Goal: Task Accomplishment & Management: Manage account settings

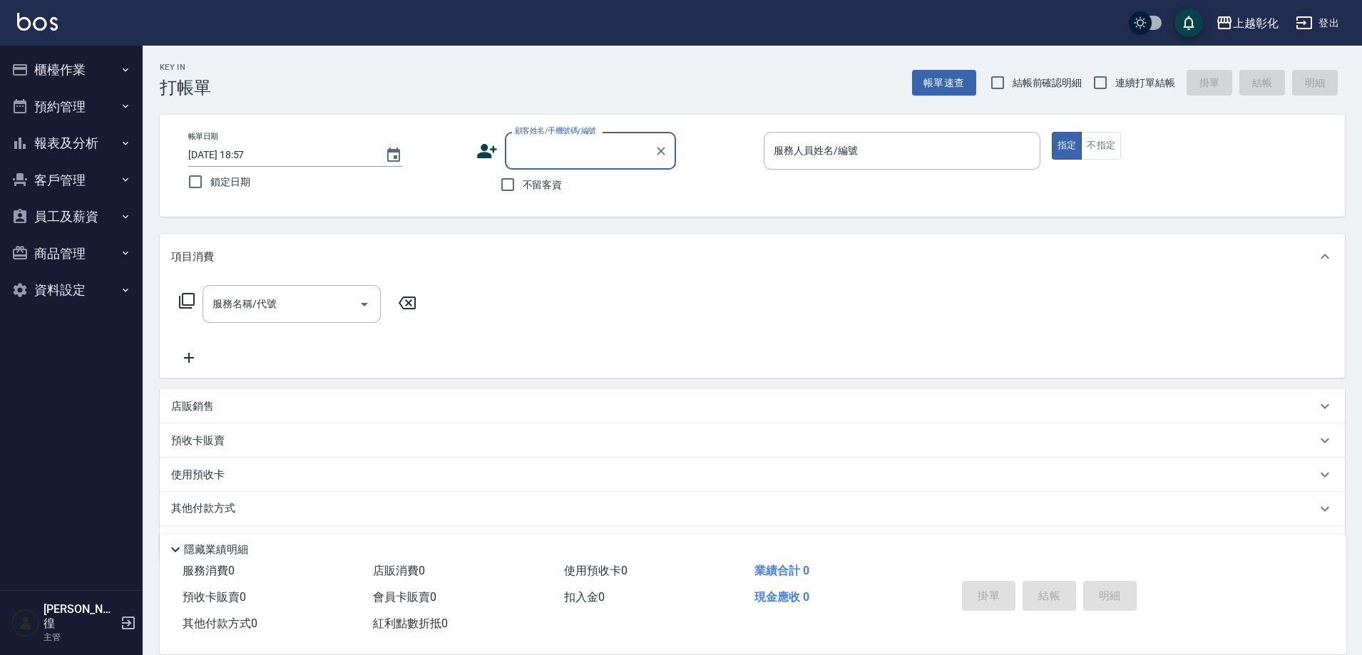
click at [585, 170] on div "不留客資" at bounding box center [576, 185] width 200 height 30
click at [589, 163] on input "顧客姓名/手機號碼/編號" at bounding box center [579, 150] width 137 height 25
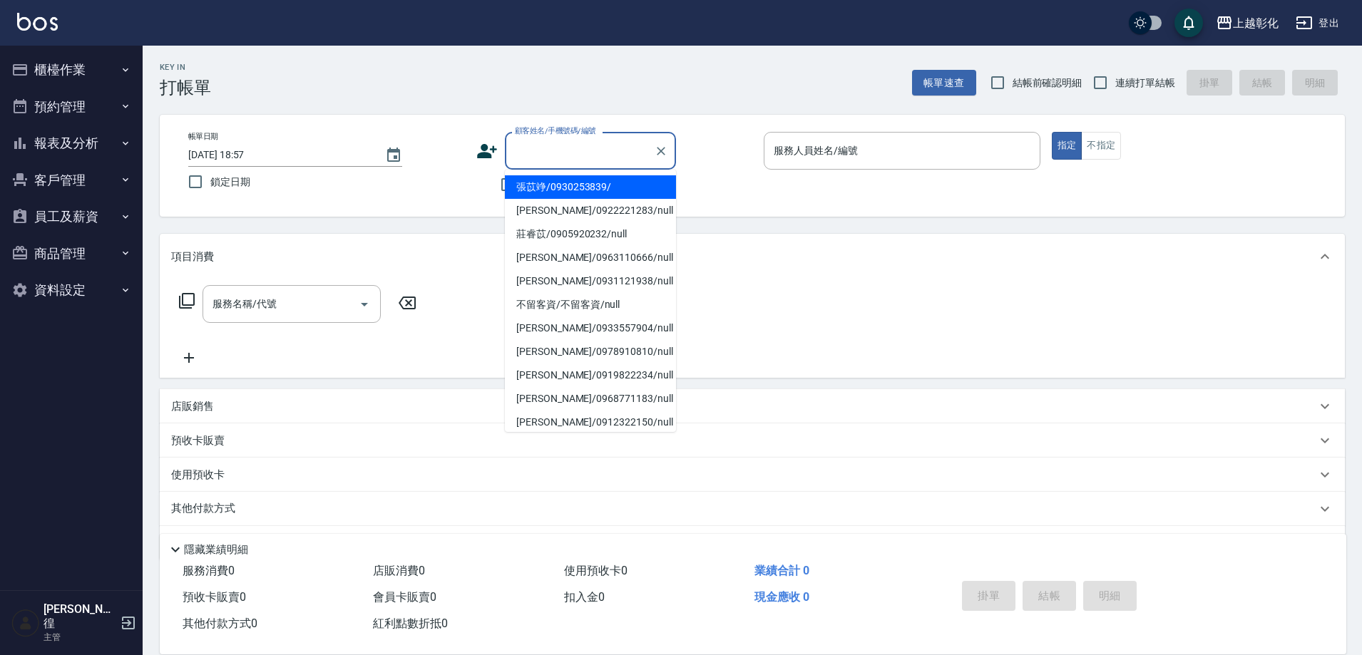
type input "f"
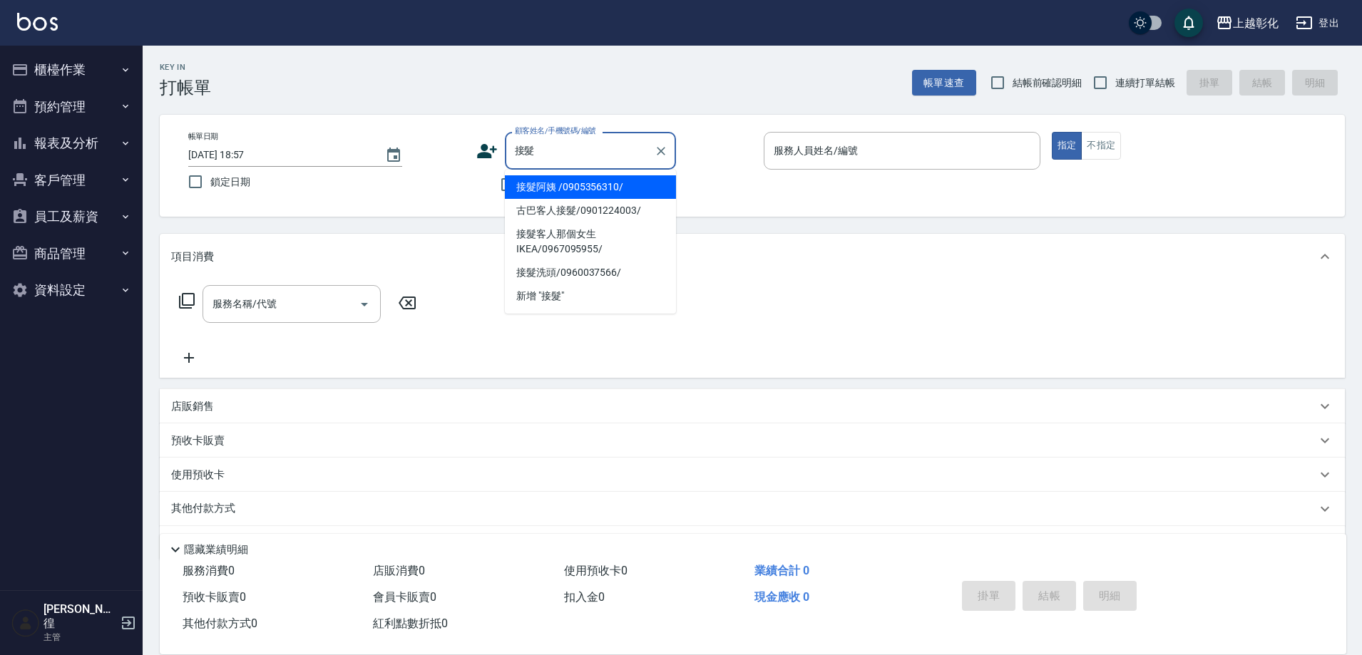
click at [595, 179] on li "接髮阿姨 /0905356310/" at bounding box center [590, 187] width 171 height 24
type input "接髮阿姨 /0905356310/"
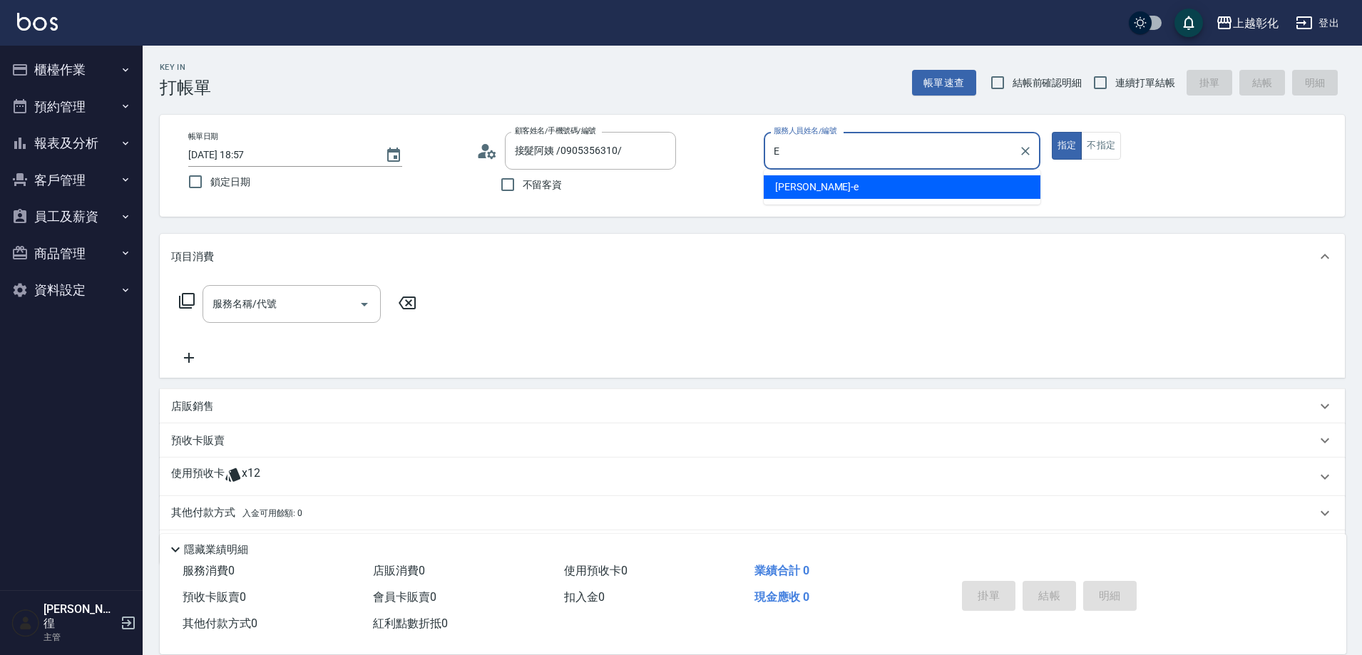
type input "[PERSON_NAME]-e"
type button "true"
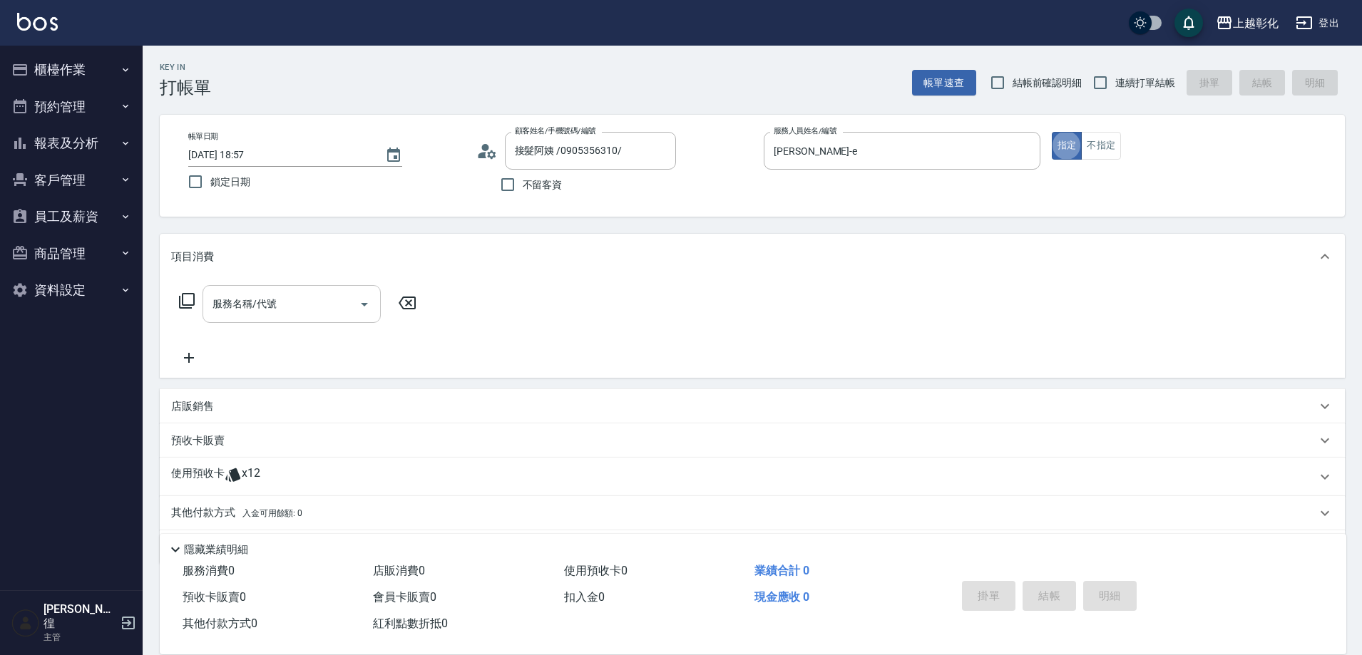
click at [253, 294] on input "服務名稱/代號" at bounding box center [281, 304] width 144 height 25
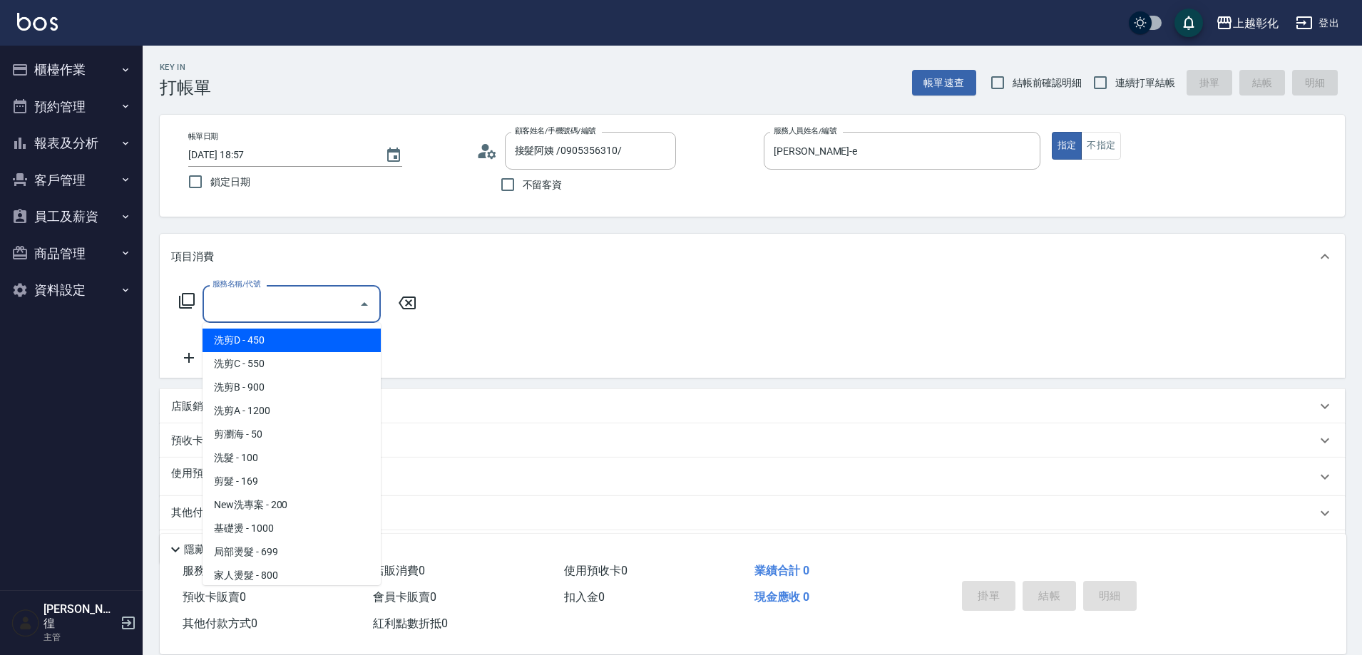
type input "2"
type input "9"
type input "6"
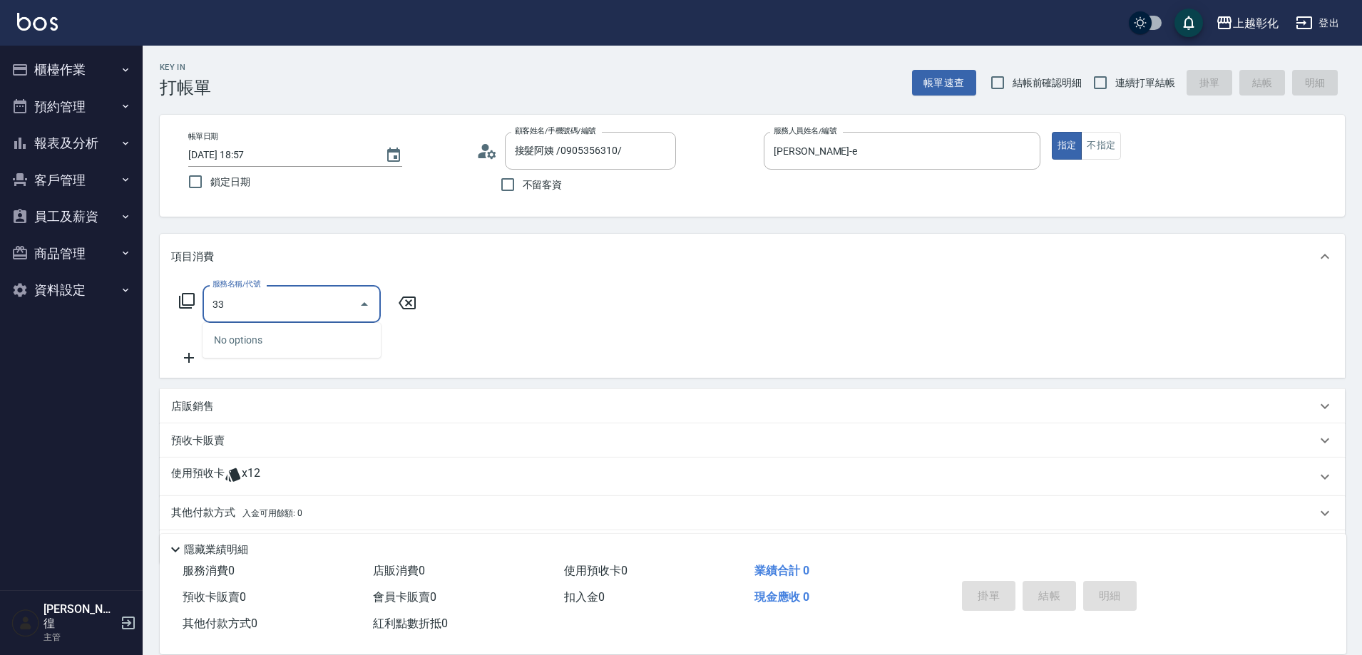
type input "3"
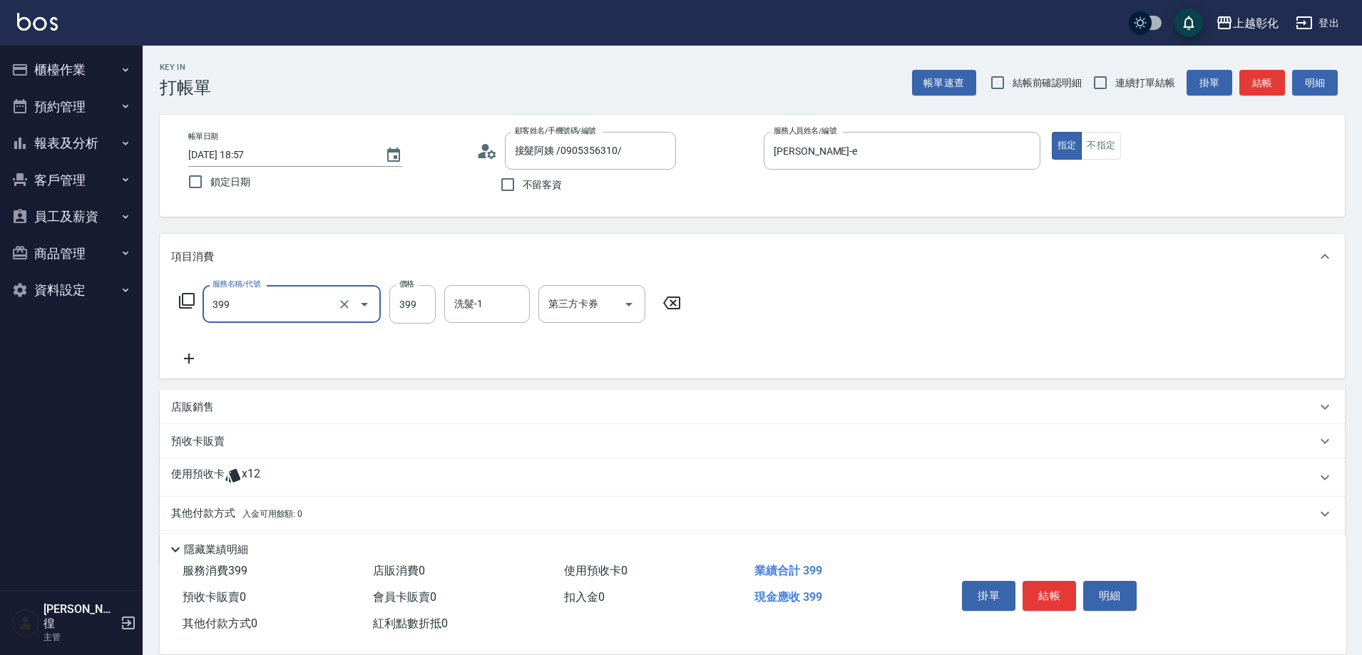
type input "貼片洗髮(399)"
type input "[PERSON_NAME]-41"
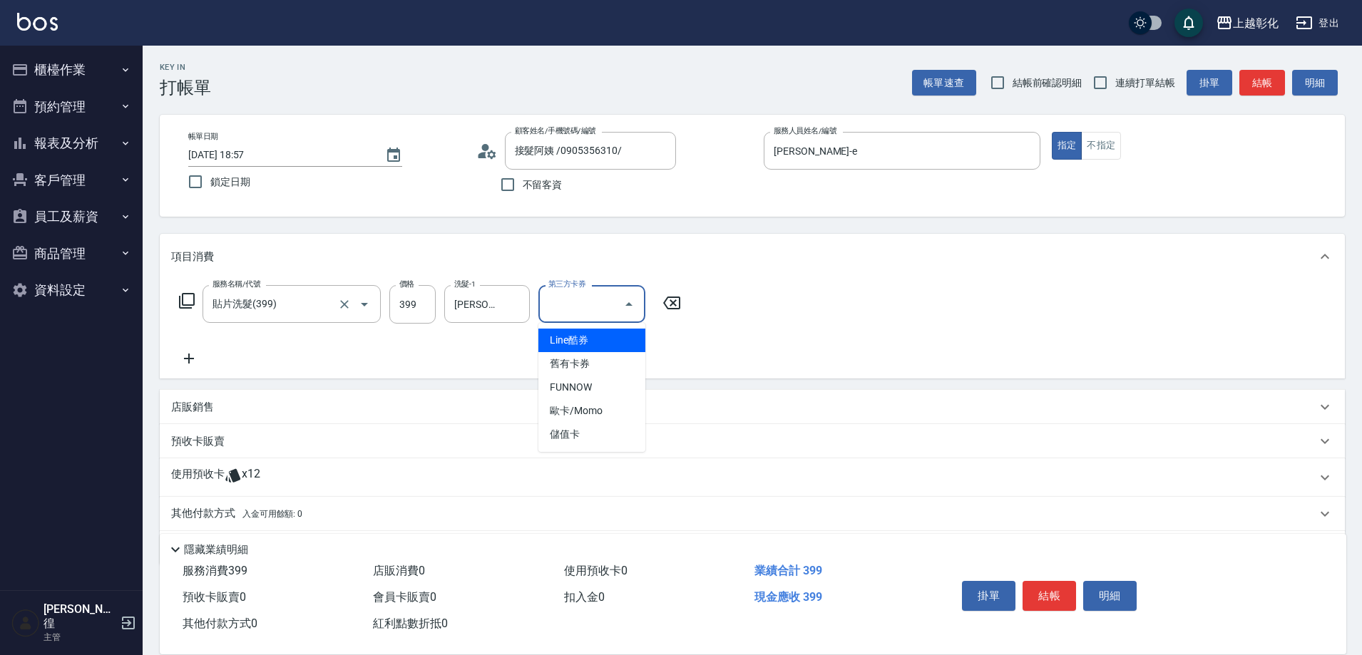
type input "儲值卡"
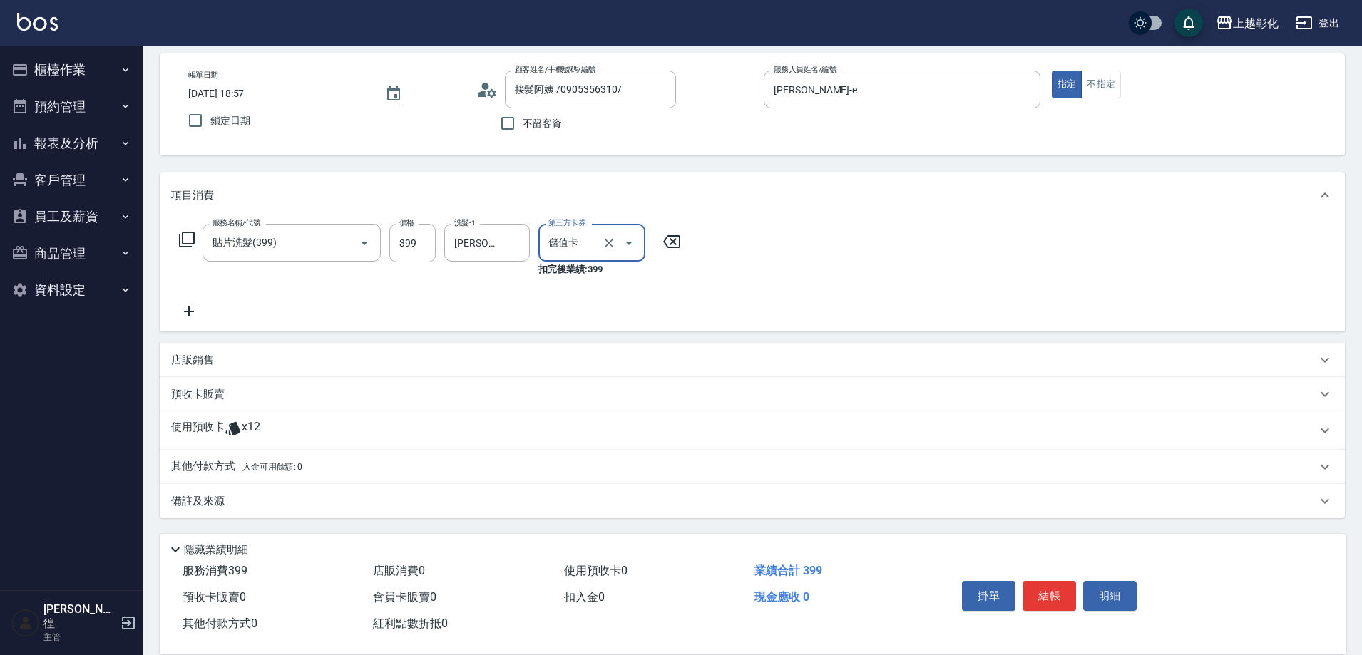
click at [294, 421] on div "使用預收卡 x12" at bounding box center [743, 430] width 1145 height 21
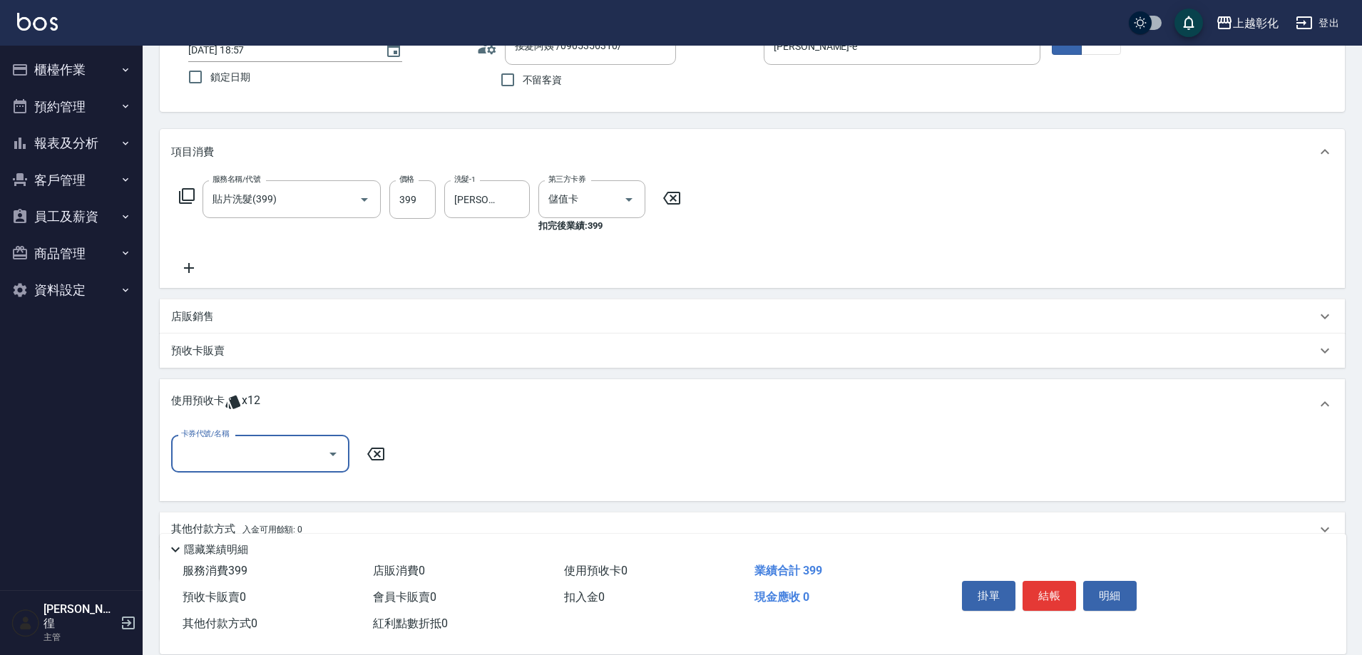
scroll to position [108, 0]
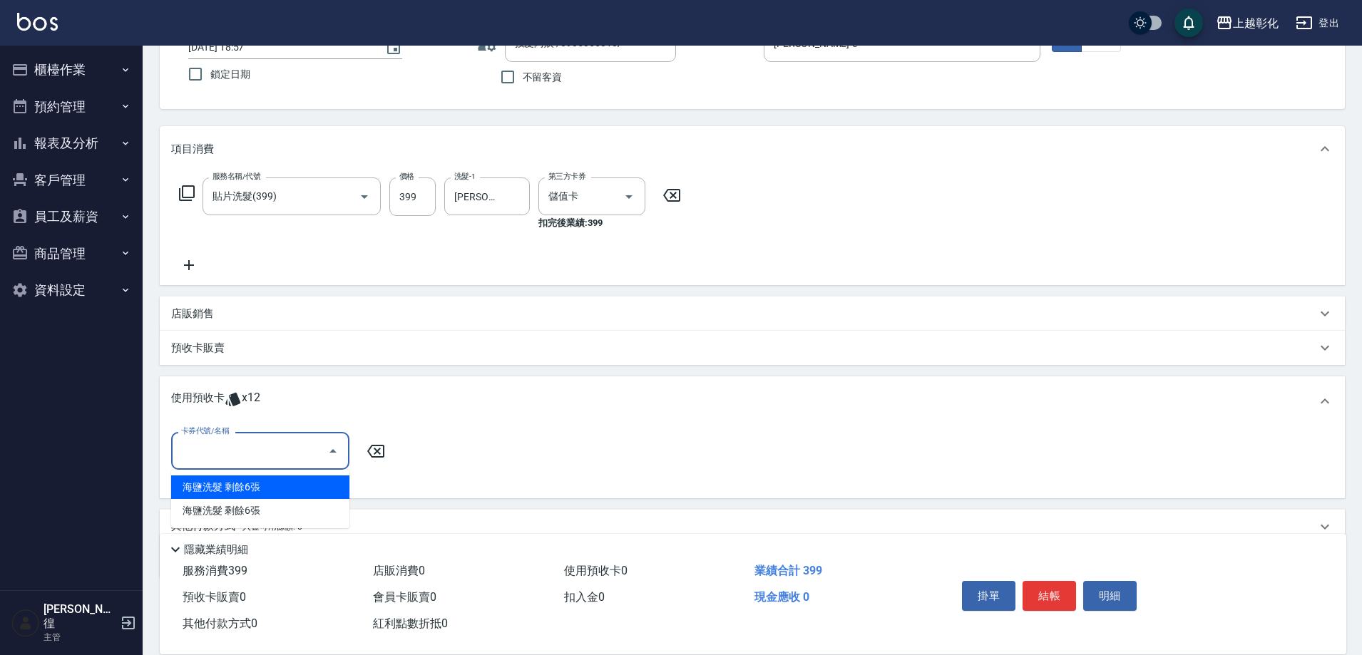
click at [269, 450] on input "卡券代號/名稱" at bounding box center [250, 450] width 144 height 25
type input "海鹽洗髮"
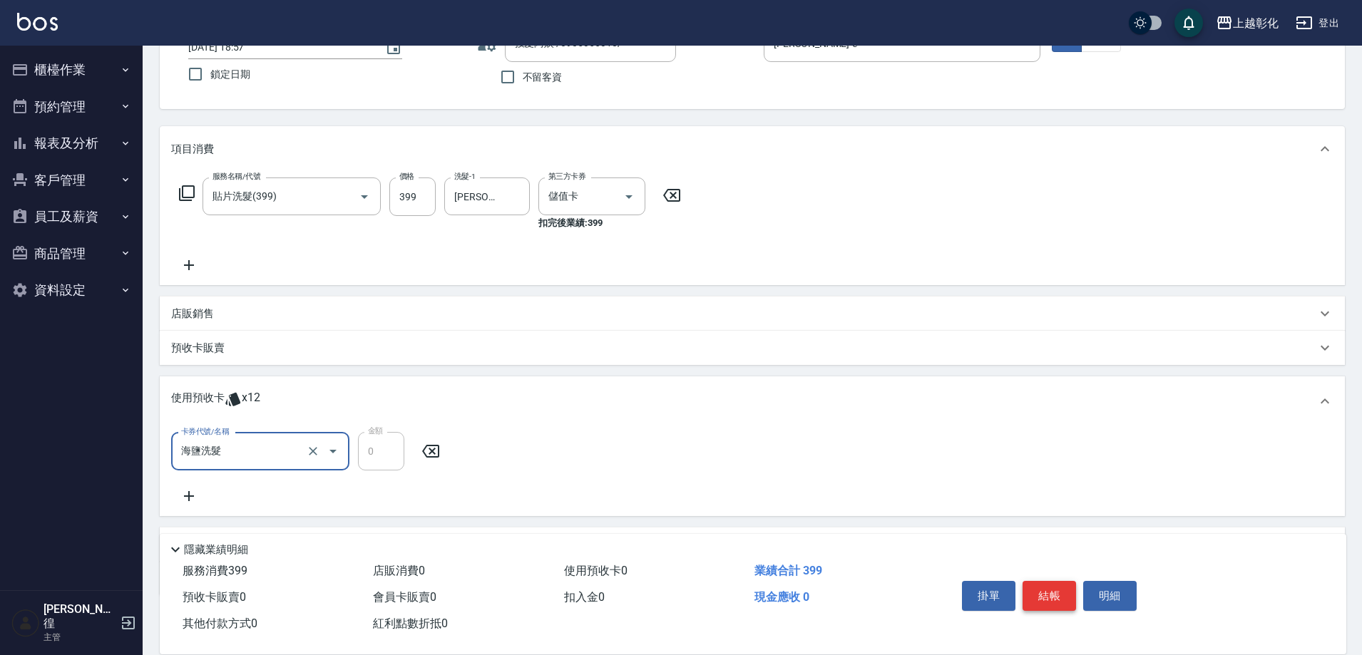
click at [1052, 585] on button "結帳" at bounding box center [1048, 596] width 53 height 30
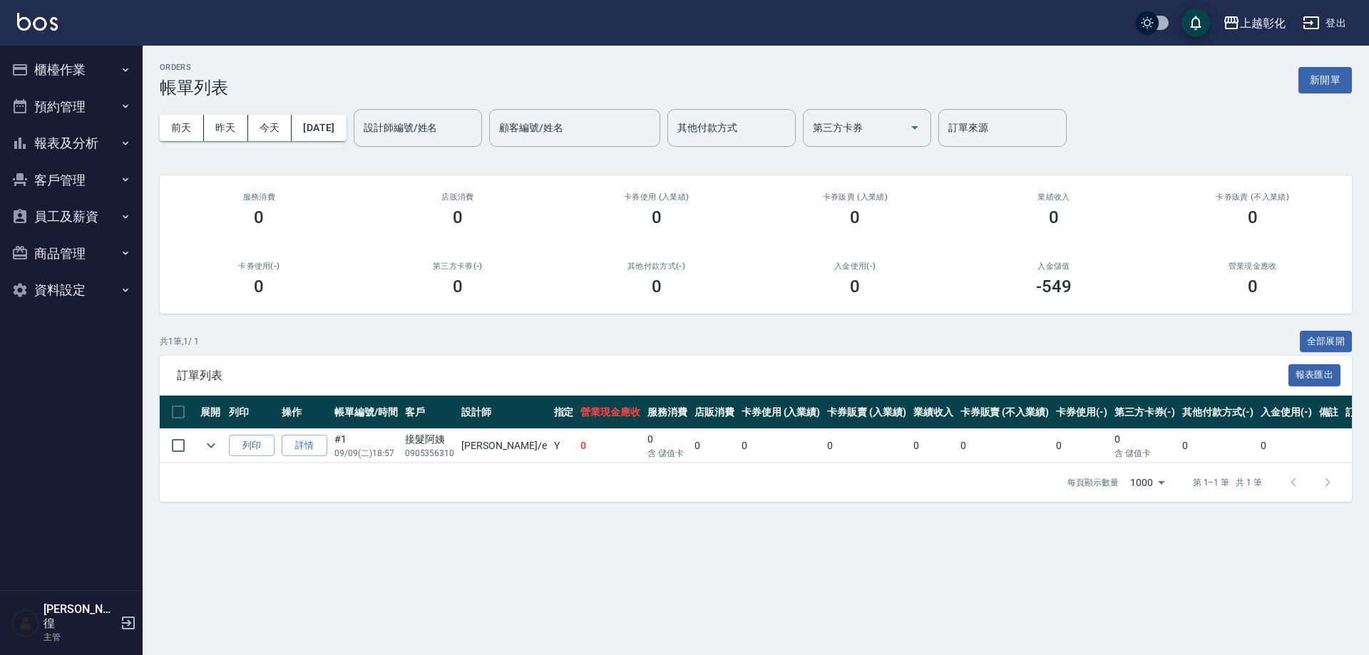
click at [46, 61] on button "櫃檯作業" at bounding box center [71, 69] width 131 height 37
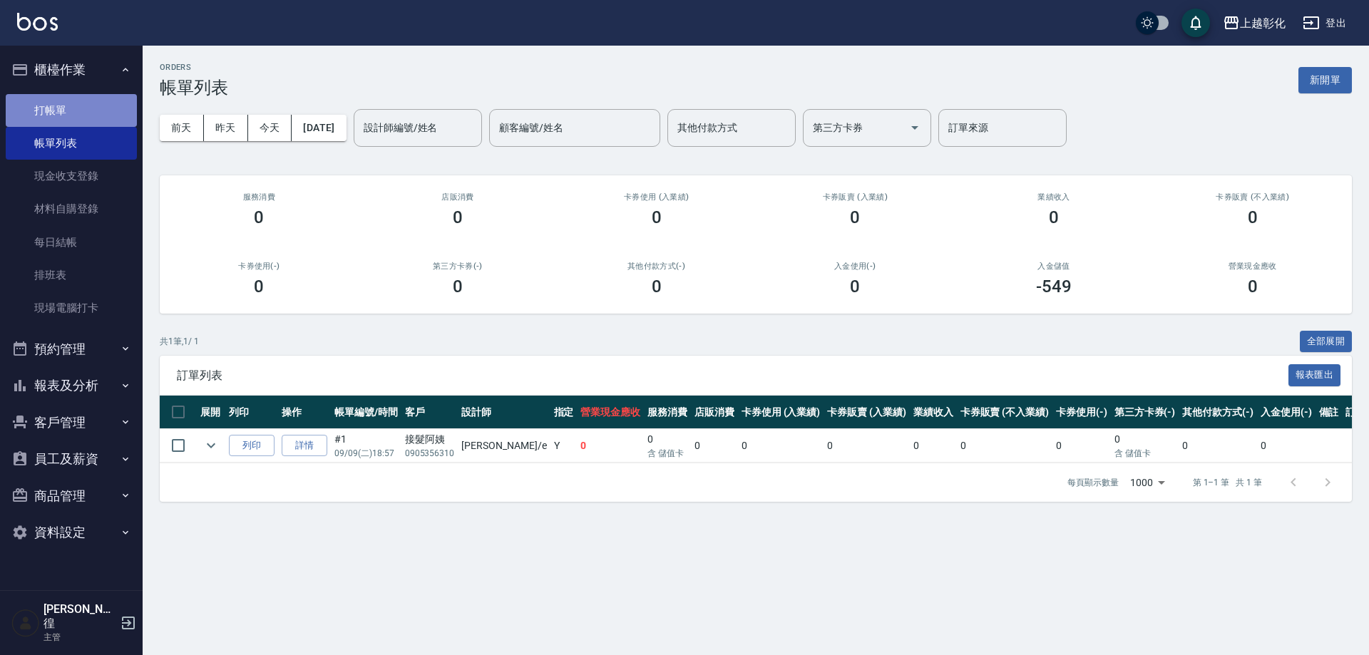
click at [48, 102] on link "打帳單" at bounding box center [71, 110] width 131 height 33
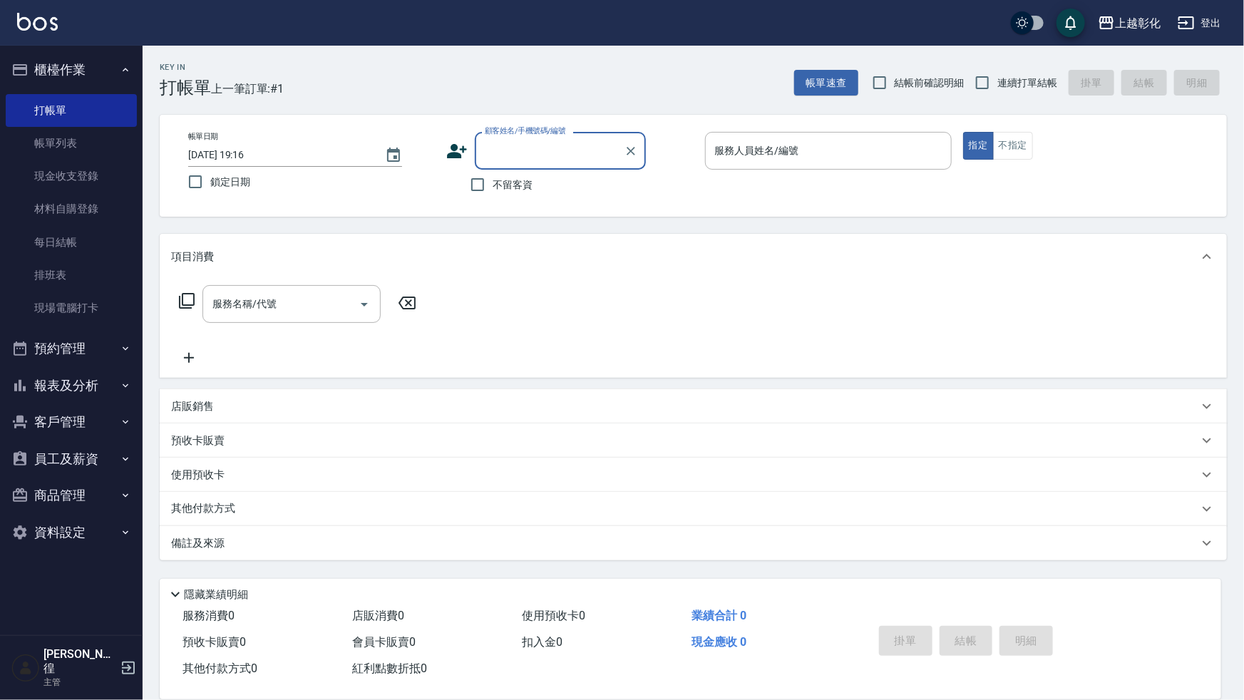
type input "ㄅ"
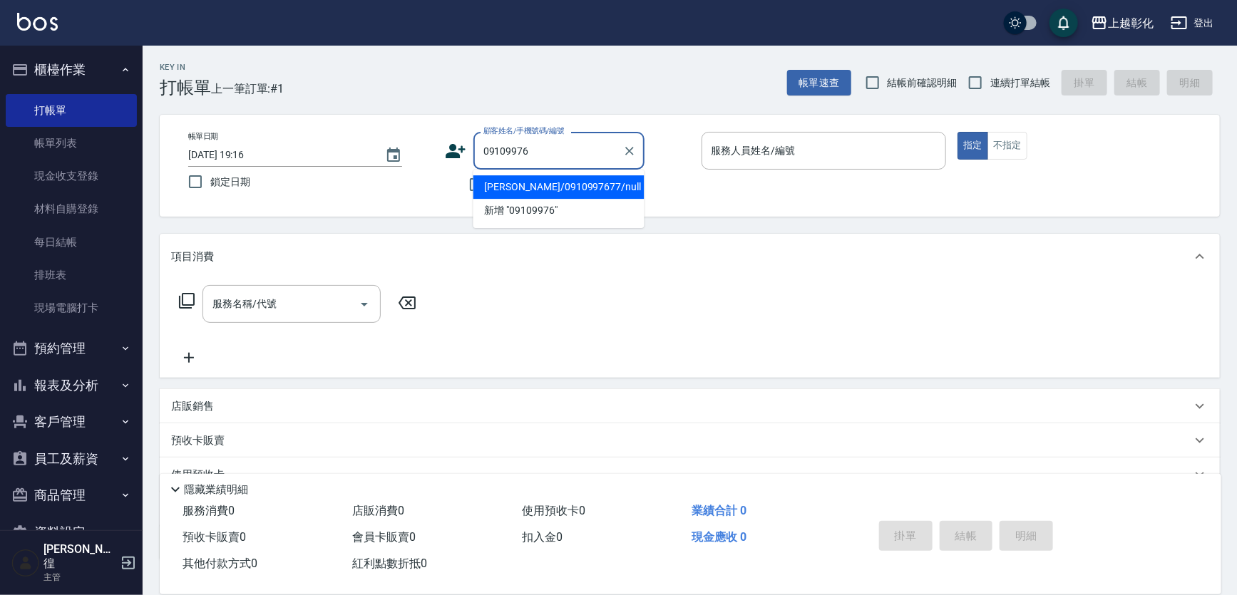
type input "[PERSON_NAME]/0910997677/null"
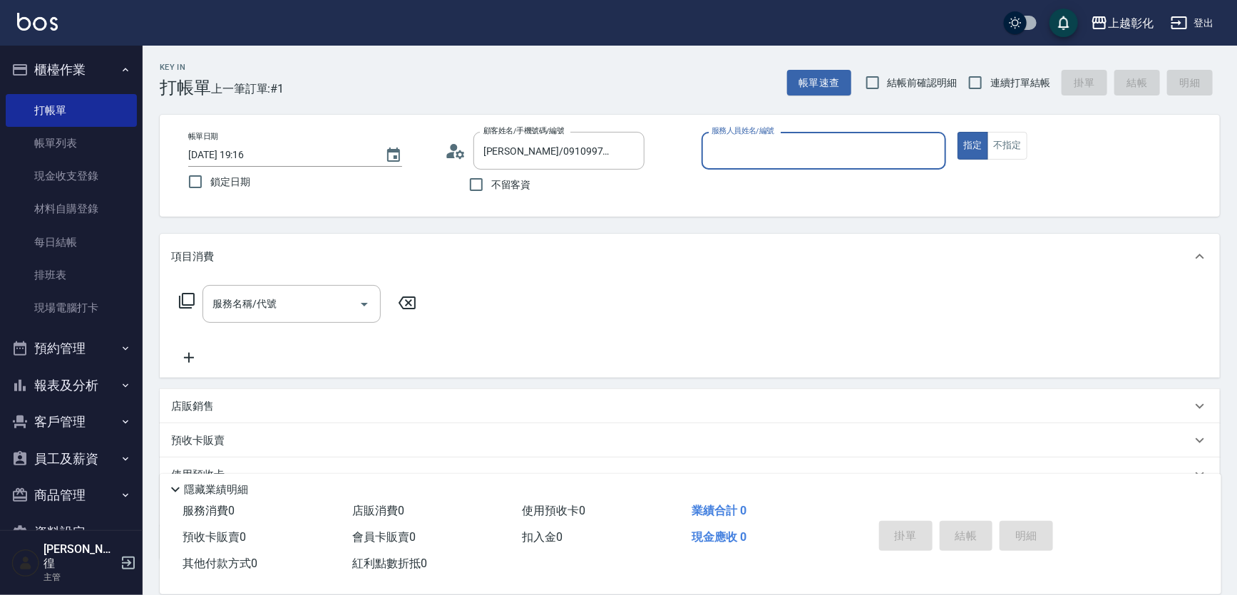
type input "ㄙ"
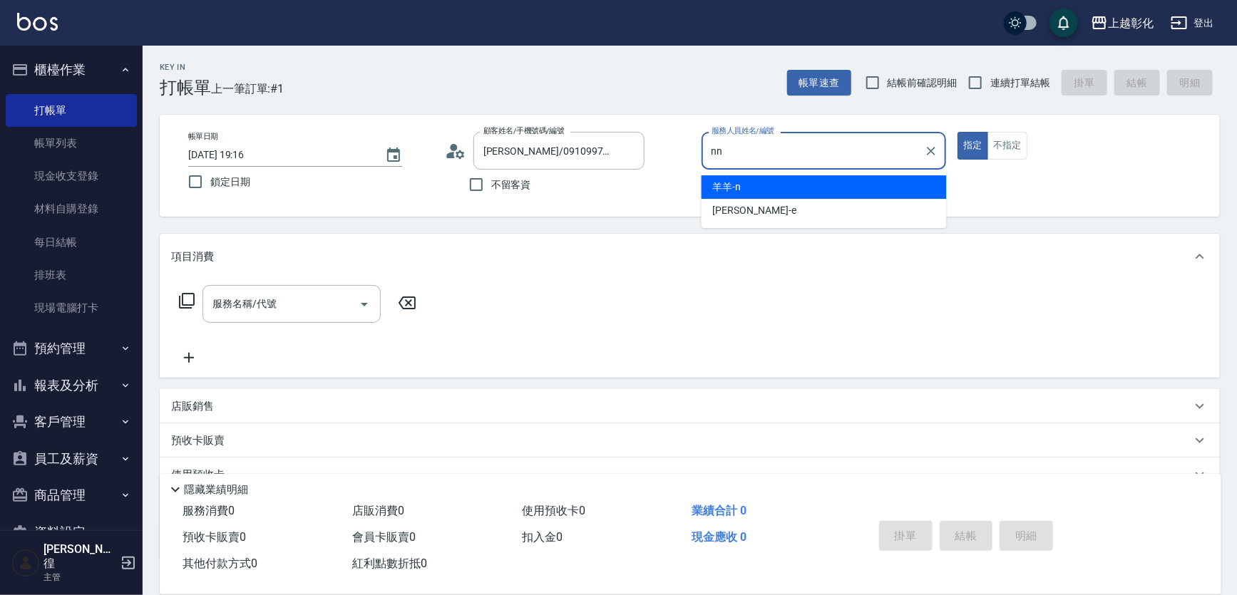
type input "nn"
click at [957, 132] on button "指定" at bounding box center [972, 146] width 31 height 28
type button "true"
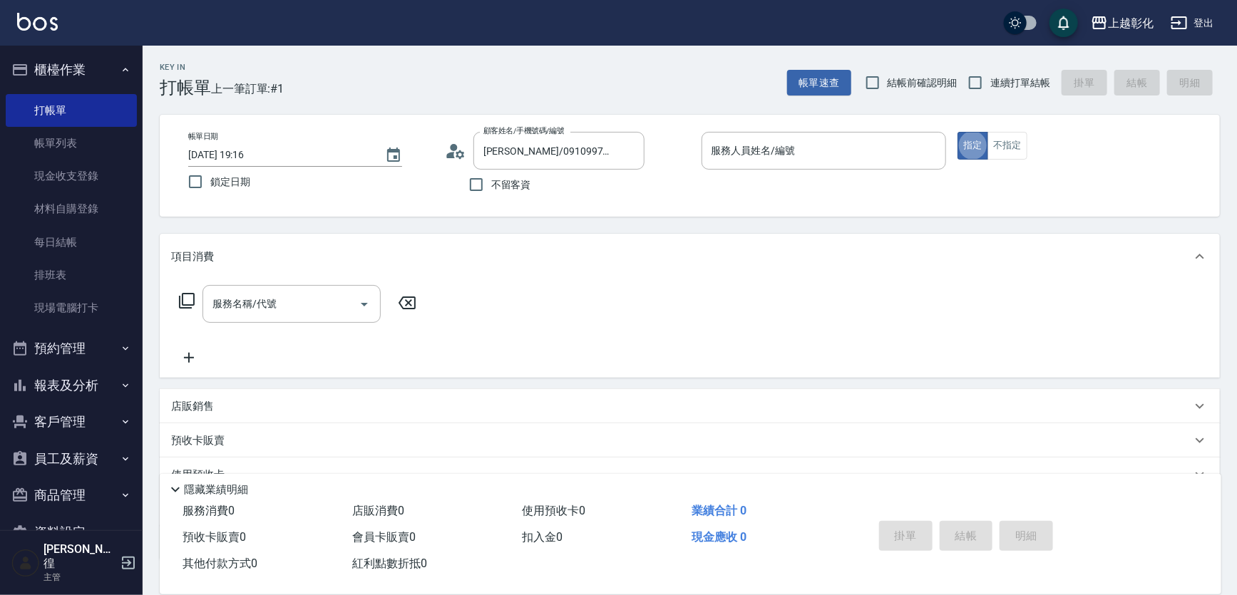
click at [996, 83] on span "連續打單結帳" at bounding box center [1020, 83] width 60 height 15
click at [990, 83] on input "連續打單結帳" at bounding box center [975, 83] width 30 height 30
checkbox input "true"
click at [798, 161] on input "服務人員姓名/編號" at bounding box center [824, 150] width 232 height 25
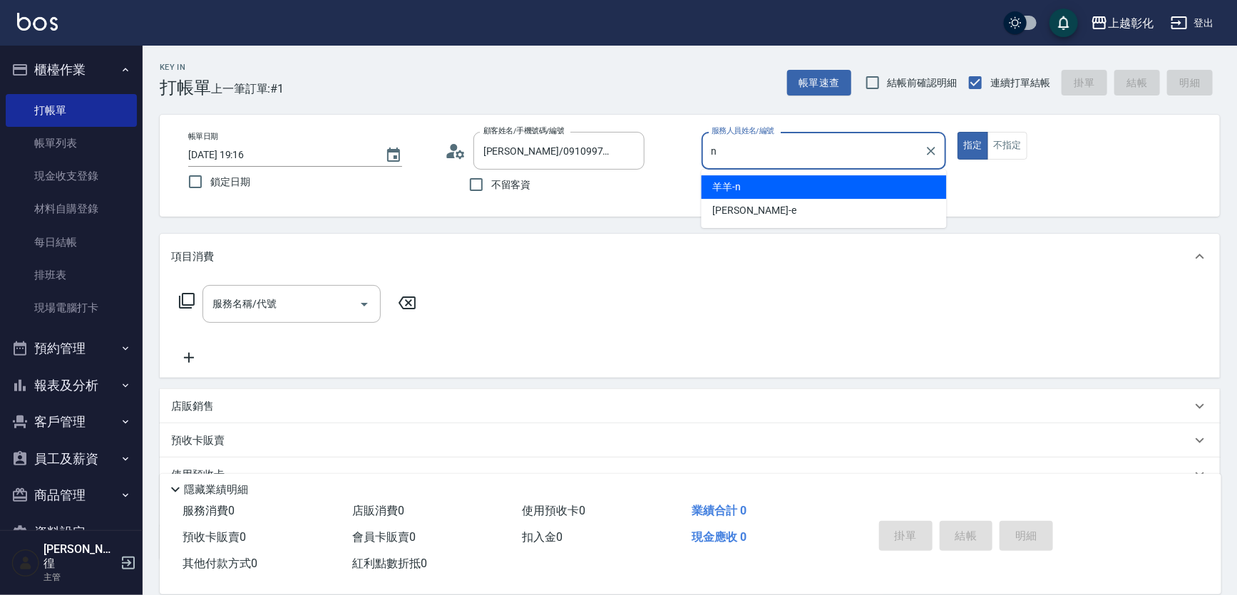
type input "羊羊-n"
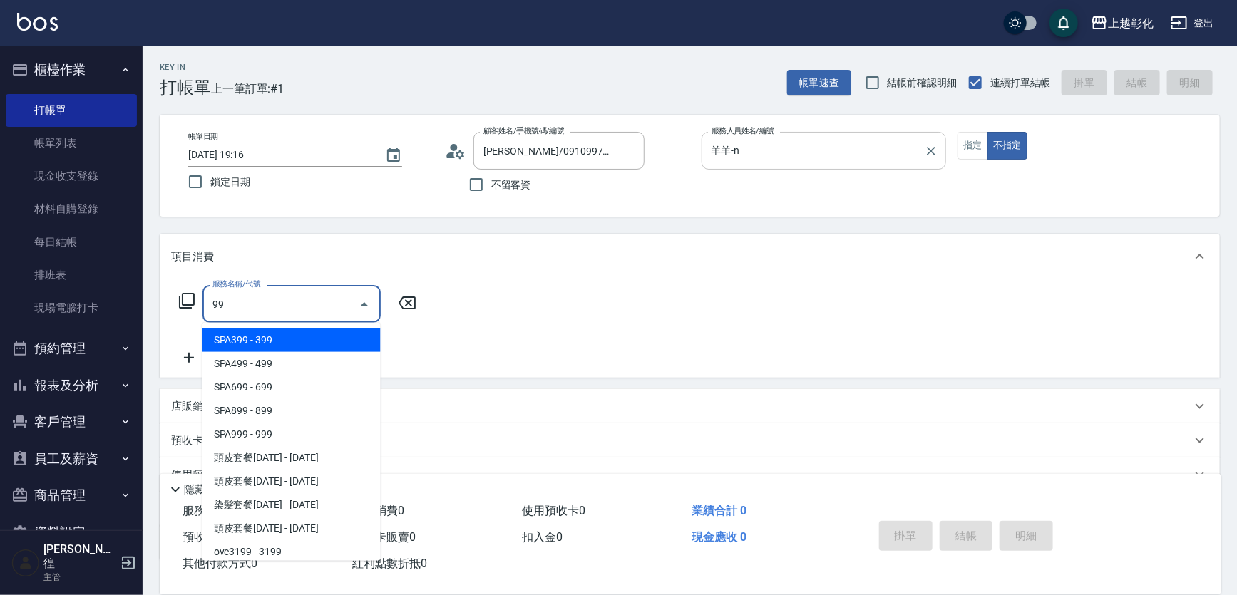
type input "9"
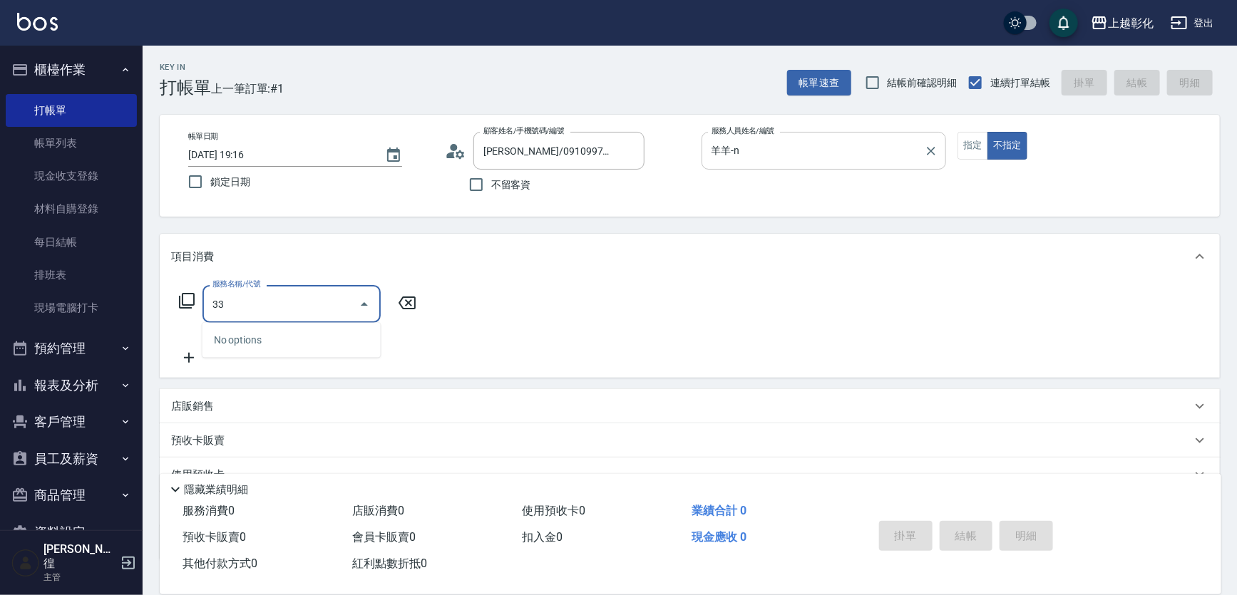
type input "3"
type input "33113336.335636-"
type input "30000533333333336663965259.696*95-933296"
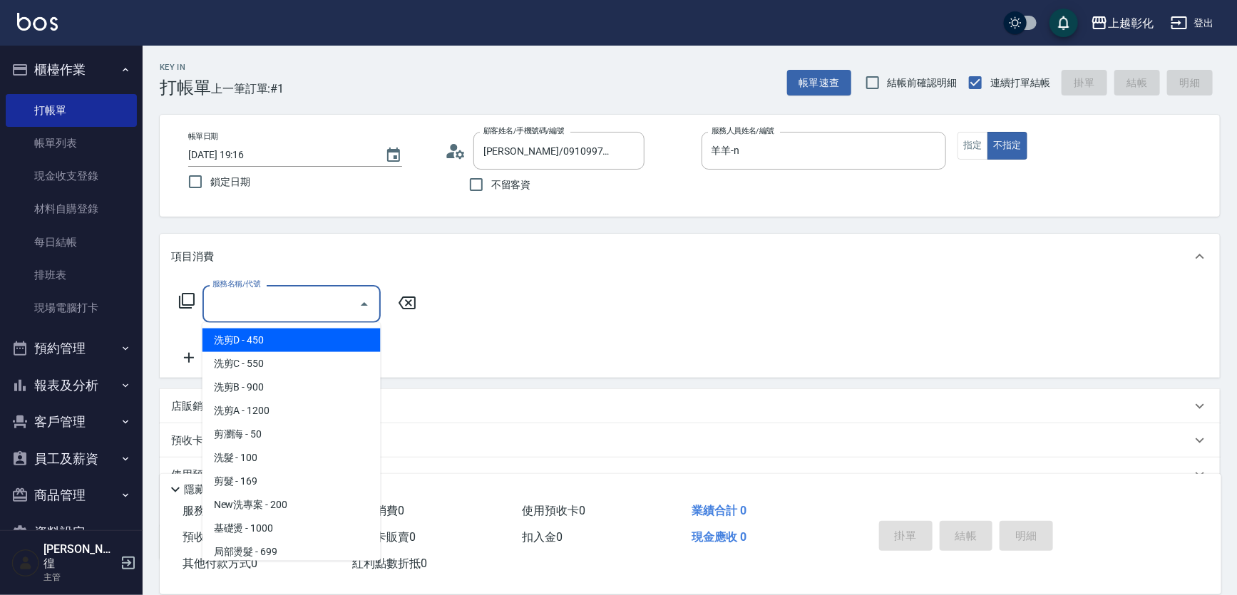
scroll to position [0, 0]
type input "9"
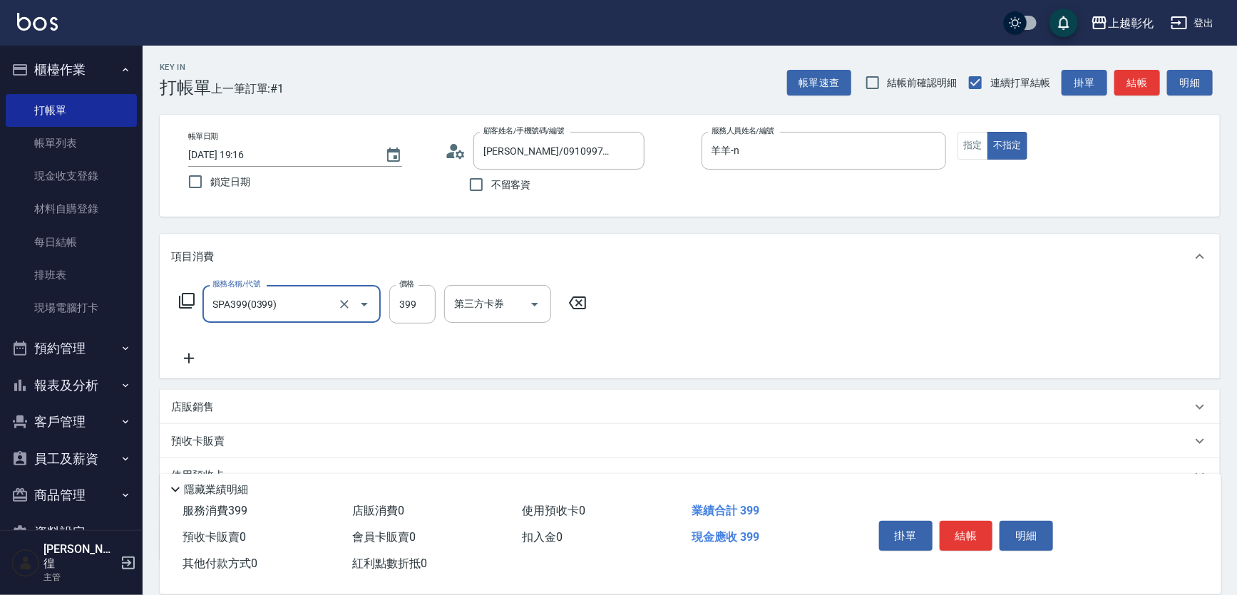
type input "SPA399(0399)"
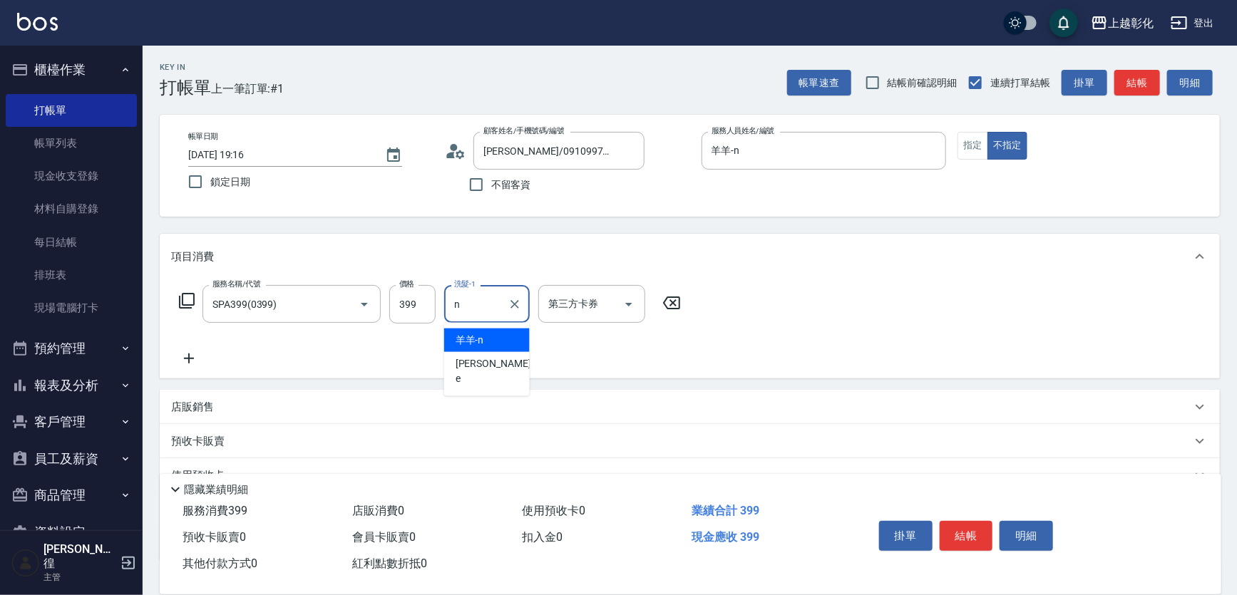
type input "羊羊-n"
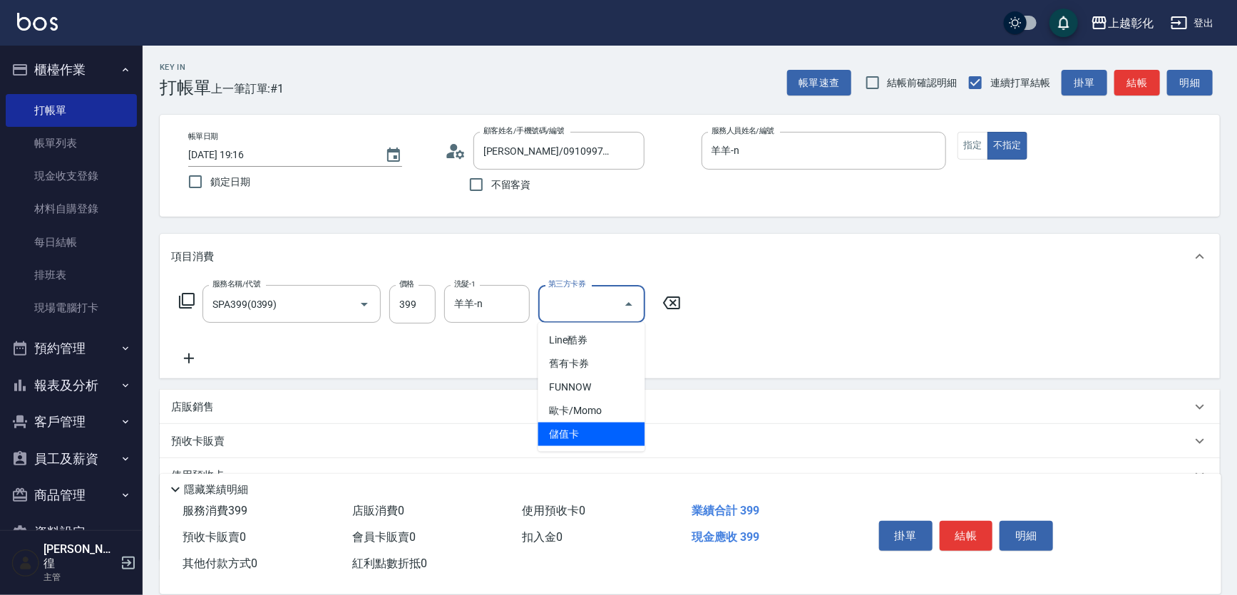
type input "儲值卡"
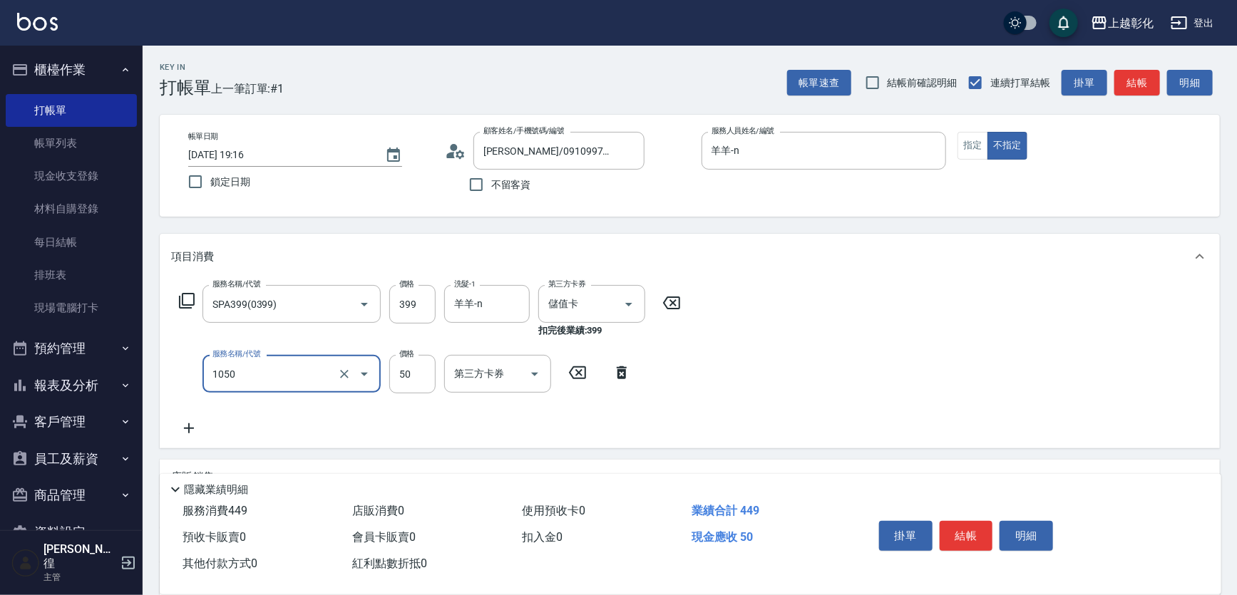
type input "精油(1050)"
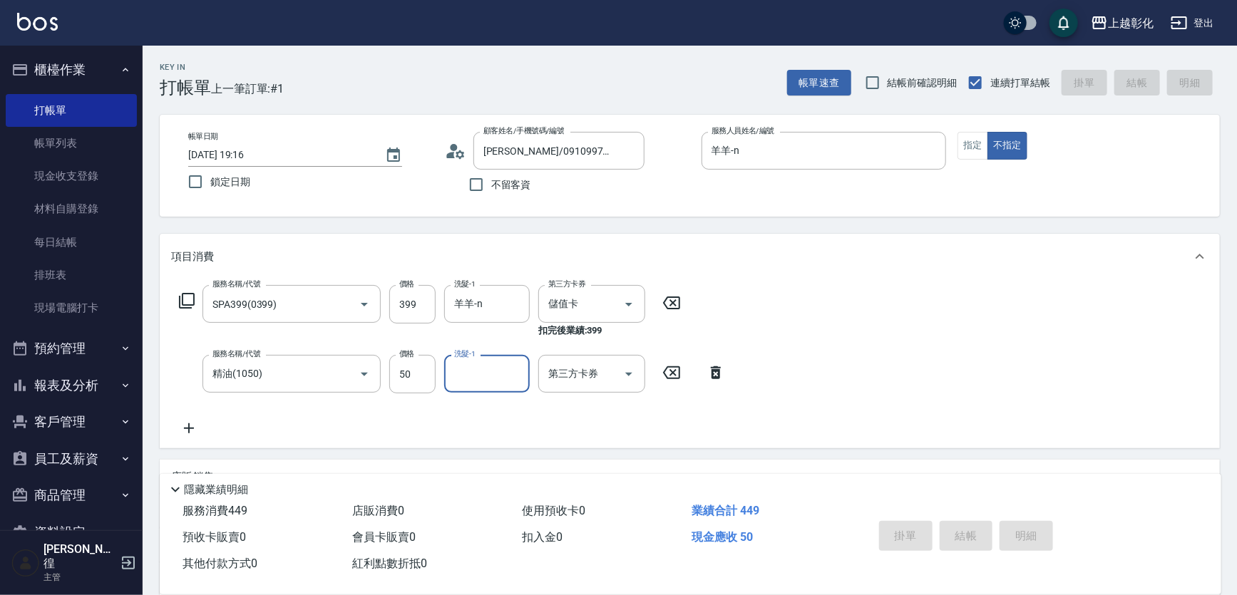
type input "2025/09/09 19:34"
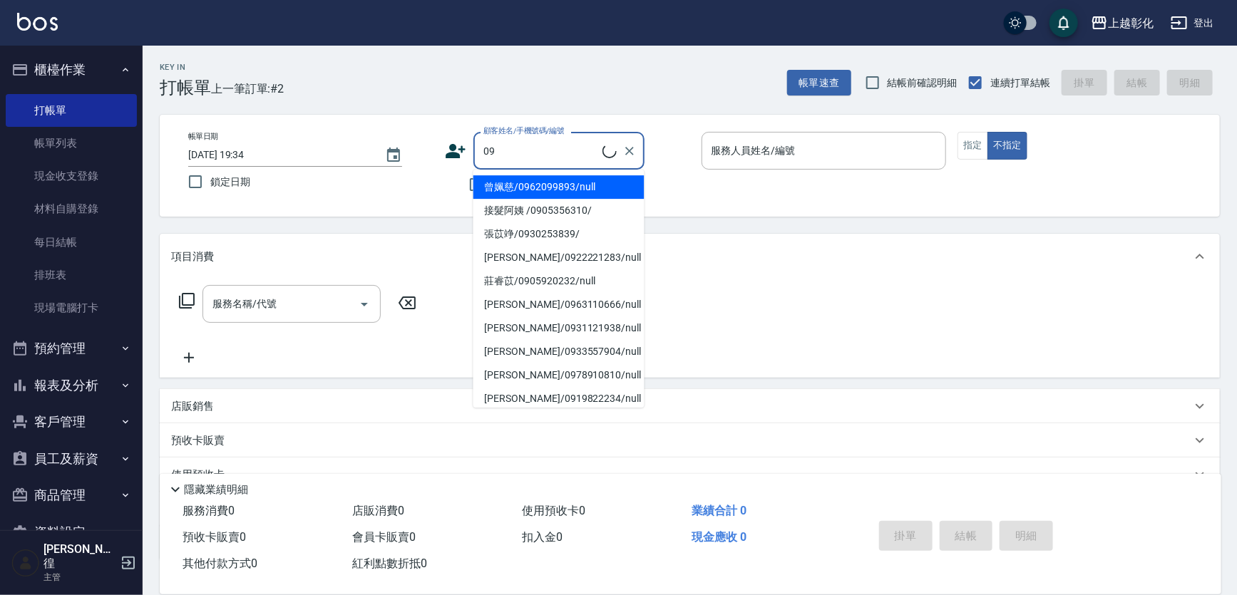
type input "曾姵慈/0962099893/null"
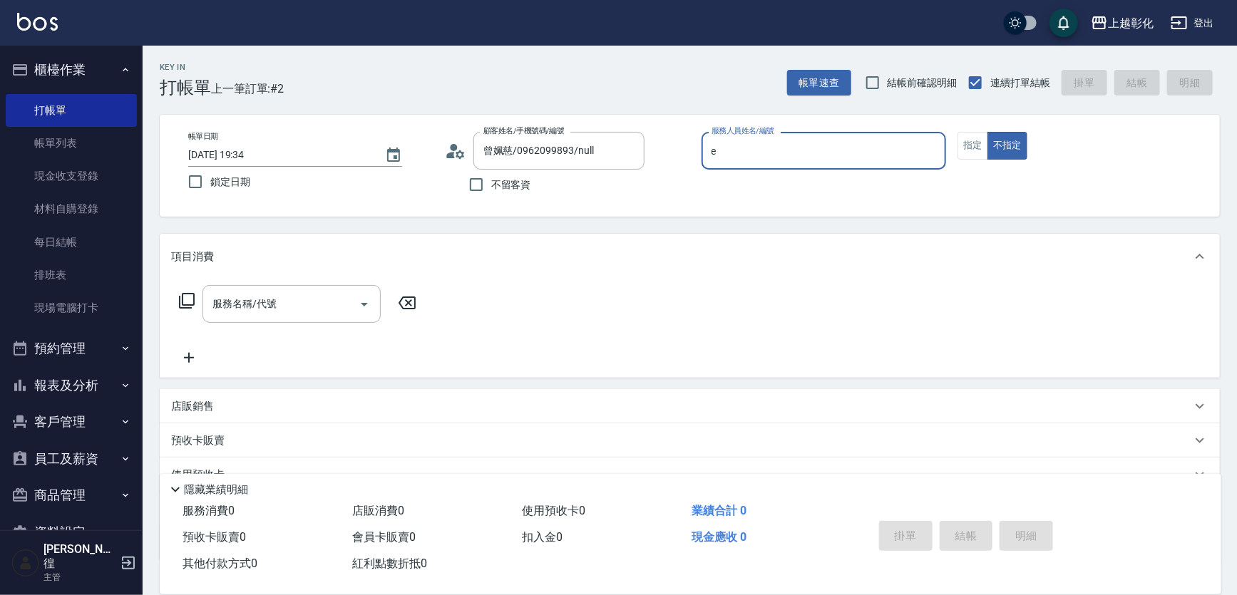
type input "allen-e"
type button "false"
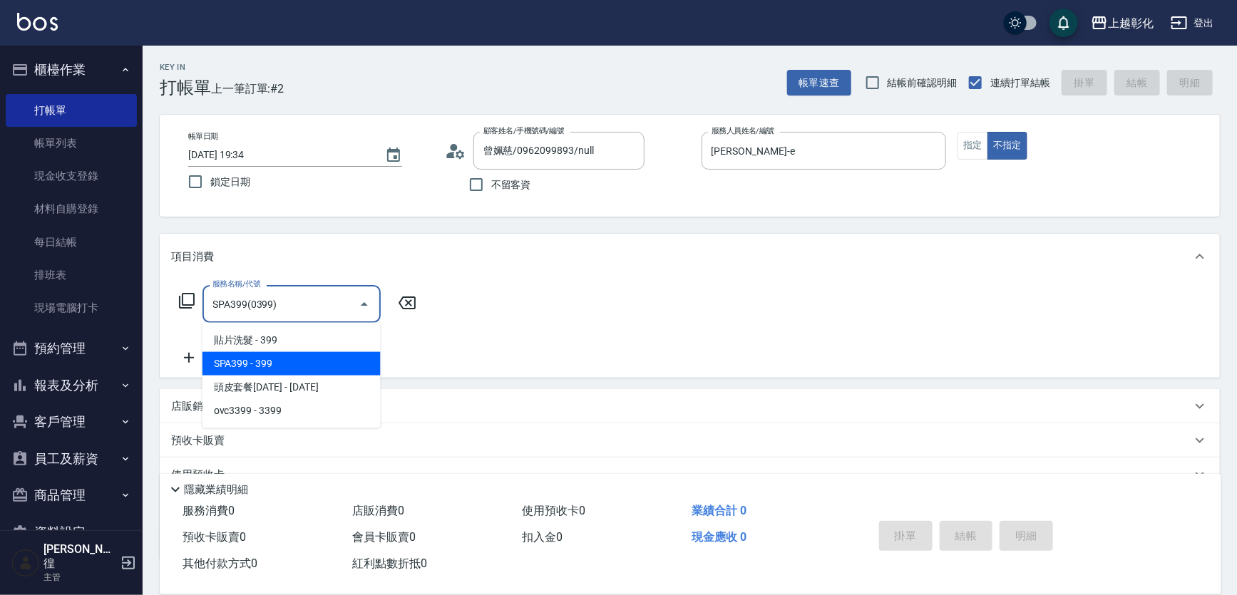
type input "SPA399(0399)"
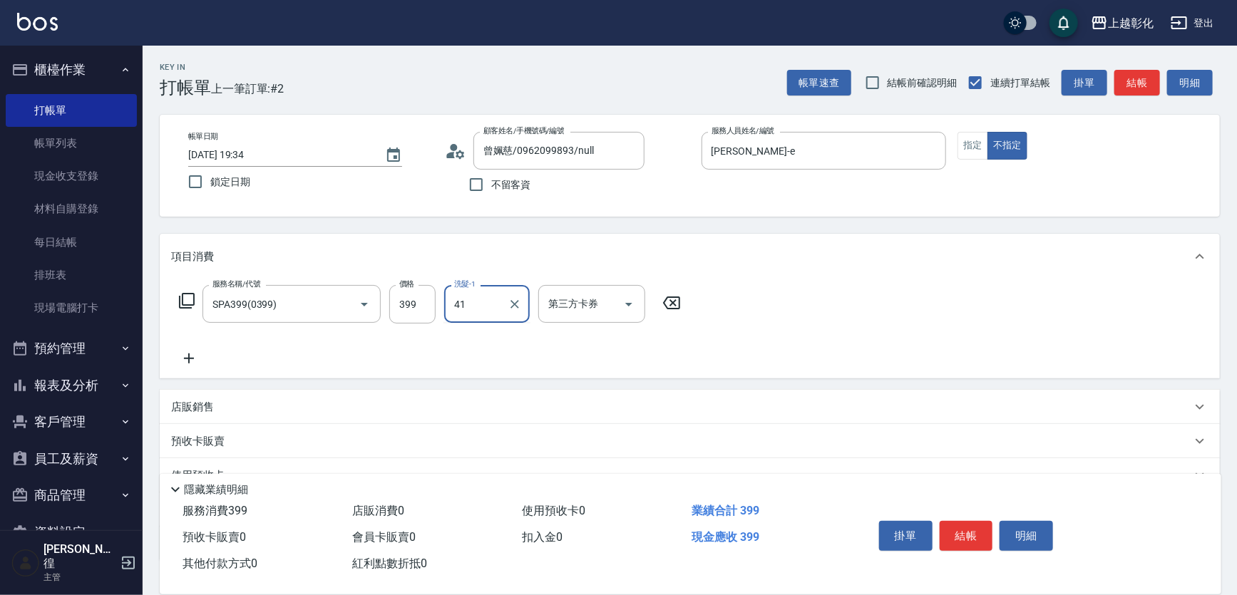
type input "謝宥萱-41"
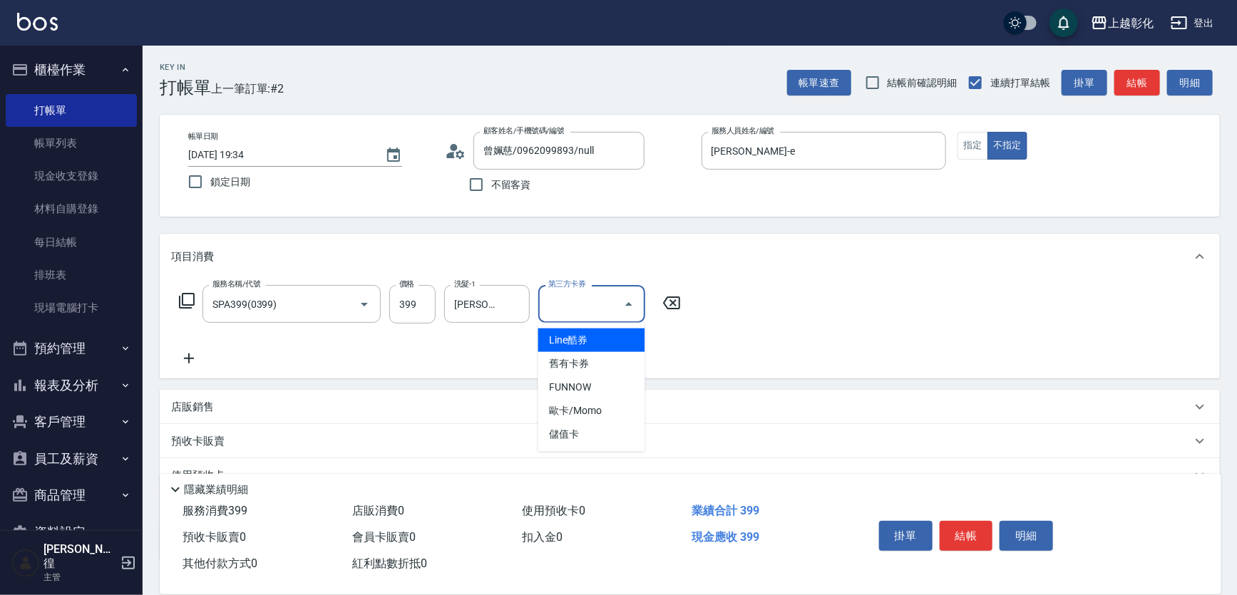
type input "儲值卡"
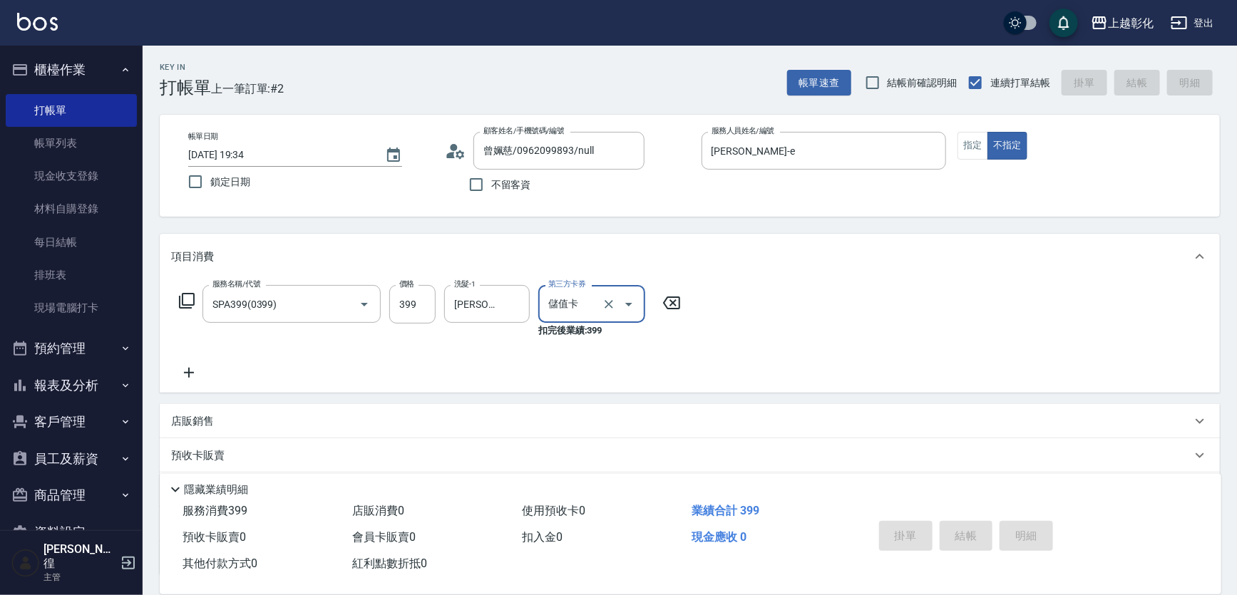
type input "2025/09/09 19:35"
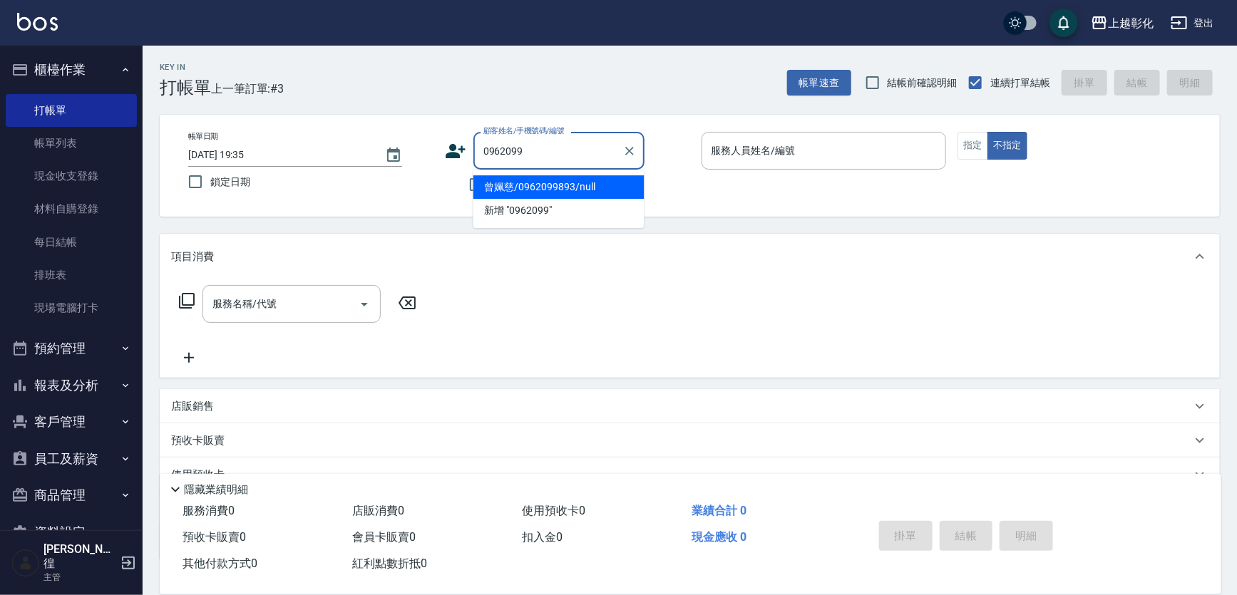
type input "曾姵慈/0962099893/null"
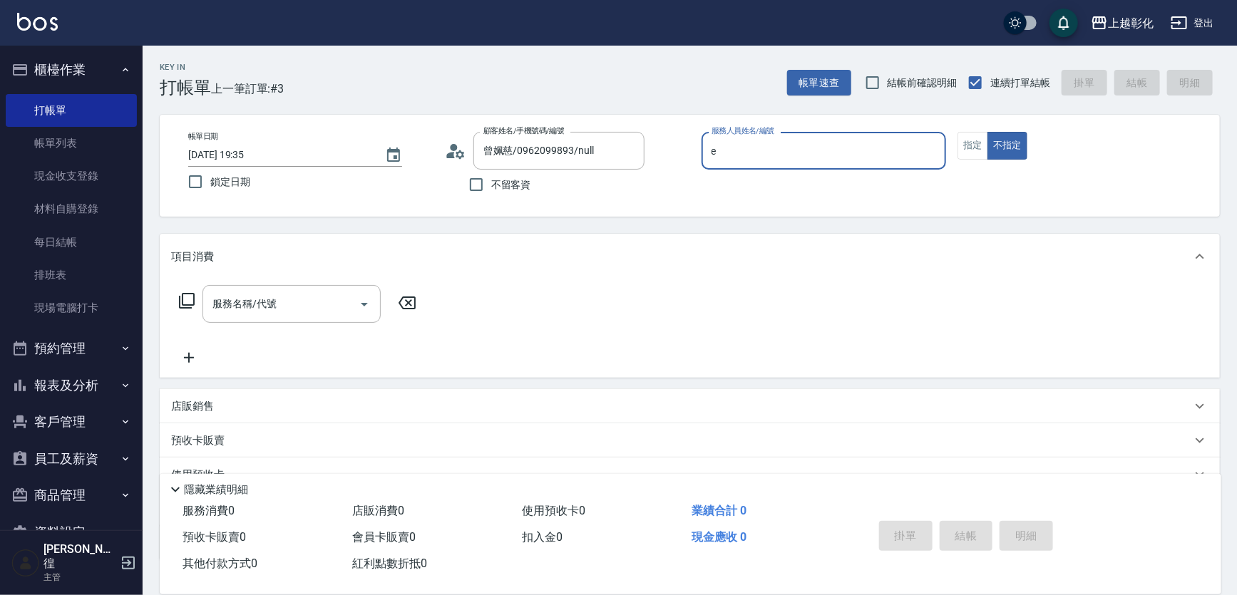
type input "allen-e"
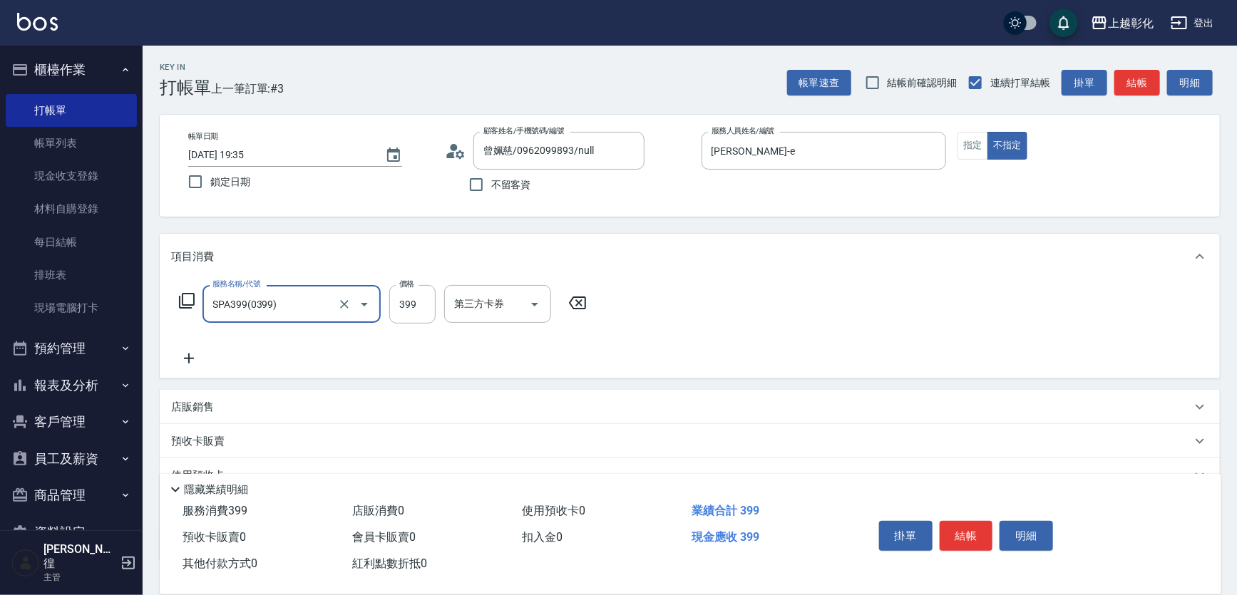
type input "SPA399(0399)"
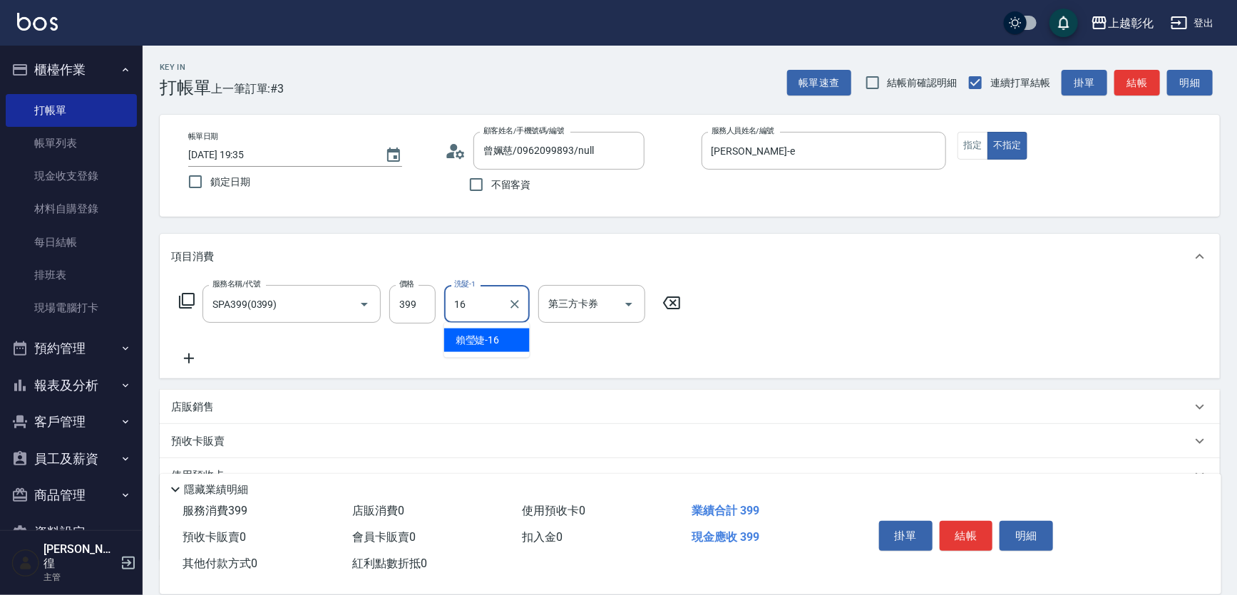
type input "賴瑩婕-16"
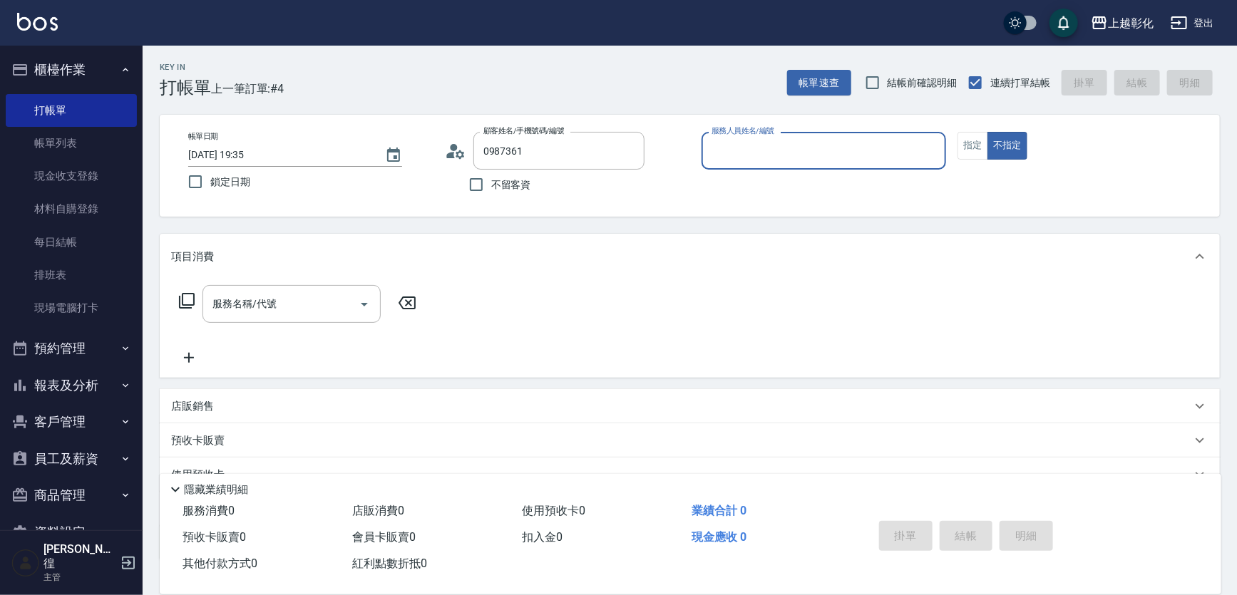
type input "洪微晴/0987361841/null"
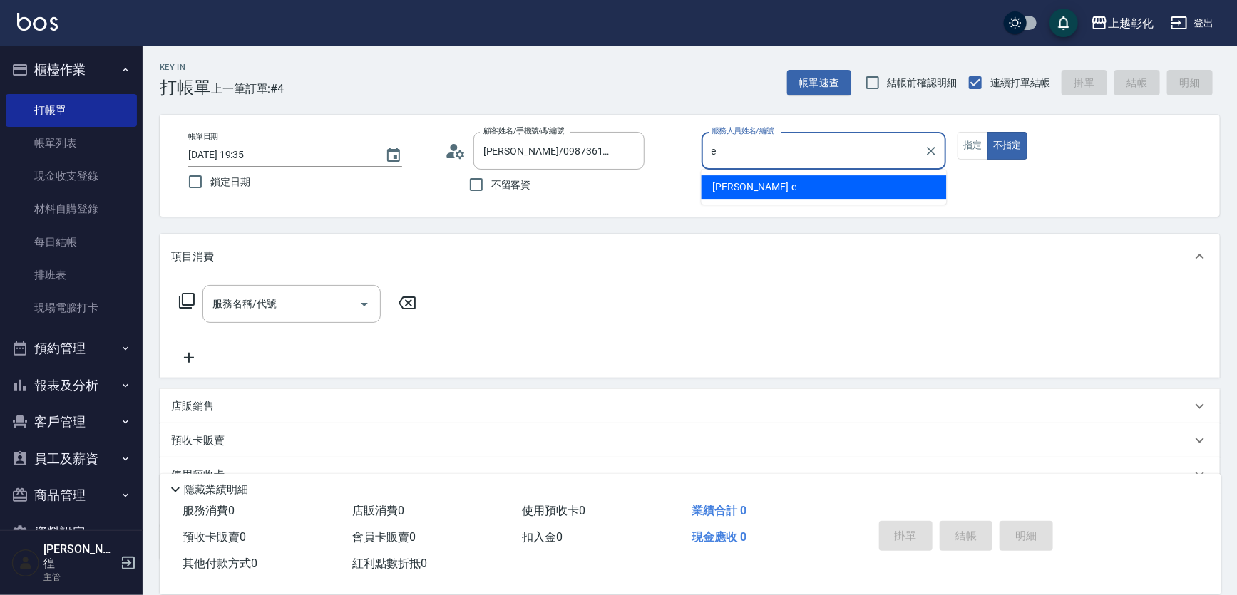
type input "allen-e"
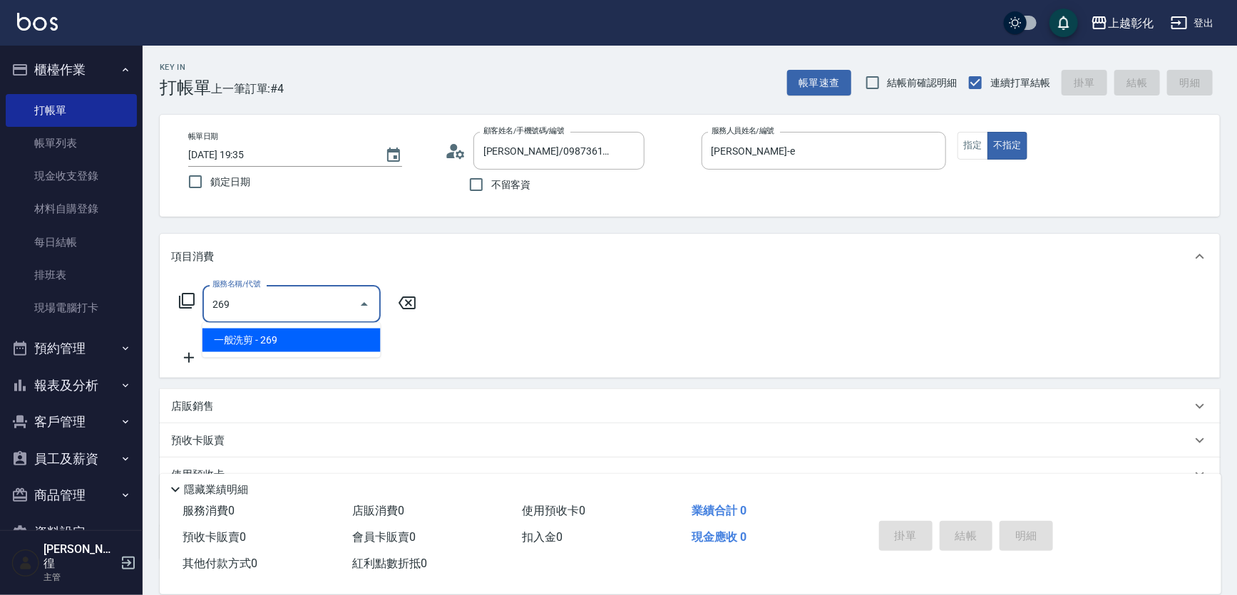
type input "一般洗剪(269)"
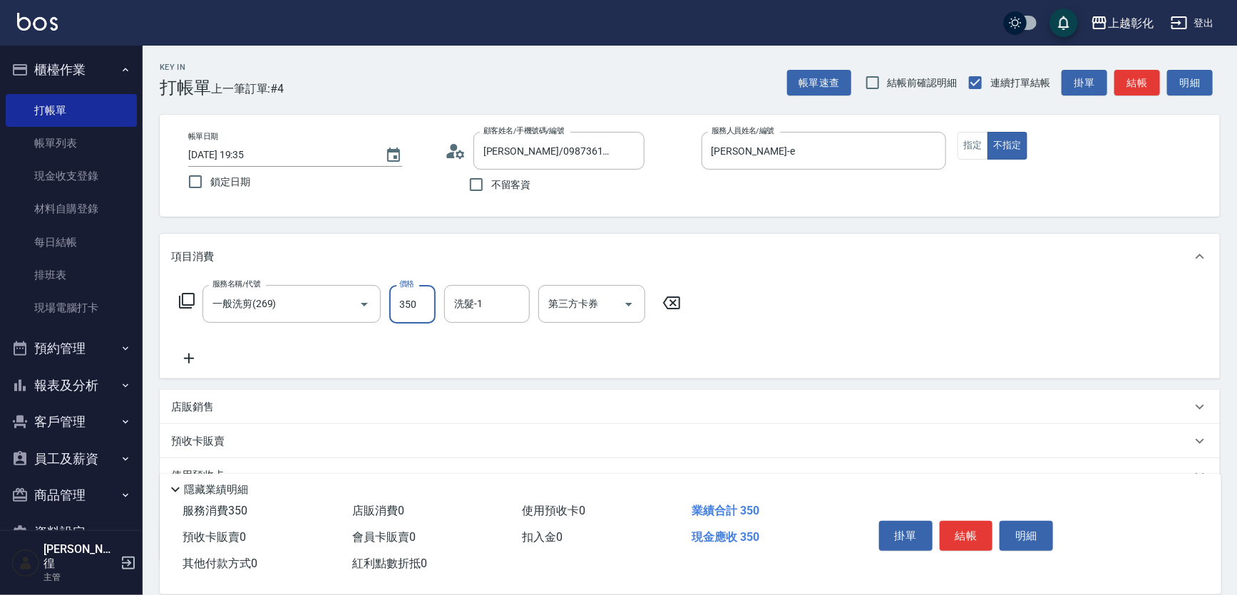
type input "350"
type input "謝宥萱-41"
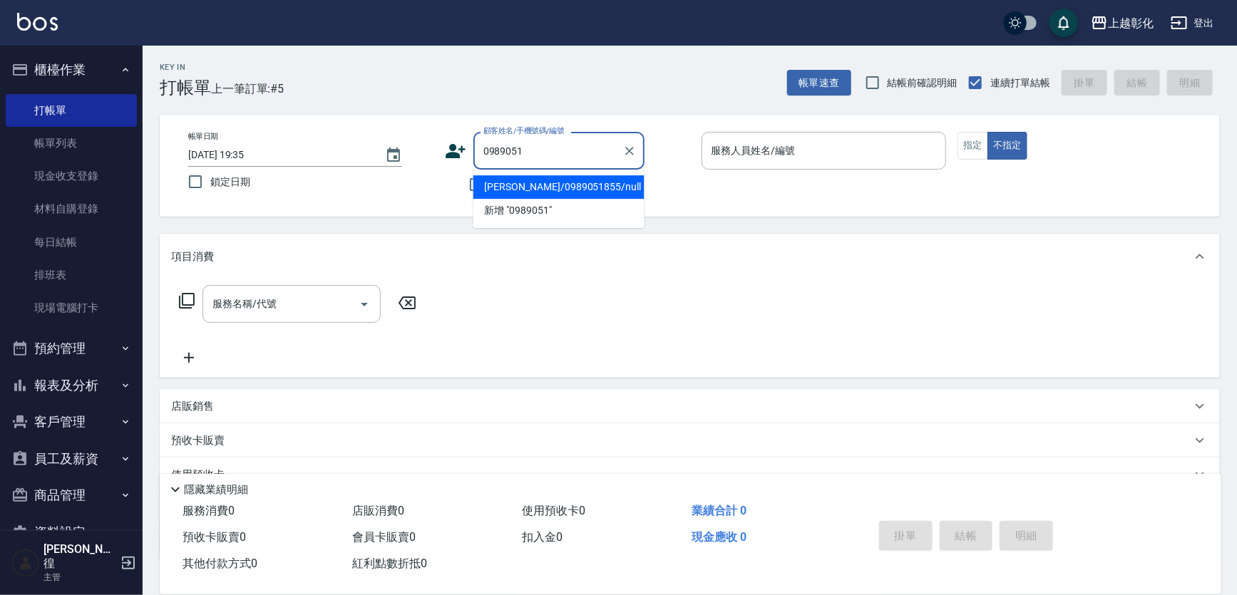
type input "林芳汶/0989051855/null"
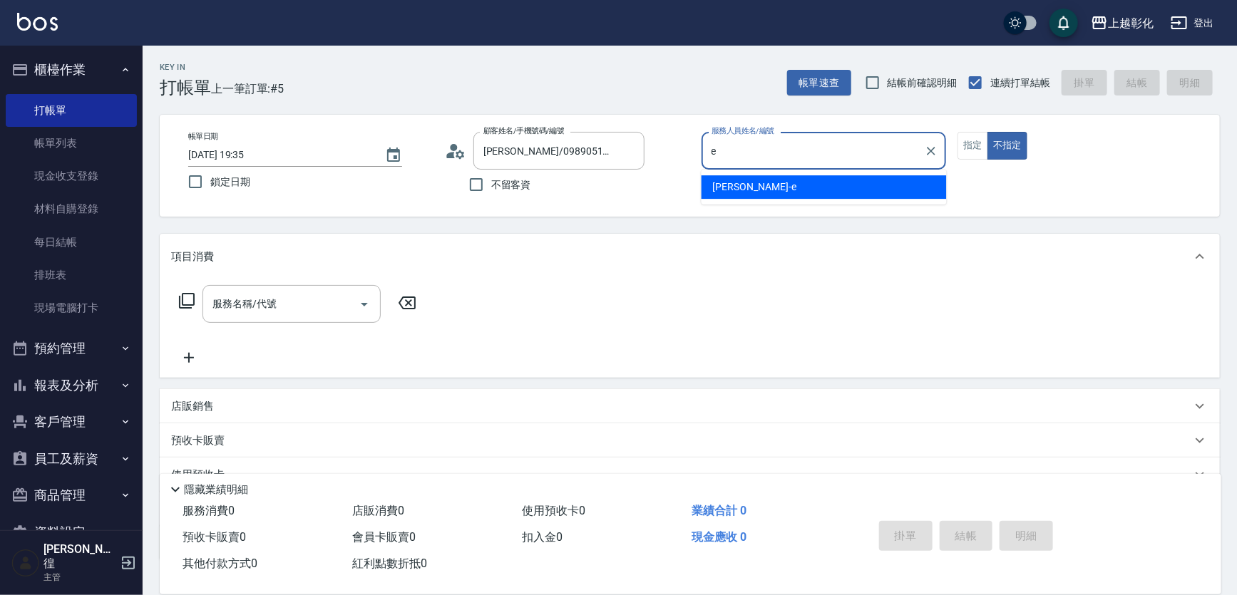
type input "allen-e"
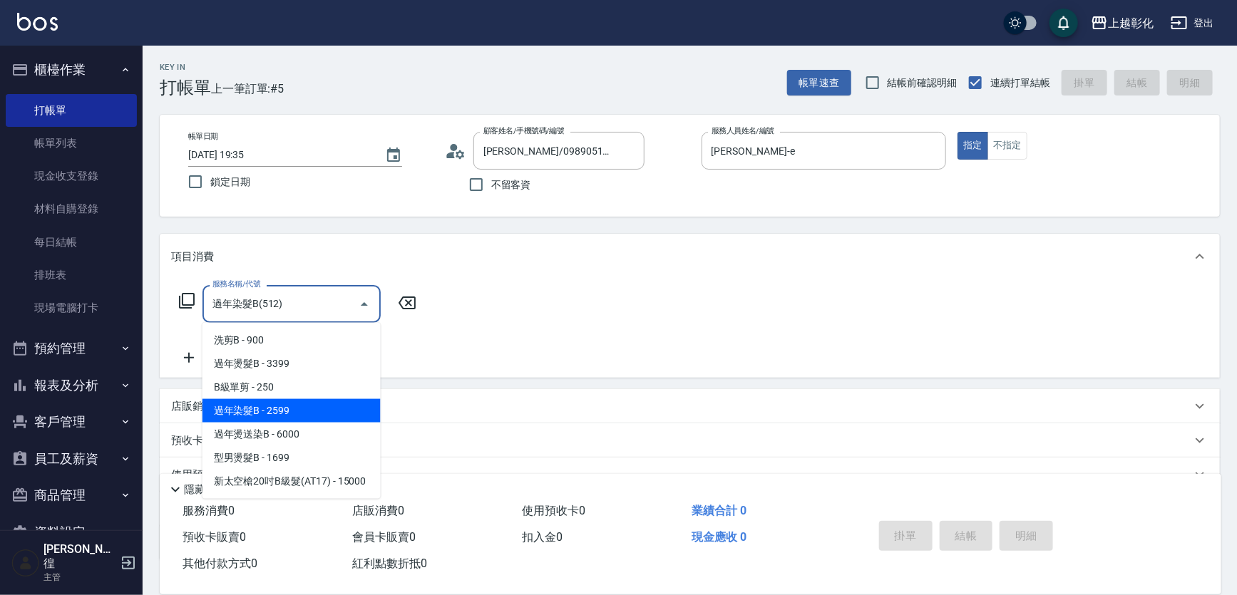
type input "過年染髮B(512)"
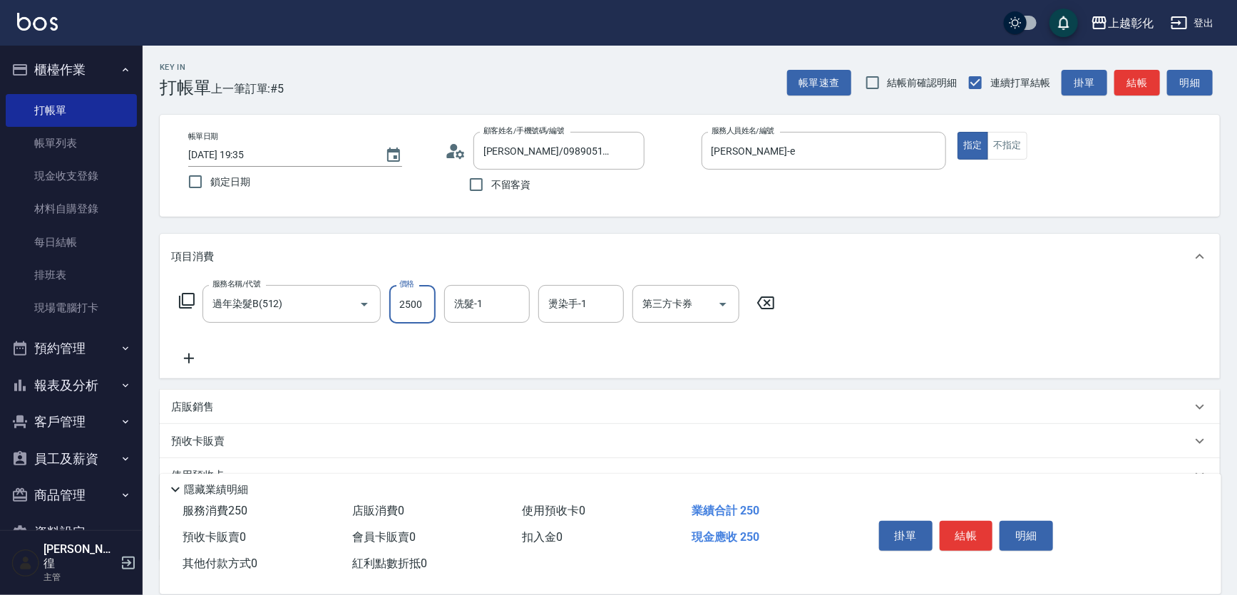
type input "2500"
type input "賴瑩婕-16"
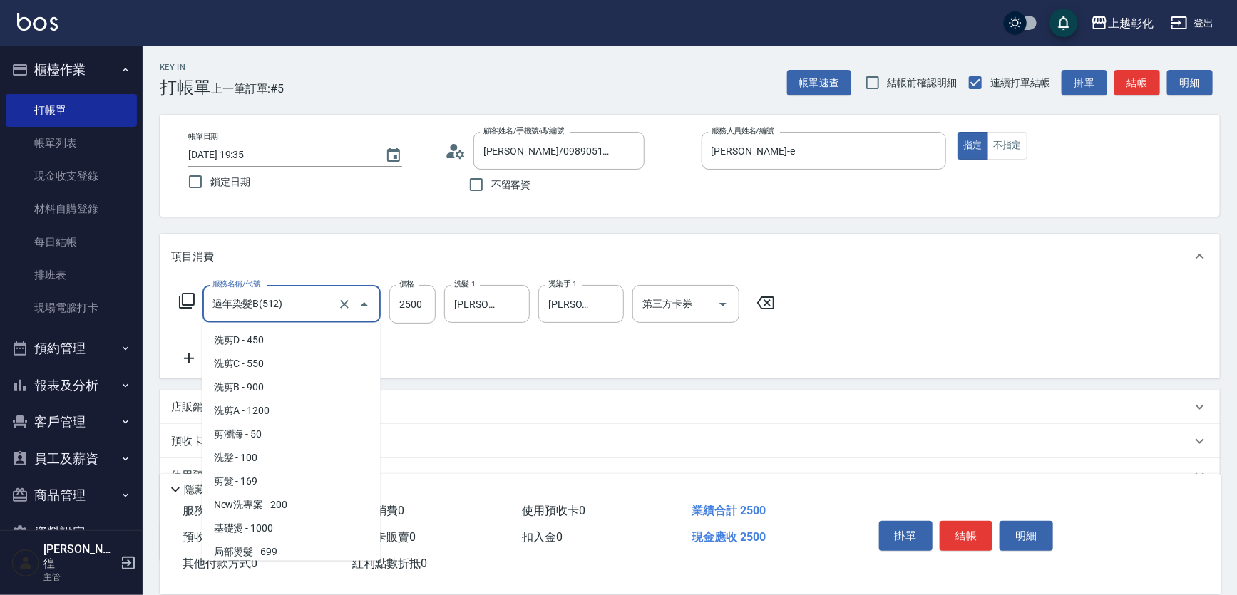
click at [240, 297] on input "過年染髮B(512)" at bounding box center [271, 304] width 125 height 25
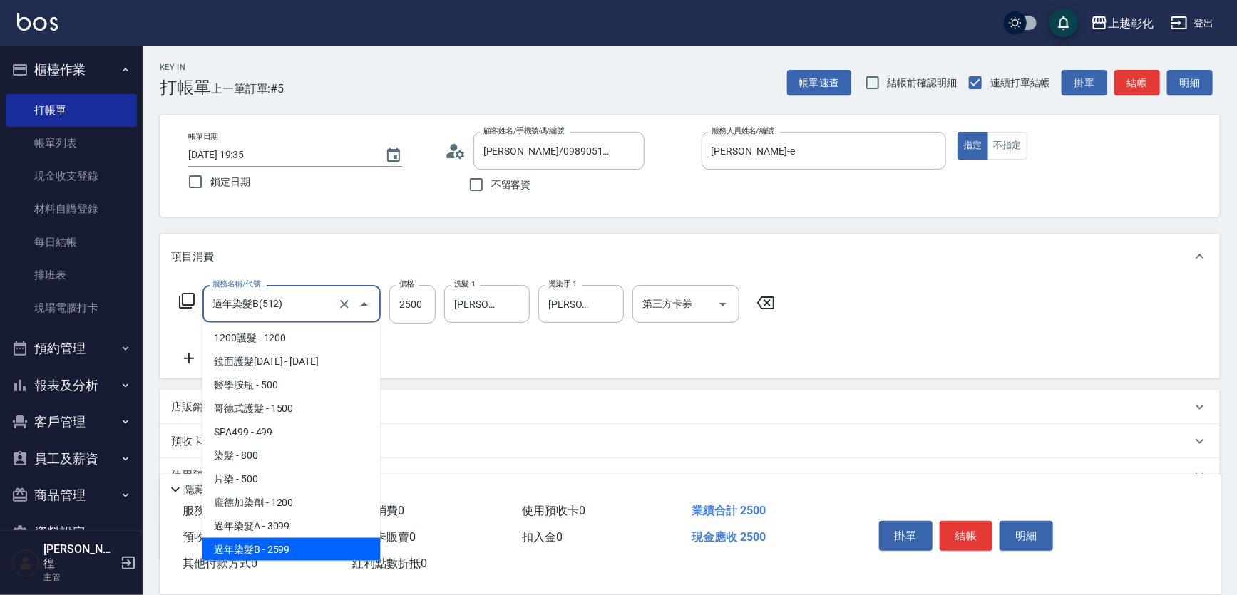
click at [240, 297] on input "過年染髮B(512)" at bounding box center [271, 304] width 125 height 25
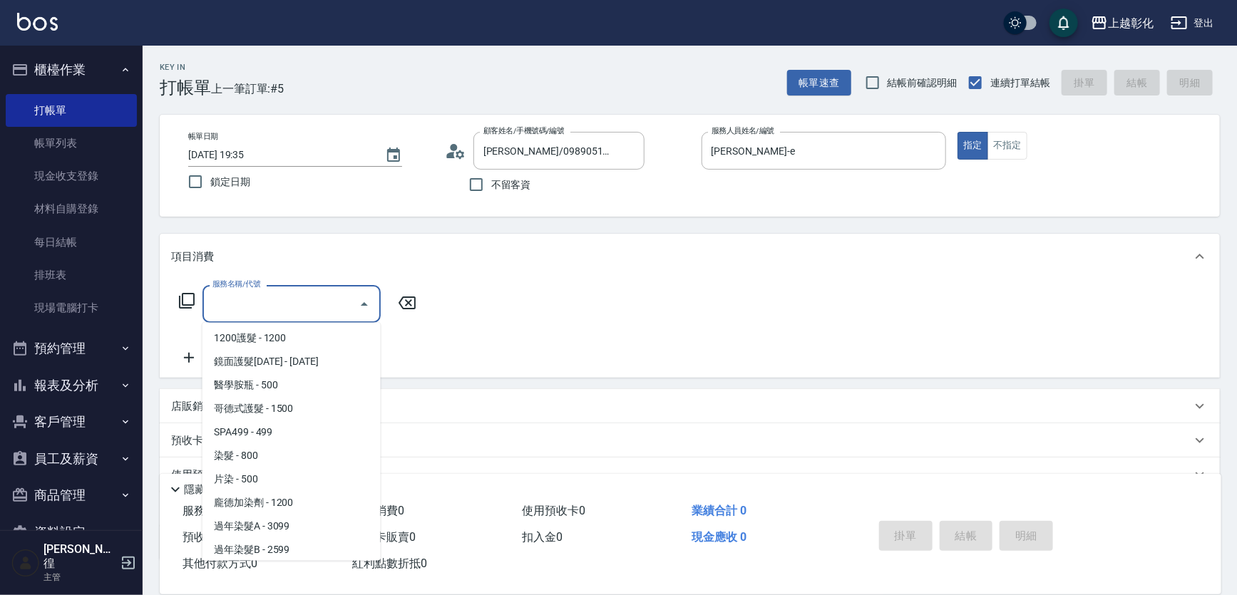
scroll to position [0, 0]
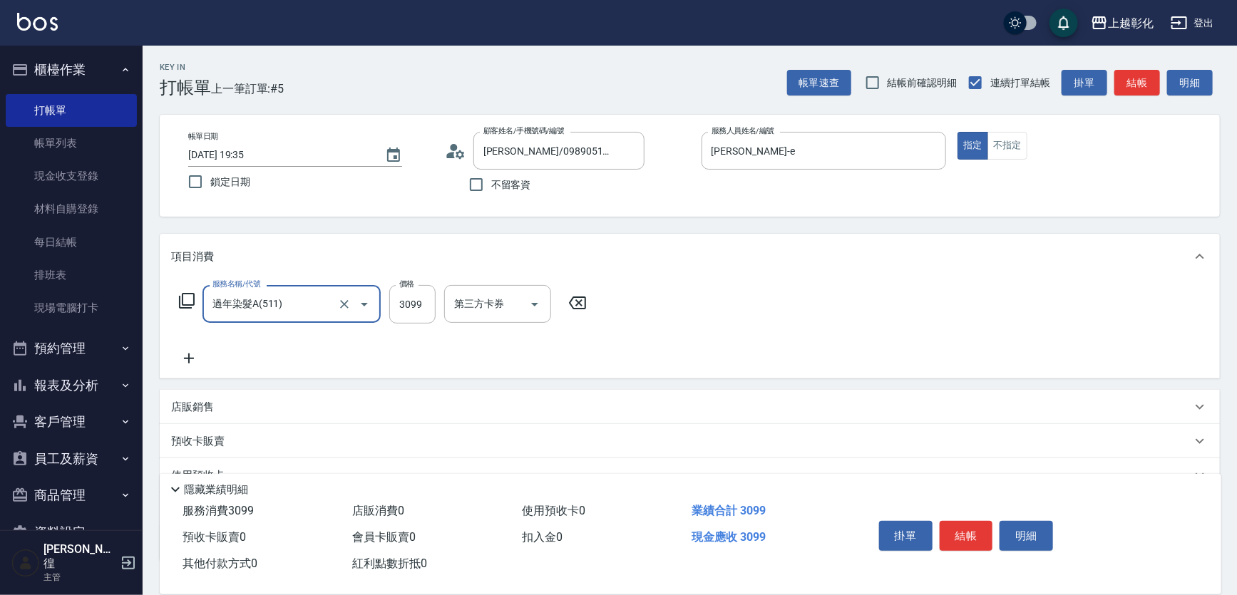
type input "過年染髮A(511)"
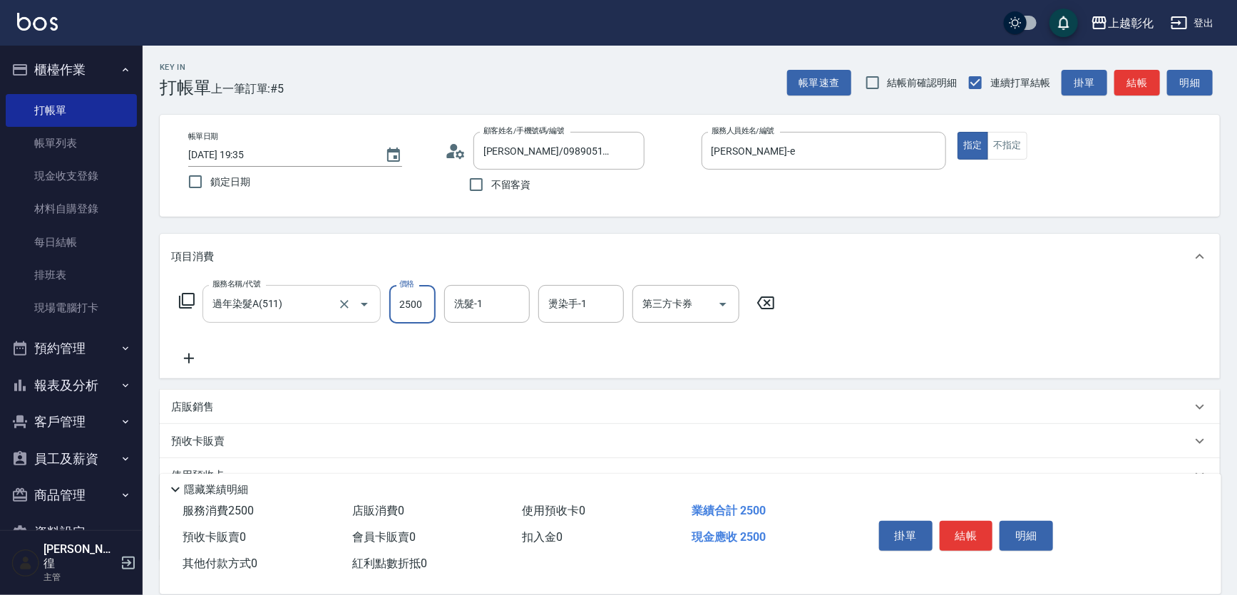
type input "2500"
type input "賴瑩婕-16"
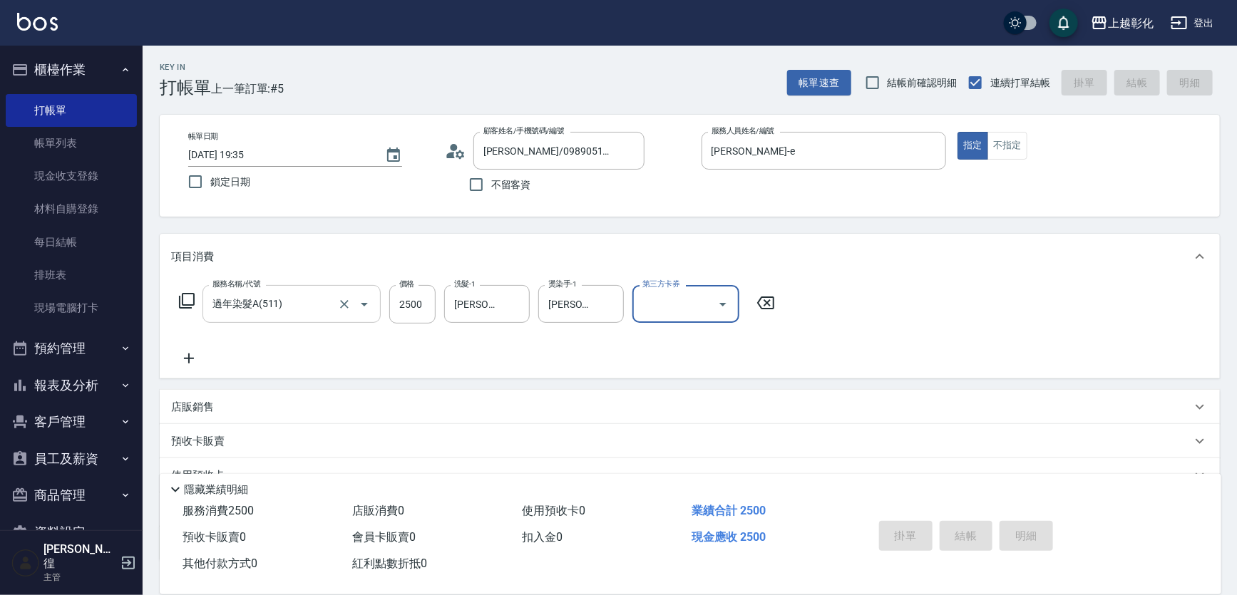
type input "2025/09/09 19:36"
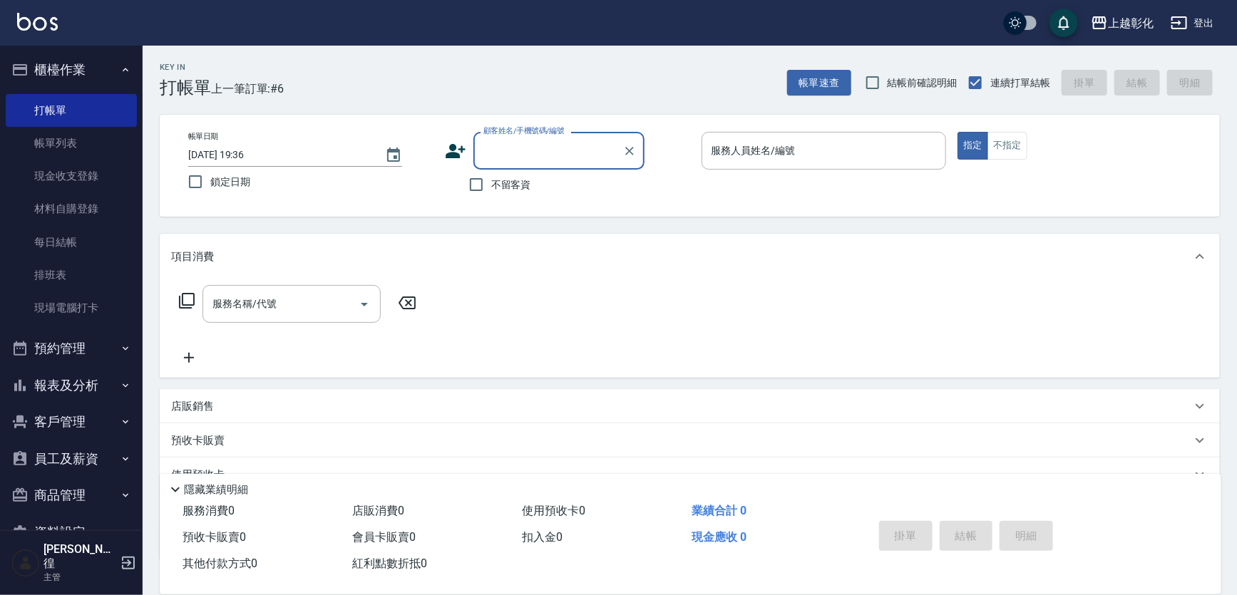
click at [467, 200] on div "帳單日期 2025/09/09 19:36 鎖定日期 顧客姓名/手機號碼/編號 顧客姓名/手機號碼/編號 不留客資 服務人員姓名/編號 服務人員姓名/編號 指…" at bounding box center [690, 166] width 1060 height 102
click at [485, 188] on input "不留客資" at bounding box center [476, 185] width 30 height 30
checkbox input "true"
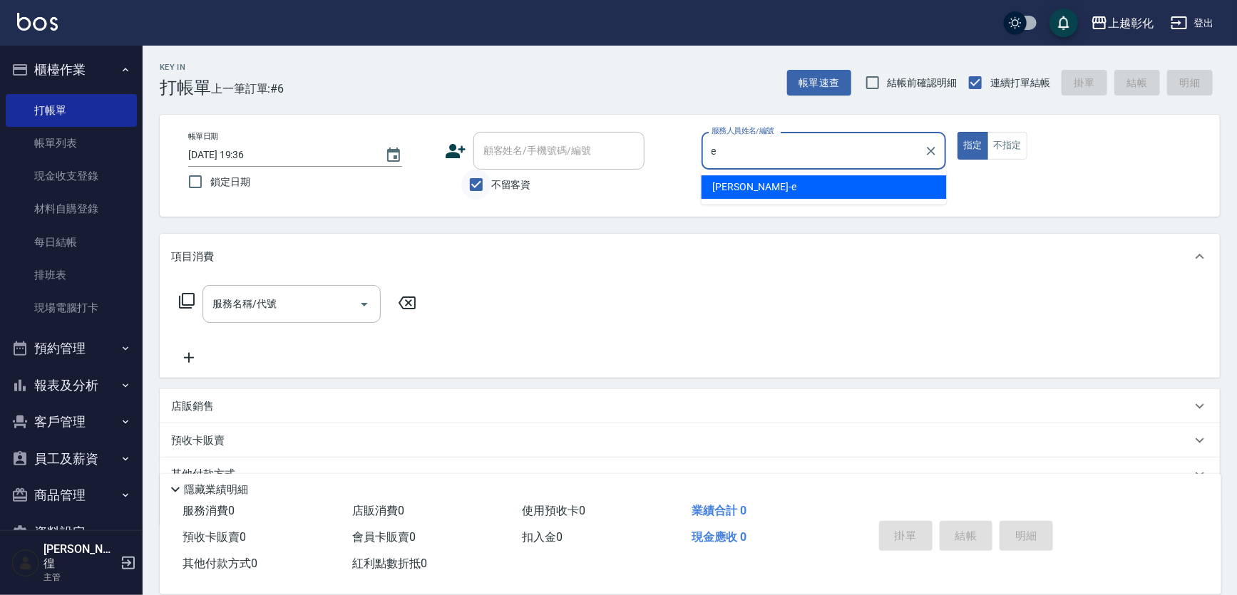
type input "allen-e"
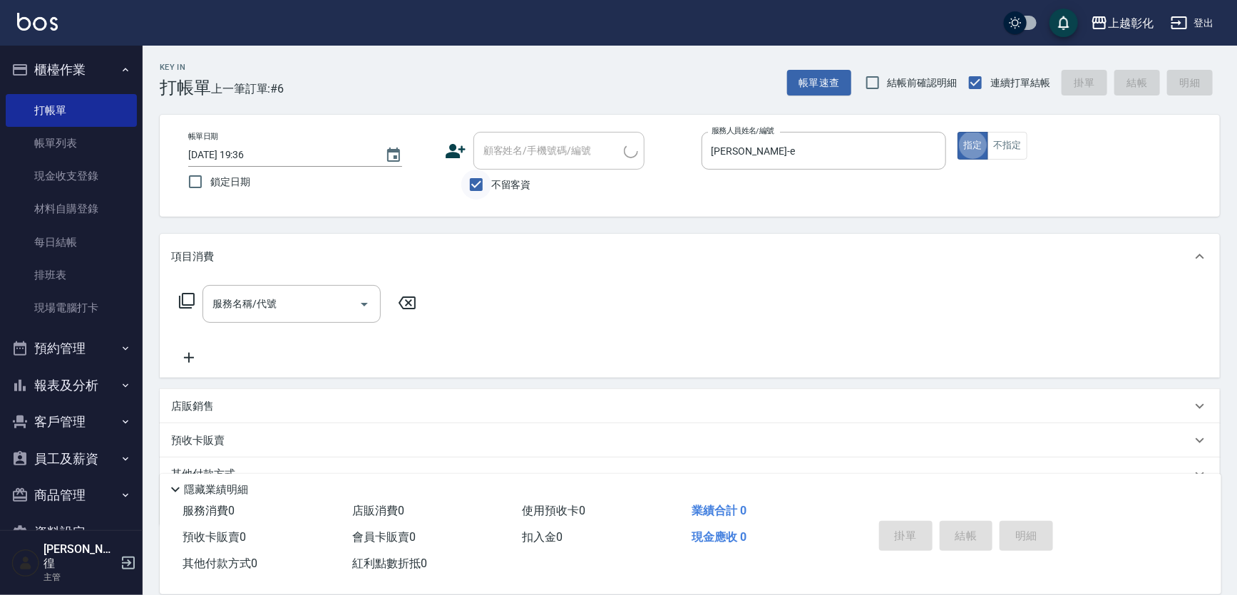
type input "許家瑩/0966581591/"
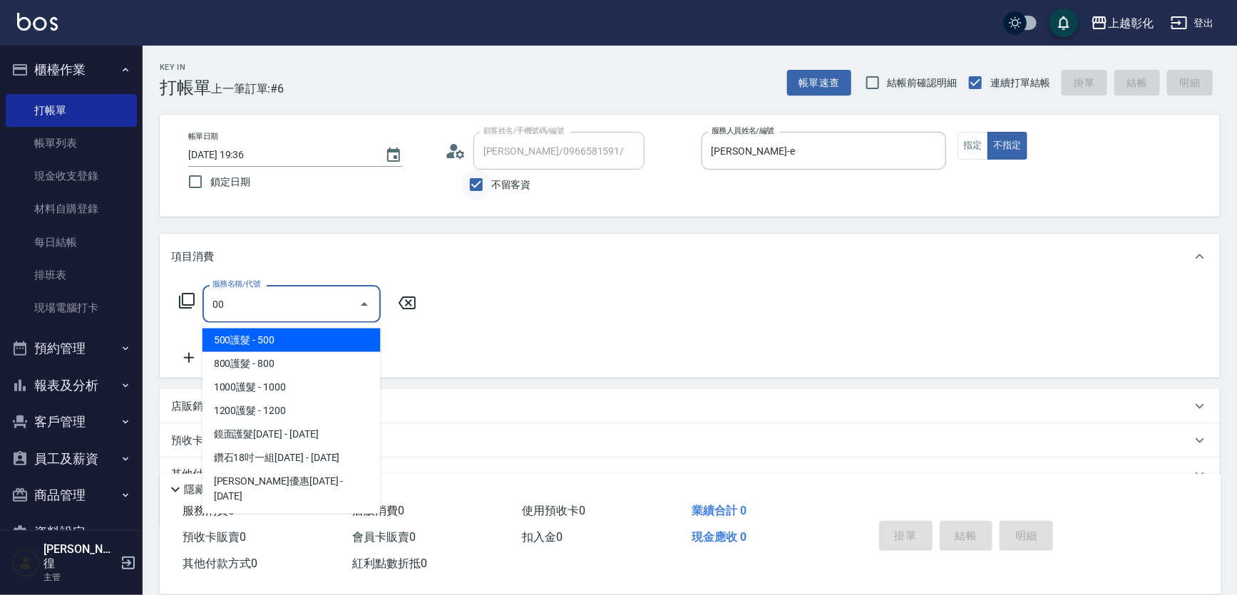
type input "0"
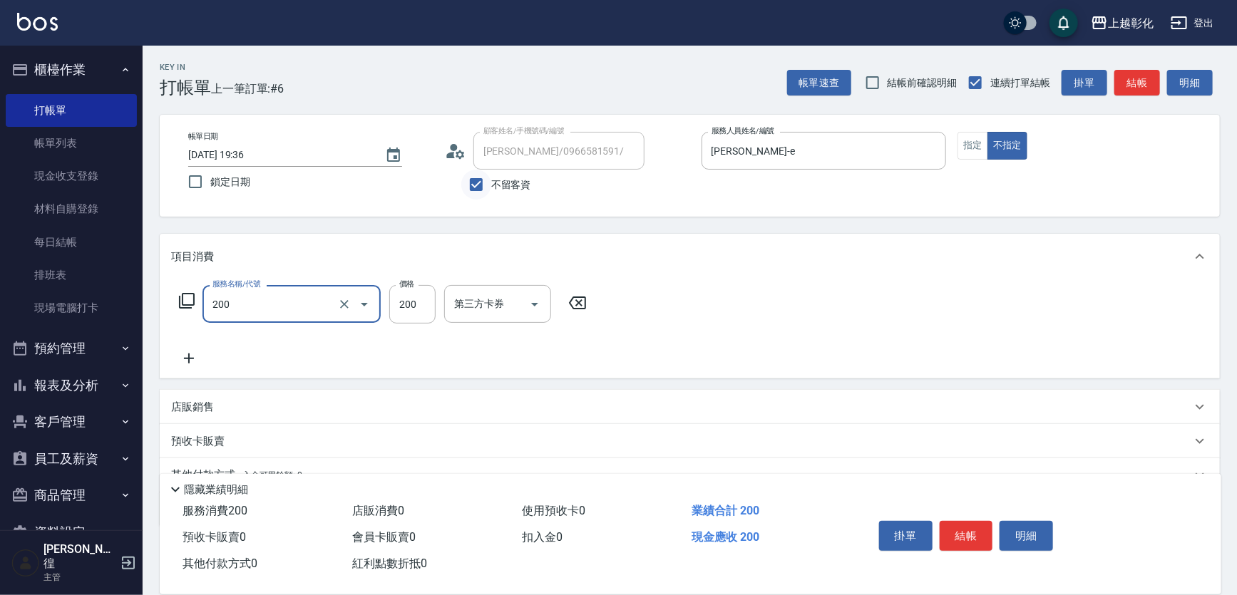
type input "New洗專案(200)"
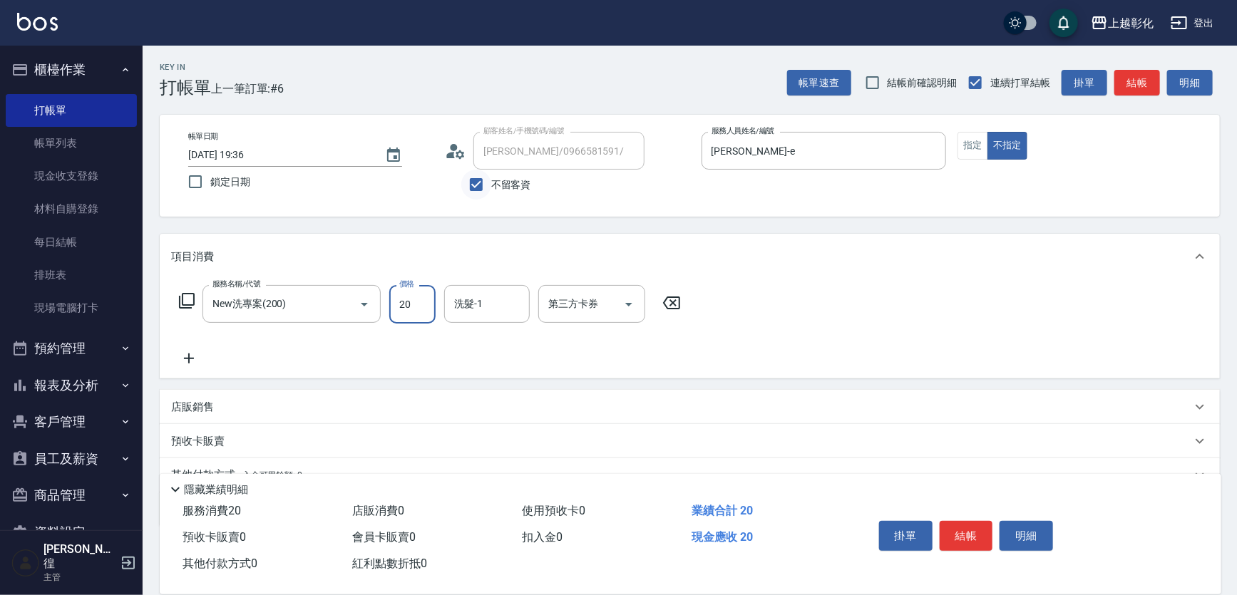
type input "200"
type input "謝宥萱-41"
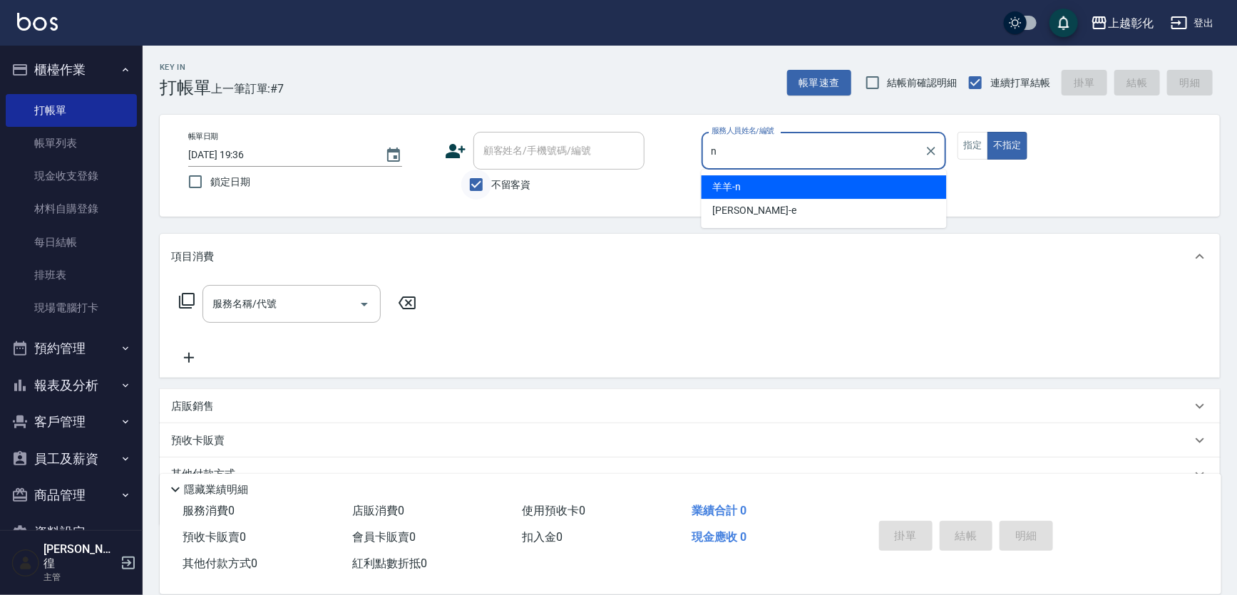
type input "羊羊-n"
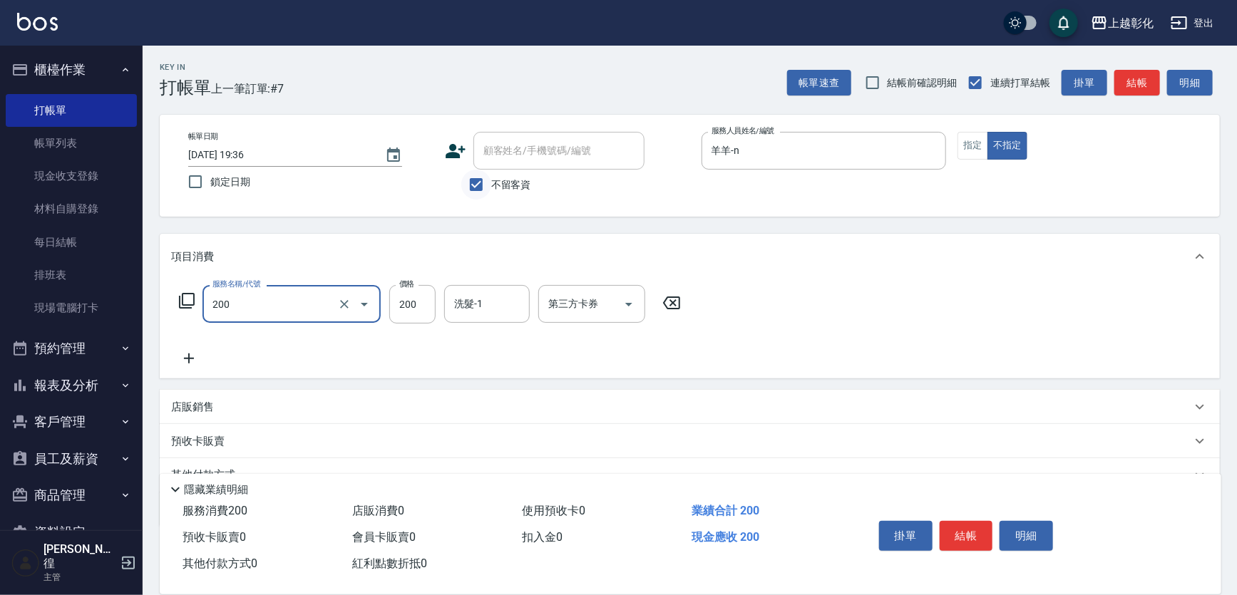
type input "New洗專案(200)"
type input "羊羊-n"
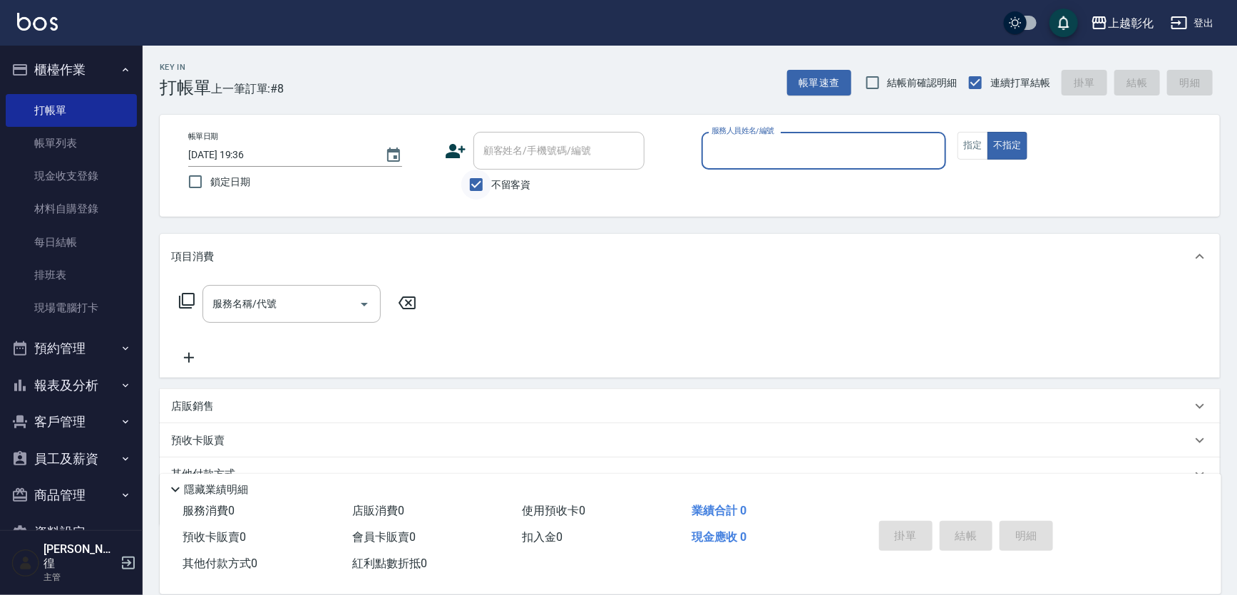
click at [488, 187] on input "不留客資" at bounding box center [476, 185] width 30 height 30
checkbox input "false"
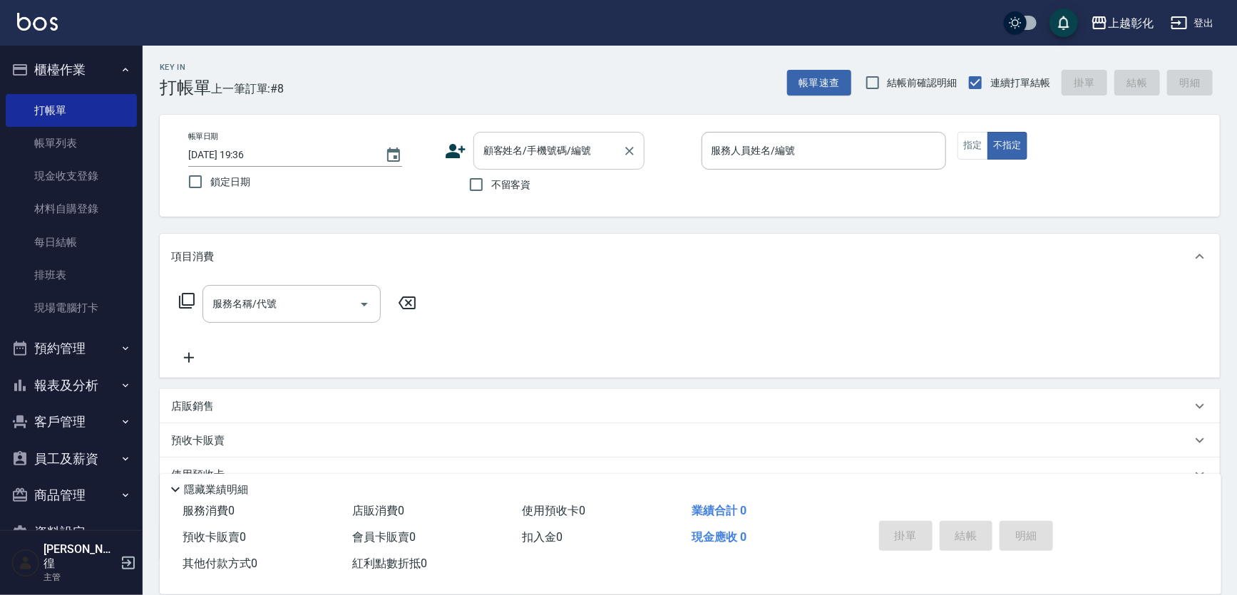
click at [498, 155] on input "顧客姓名/手機號碼/編號" at bounding box center [548, 150] width 137 height 25
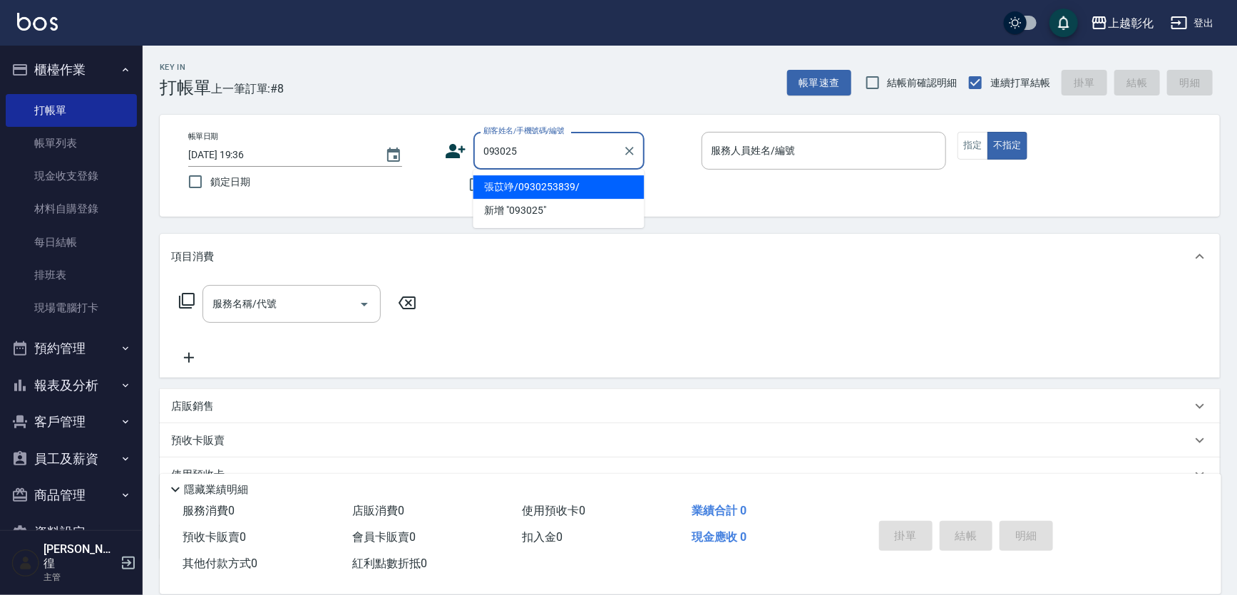
type input "張苡竫/0930253839/"
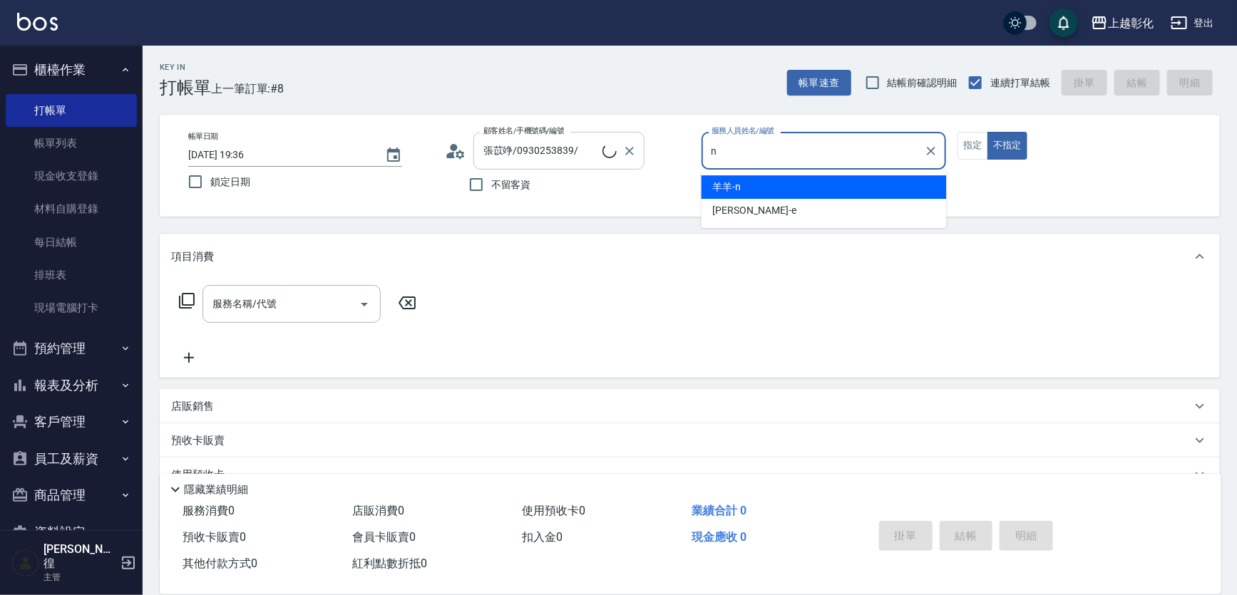
type input "羊羊-n"
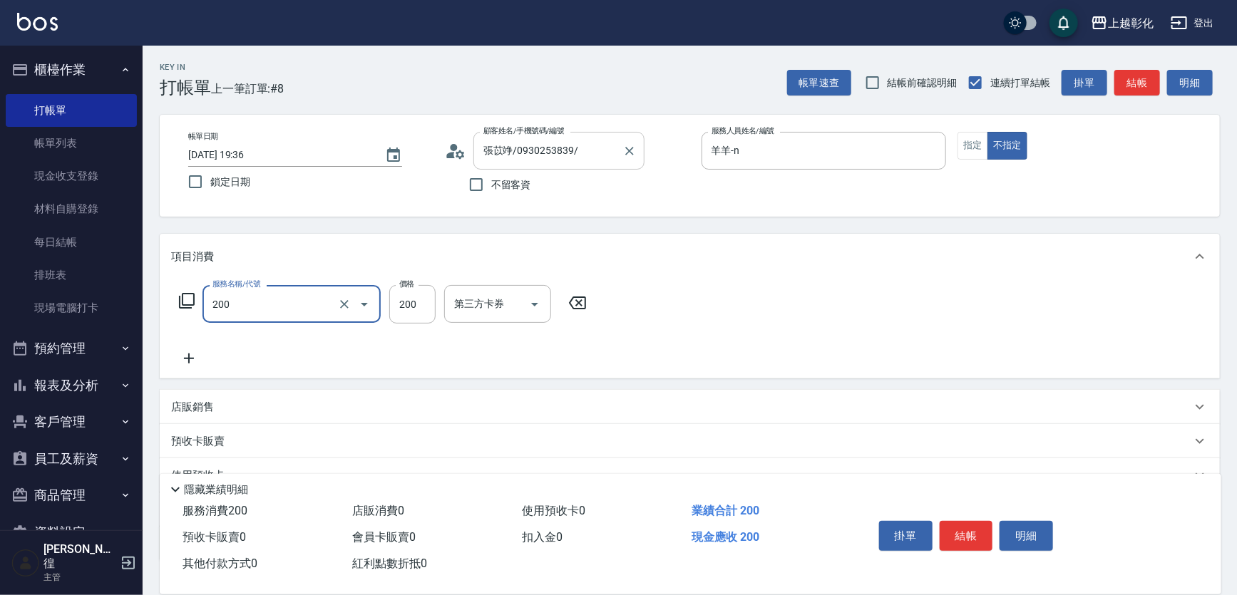
type input "New洗專案(200)"
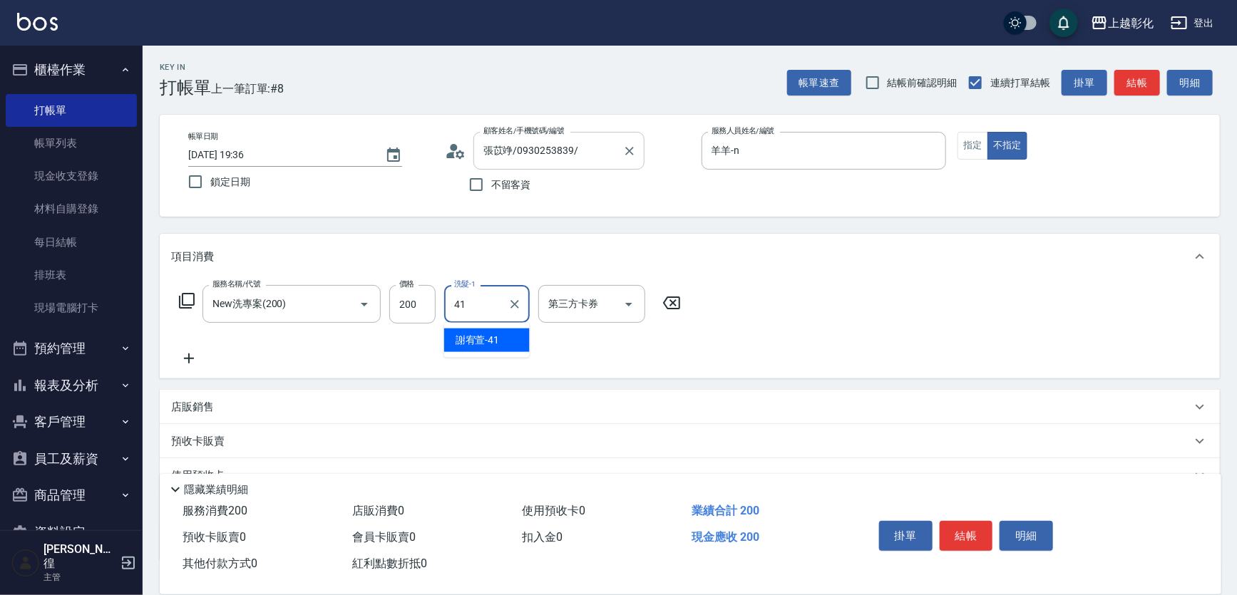
type input "謝宥萱-41"
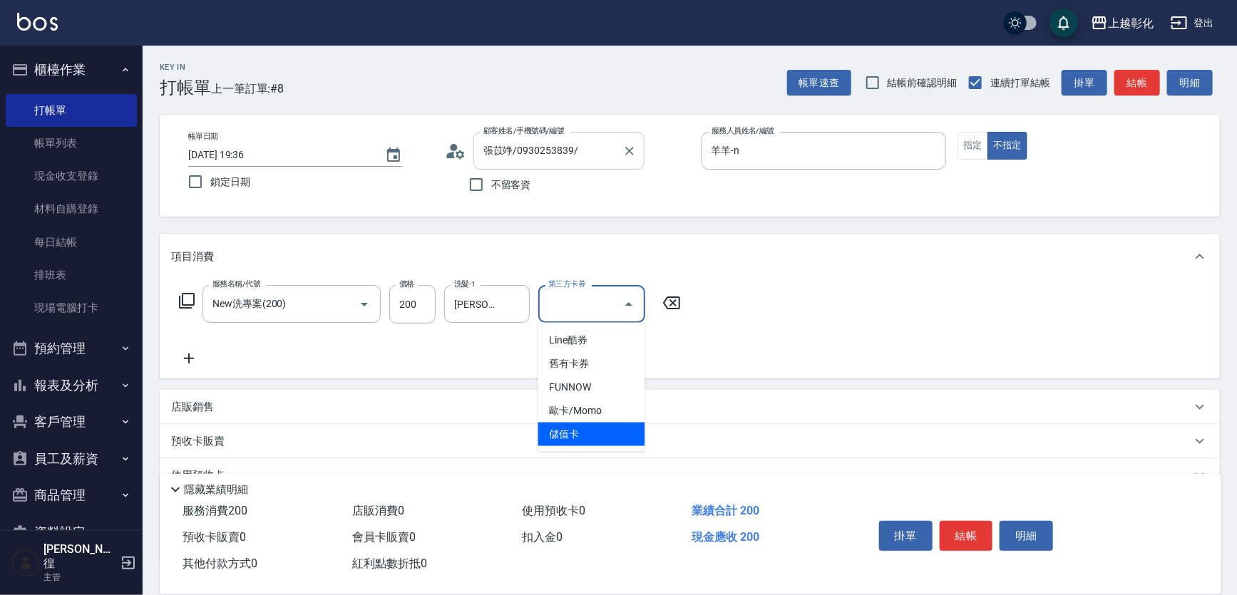
type input "儲值卡"
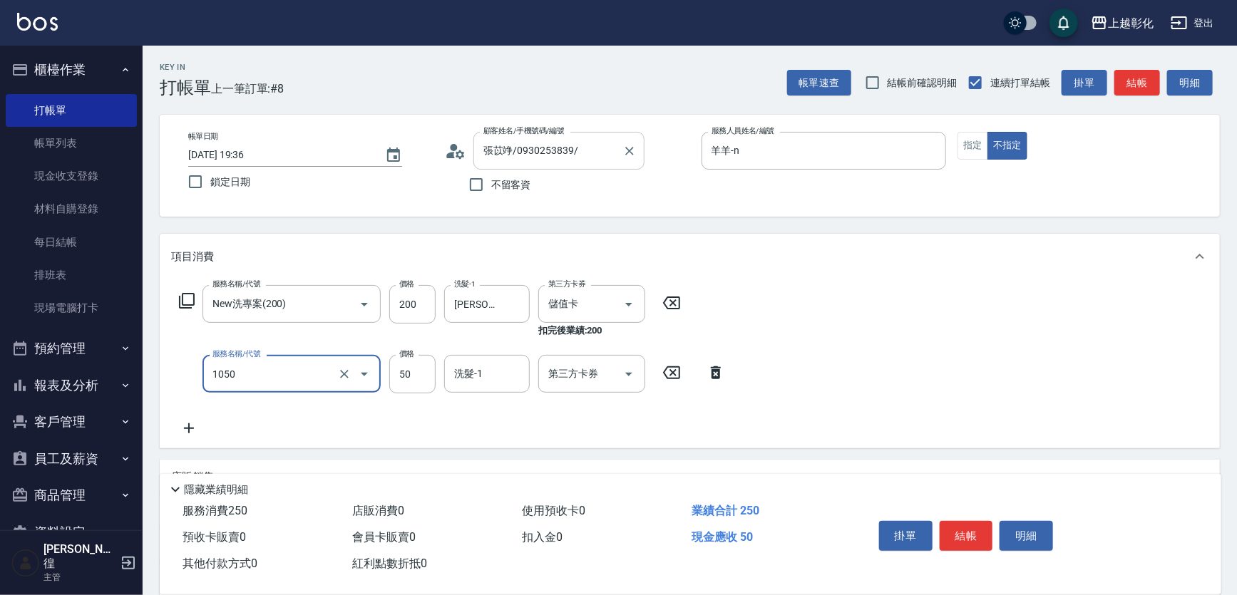
type input "精油(1050)"
type input "儲值卡"
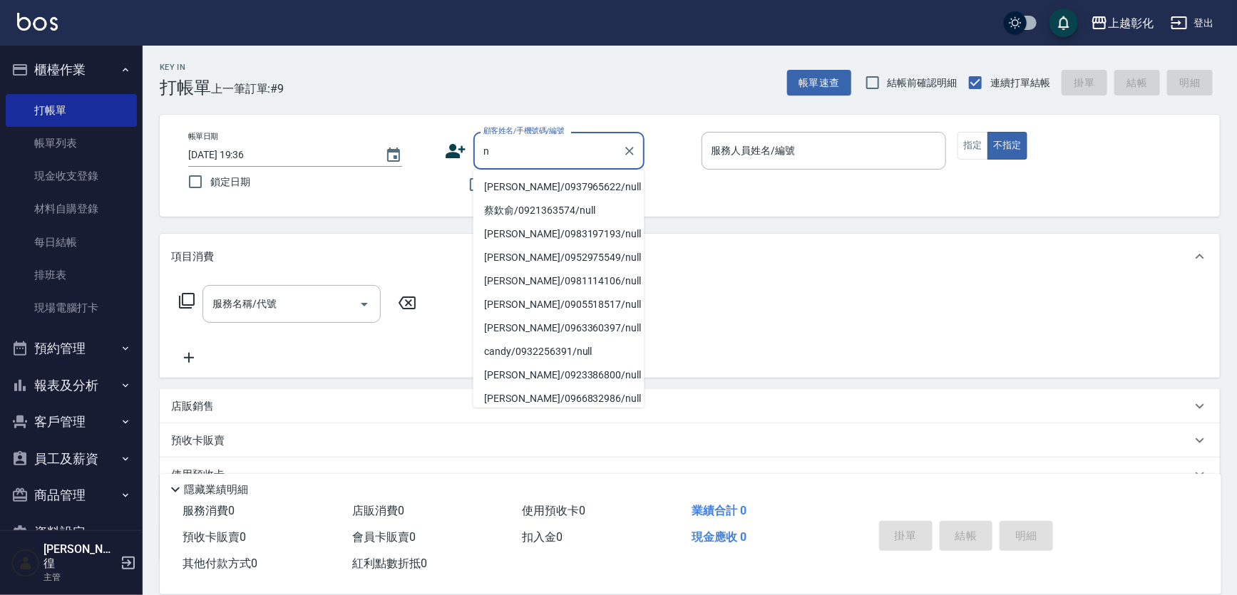
click at [475, 183] on li "Allen/0937965622/null" at bounding box center [558, 187] width 171 height 24
type input "Allen/0937965622/null"
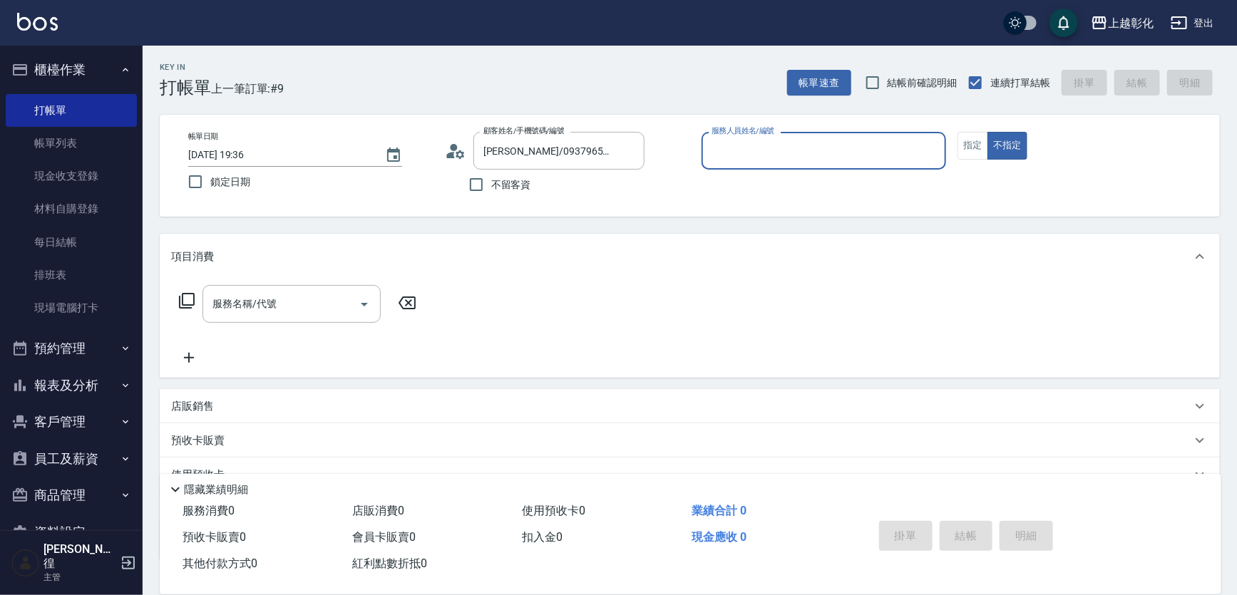
click at [475, 183] on input "不留客資" at bounding box center [476, 185] width 30 height 30
checkbox input "true"
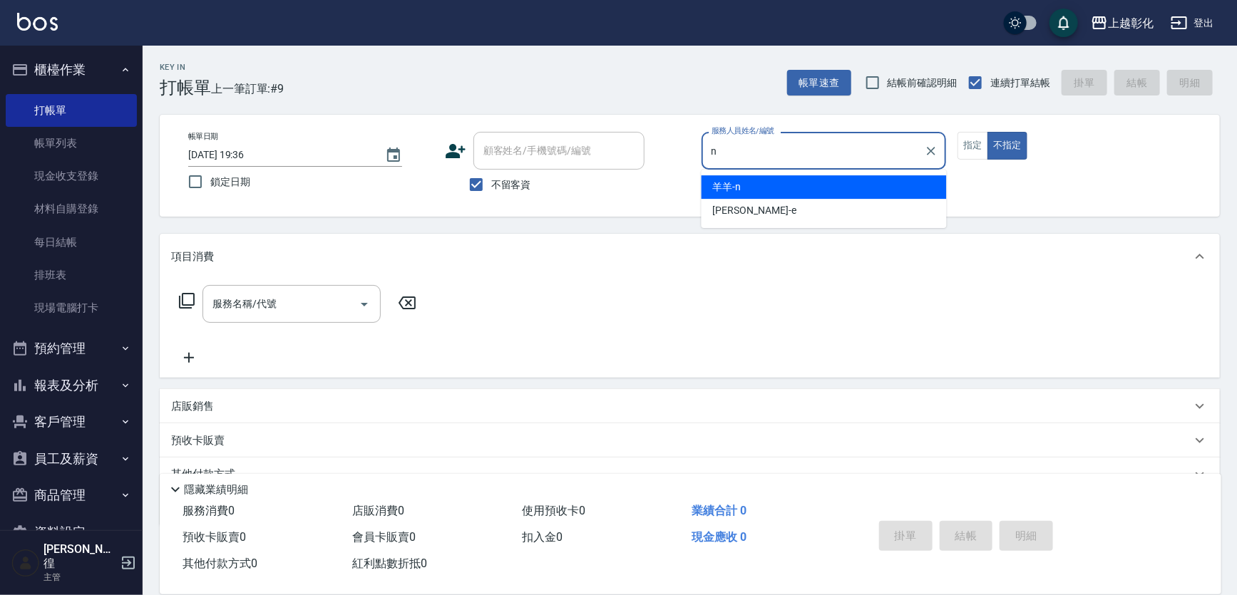
type input "羊羊-n"
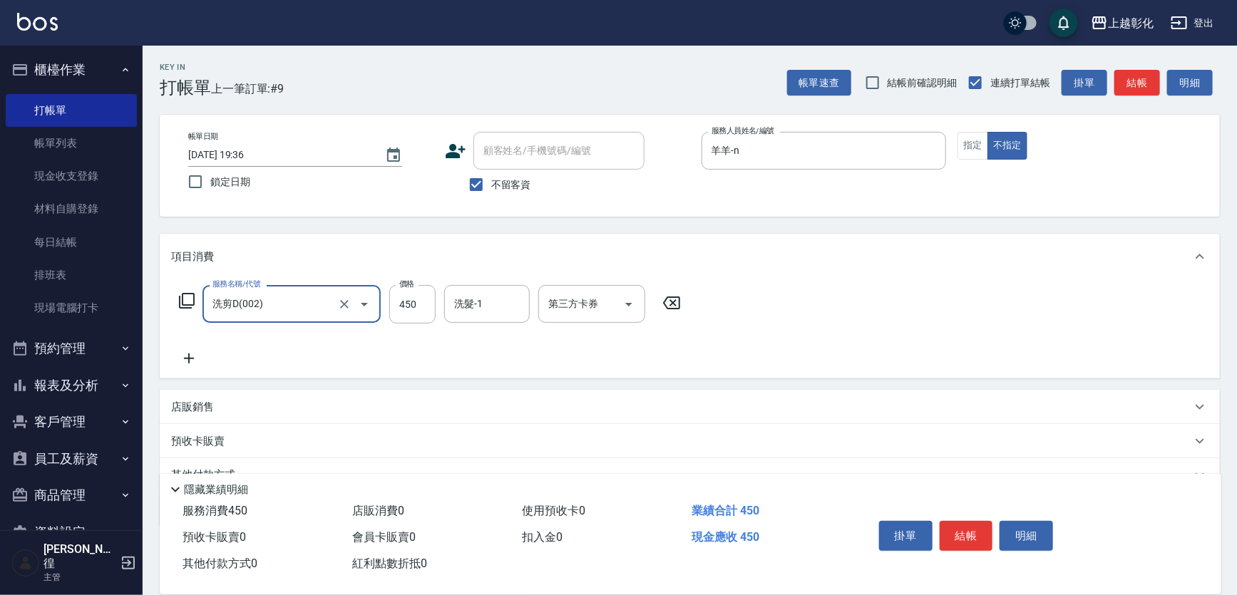
type input "洗剪D(002)"
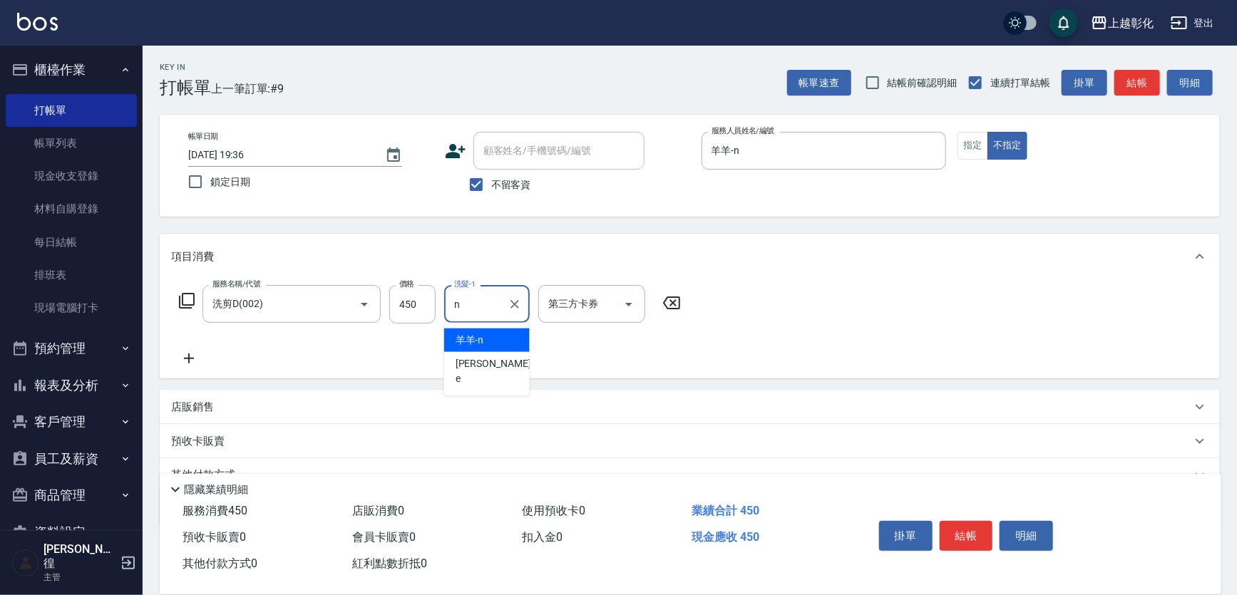
type input "羊羊-n"
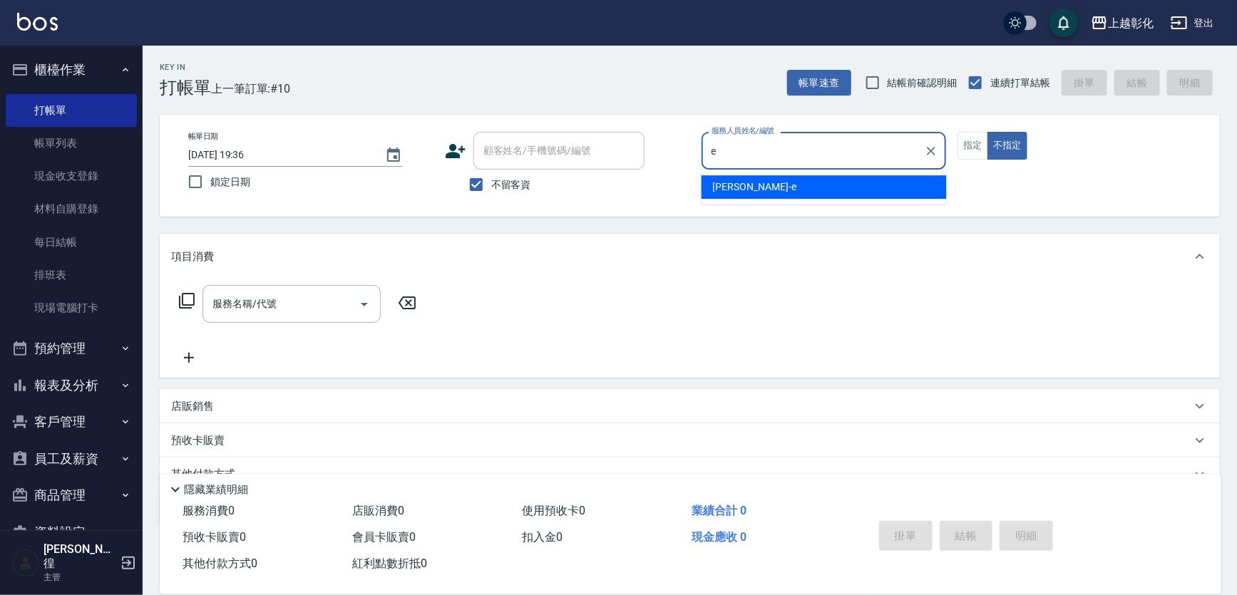
type input "allen-e"
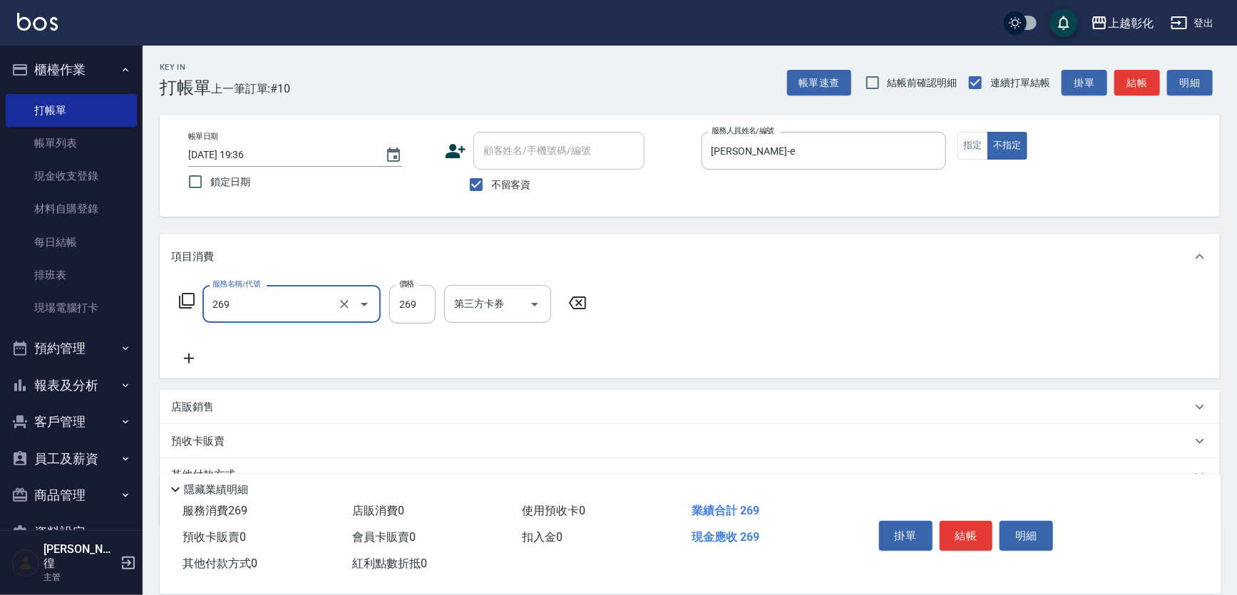
type input "一般洗剪(269)"
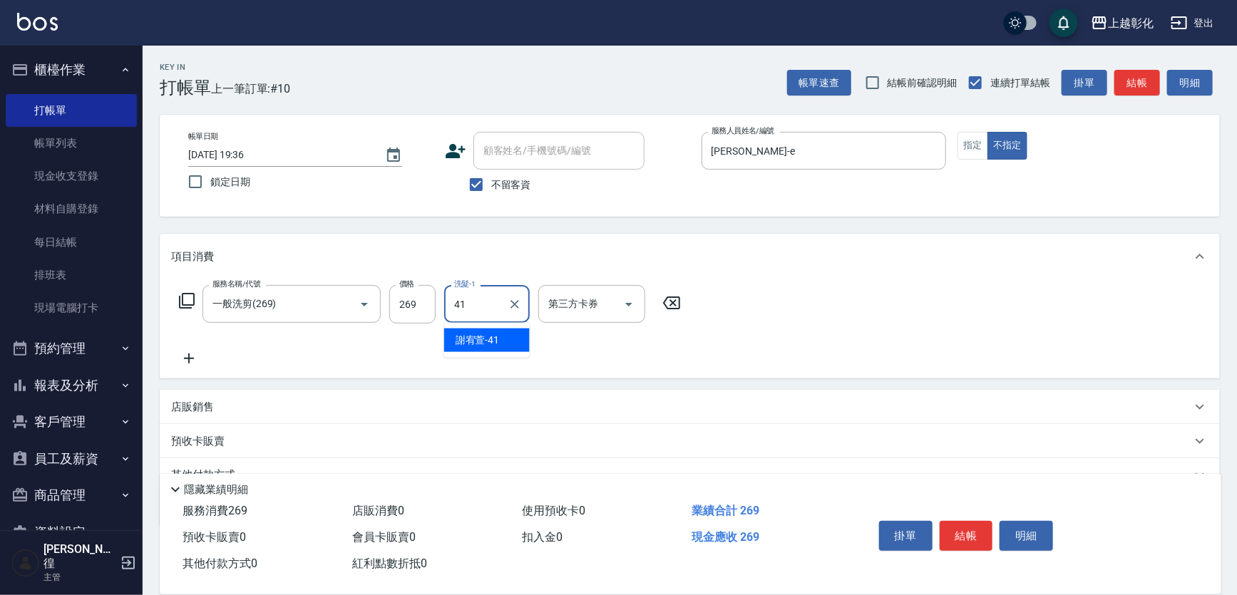
type input "謝宥萱-41"
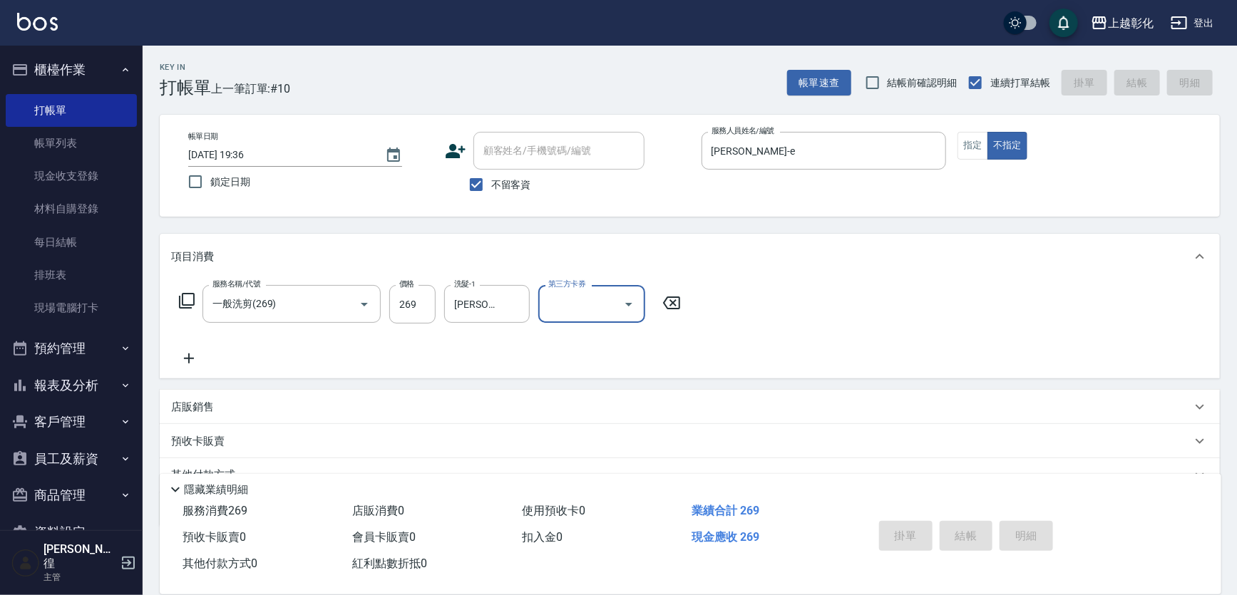
type input "2025/09/09 19:37"
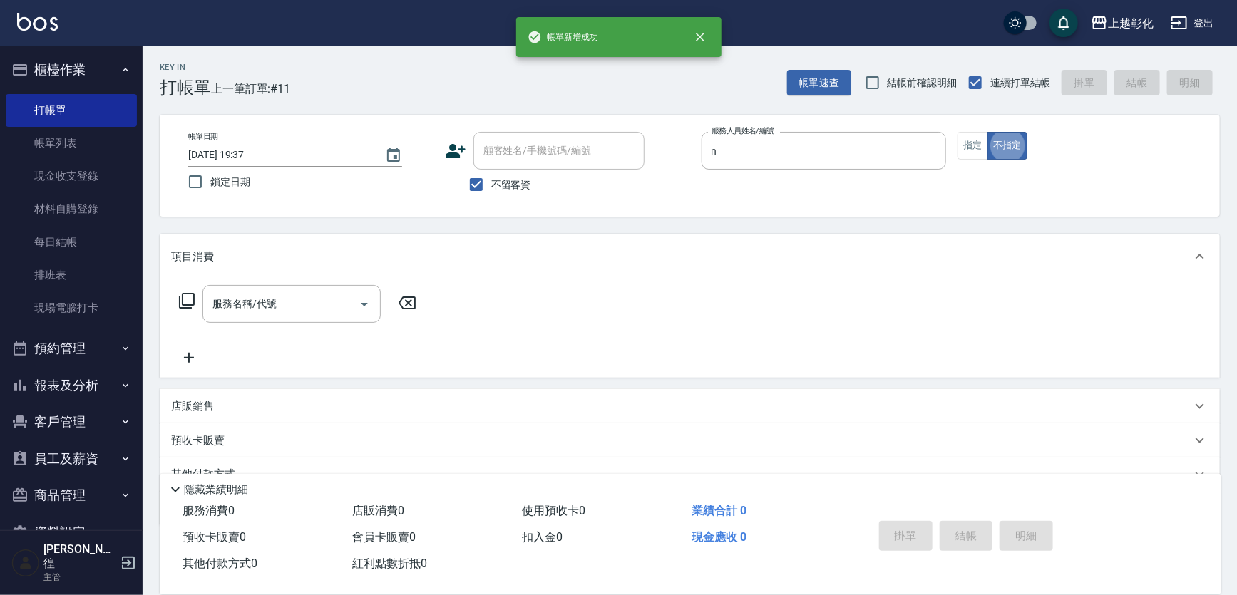
type input "羊羊-n"
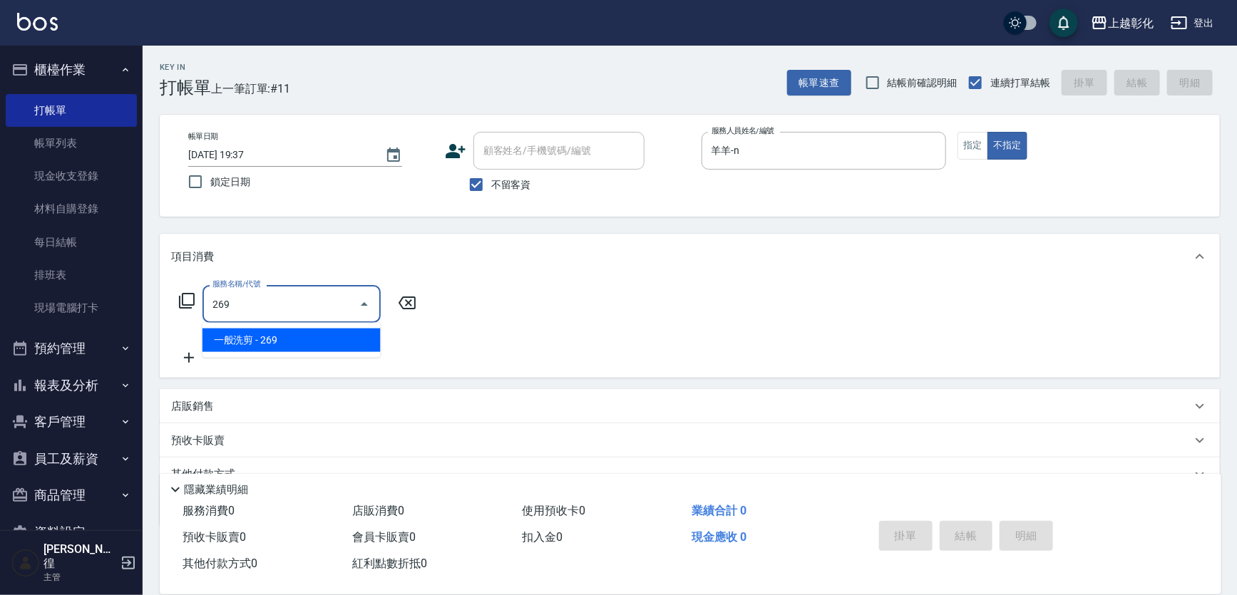
type input "一般洗剪(269)"
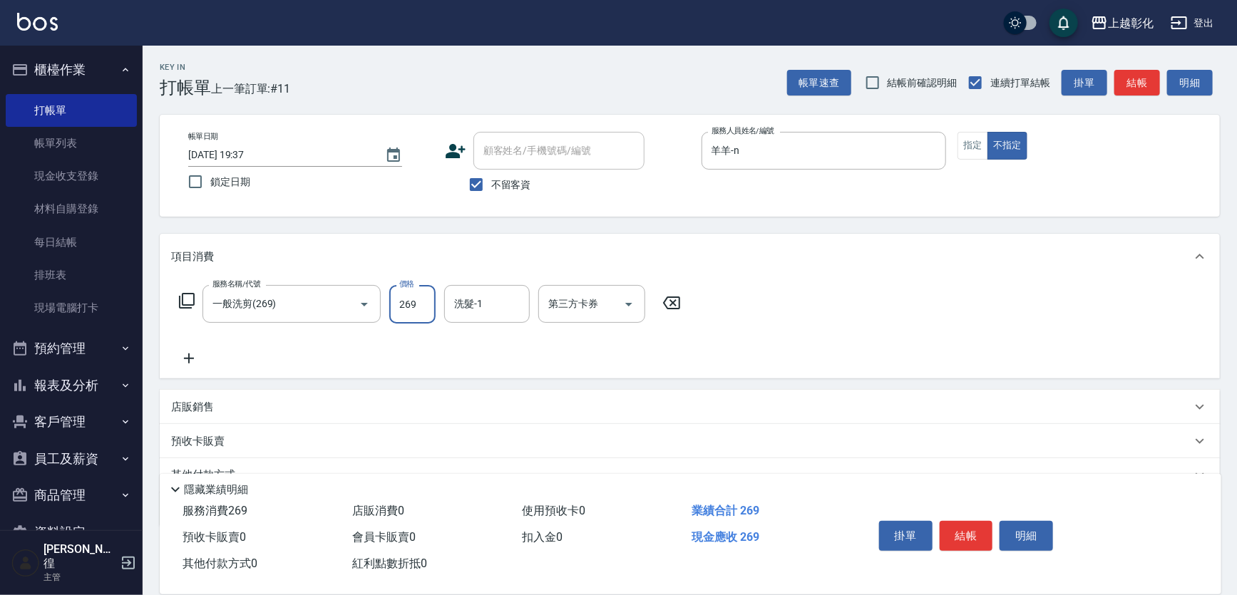
type input "269"
type input "1"
type input "謝宥萱-41"
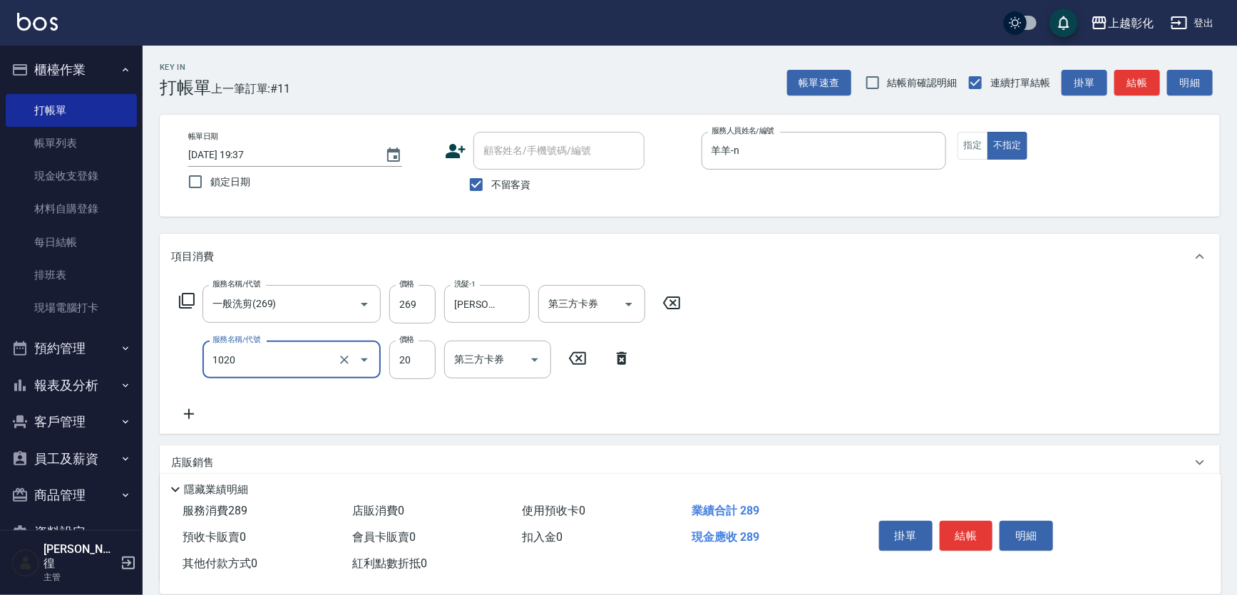
type input "潤絲(1020)"
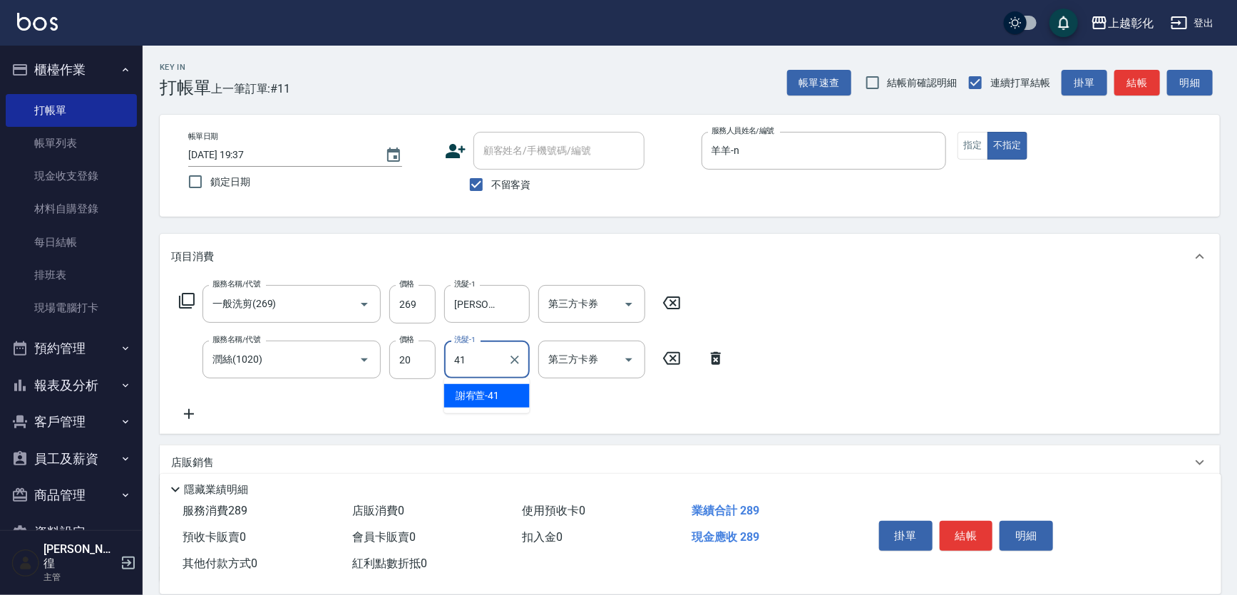
type input "謝宥萱-41"
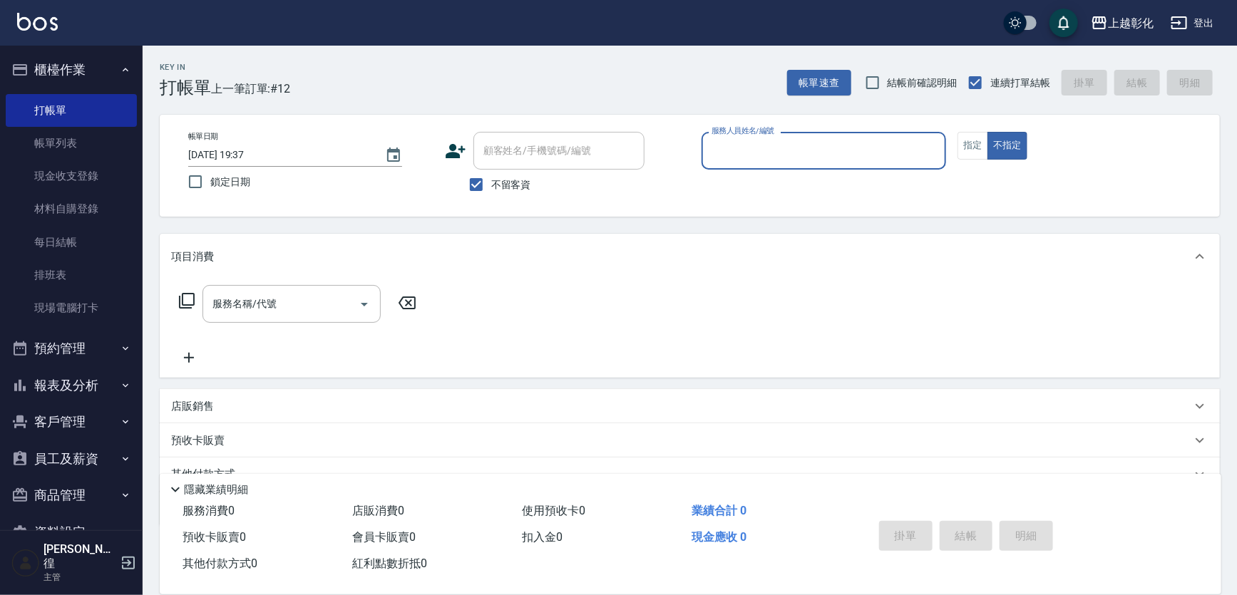
click at [516, 168] on div "顧客姓名/手機號碼/編號" at bounding box center [558, 151] width 171 height 38
click at [526, 182] on span "不留客資" at bounding box center [511, 185] width 40 height 15
click at [491, 182] on input "不留客資" at bounding box center [476, 185] width 30 height 30
checkbox input "false"
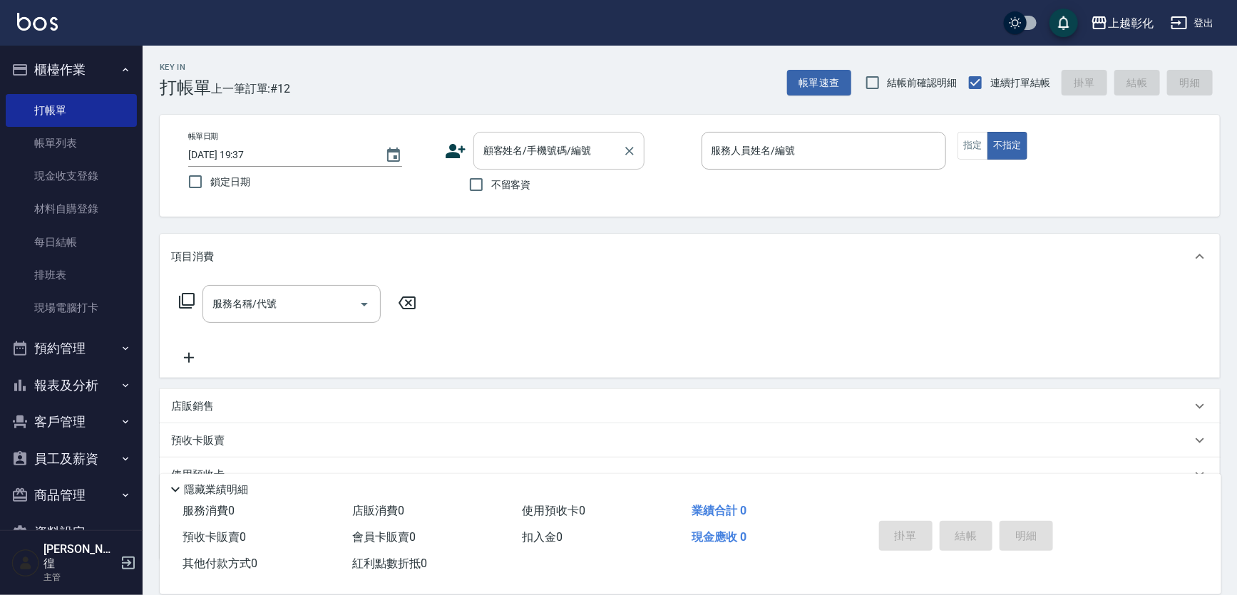
click at [528, 152] on input "顧客姓名/手機號碼/編號" at bounding box center [548, 150] width 137 height 25
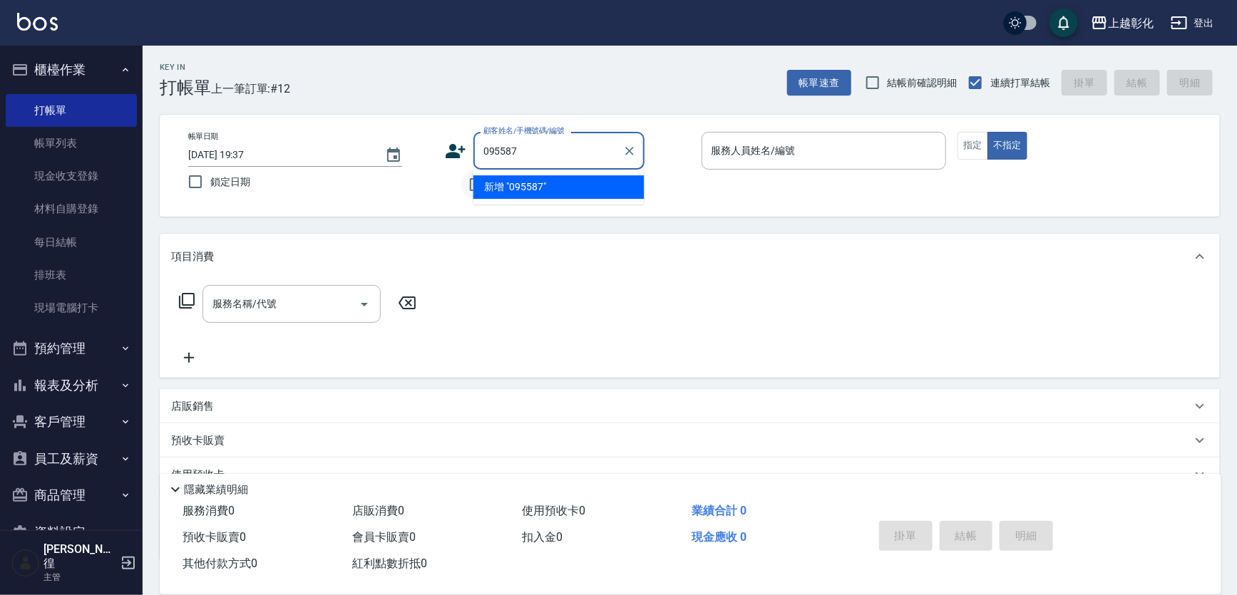
type input "095587"
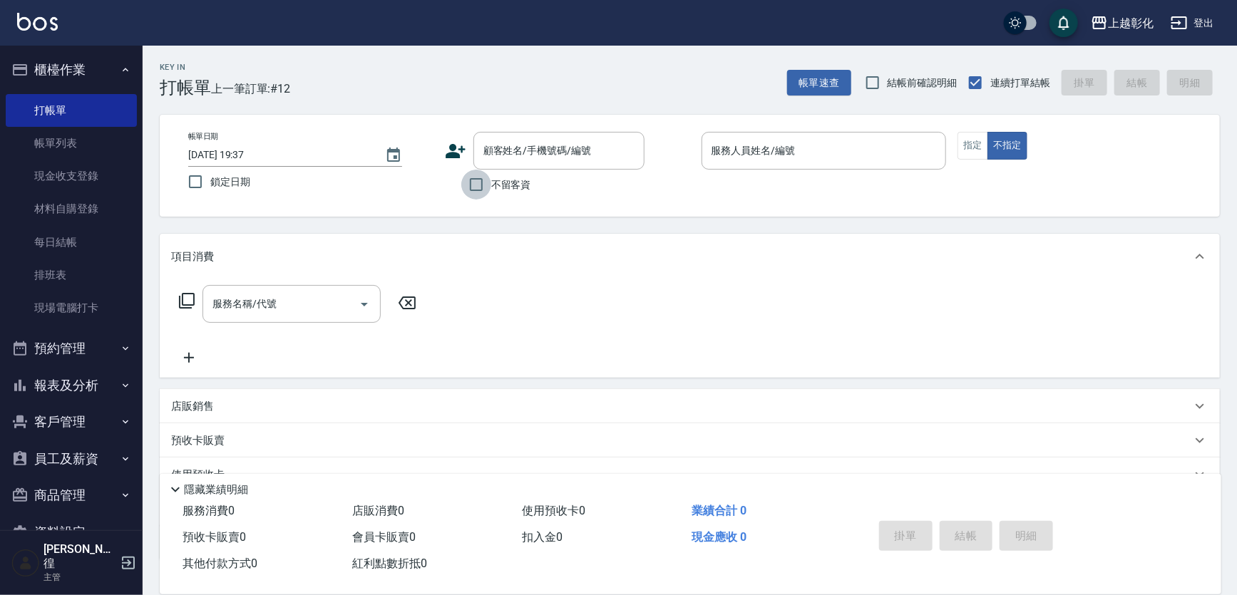
click at [464, 193] on input "不留客資" at bounding box center [476, 185] width 30 height 30
checkbox input "true"
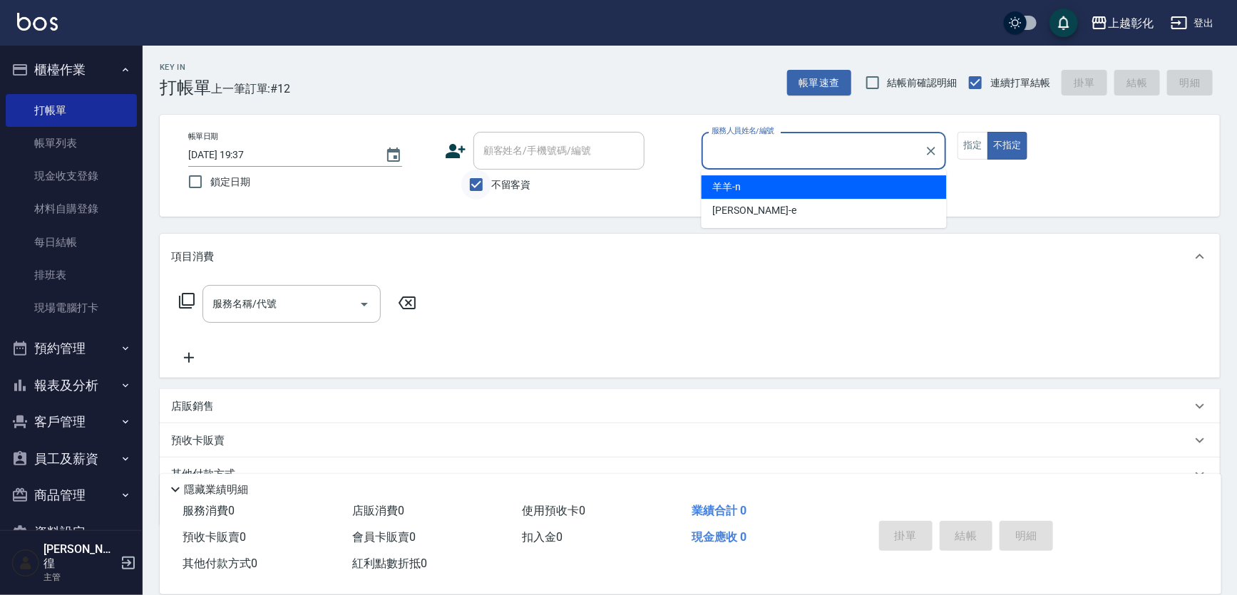
type input "n"
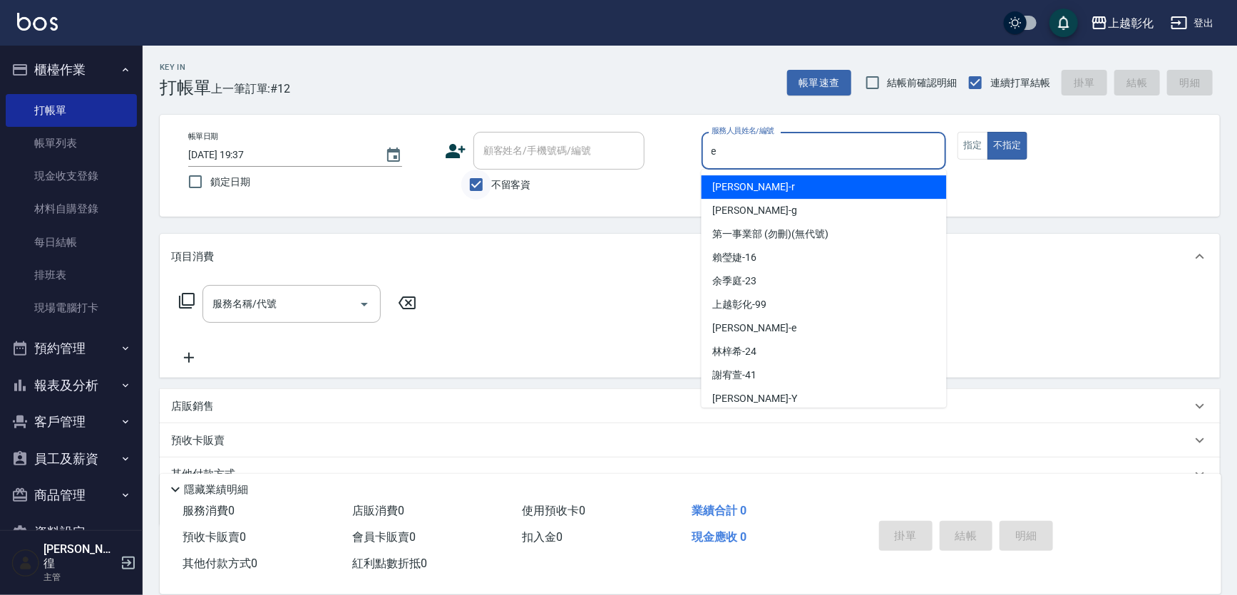
type input "allen-e"
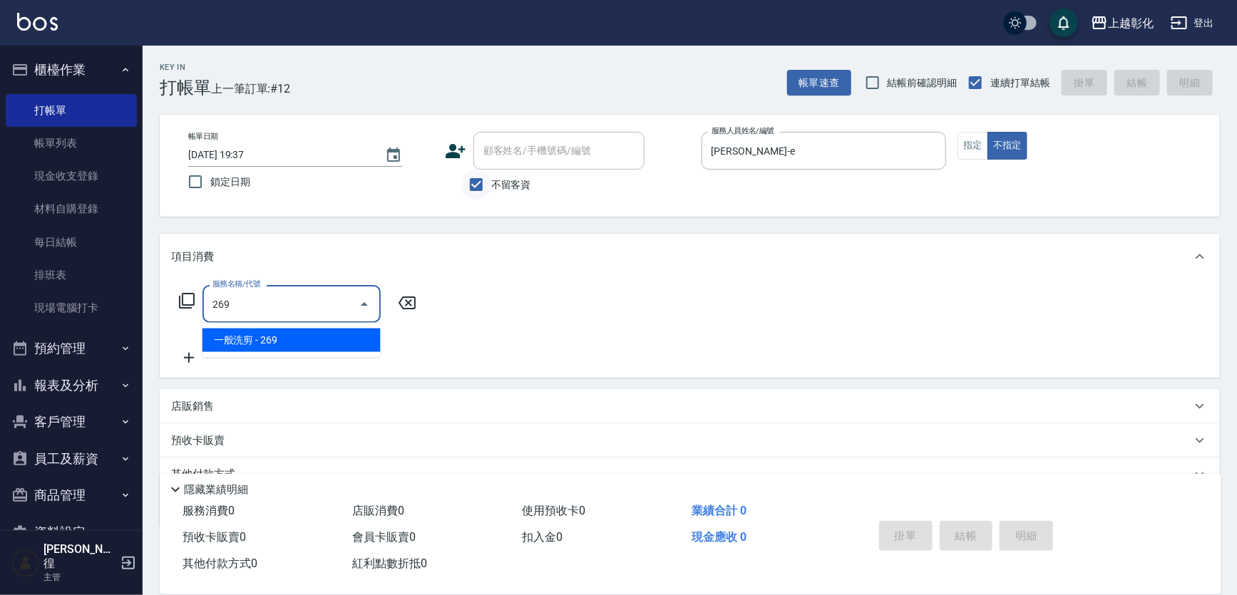
type input "一般洗剪(269)"
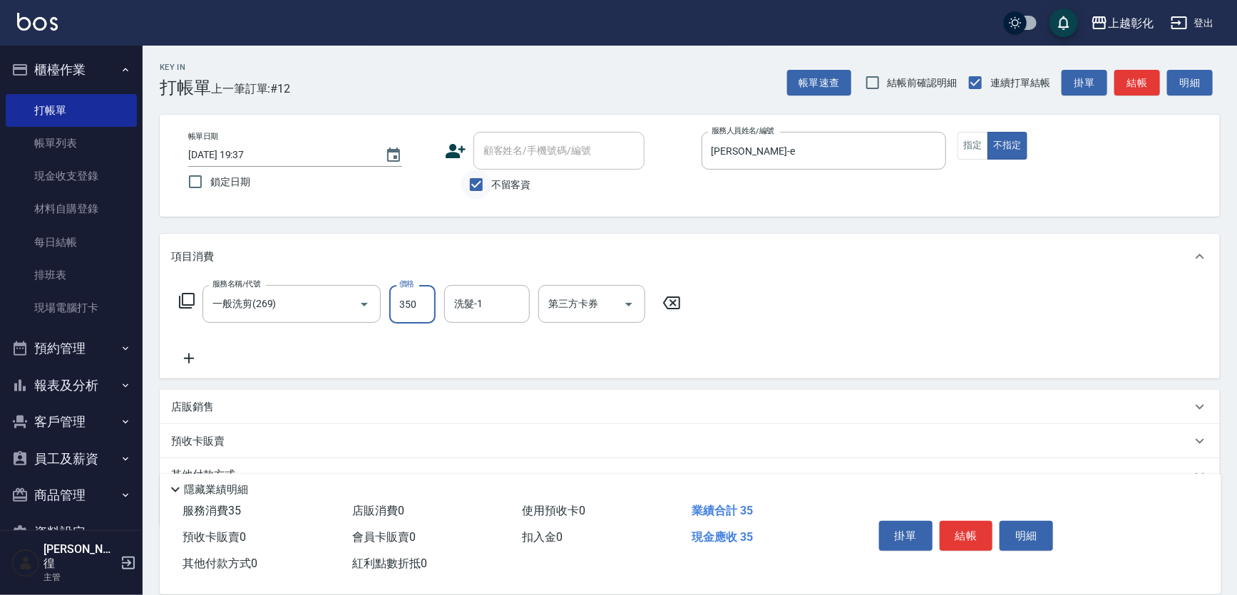
type input "350"
type input "謝宥萱-41"
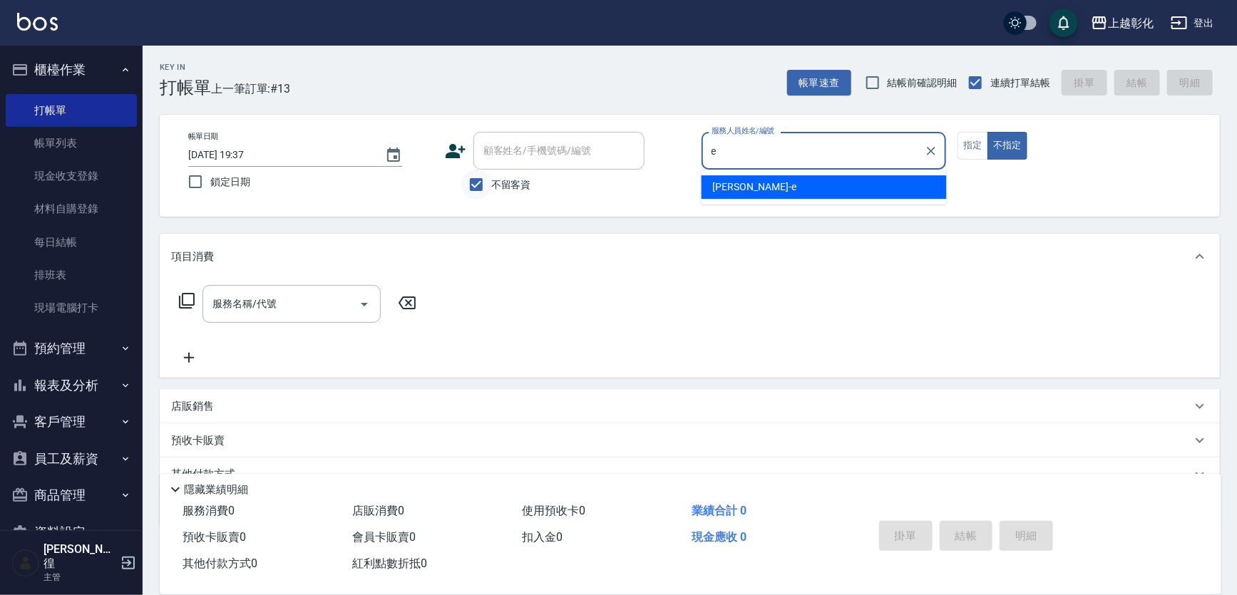
type input "allen-e"
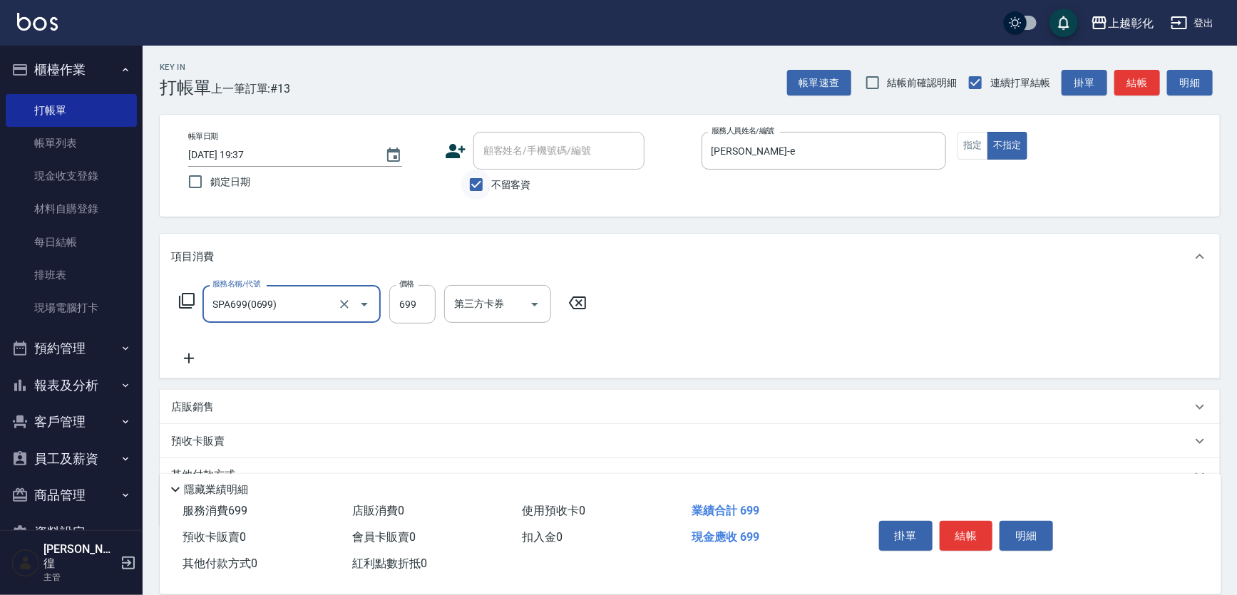
type input "SPA699(0699)"
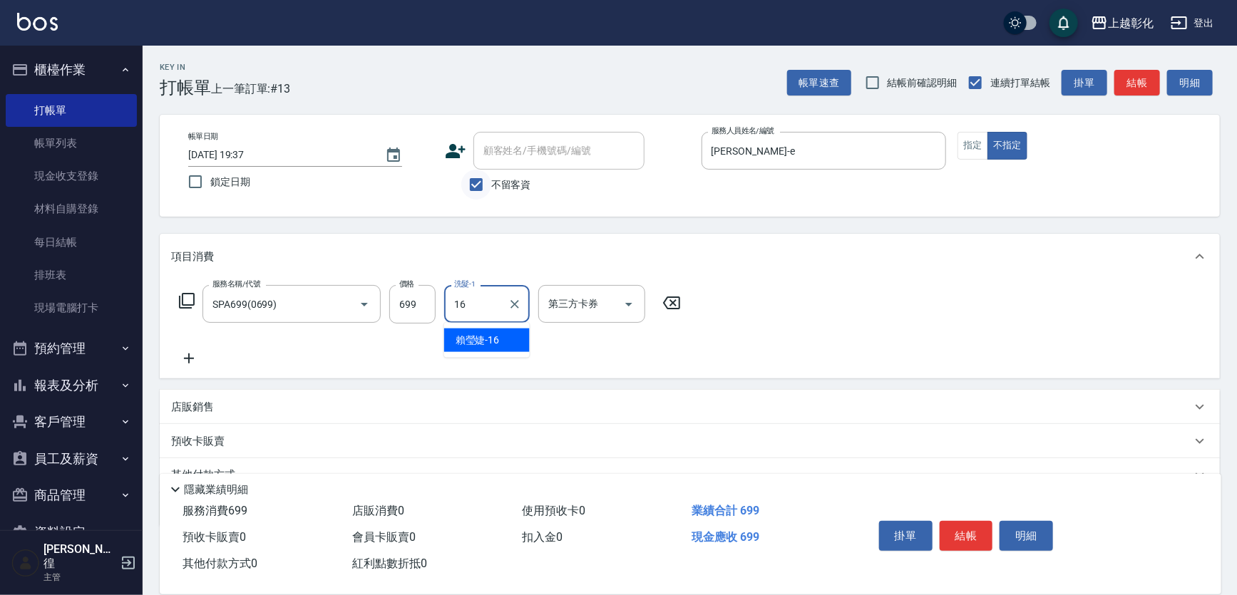
type input "賴瑩婕-16"
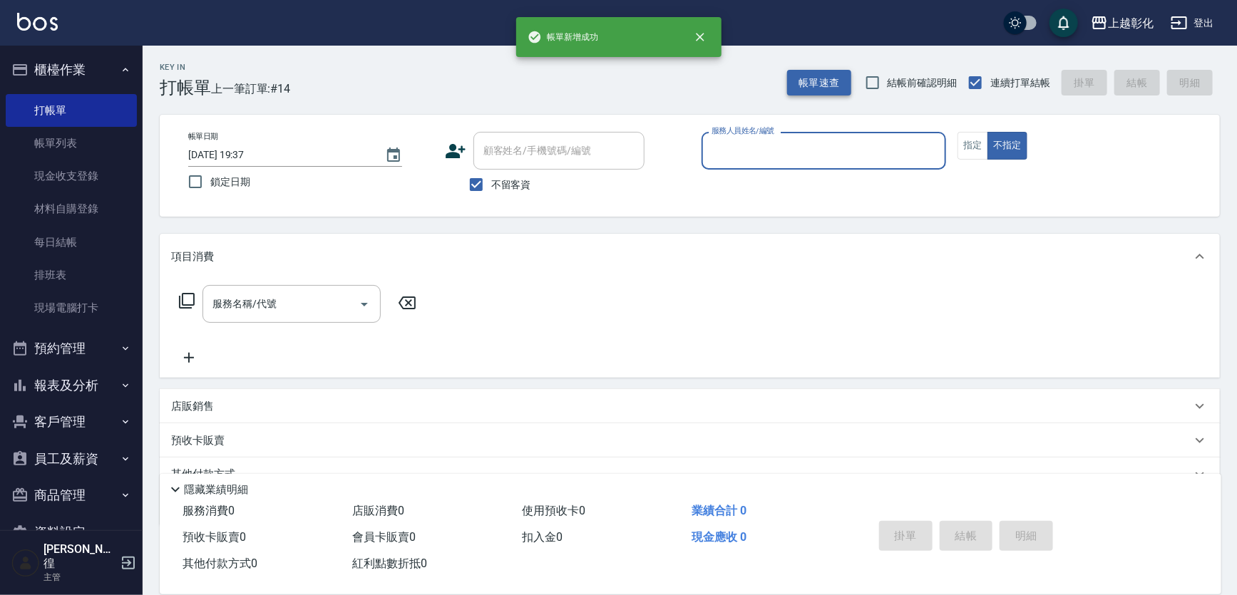
click at [818, 82] on button "帳單速查" at bounding box center [819, 83] width 64 height 26
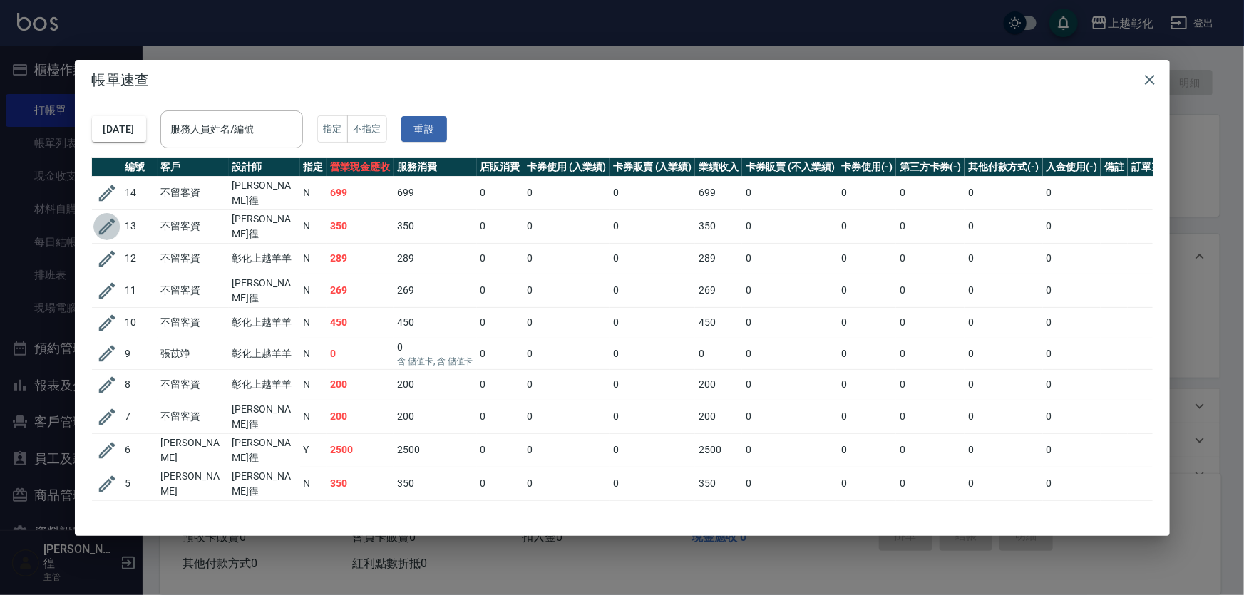
click at [107, 221] on icon "button" at bounding box center [106, 226] width 21 height 21
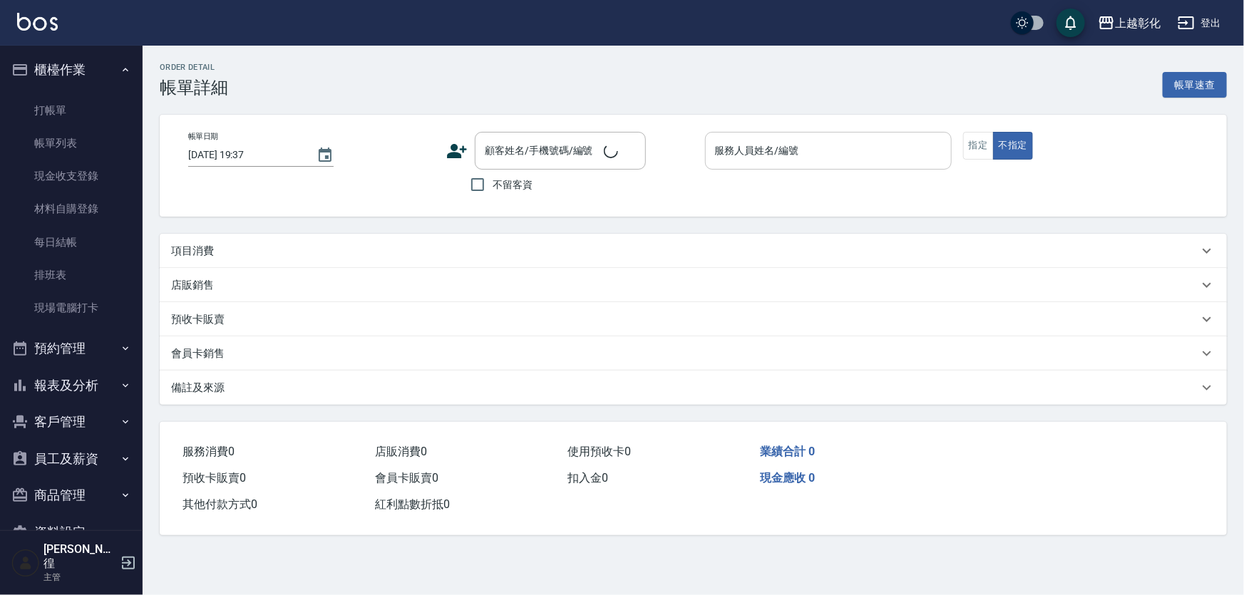
checkbox input "true"
type input "allen-e"
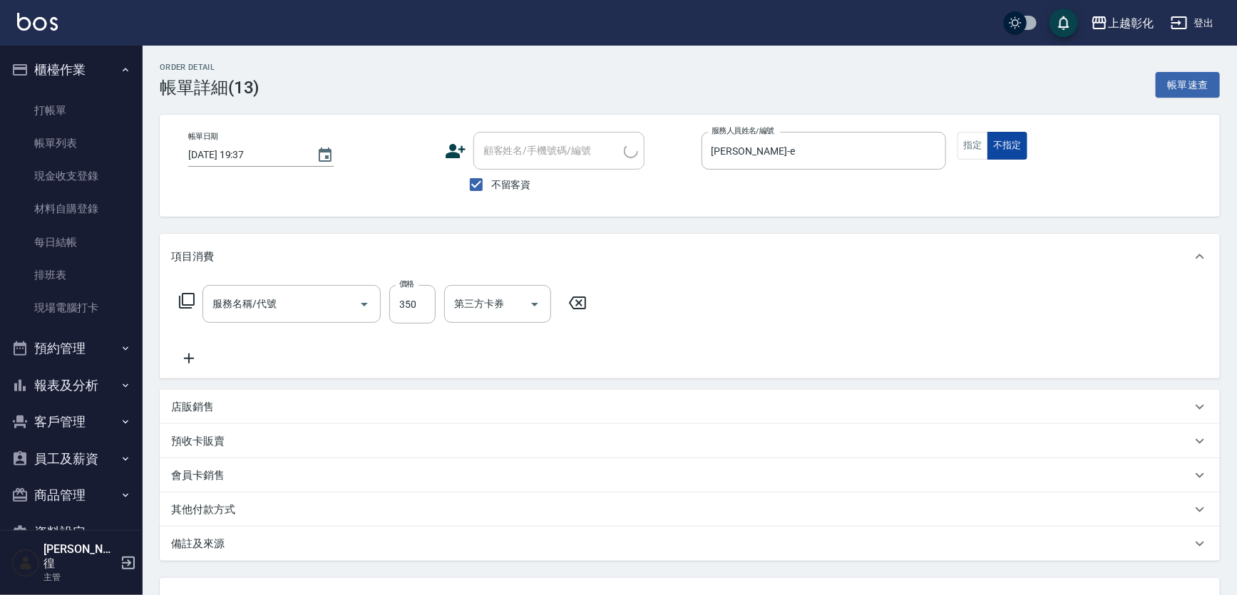
type input "一般洗剪(269)"
click at [969, 150] on button "指定" at bounding box center [972, 146] width 31 height 28
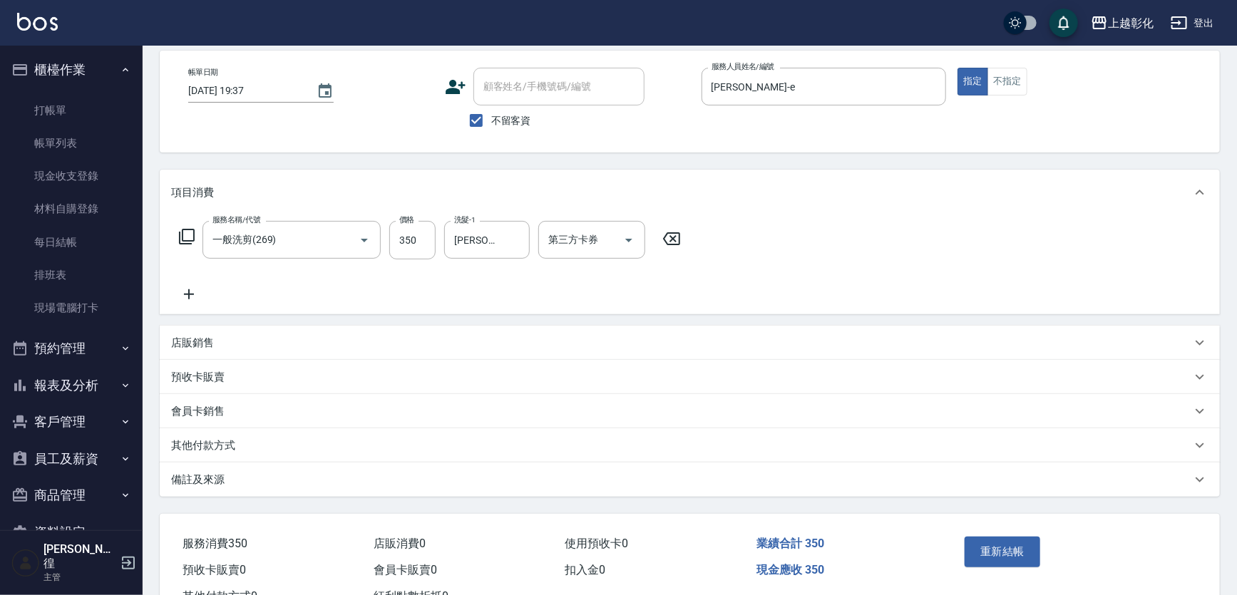
click at [1022, 574] on div "重新結帳" at bounding box center [1015, 562] width 113 height 62
click at [1016, 549] on button "重新結帳" at bounding box center [1003, 552] width 76 height 30
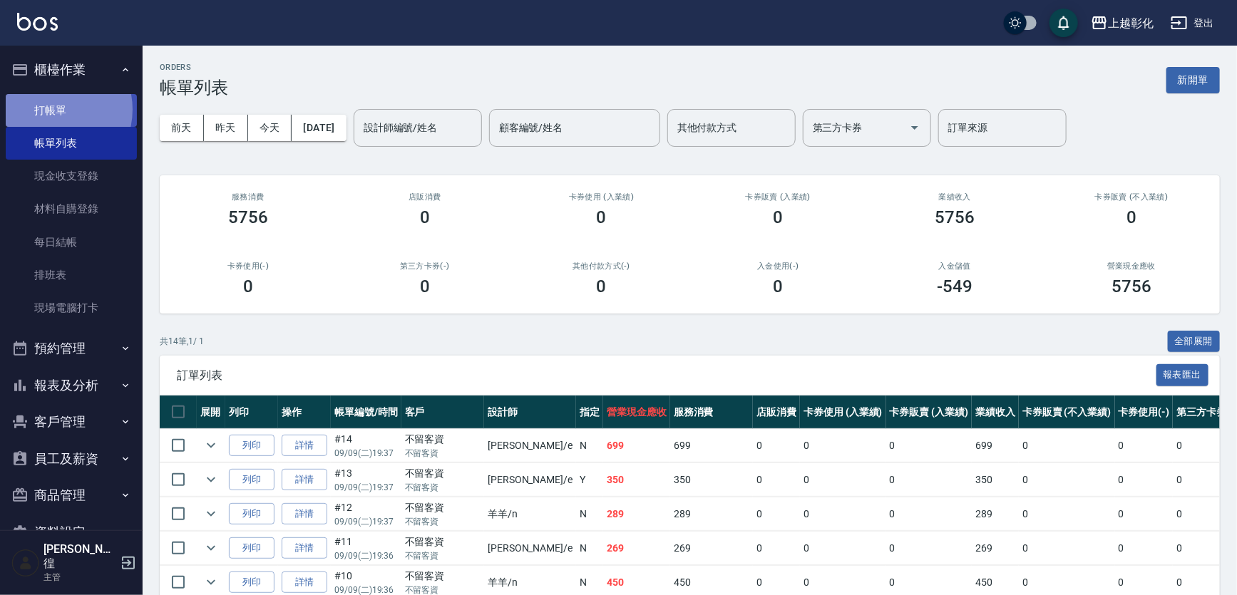
click at [50, 109] on link "打帳單" at bounding box center [71, 110] width 131 height 33
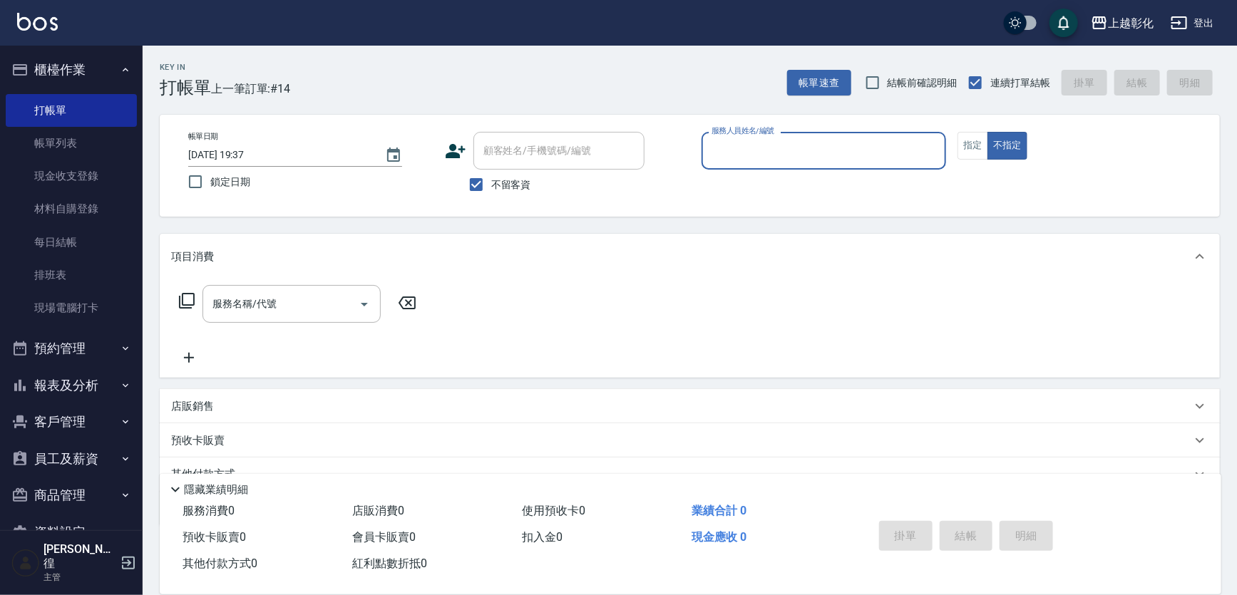
drag, startPoint x: 490, startPoint y: 168, endPoint x: 495, endPoint y: 162, distance: 8.1
click at [490, 168] on div "顧客姓名/手機號碼/編號" at bounding box center [558, 151] width 171 height 38
click at [498, 178] on span "不留客資" at bounding box center [511, 185] width 40 height 15
click at [491, 178] on input "不留客資" at bounding box center [476, 185] width 30 height 30
checkbox input "false"
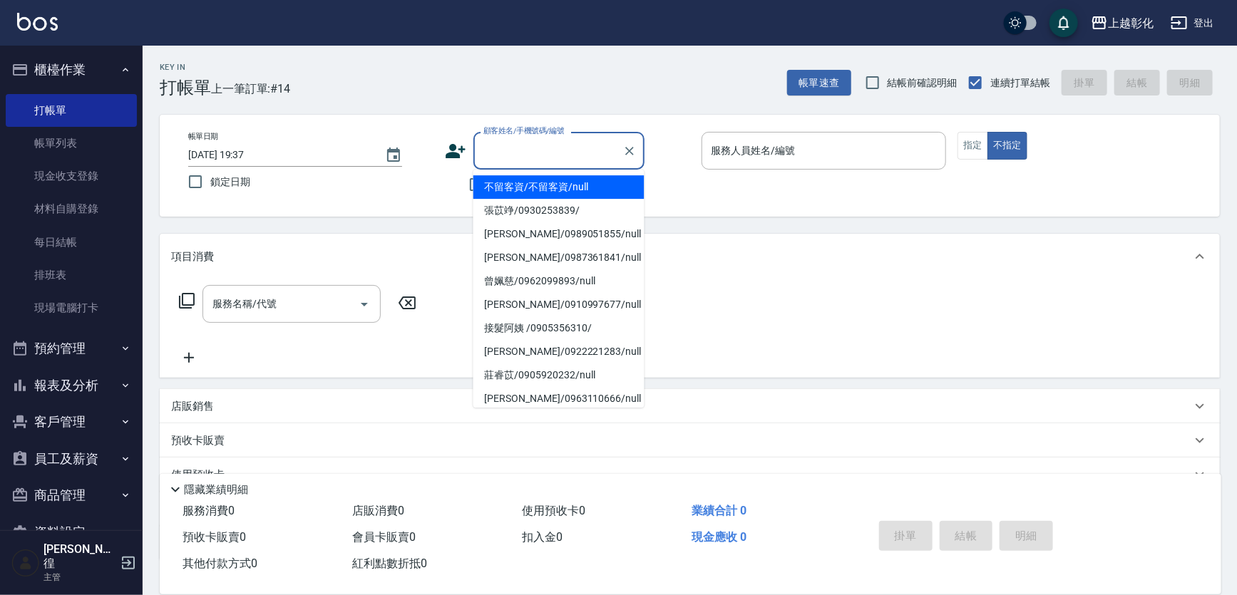
click at [513, 143] on div "顧客姓名/手機號碼/編號 顧客姓名/手機號碼/編號" at bounding box center [558, 151] width 171 height 38
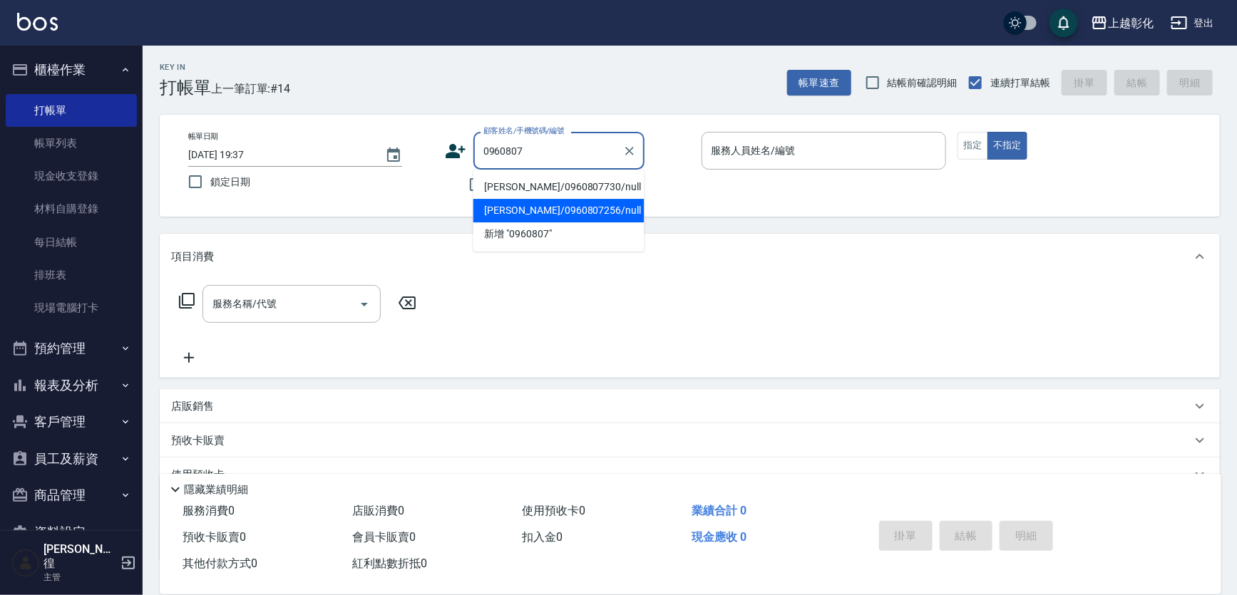
type input "劉宜東/0960807256/null"
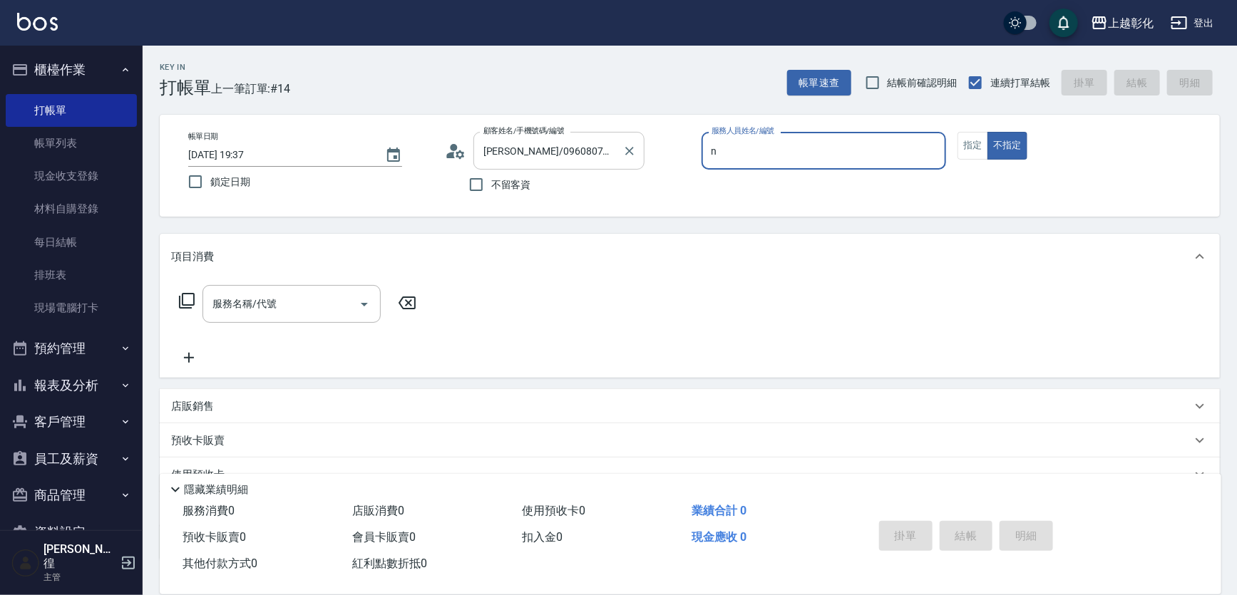
type input "羊羊-n"
type button "false"
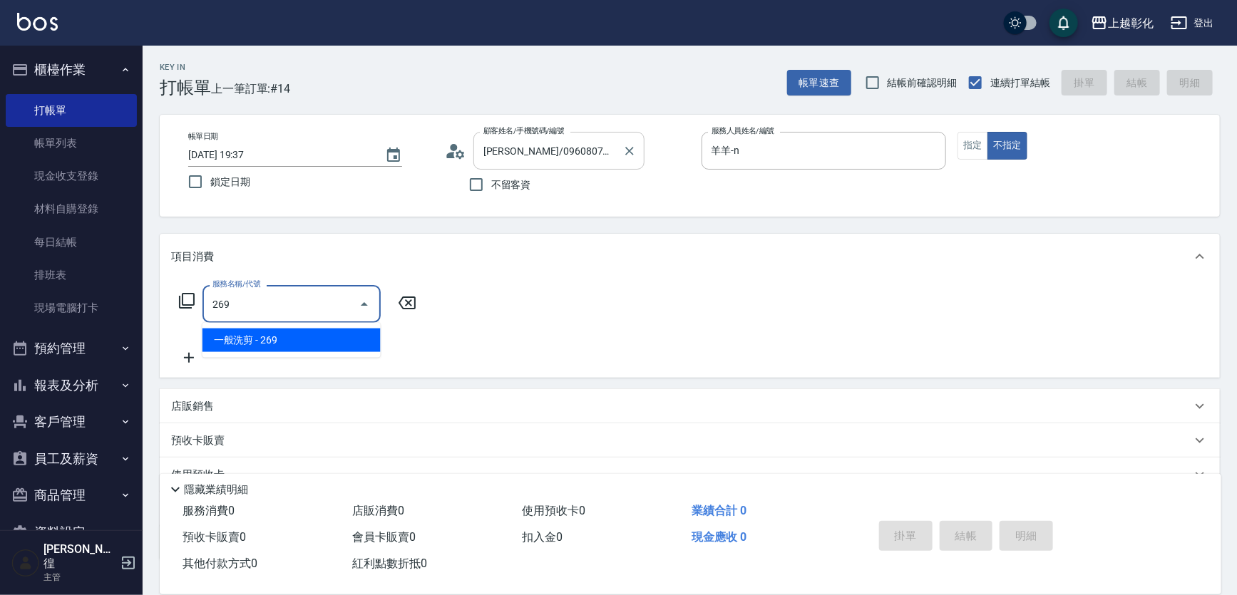
type input "一般洗剪(269)"
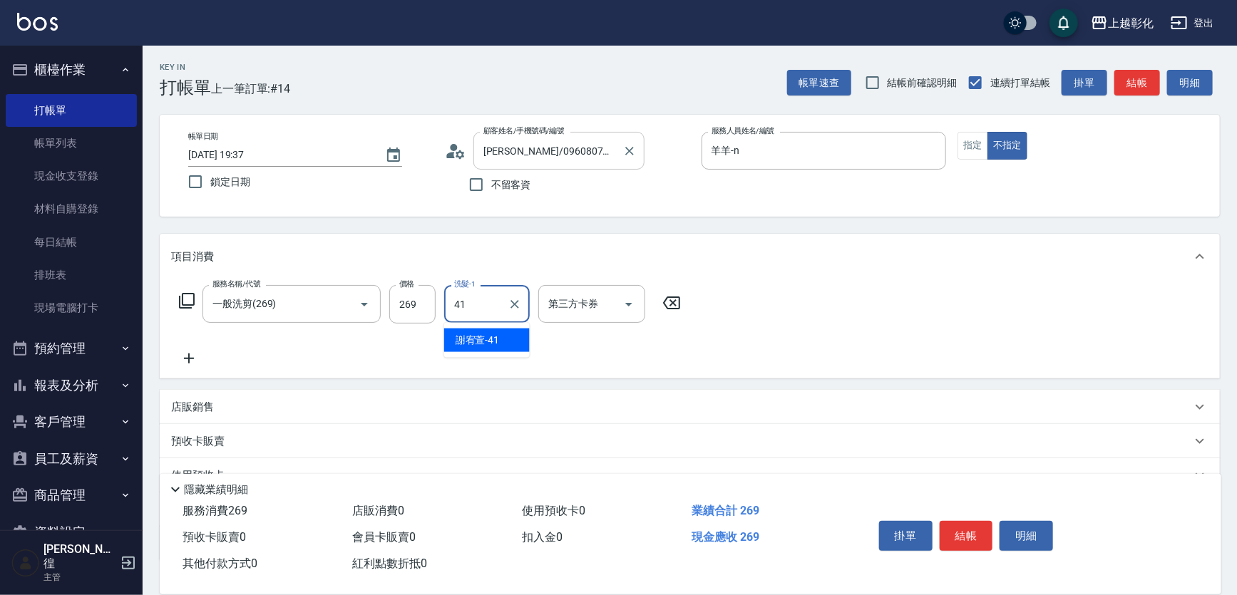
type input "謝宥萱-41"
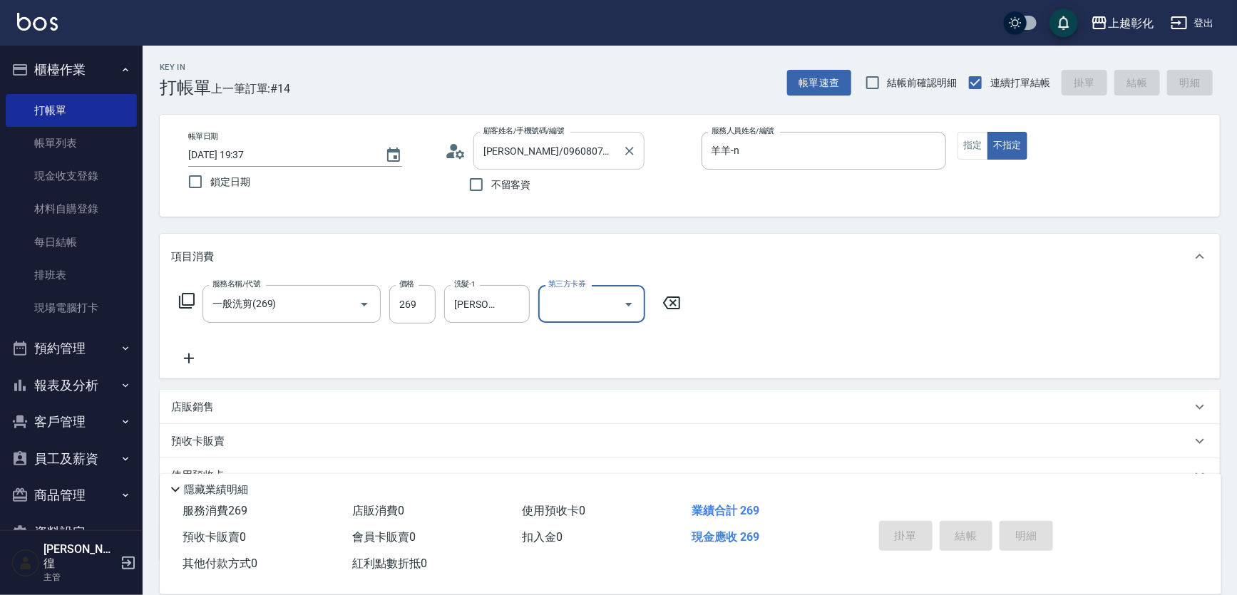
type input "2025/09/09 19:38"
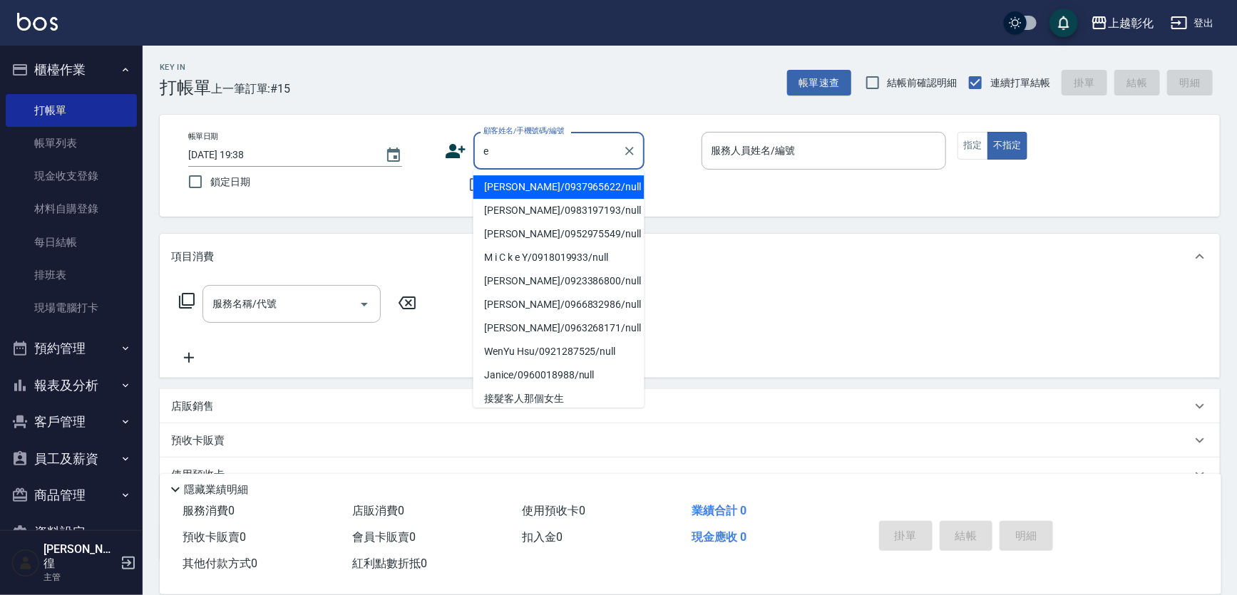
click at [478, 194] on li "Allen/0937965622/null" at bounding box center [558, 187] width 171 height 24
type input "Allen/0937965622/null"
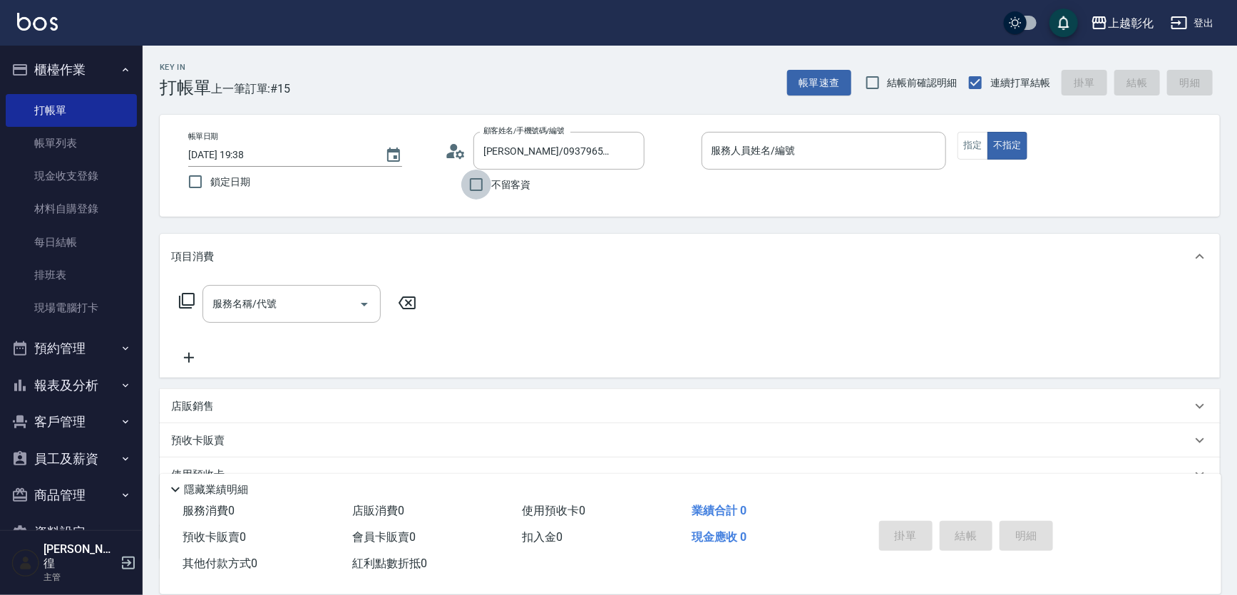
click at [473, 187] on input "不留客資" at bounding box center [476, 185] width 30 height 30
checkbox input "true"
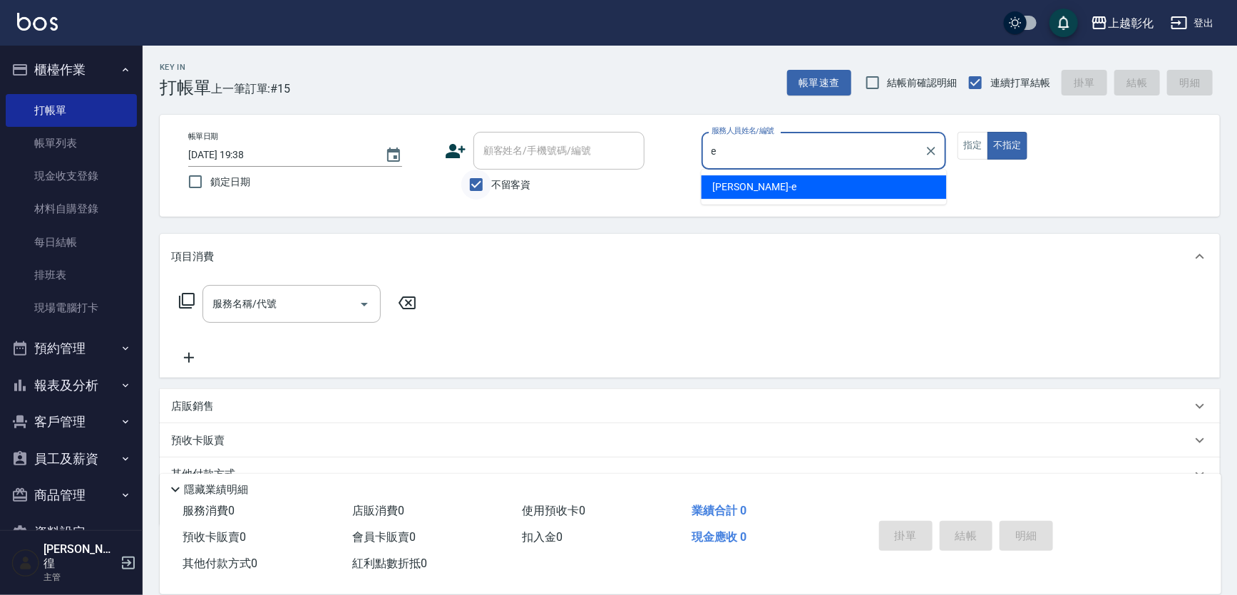
type input "allen-e"
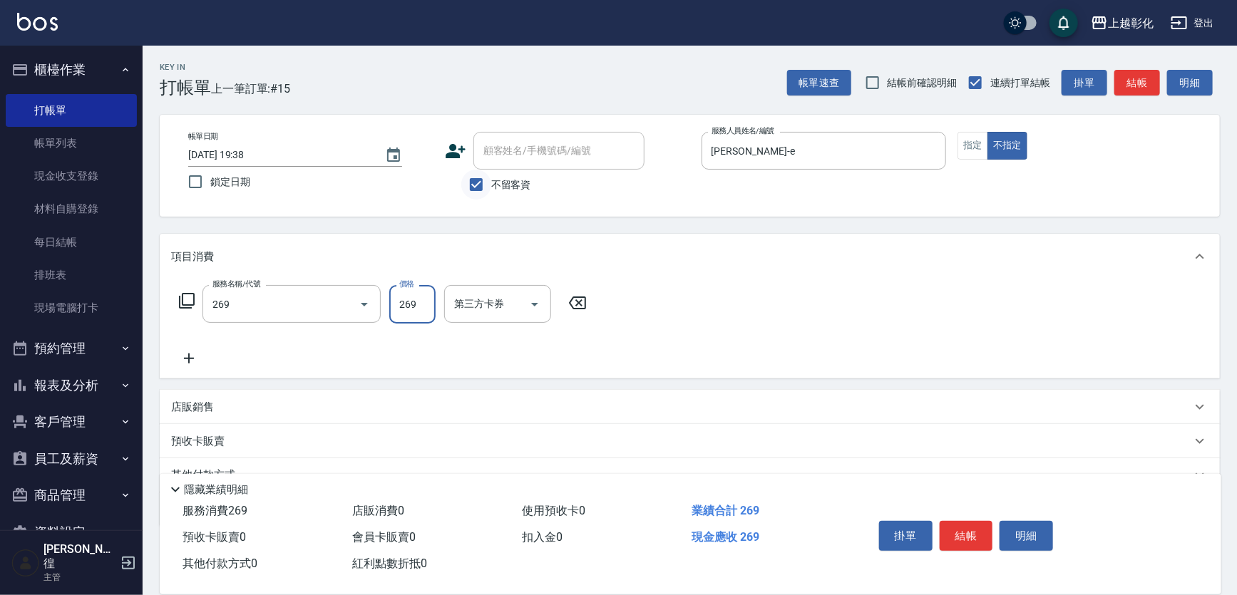
type input "一般洗剪(269)"
type input "賴瑩婕-16"
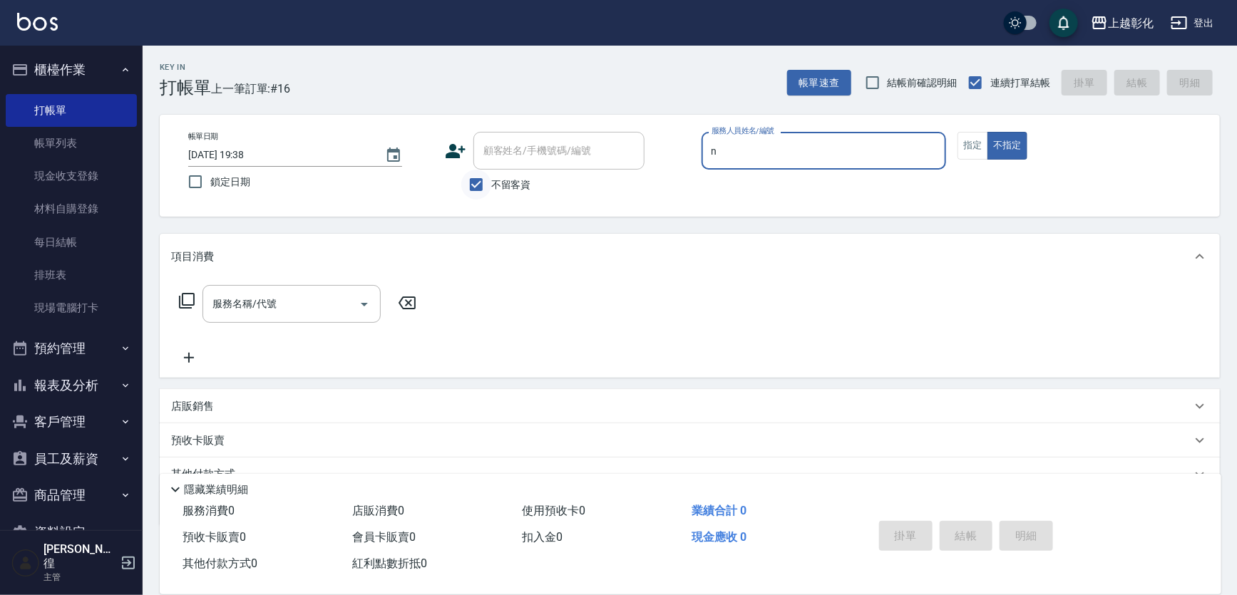
type input "羊羊-n"
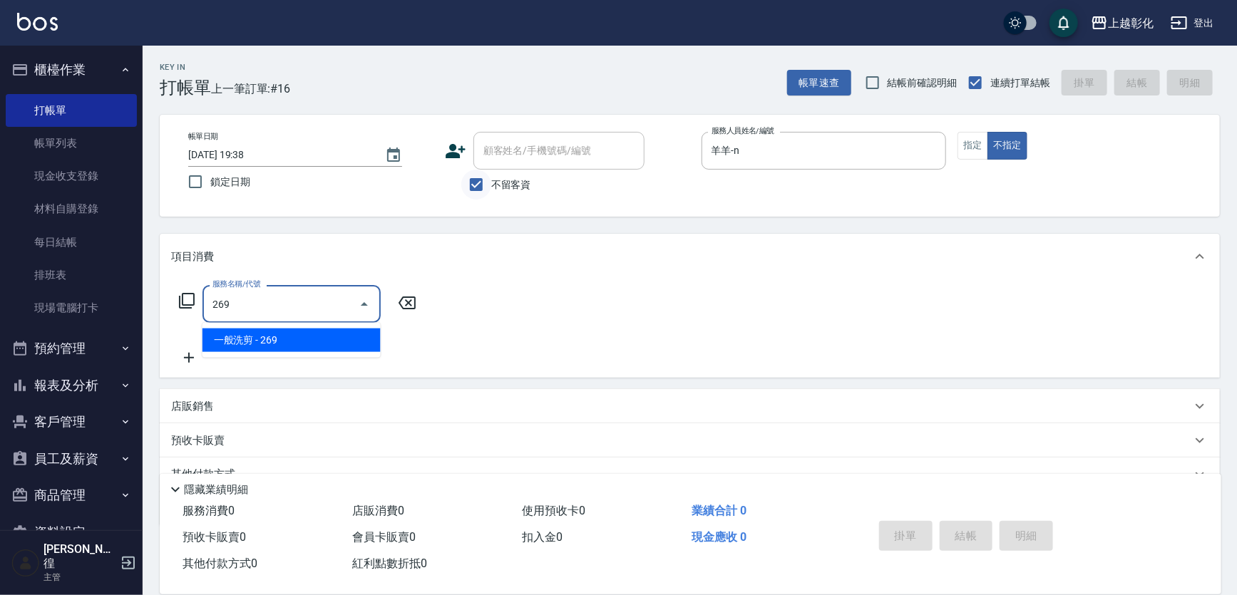
type input "一般洗剪(269)"
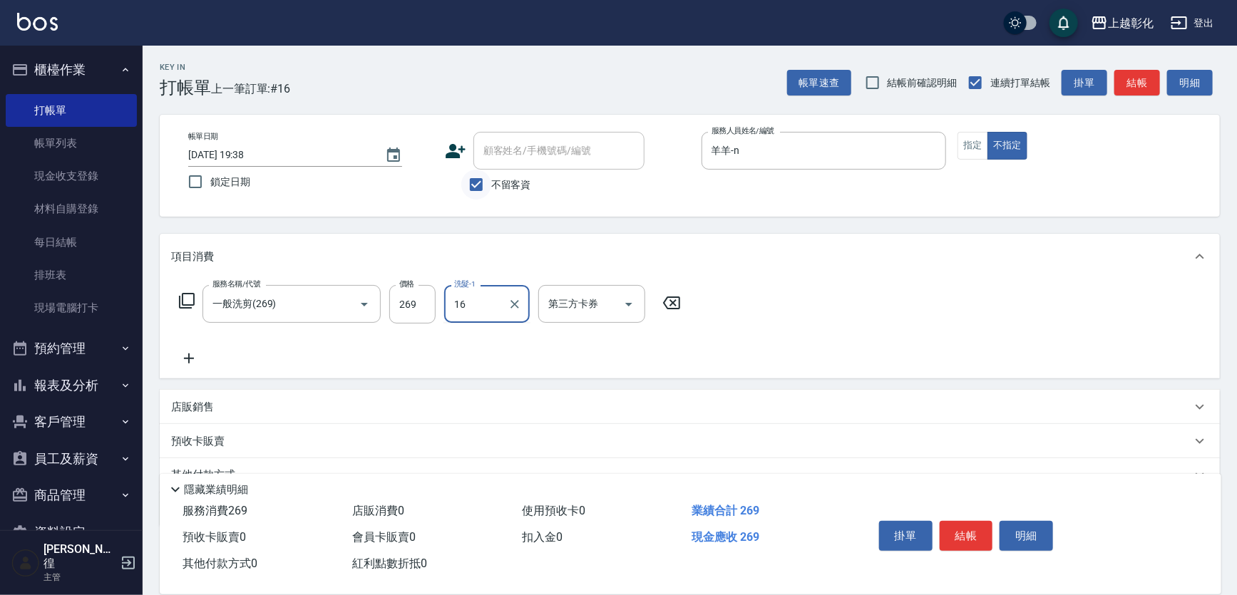
type input "賴瑩婕-16"
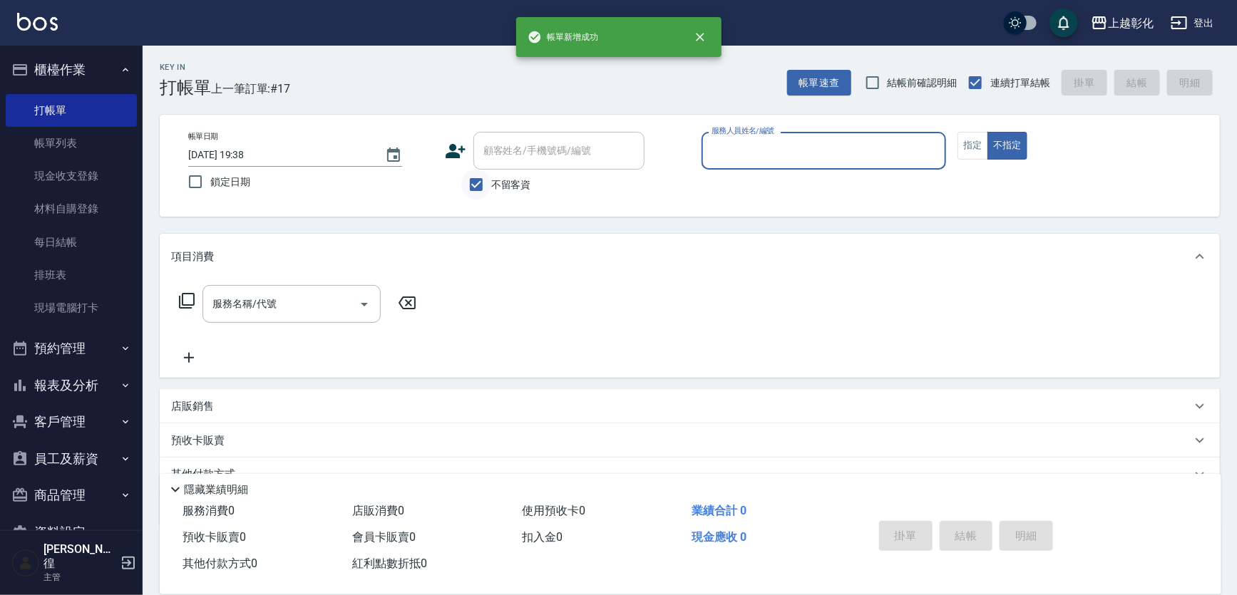
click at [473, 187] on input "不留客資" at bounding box center [476, 185] width 30 height 30
checkbox input "false"
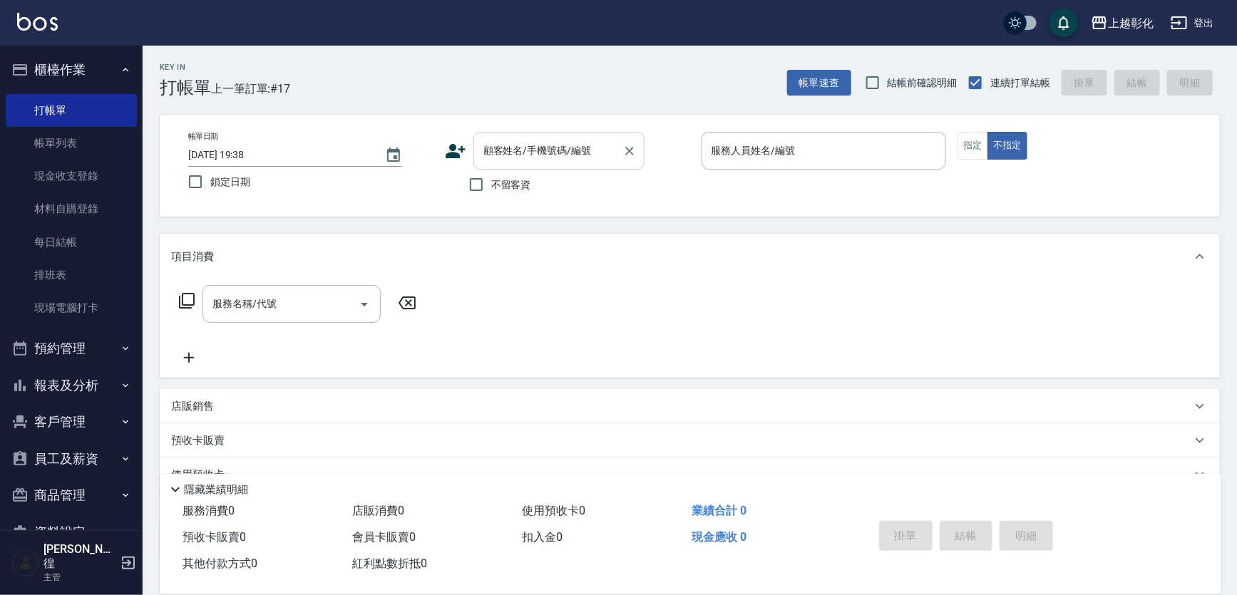
click at [498, 147] on div "顧客姓名/手機號碼/編號 顧客姓名/手機號碼/編號" at bounding box center [558, 151] width 171 height 38
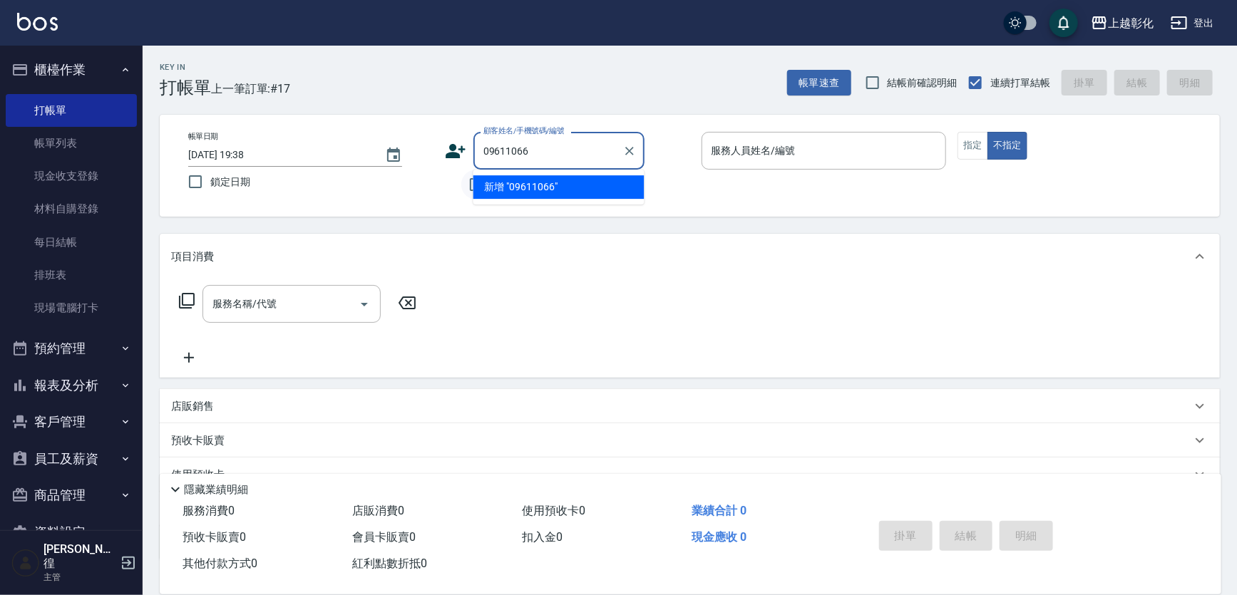
type input "09611066"
click at [463, 185] on input "不留客資" at bounding box center [476, 185] width 30 height 30
checkbox input "true"
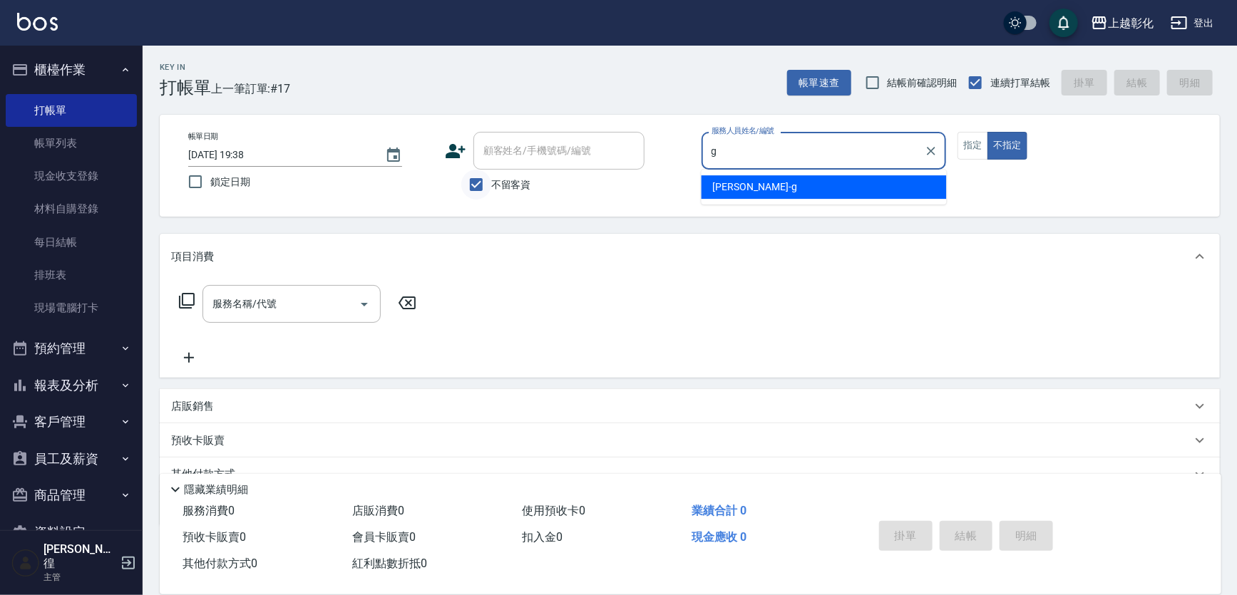
type input "Gary-g"
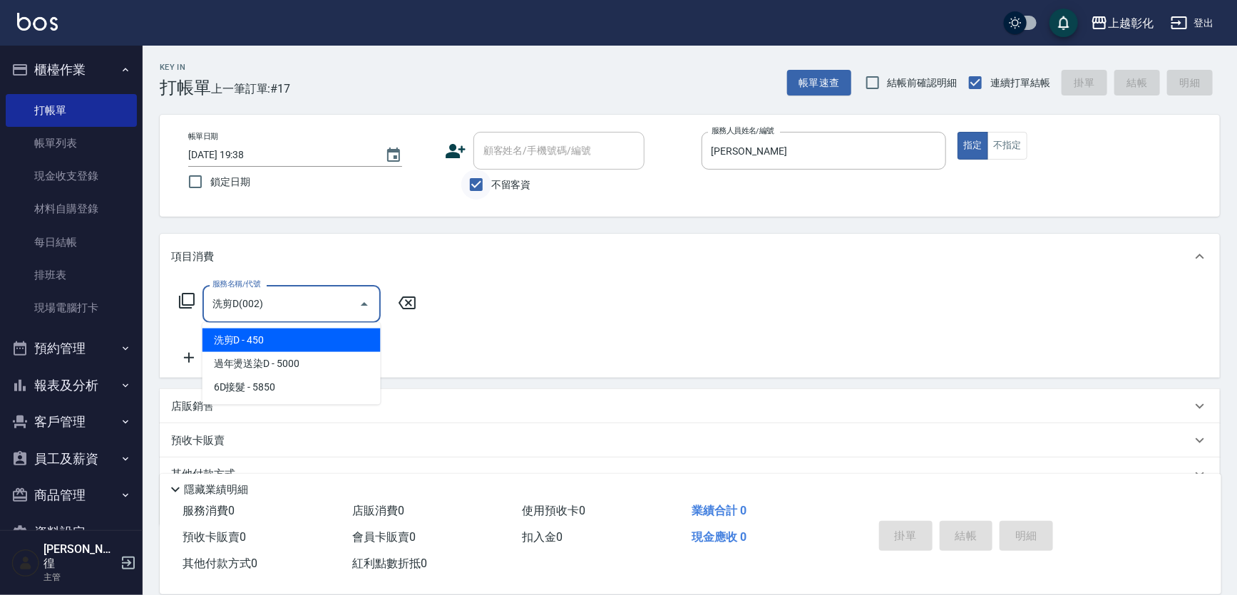
type input "洗剪D(002)"
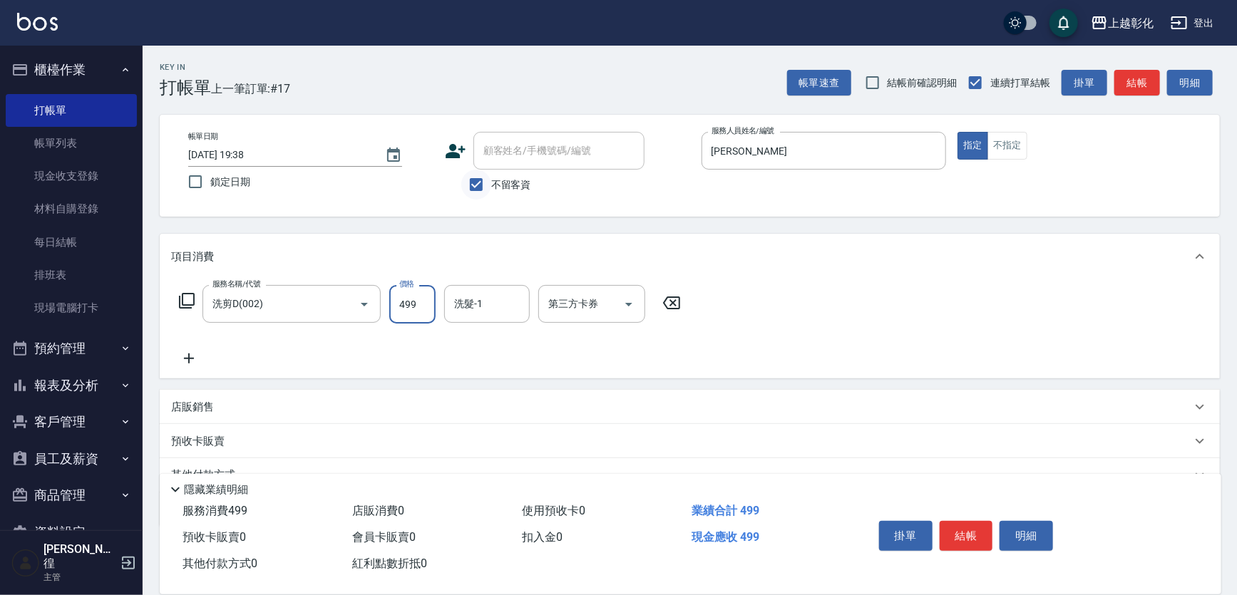
type input "499"
type input "謝宥萱-41"
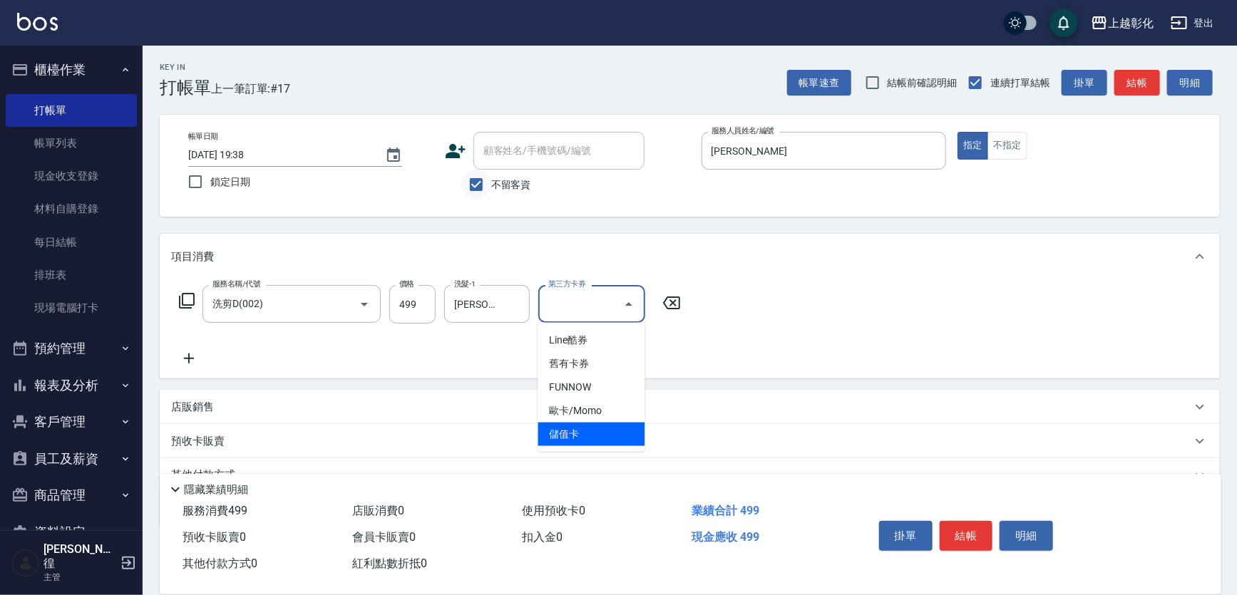
type input "儲值卡"
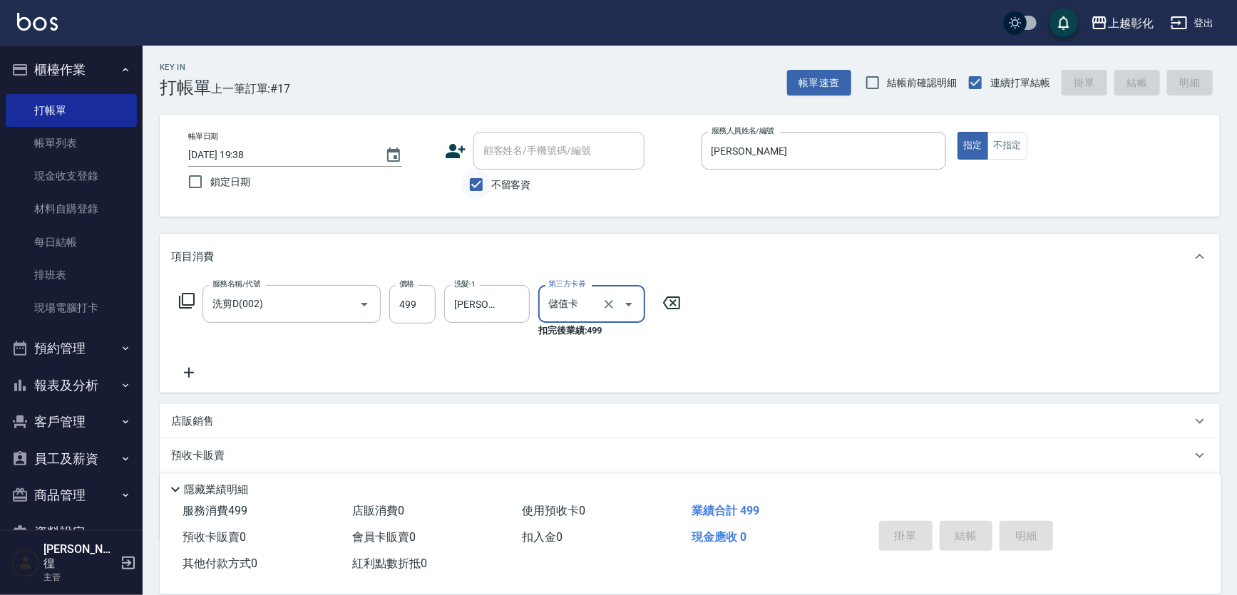
type input "2025/09/09 19:39"
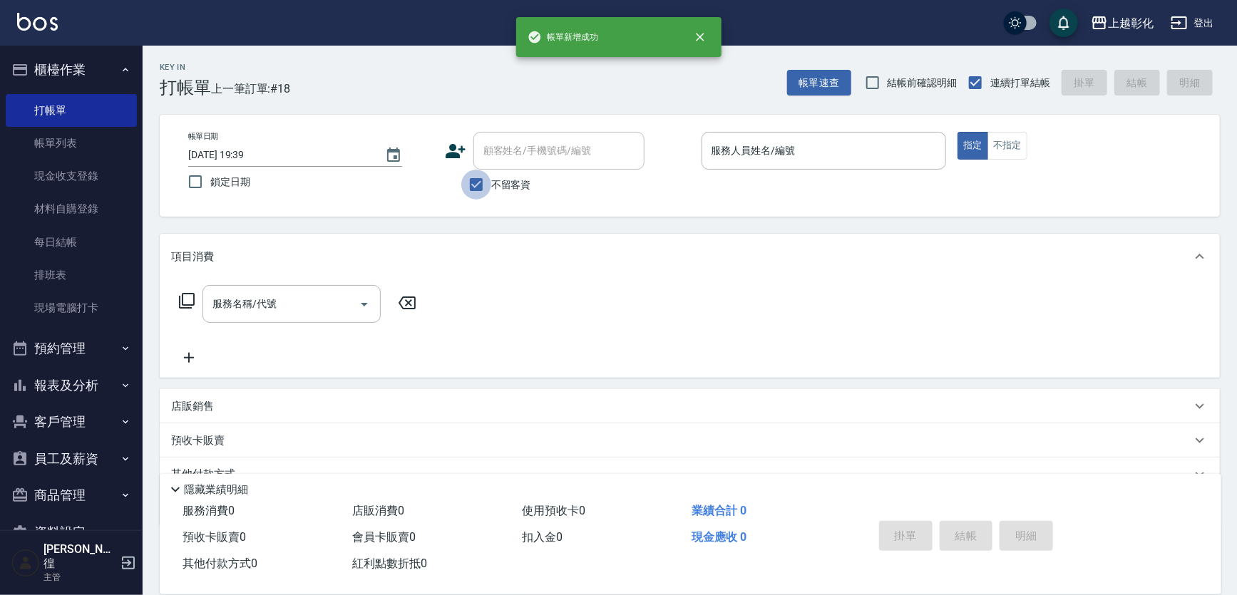
click at [462, 185] on input "不留客資" at bounding box center [476, 185] width 30 height 30
checkbox input "false"
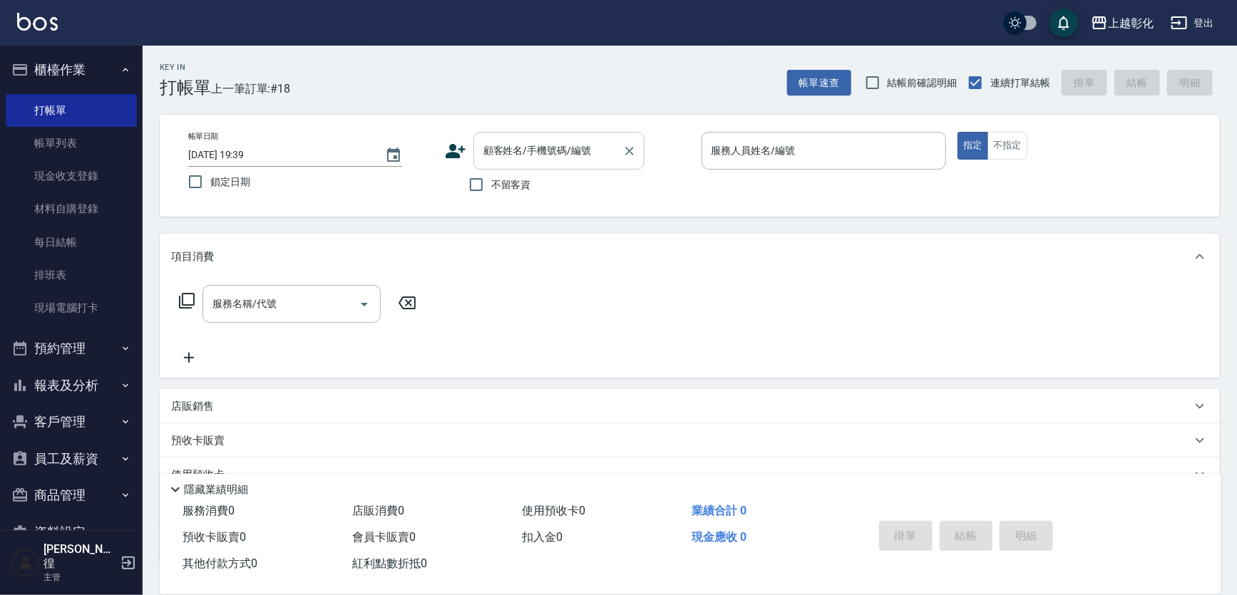
click at [499, 160] on input "顧客姓名/手機號碼/編號" at bounding box center [548, 150] width 137 height 25
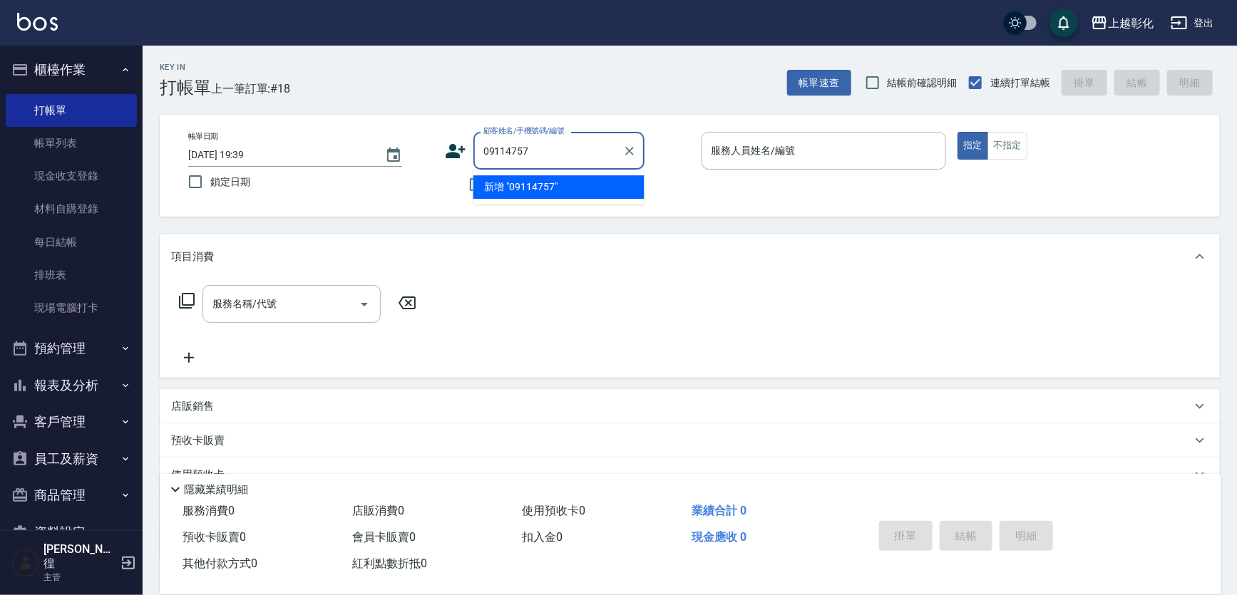
click at [473, 187] on li "新增 "09114757"" at bounding box center [558, 187] width 171 height 24
type input "09114757"
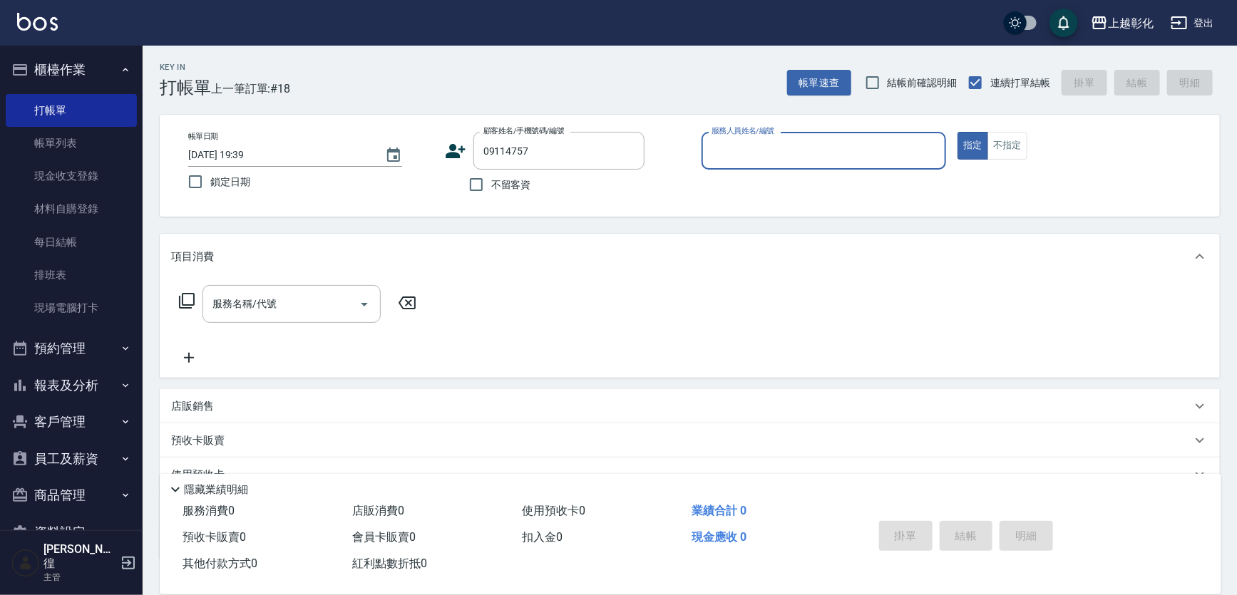
click at [473, 187] on input "不留客資" at bounding box center [476, 185] width 30 height 30
checkbox input "true"
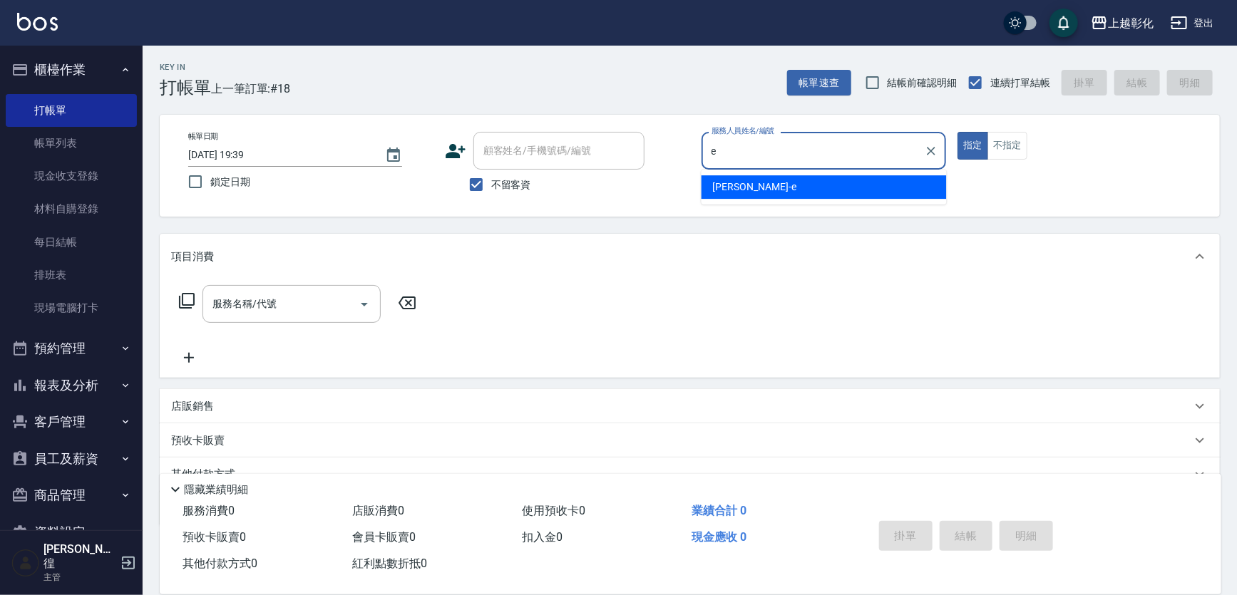
type input "allen-e"
type button "true"
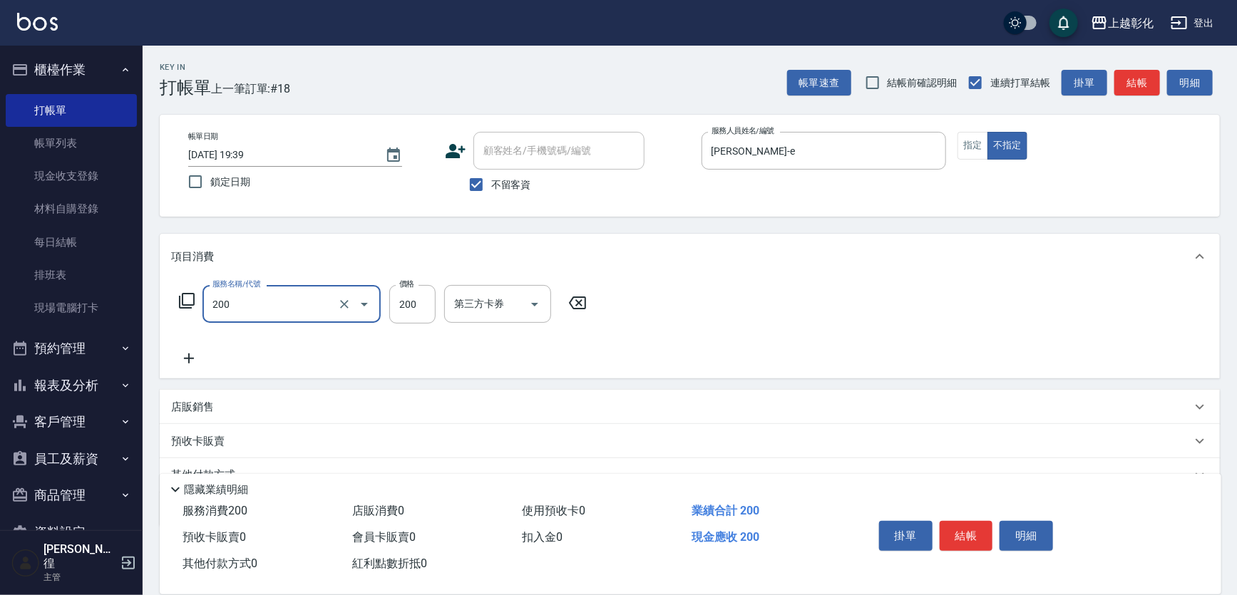
type input "New洗專案(200)"
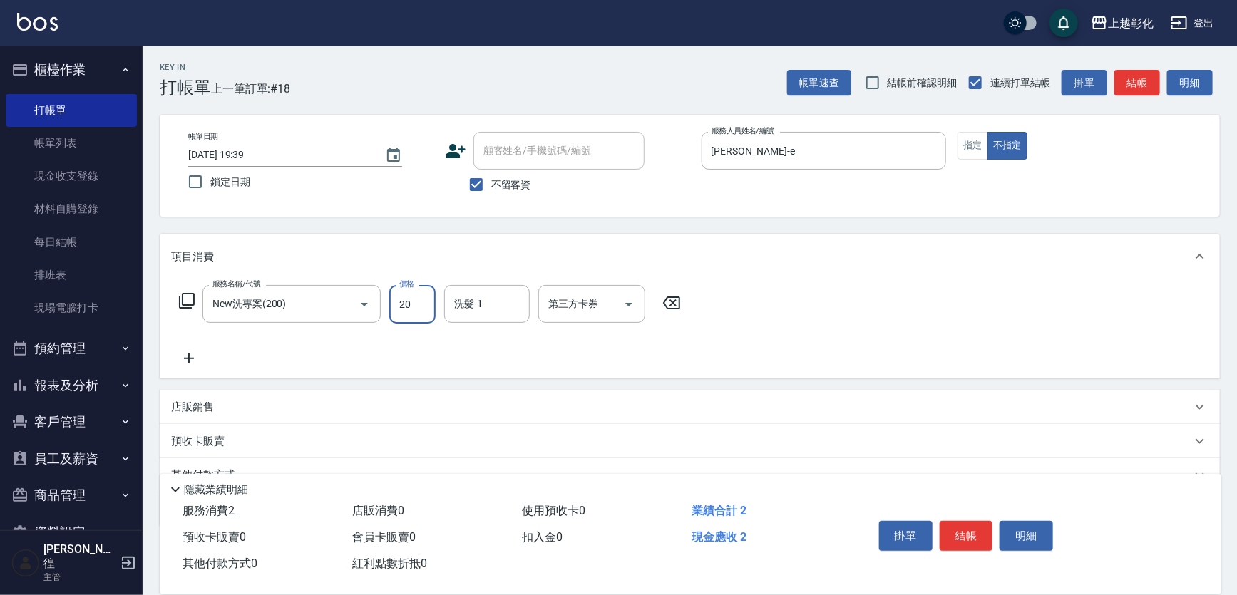
type input "200"
type input "賴瑩婕-16"
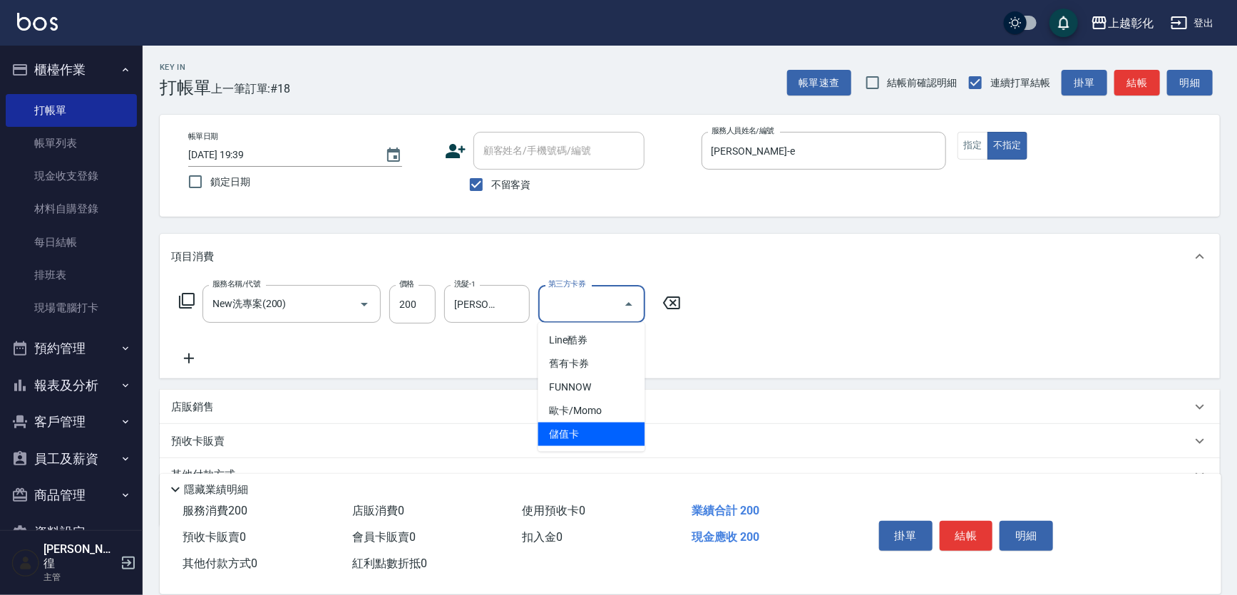
type input "儲值卡"
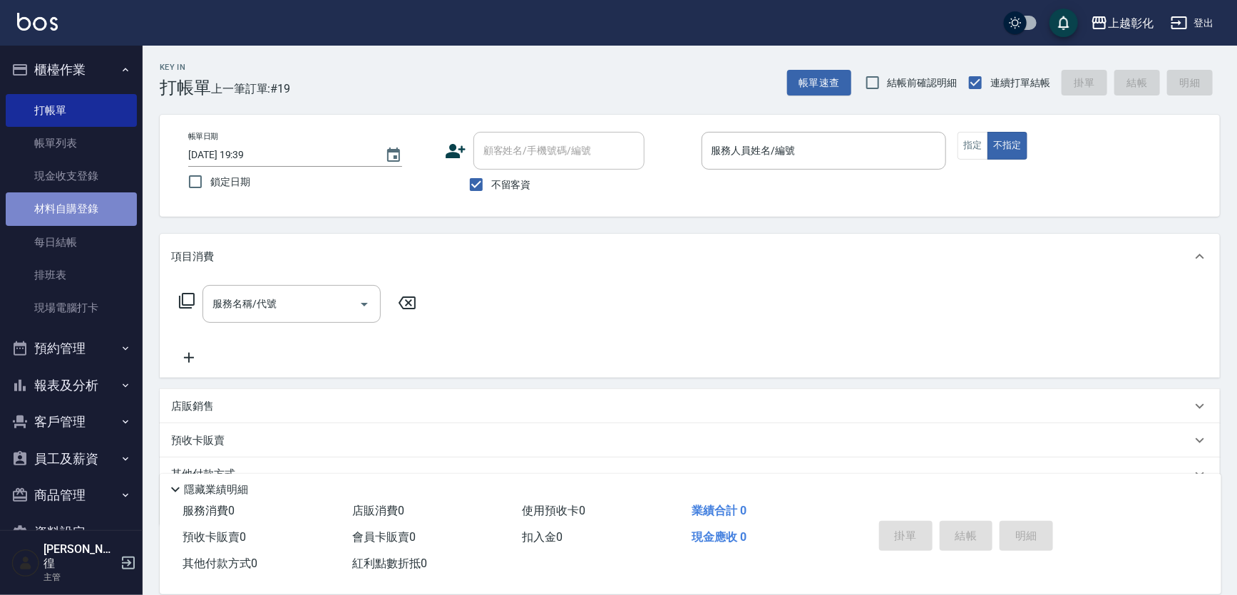
click at [106, 207] on link "材料自購登錄" at bounding box center [71, 208] width 131 height 33
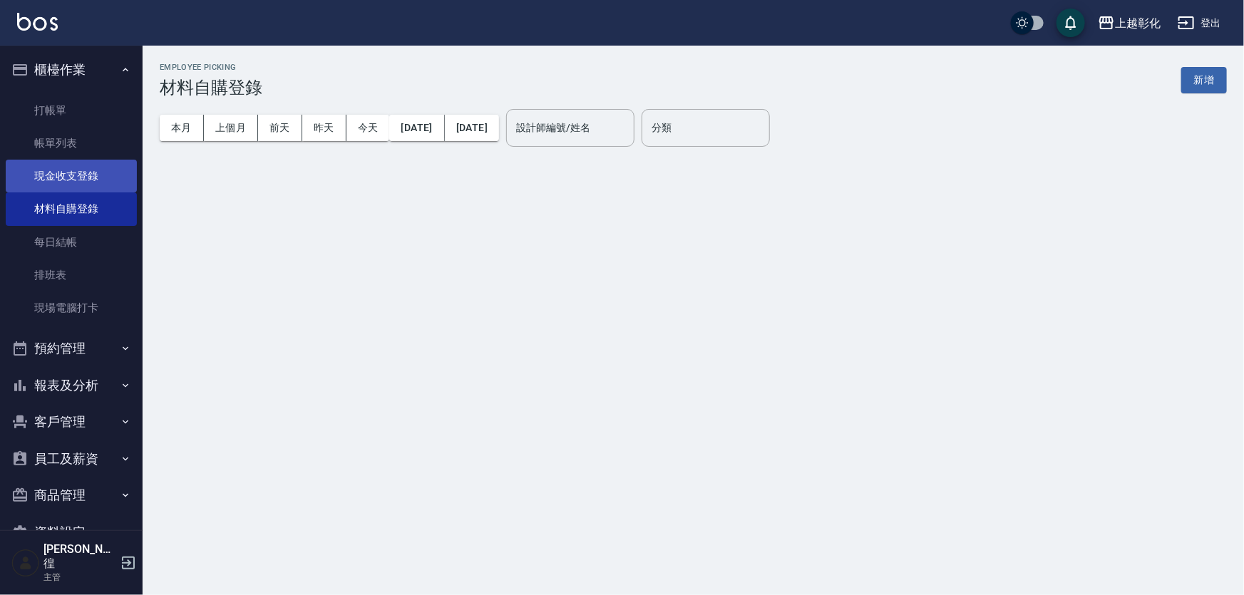
click at [108, 178] on link "現金收支登錄" at bounding box center [71, 176] width 131 height 33
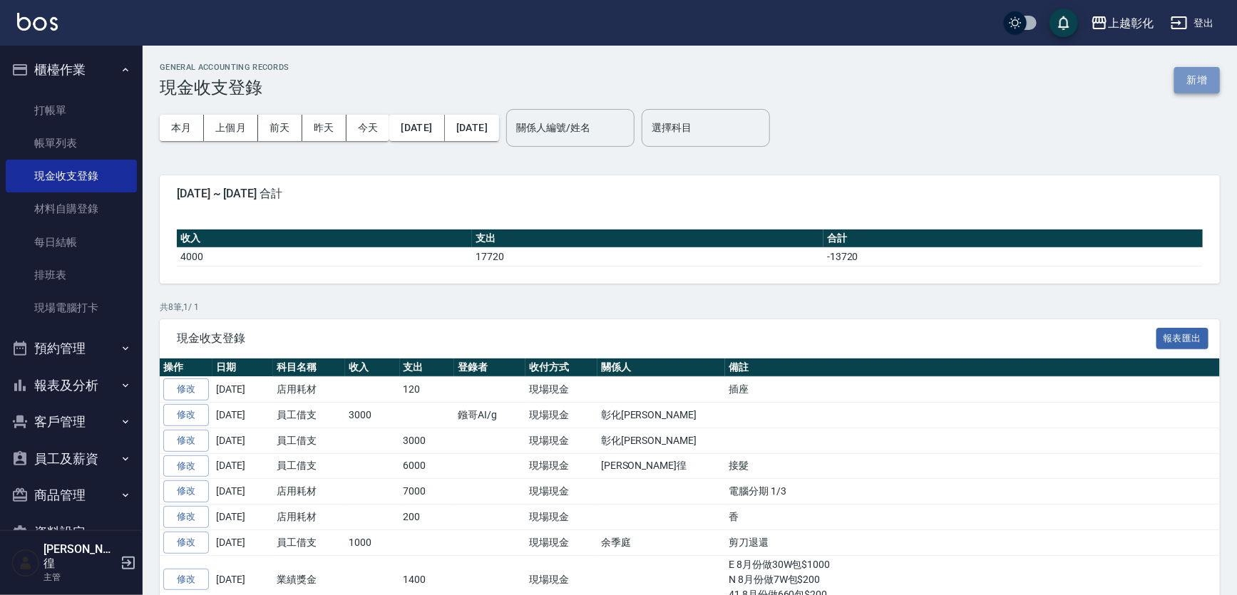
click at [1183, 91] on button "新增" at bounding box center [1197, 80] width 46 height 26
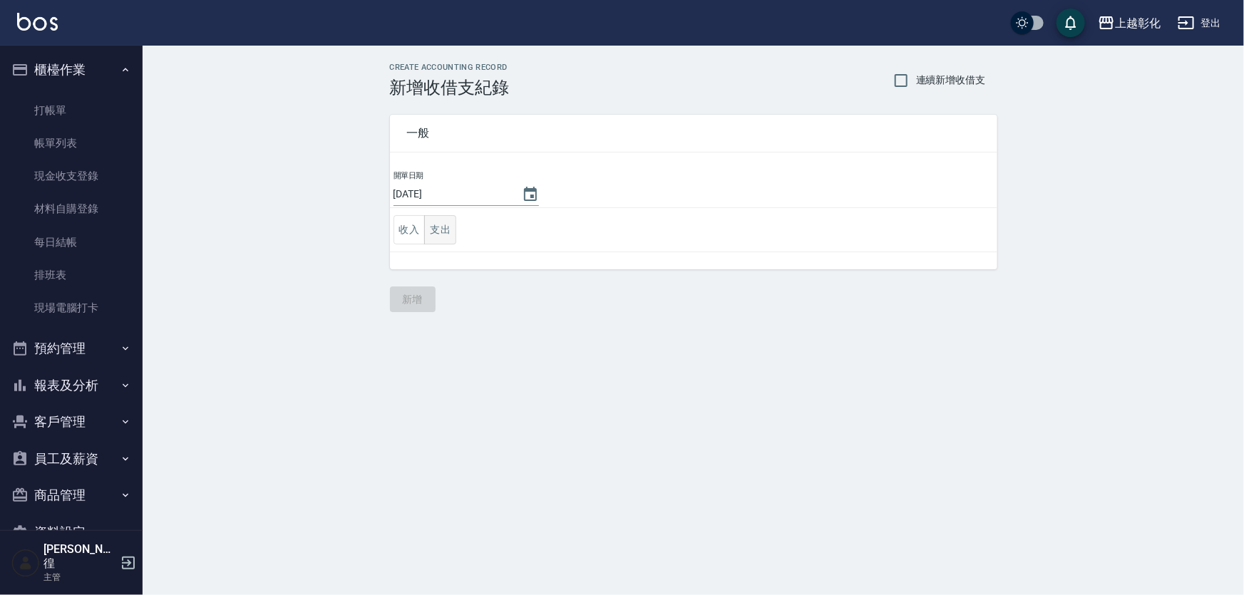
click at [443, 232] on button "支出" at bounding box center [440, 229] width 32 height 29
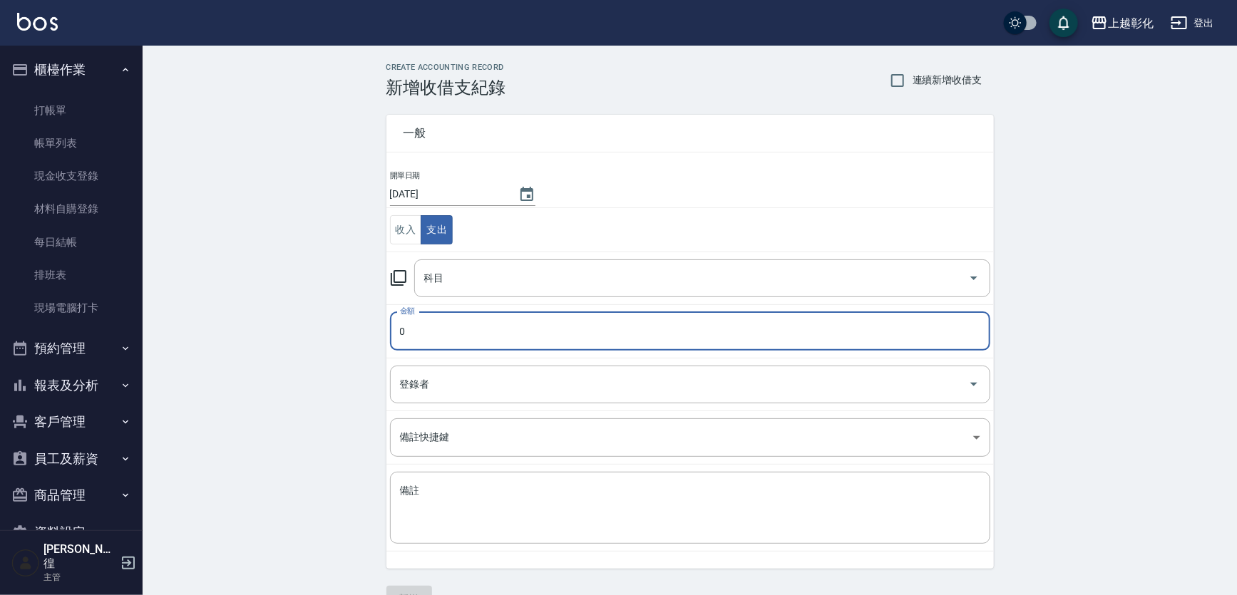
click at [454, 331] on input "0" at bounding box center [690, 331] width 600 height 38
click at [485, 291] on div "科目" at bounding box center [702, 278] width 576 height 38
type input "2500"
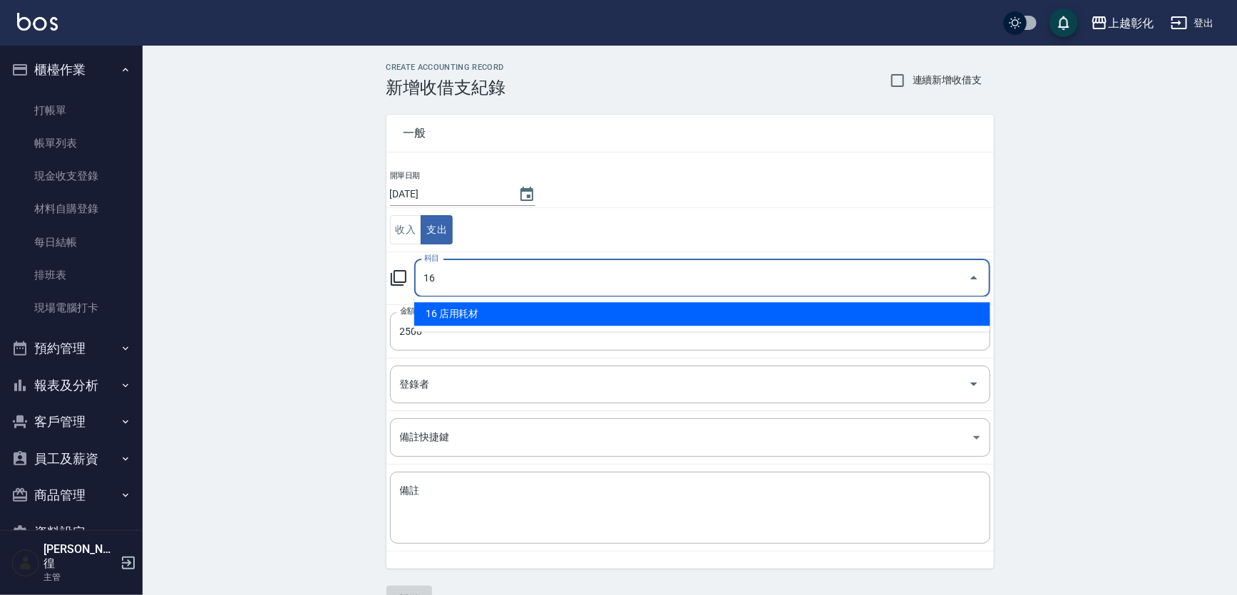
type input "1"
click at [493, 312] on li "6 員工借支" at bounding box center [702, 314] width 576 height 24
type input "6 員工借支"
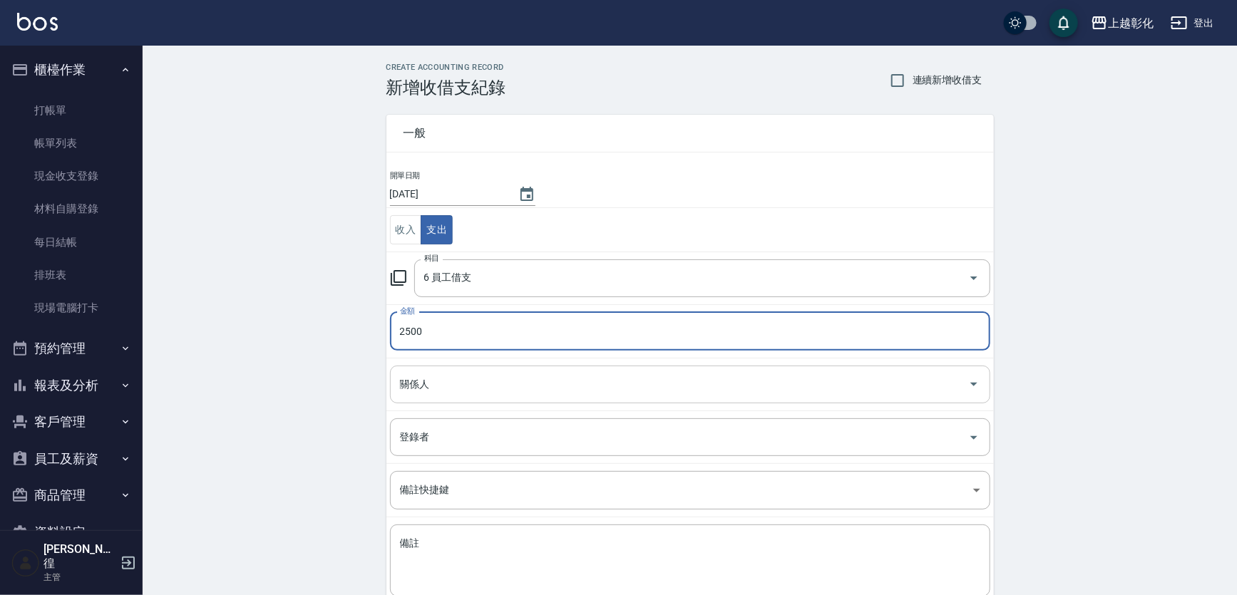
click at [478, 396] on input "關係人" at bounding box center [679, 384] width 566 height 25
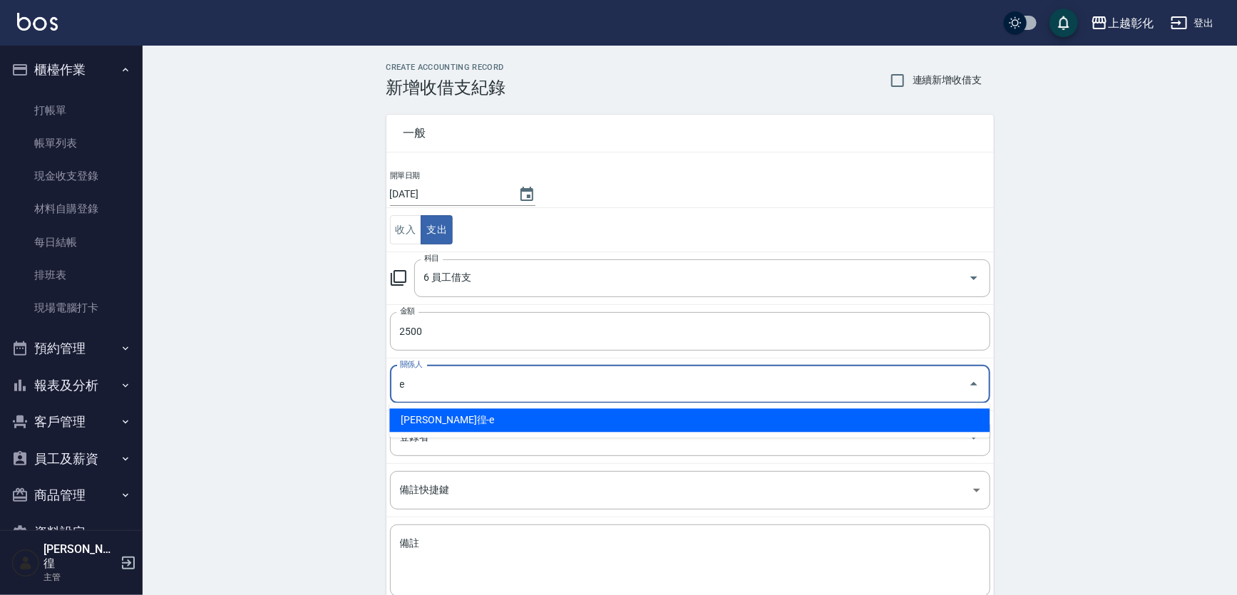
type input "詹凱徨-e"
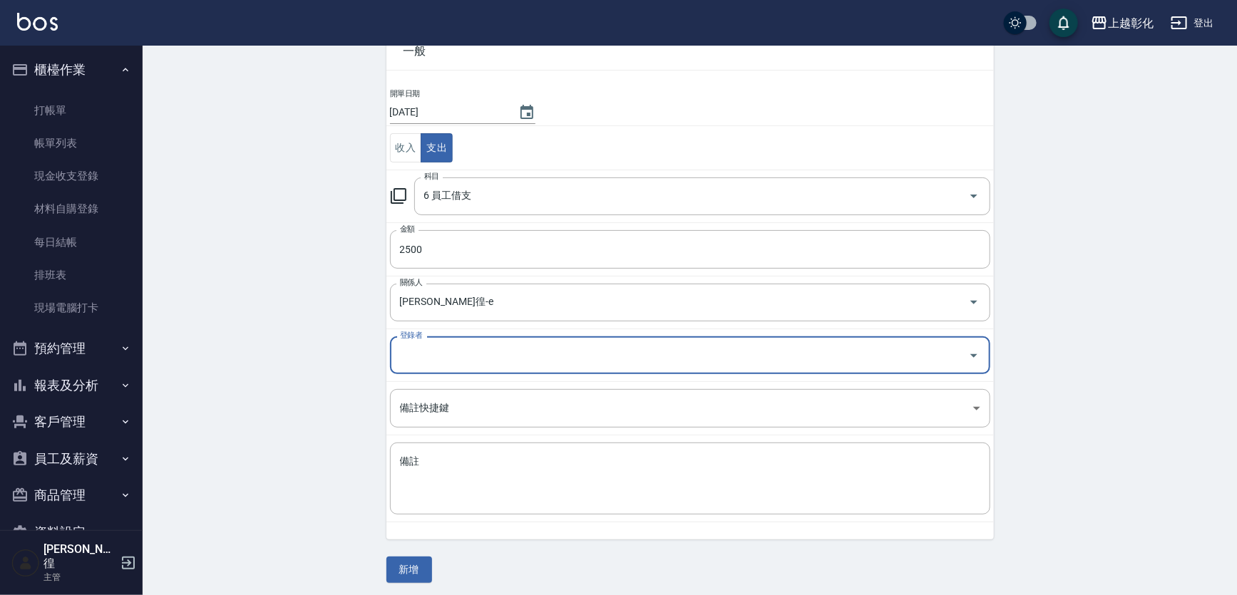
scroll to position [86, 0]
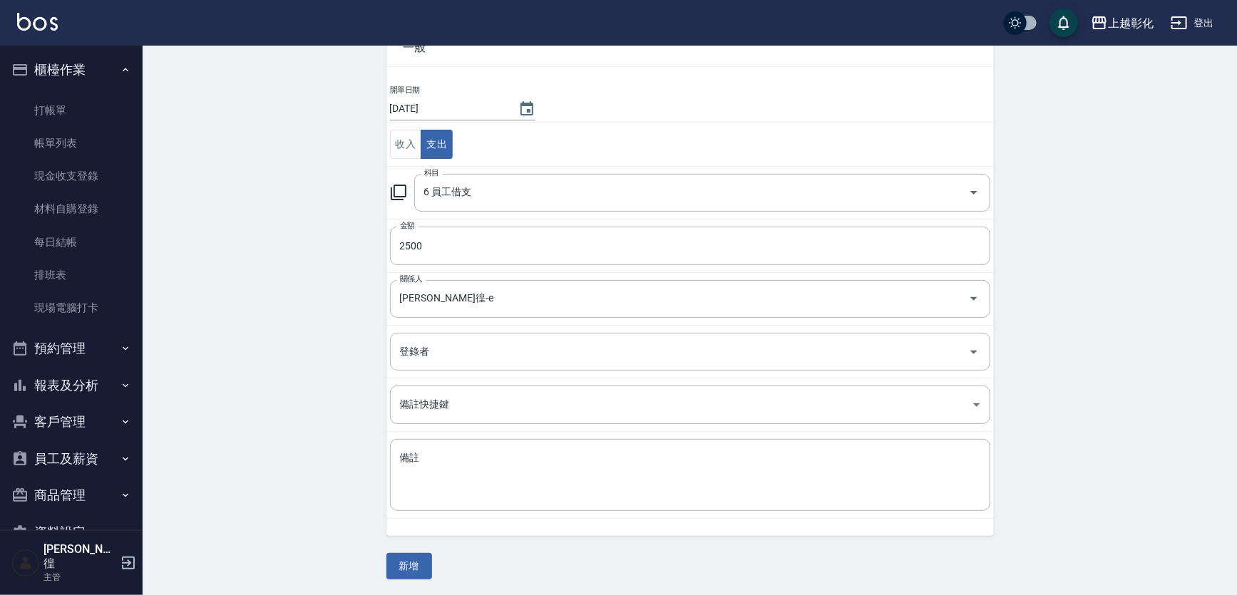
click at [430, 551] on div "一般 開單日期 2025/09/09 收入 支出 科目 6 員工借支 科目 金額 2500 金額 關係人 詹凱徨-e 關係人 登錄者 登錄者 備註快捷鍵 ​ …" at bounding box center [689, 295] width 607 height 567
click at [428, 556] on button "新增" at bounding box center [409, 566] width 46 height 26
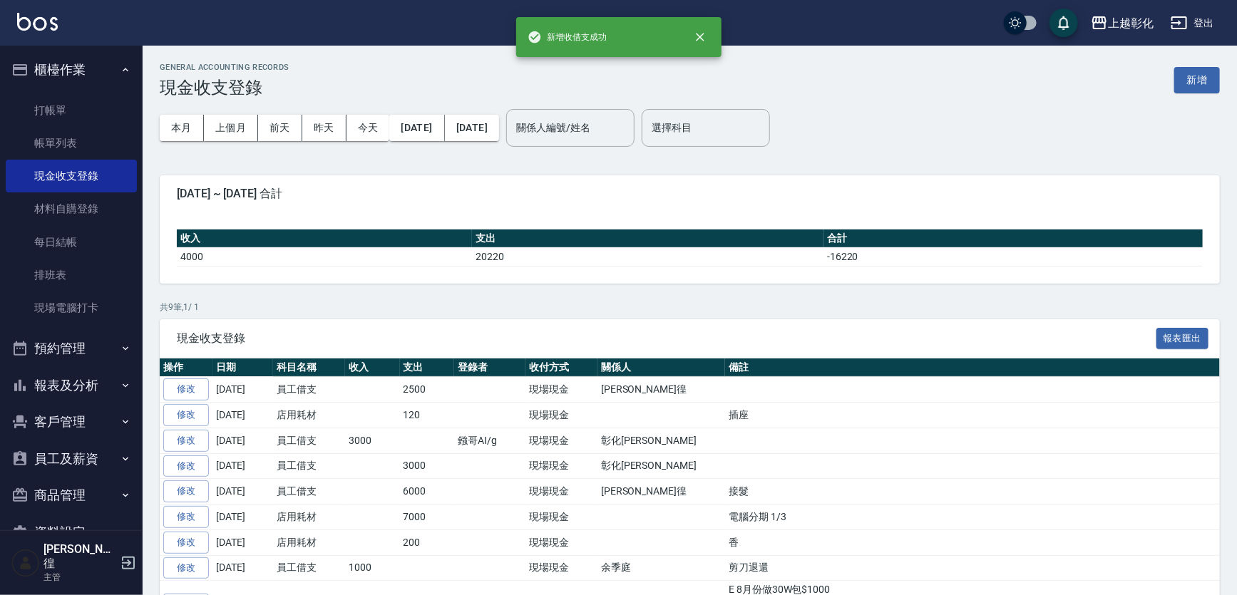
click at [423, 570] on td at bounding box center [427, 568] width 55 height 26
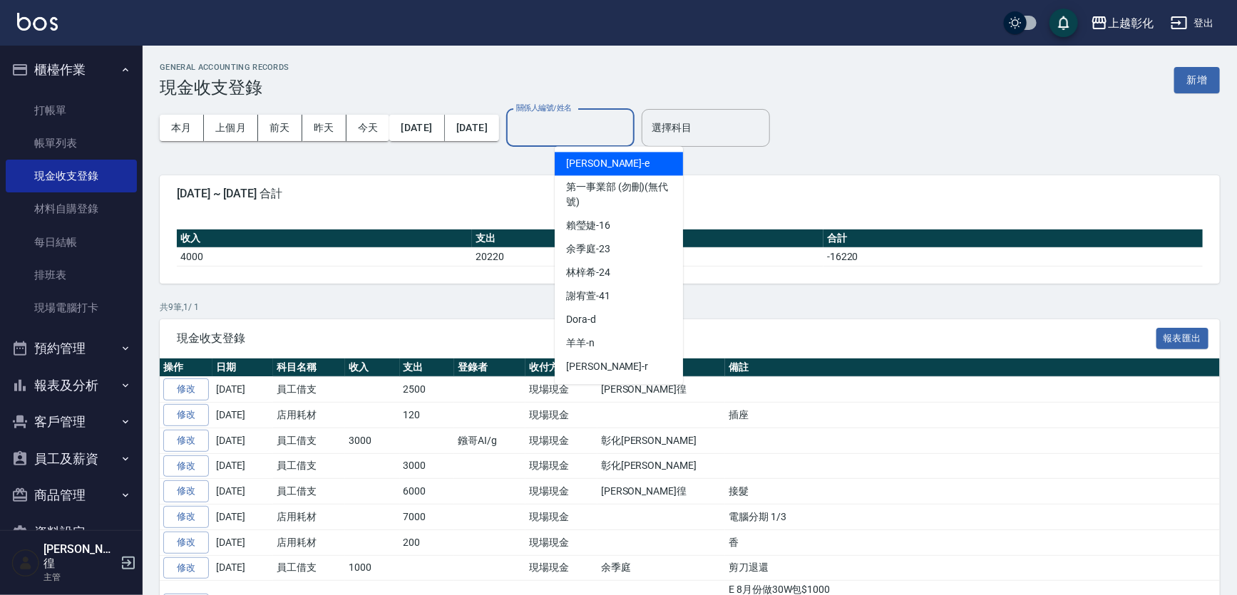
drag, startPoint x: 642, startPoint y: 131, endPoint x: 636, endPoint y: 136, distance: 8.1
click at [628, 133] on input "關係人編號/姓名" at bounding box center [570, 127] width 115 height 25
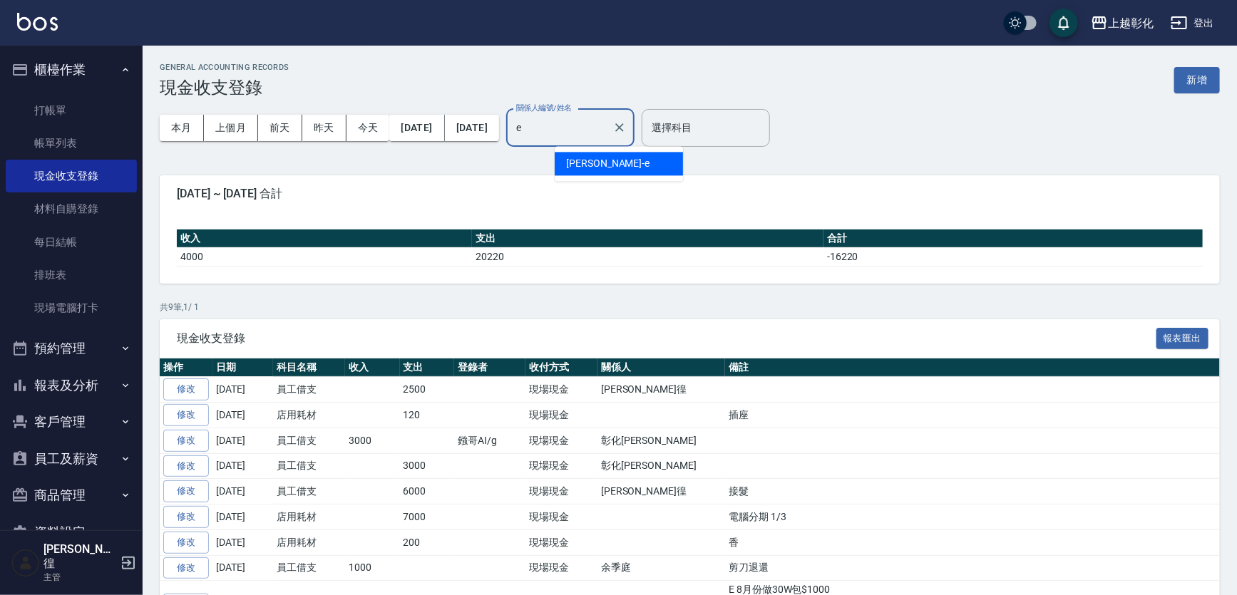
click at [605, 160] on div "allen -e" at bounding box center [619, 164] width 128 height 24
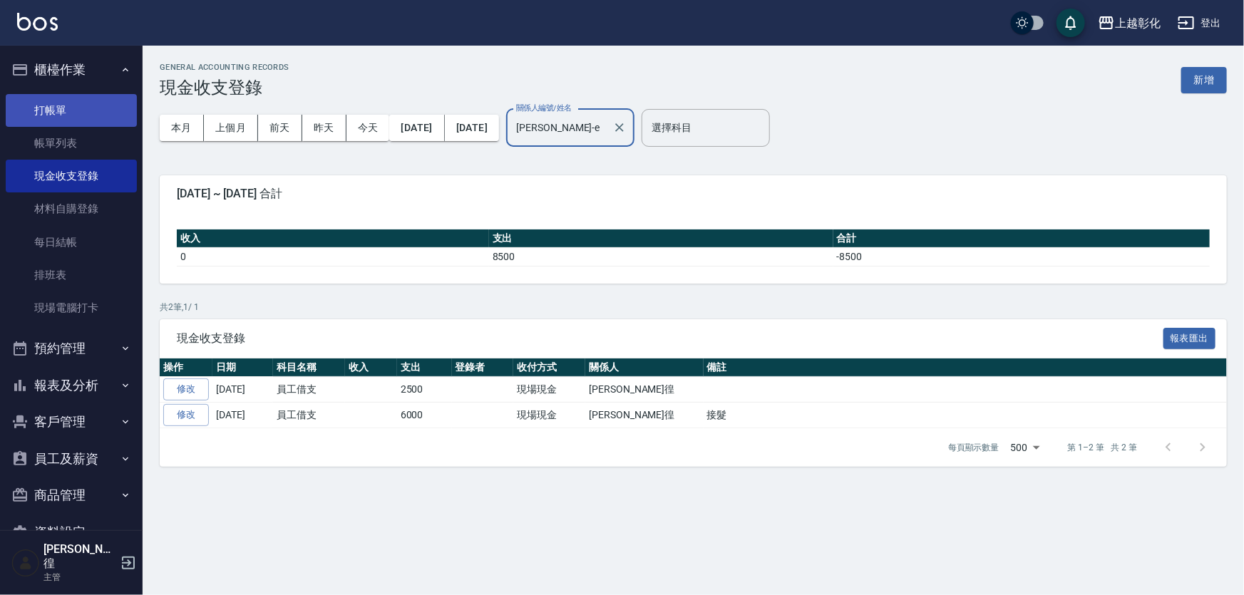
type input "allen-e"
click at [85, 113] on link "打帳單" at bounding box center [71, 110] width 131 height 33
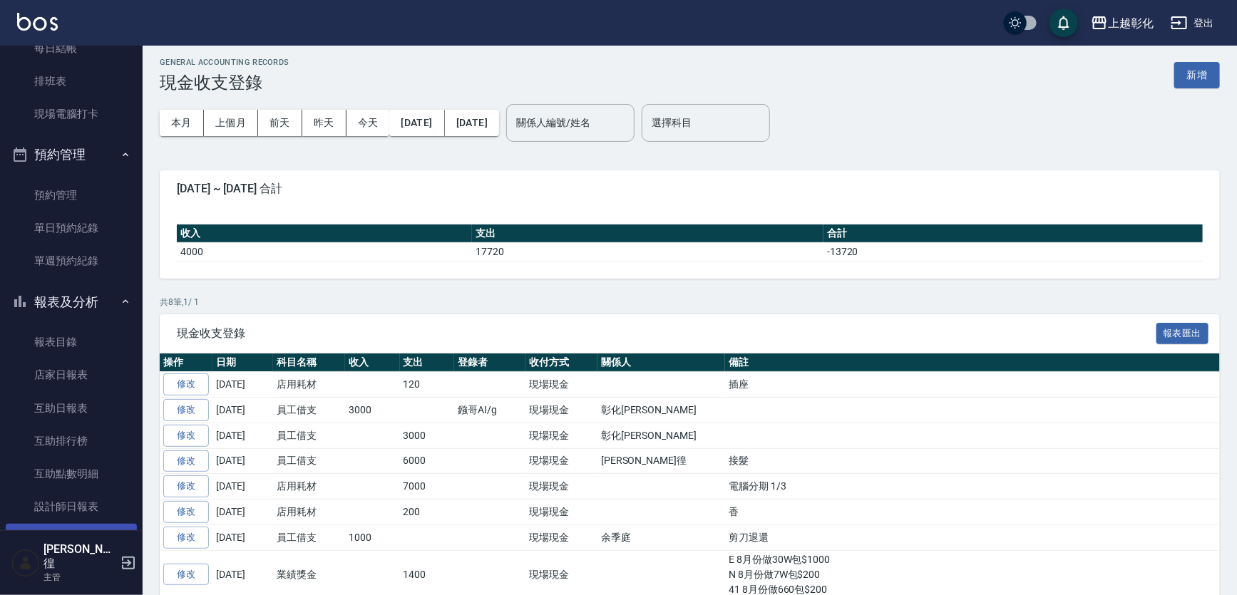
scroll to position [324, 0]
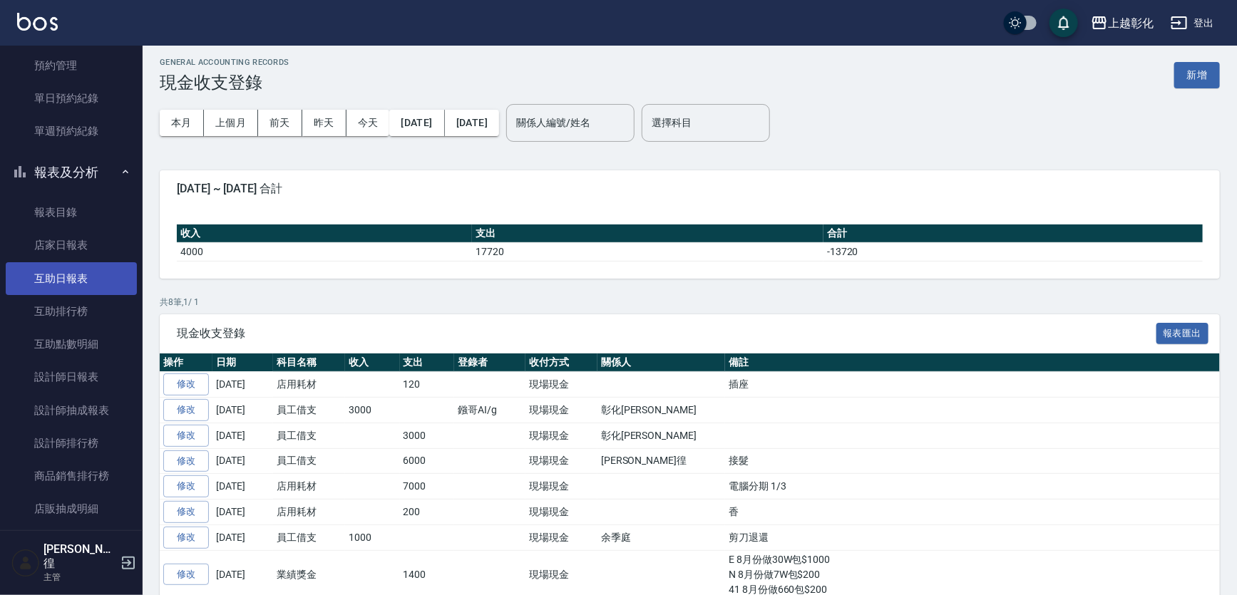
click at [74, 272] on link "互助日報表" at bounding box center [71, 278] width 131 height 33
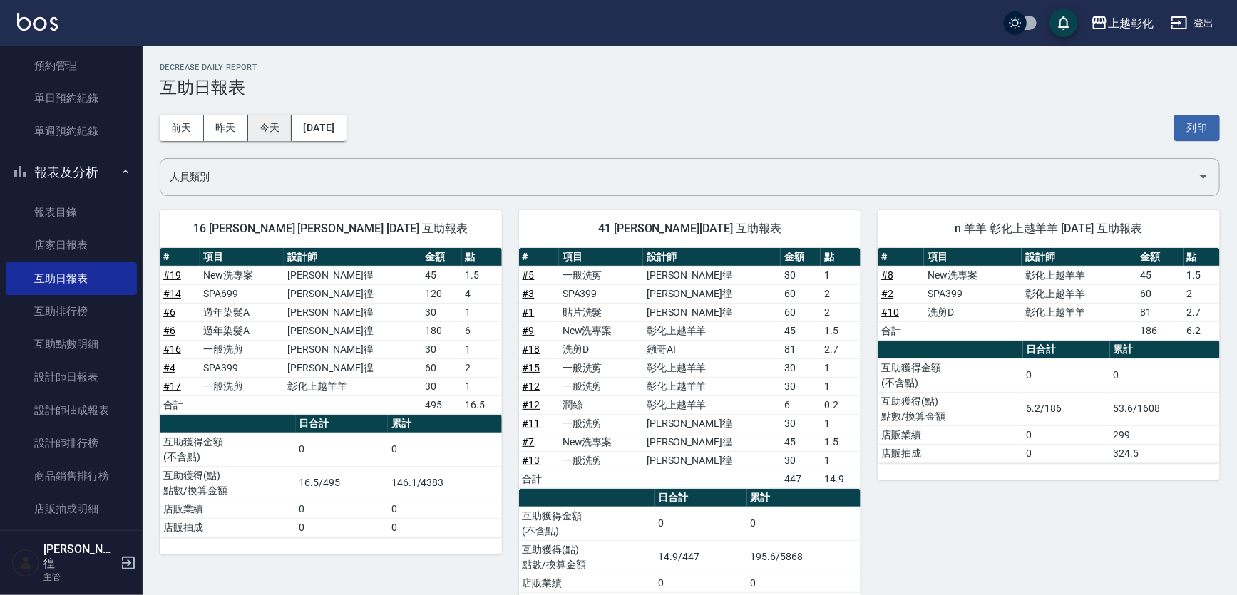
click at [267, 120] on button "今天" at bounding box center [270, 128] width 44 height 26
click at [828, 322] on td "1.5" at bounding box center [841, 331] width 40 height 19
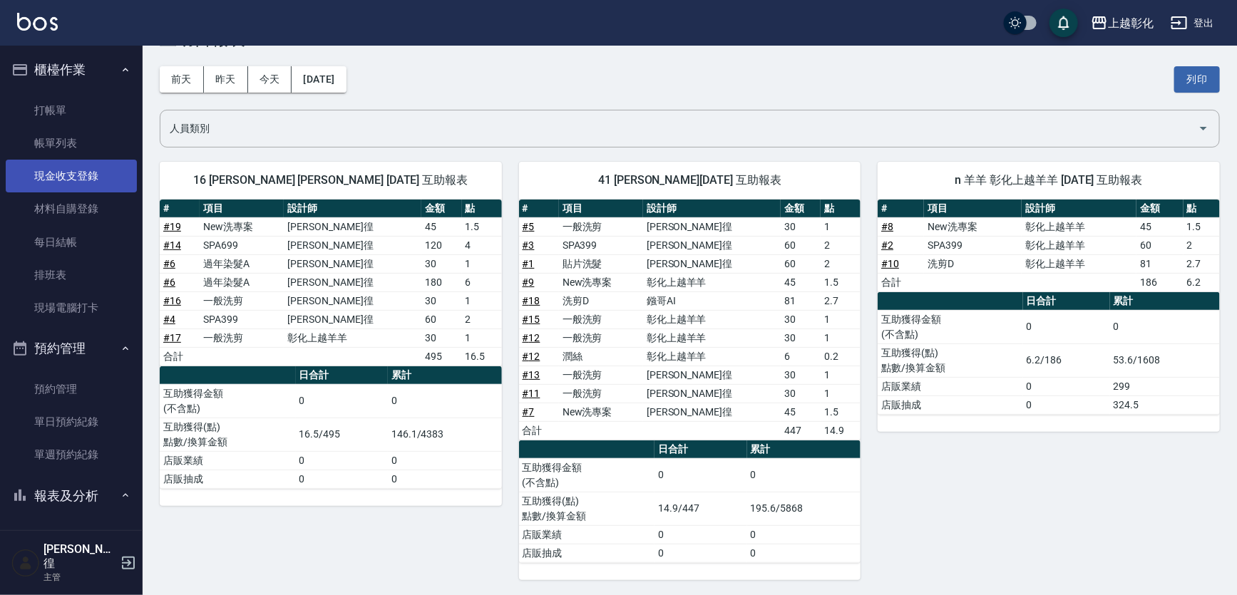
click at [66, 177] on link "現金收支登錄" at bounding box center [71, 176] width 131 height 33
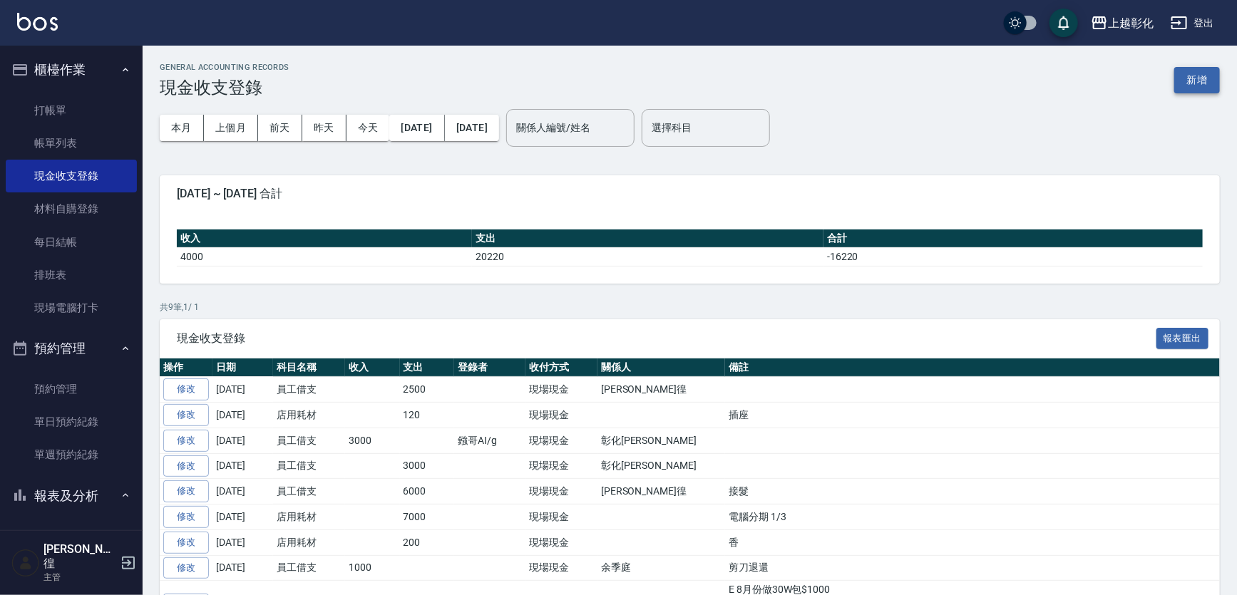
click at [1195, 78] on button "新增" at bounding box center [1197, 80] width 46 height 26
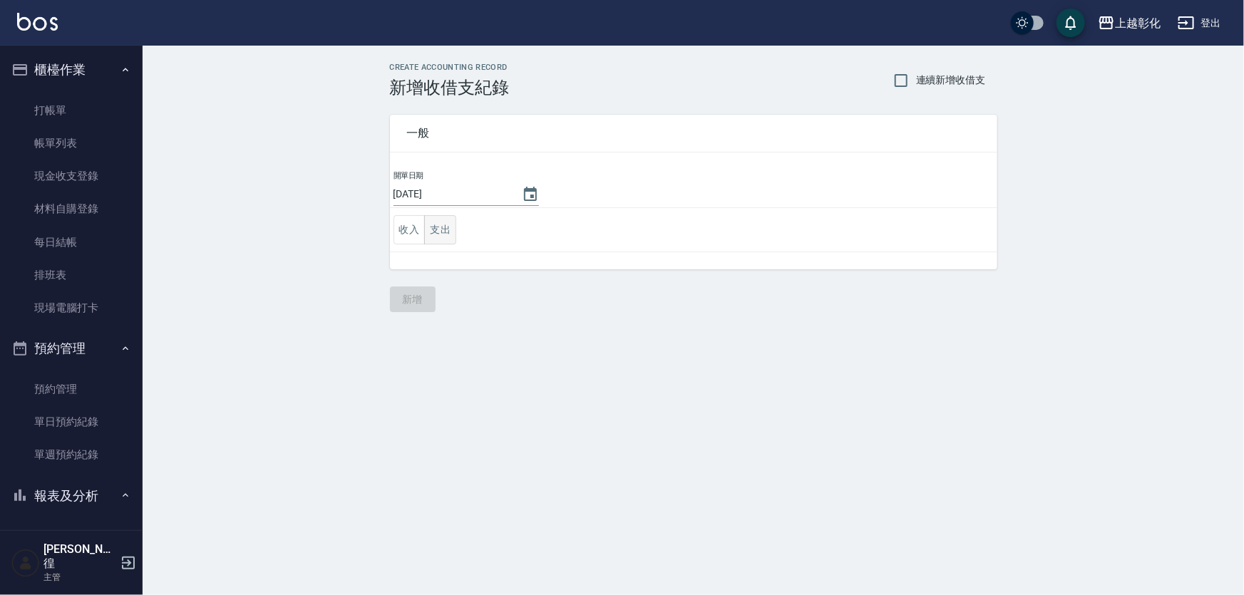
click at [435, 225] on button "支出" at bounding box center [440, 229] width 32 height 29
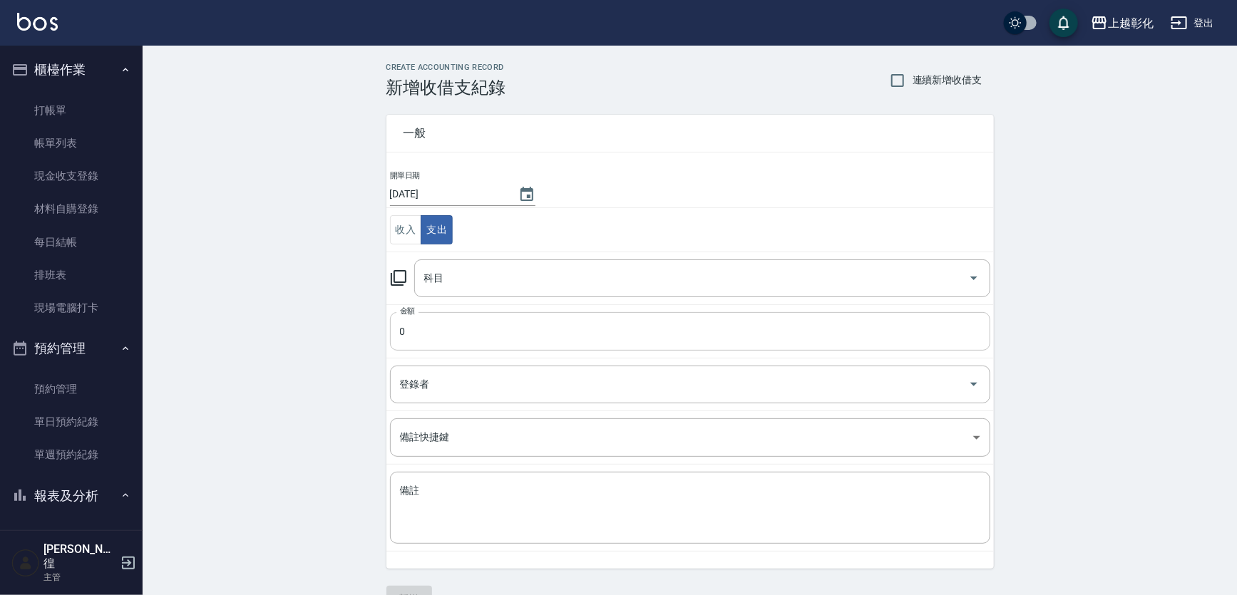
click at [437, 327] on input "0" at bounding box center [690, 331] width 600 height 38
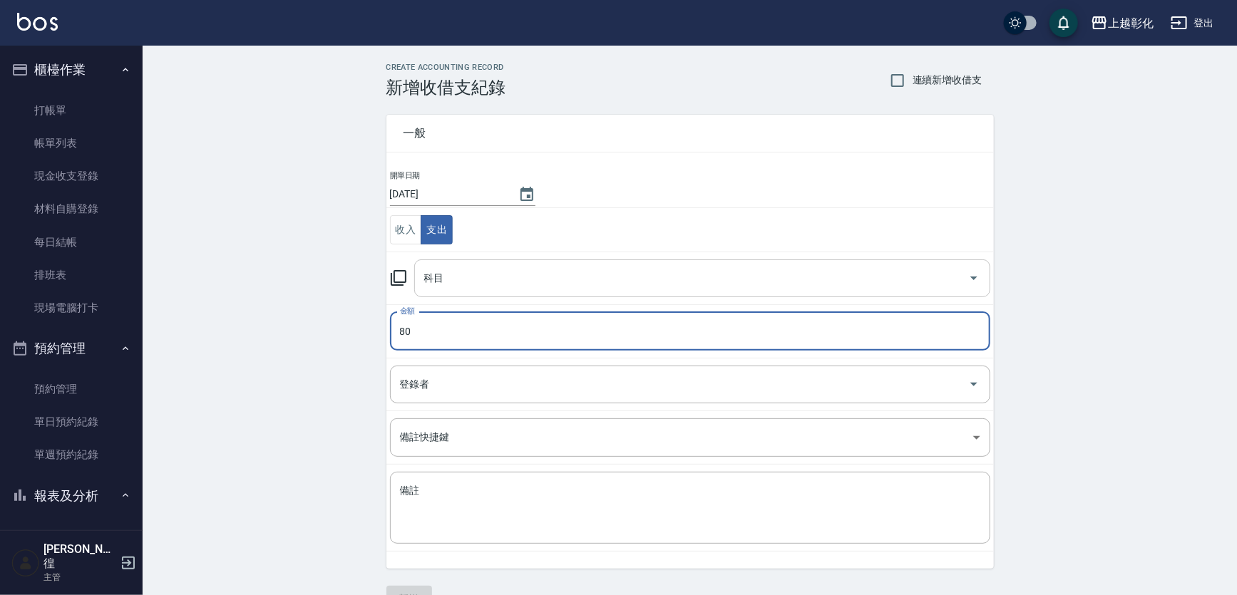
type input "80"
click at [465, 276] on input "科目" at bounding box center [692, 278] width 542 height 25
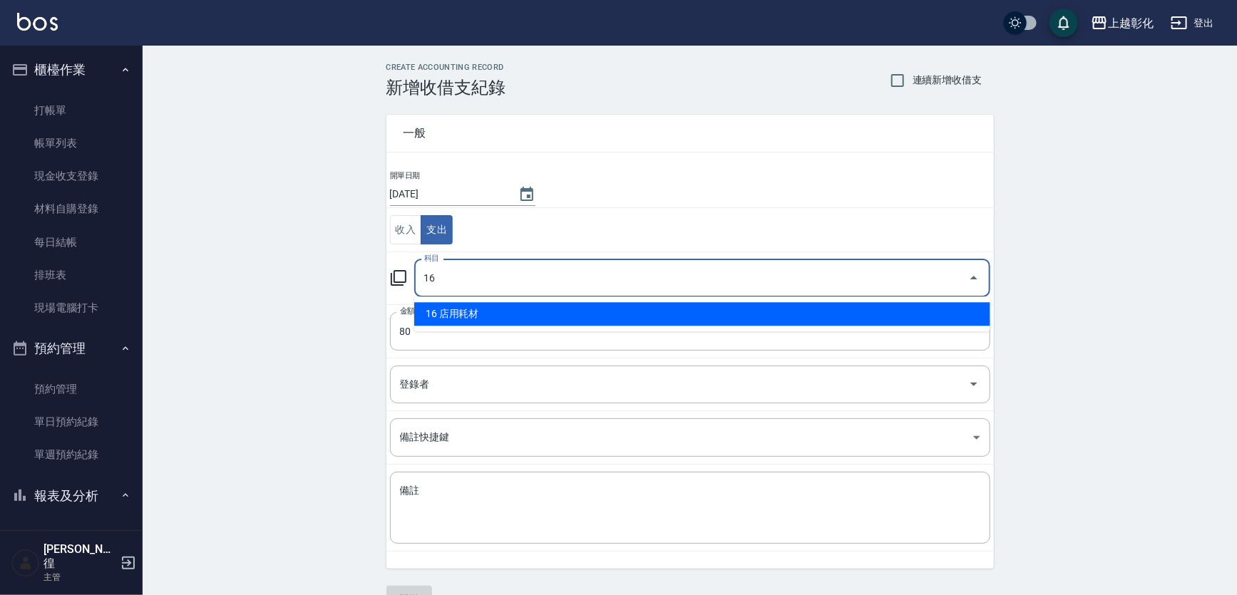
click at [464, 309] on li "16 店用耗材" at bounding box center [702, 314] width 576 height 24
type input "16 店用耗材"
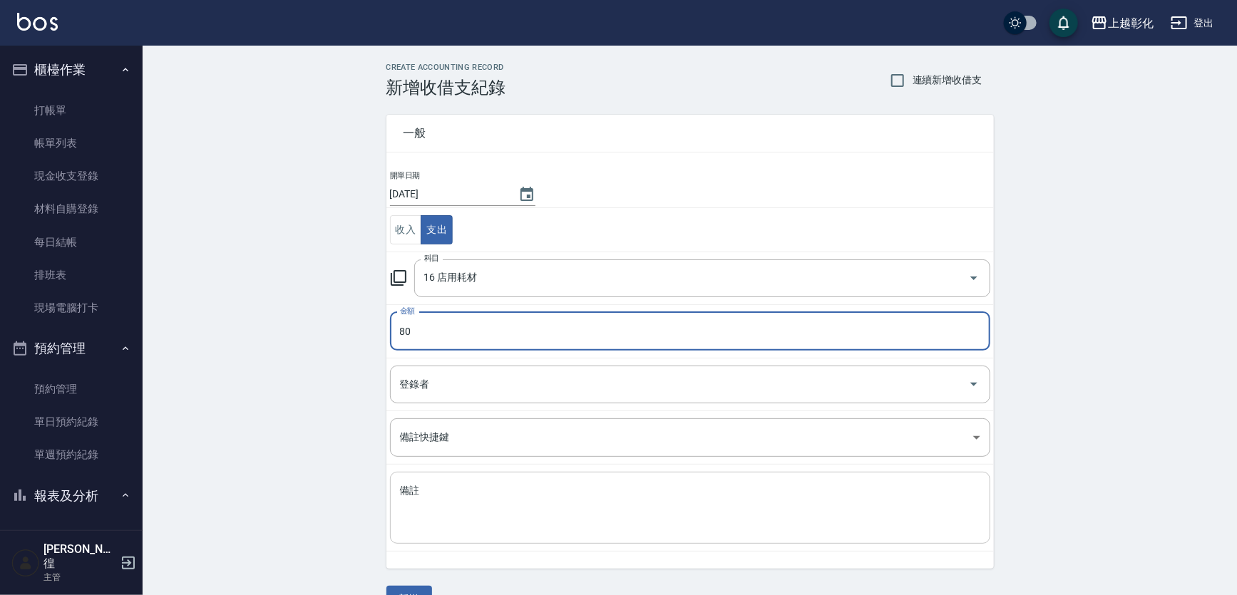
click at [492, 499] on textarea "備註" at bounding box center [690, 508] width 580 height 48
type textarea "g"
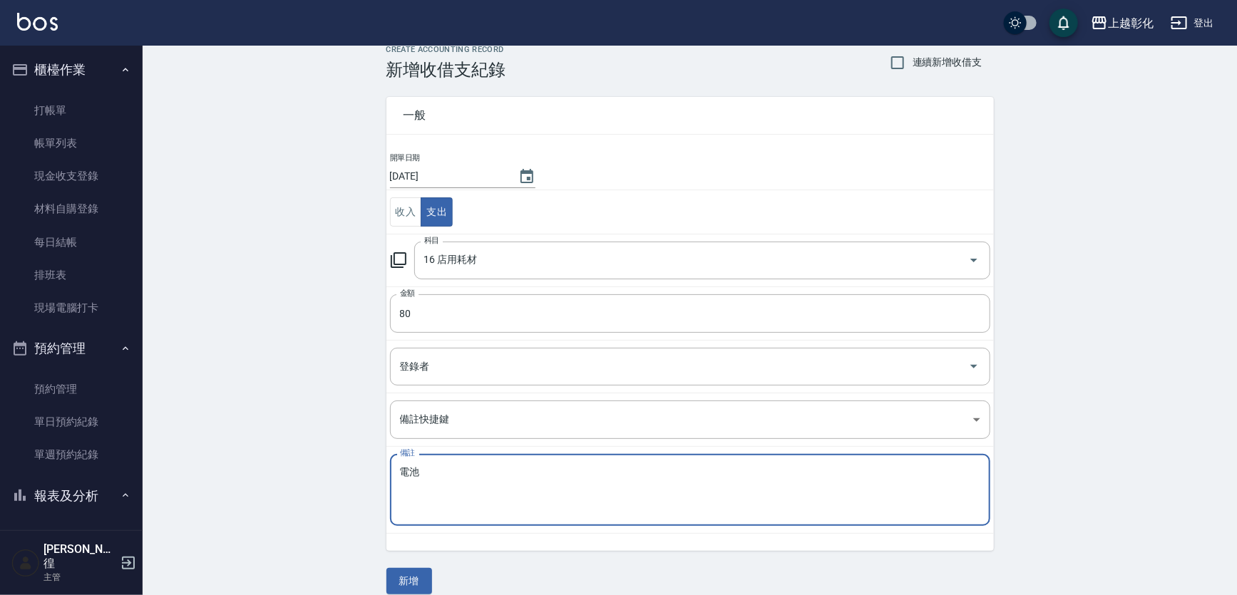
scroll to position [33, 0]
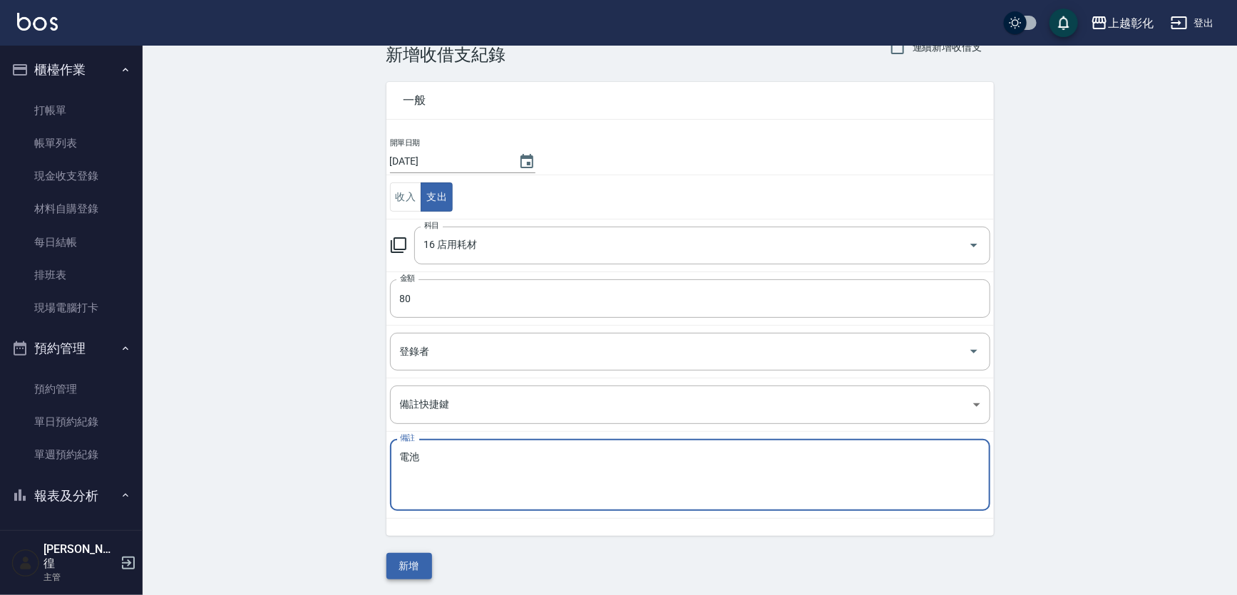
type textarea "電池"
click at [417, 561] on button "新增" at bounding box center [409, 566] width 46 height 26
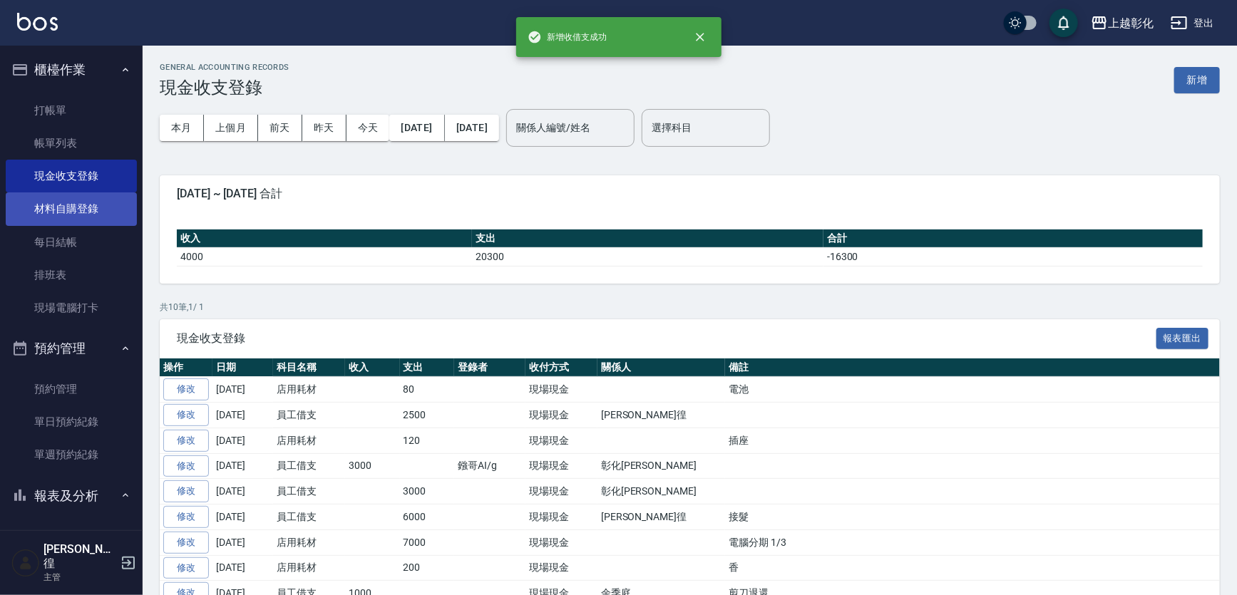
click at [60, 214] on link "材料自購登錄" at bounding box center [71, 208] width 131 height 33
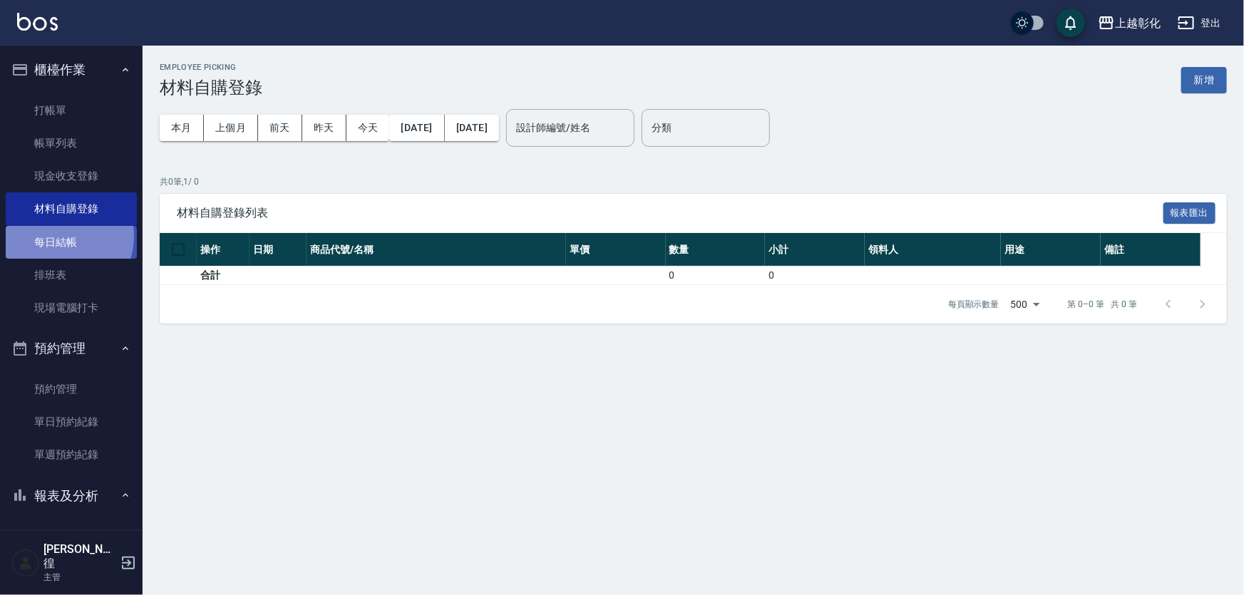
click at [60, 236] on link "每日結帳" at bounding box center [71, 242] width 131 height 33
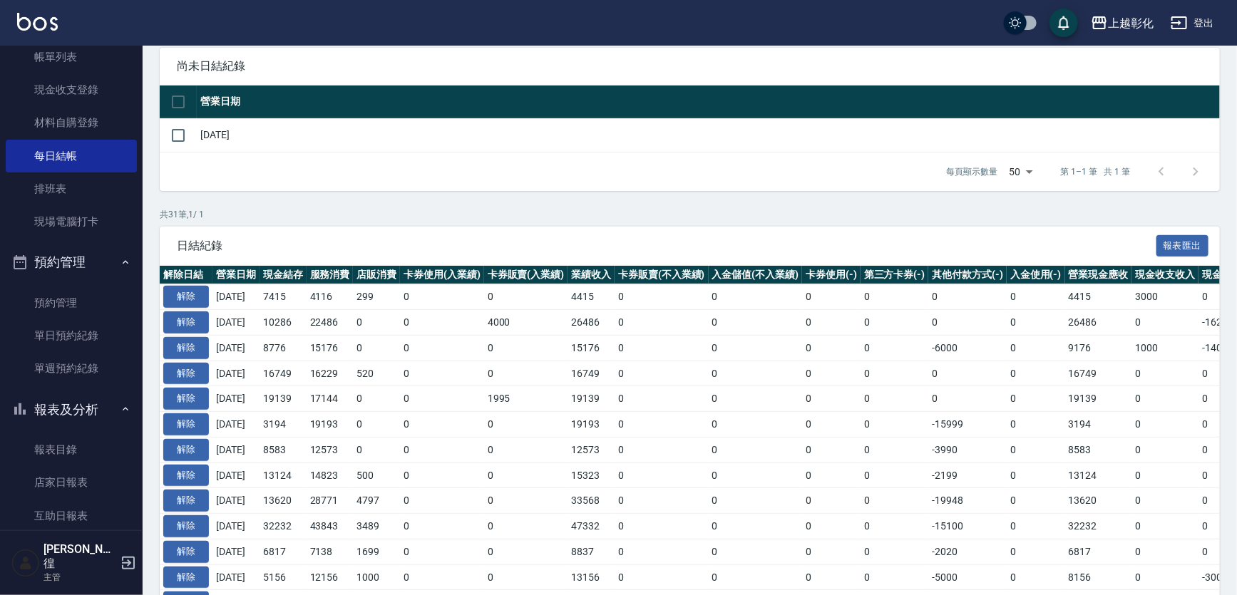
scroll to position [259, 0]
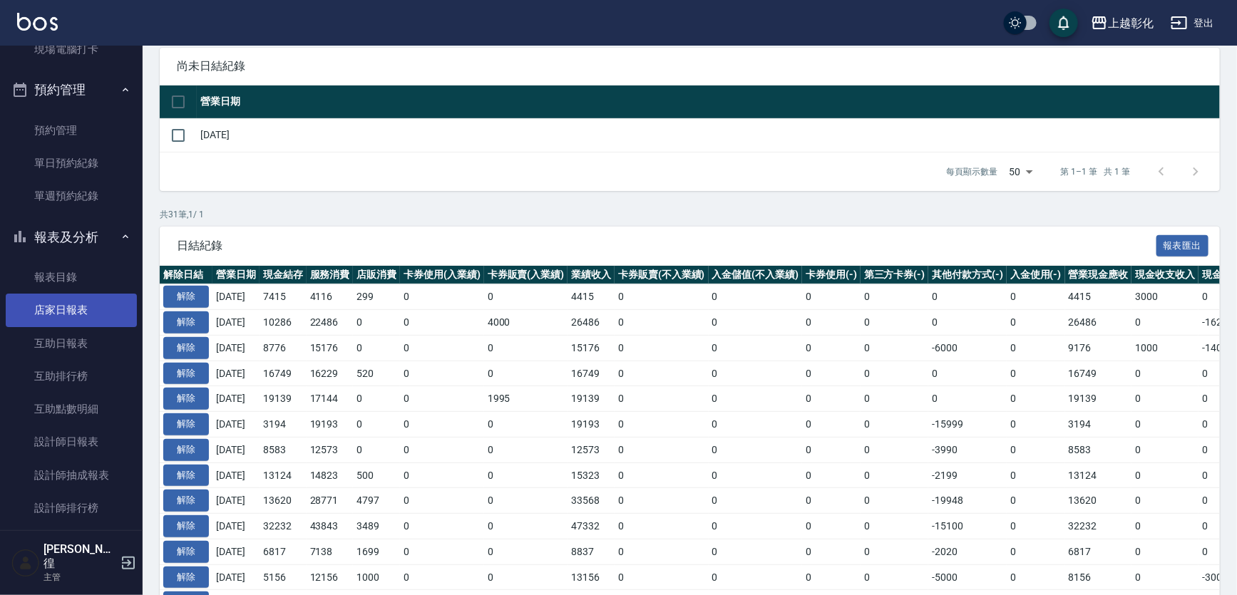
click at [73, 303] on link "店家日報表" at bounding box center [71, 310] width 131 height 33
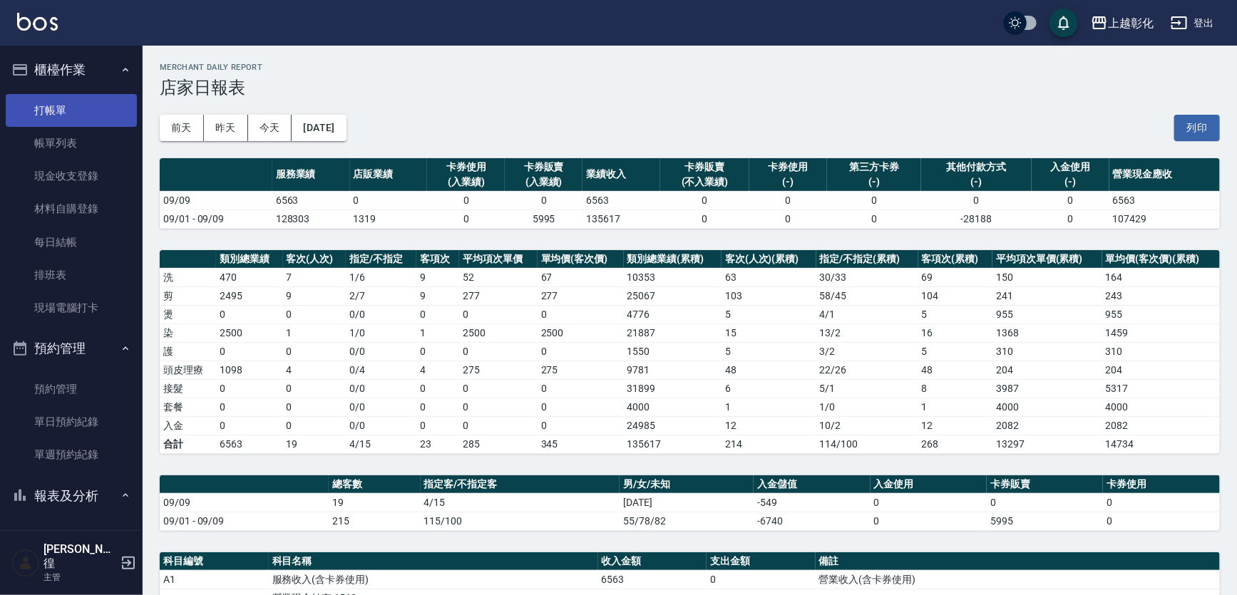
click at [54, 107] on link "打帳單" at bounding box center [71, 110] width 131 height 33
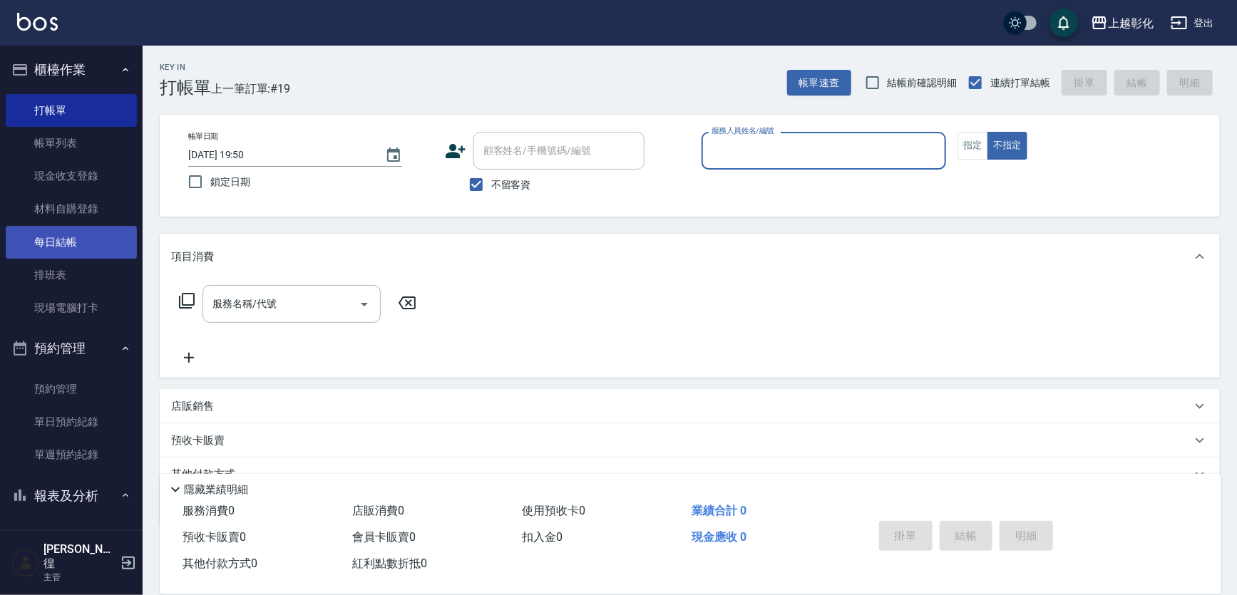
click at [76, 249] on link "每日結帳" at bounding box center [71, 242] width 131 height 33
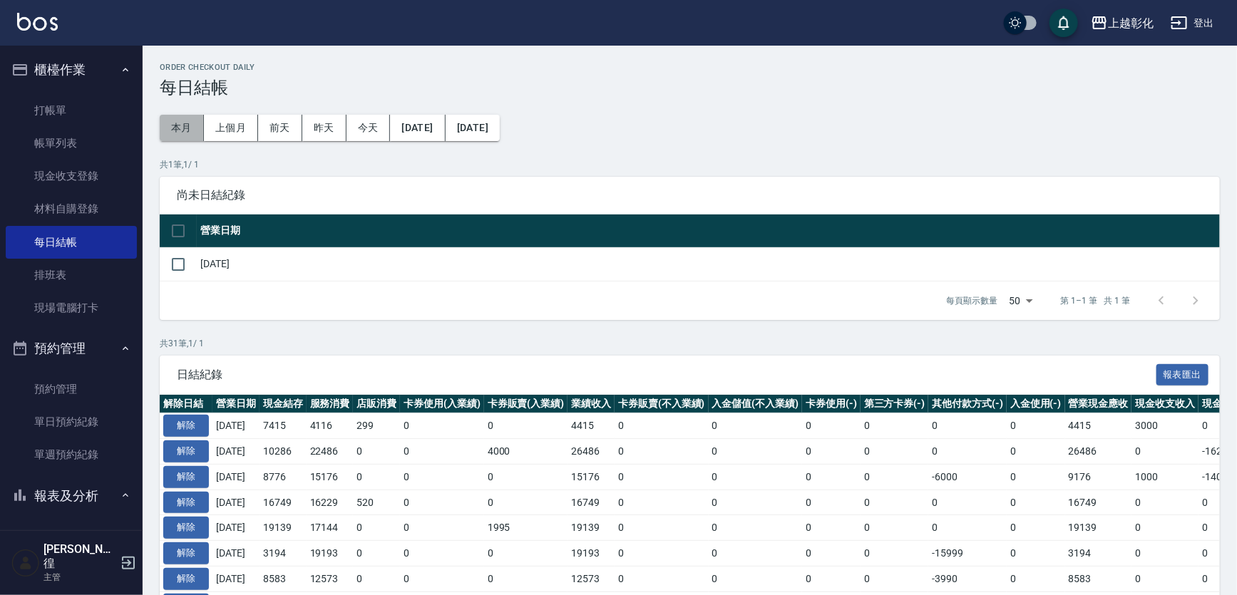
click at [170, 128] on button "本月" at bounding box center [182, 128] width 44 height 26
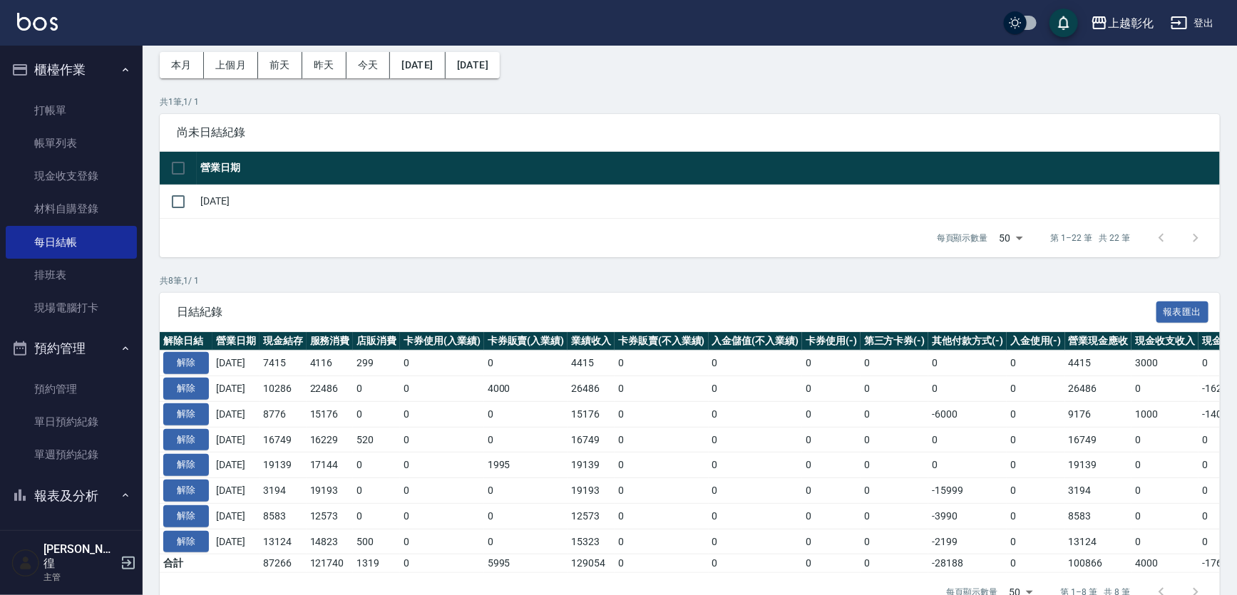
scroll to position [39, 0]
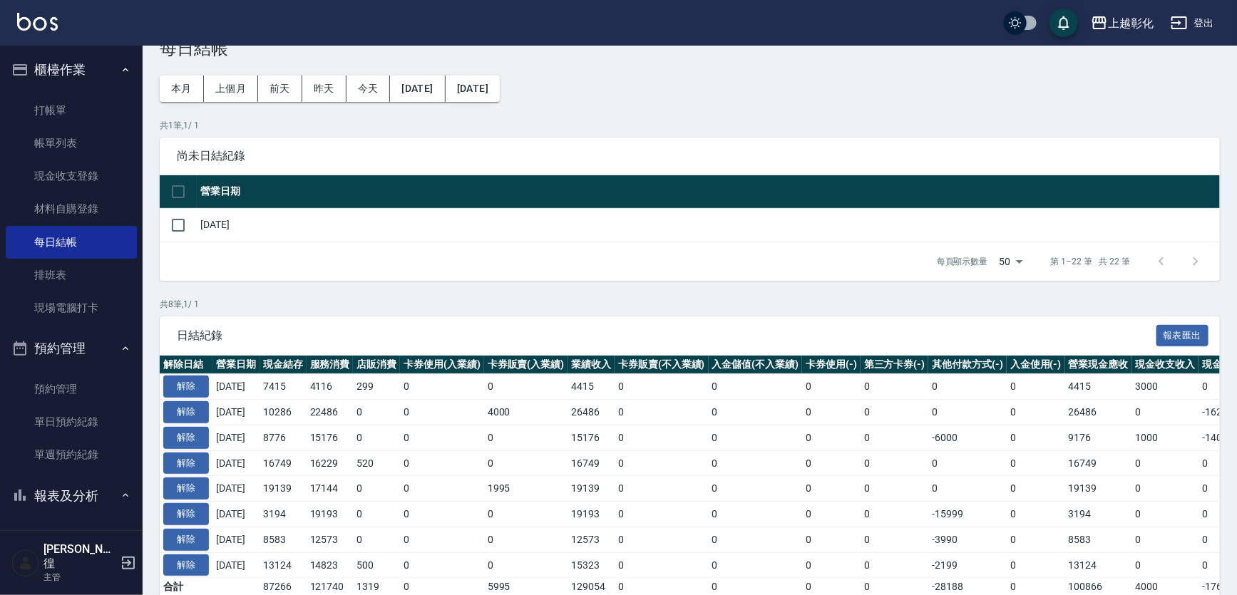
click at [583, 140] on div "尚未日結紀錄" at bounding box center [690, 156] width 1060 height 37
click at [631, 149] on span "尚未日結紀錄" at bounding box center [690, 156] width 1026 height 14
click at [81, 98] on link "打帳單" at bounding box center [71, 110] width 131 height 33
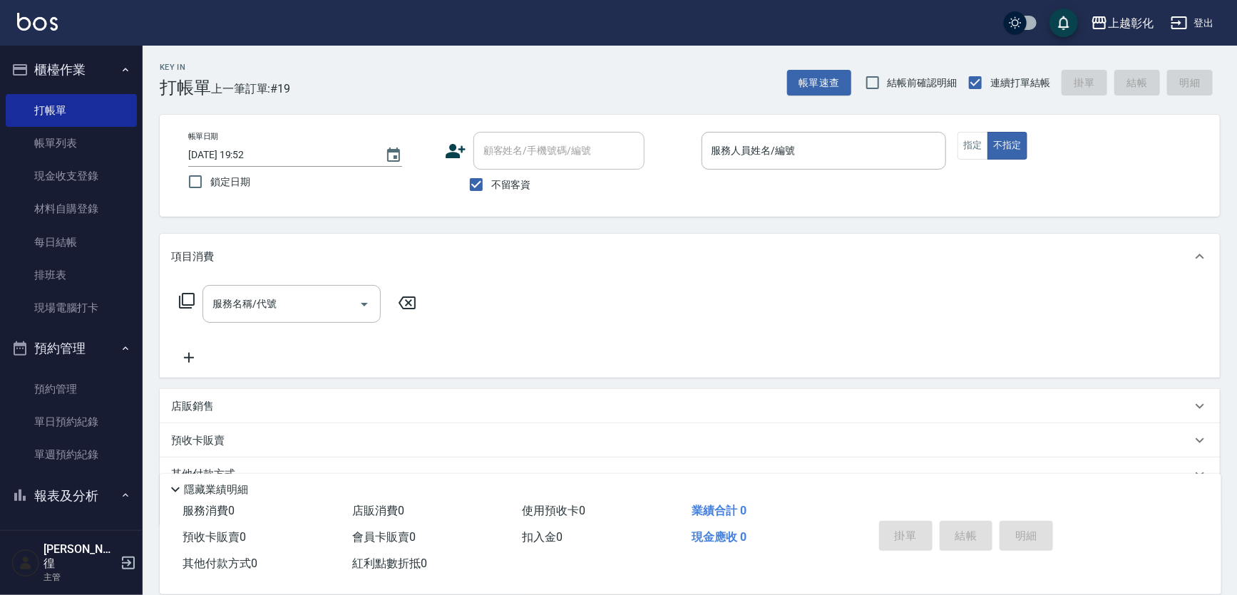
click at [503, 187] on span "不留客資" at bounding box center [511, 185] width 40 height 15
click at [491, 187] on input "不留客資" at bounding box center [476, 185] width 30 height 30
checkbox input "false"
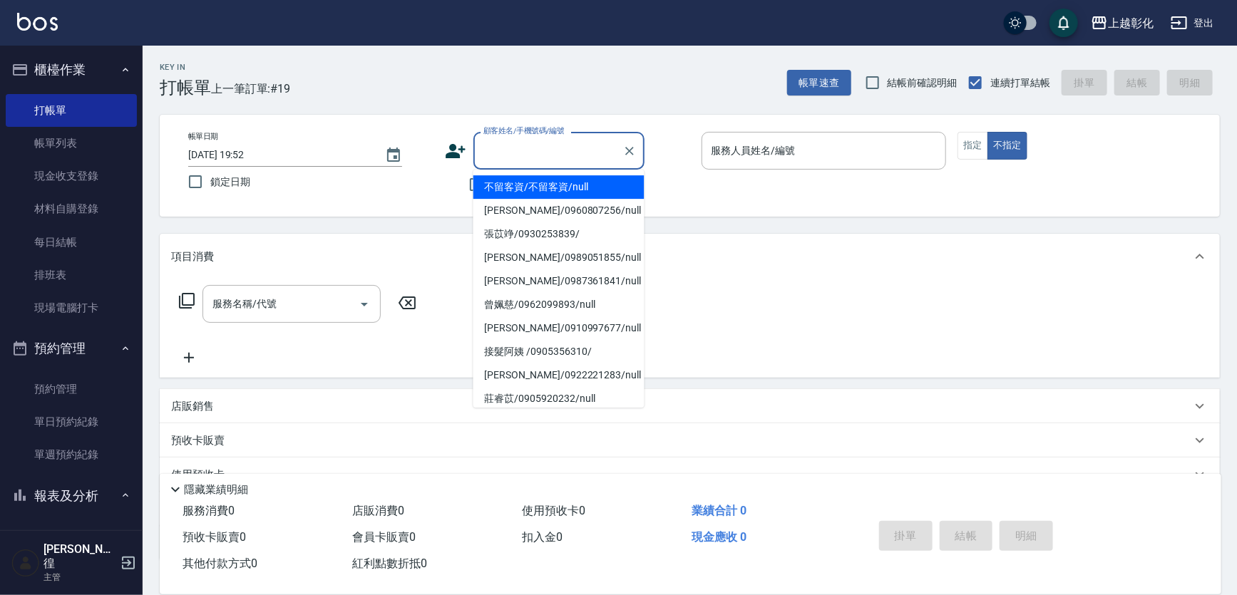
click at [510, 150] on input "顧客姓名/手機號碼/編號" at bounding box center [548, 150] width 137 height 25
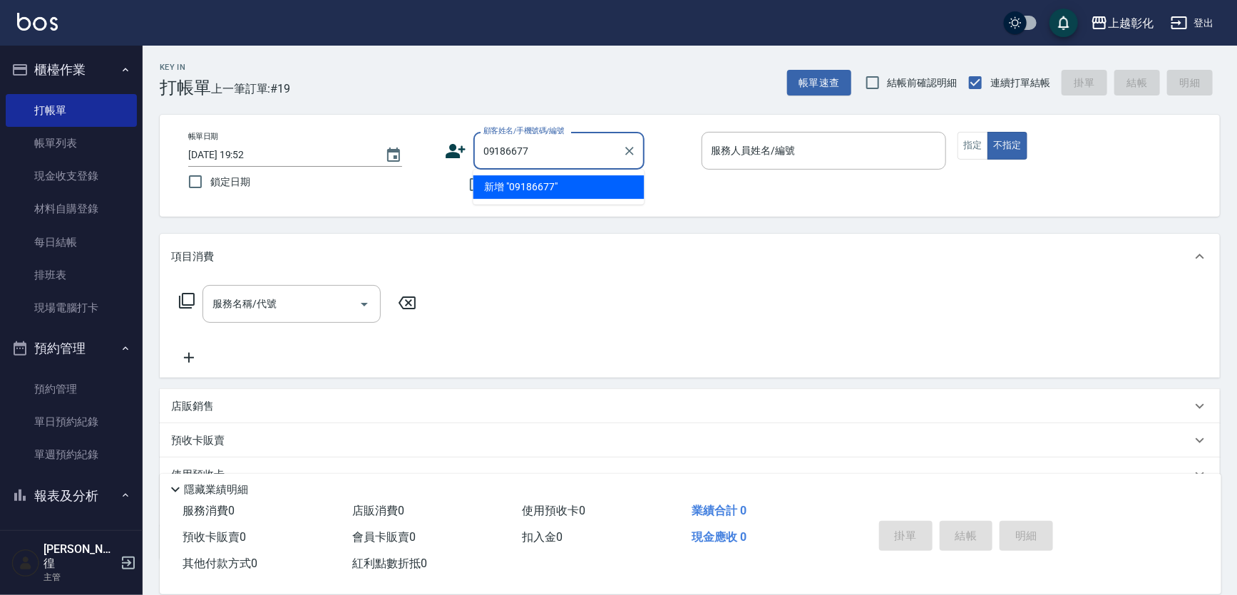
click at [497, 165] on div "09186677 顧客姓名/手機號碼/編號" at bounding box center [558, 151] width 171 height 38
click at [517, 148] on input "09186677" at bounding box center [548, 150] width 137 height 25
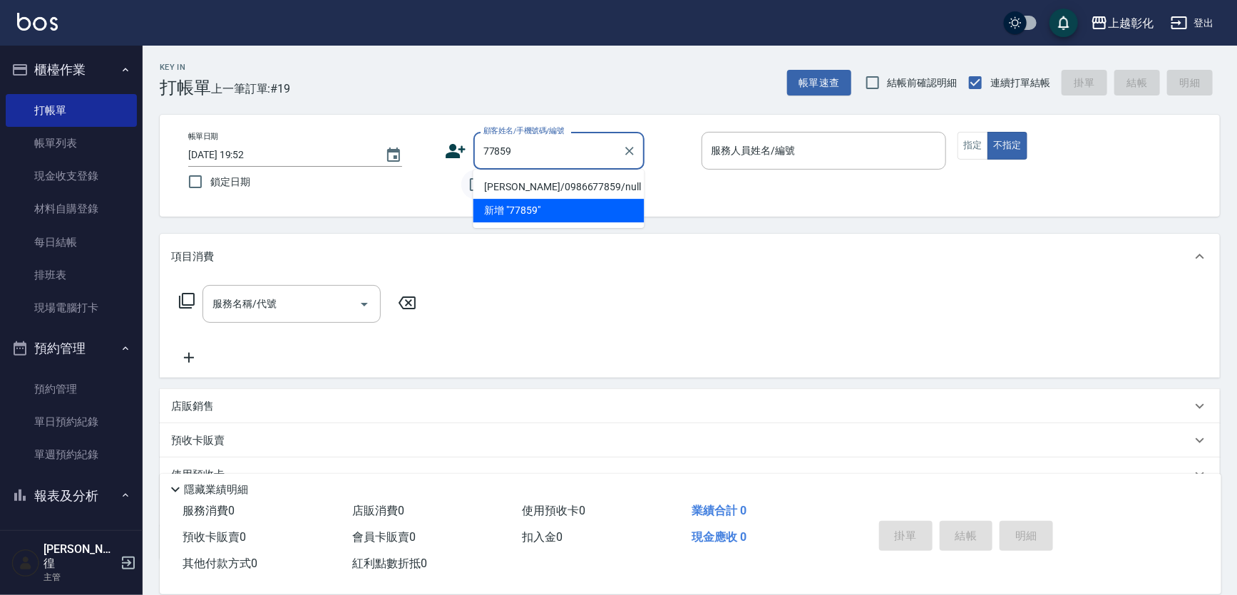
type input "77859"
click at [470, 177] on input "不留客資" at bounding box center [476, 185] width 30 height 30
checkbox input "true"
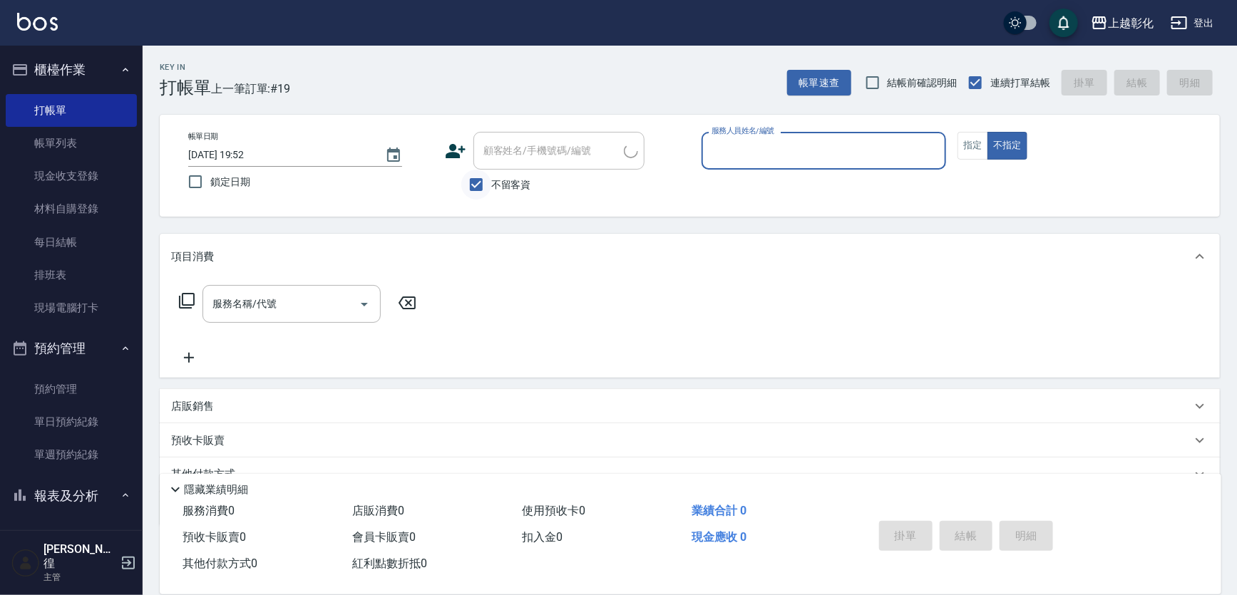
type input "ㄍ"
type input "e"
type button "false"
type input "allen-e"
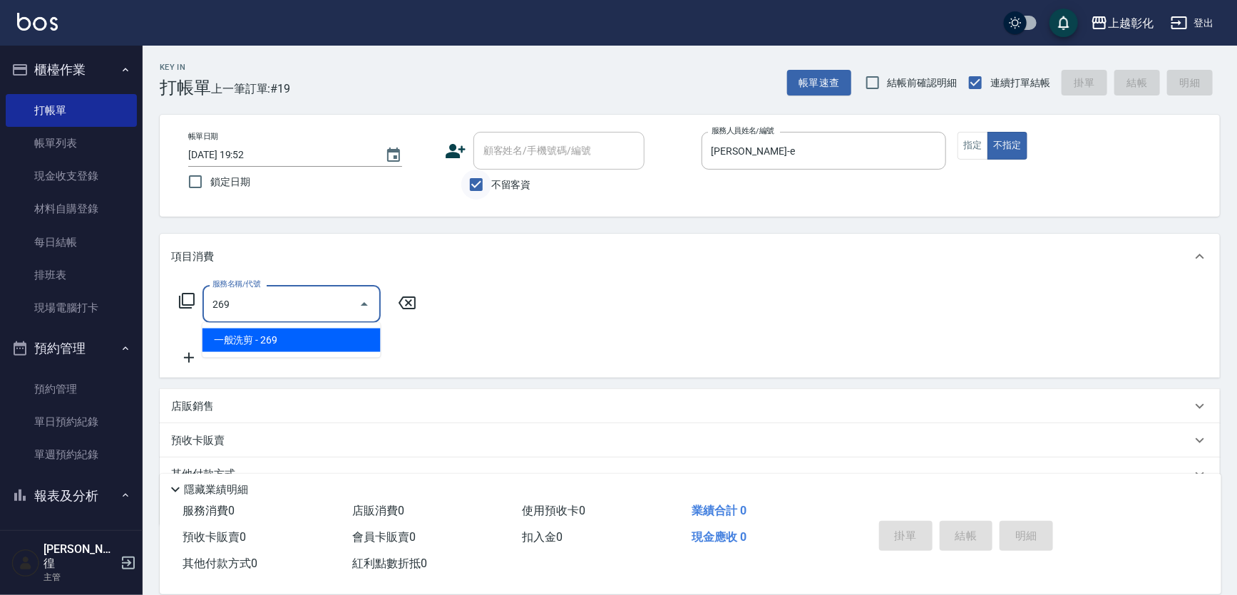
type input "一般洗剪(269)"
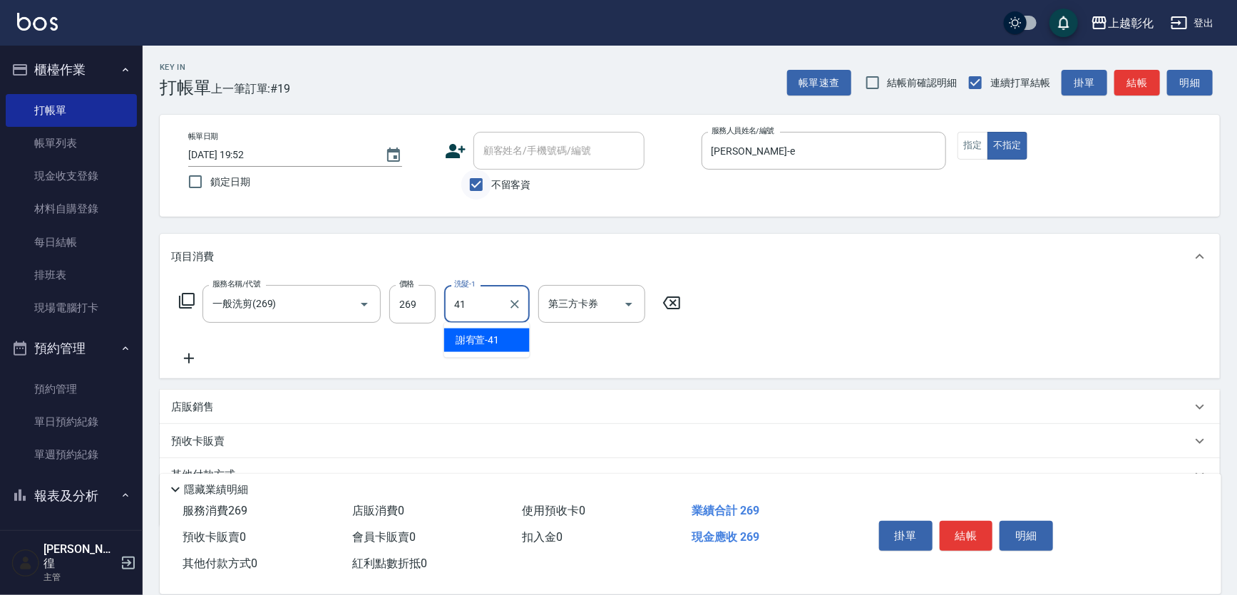
type input "謝宥萱-41"
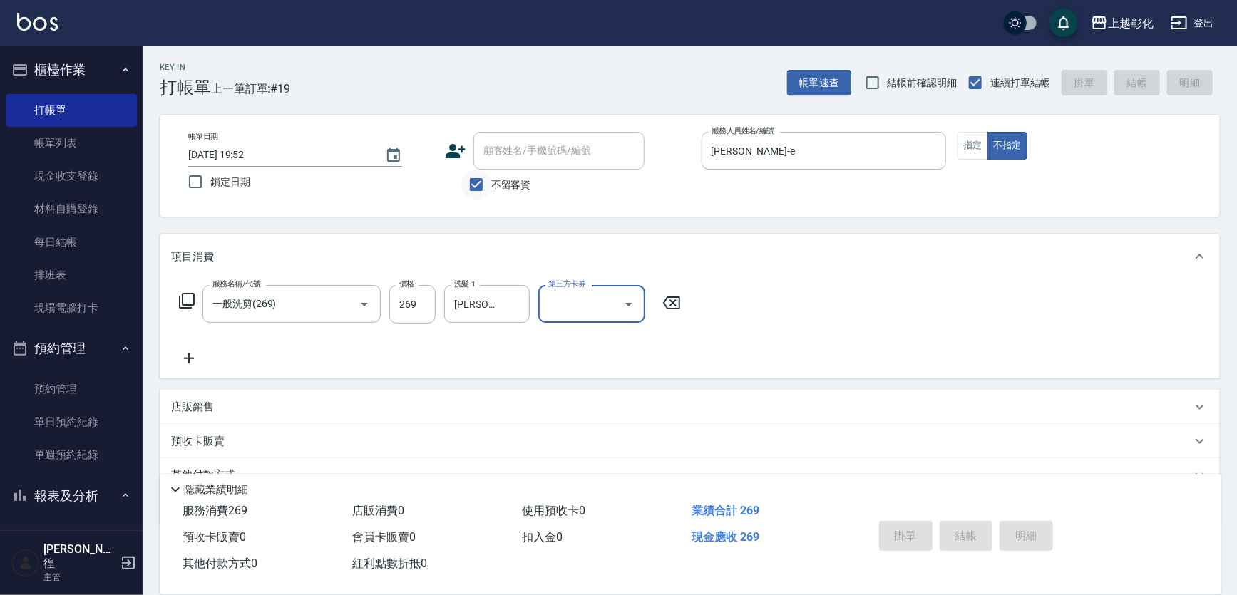
type input "2025/09/09 19:53"
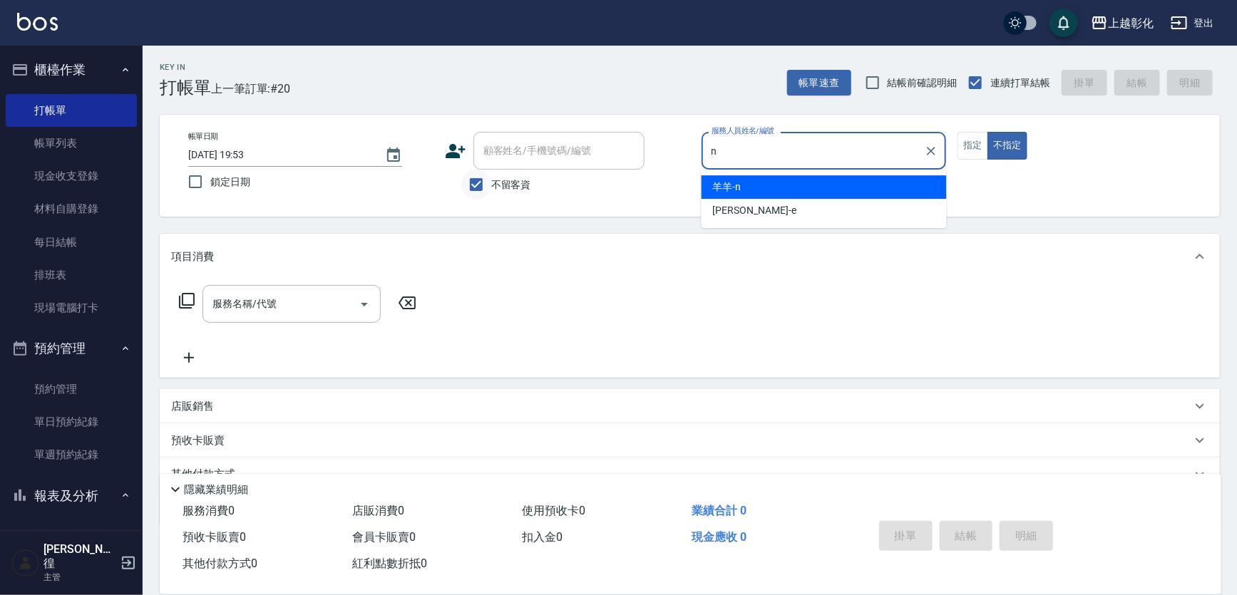
type input "羊羊-n"
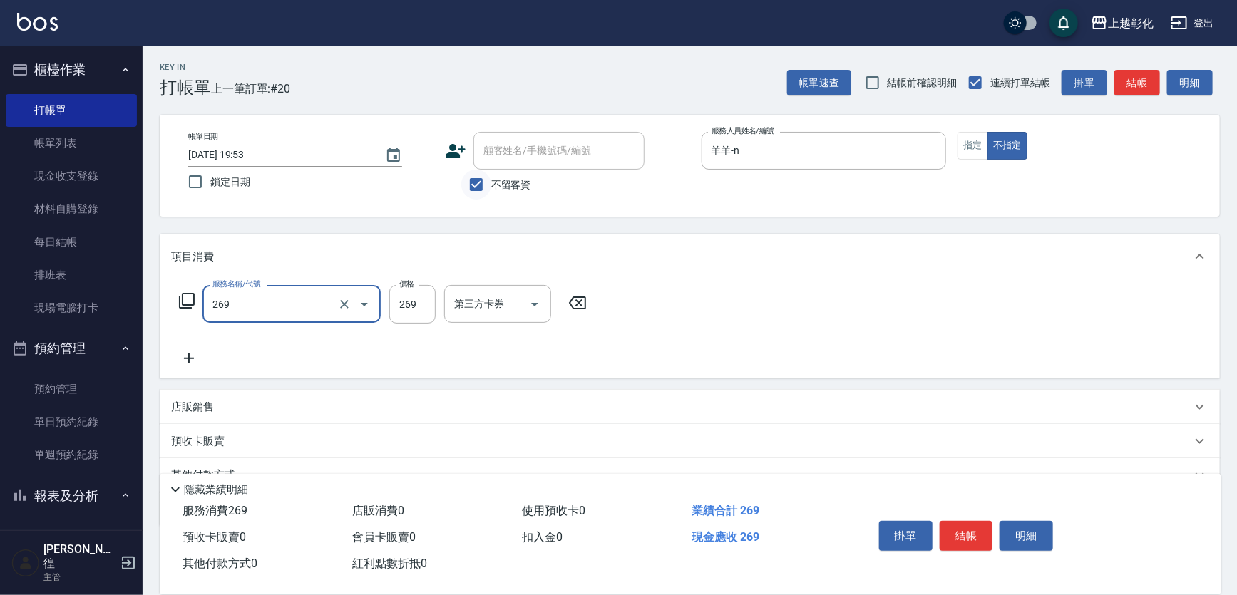
type input "一般洗剪(269)"
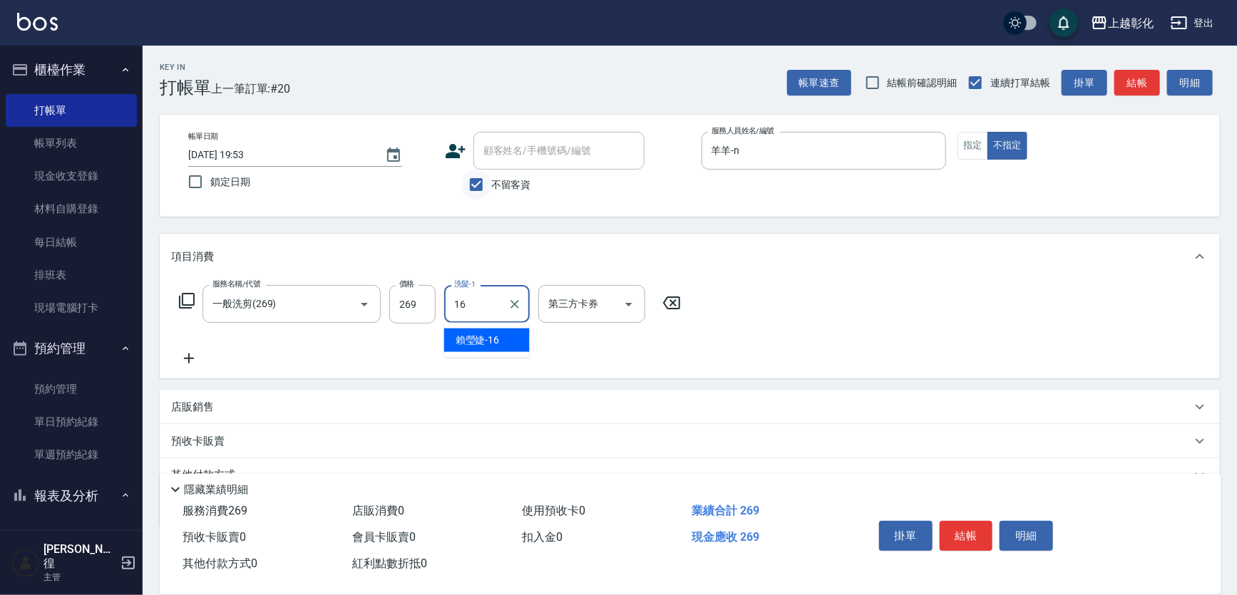
type input "賴瑩婕-16"
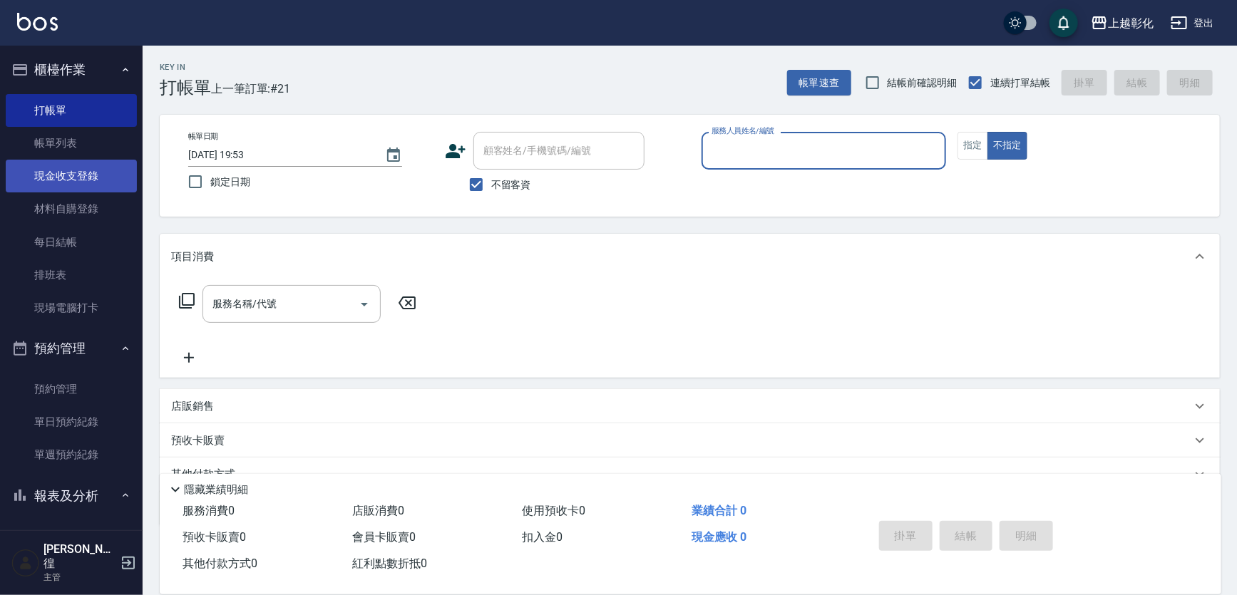
click at [83, 167] on link "現金收支登錄" at bounding box center [71, 176] width 131 height 33
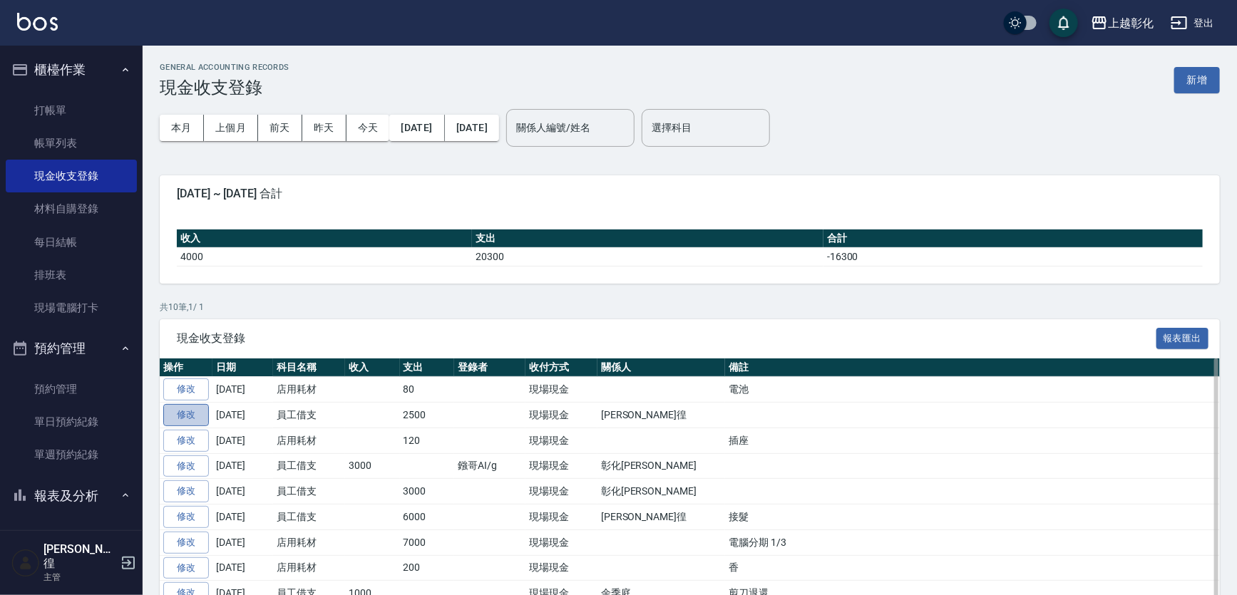
click at [200, 413] on link "修改" at bounding box center [186, 415] width 46 height 22
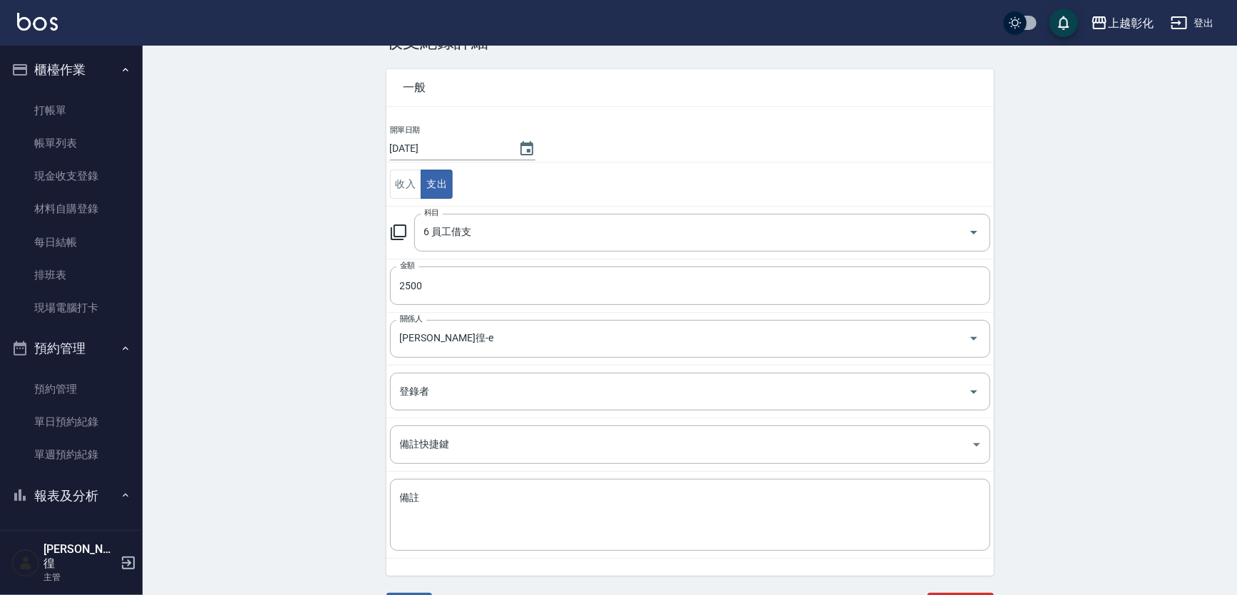
scroll to position [68, 0]
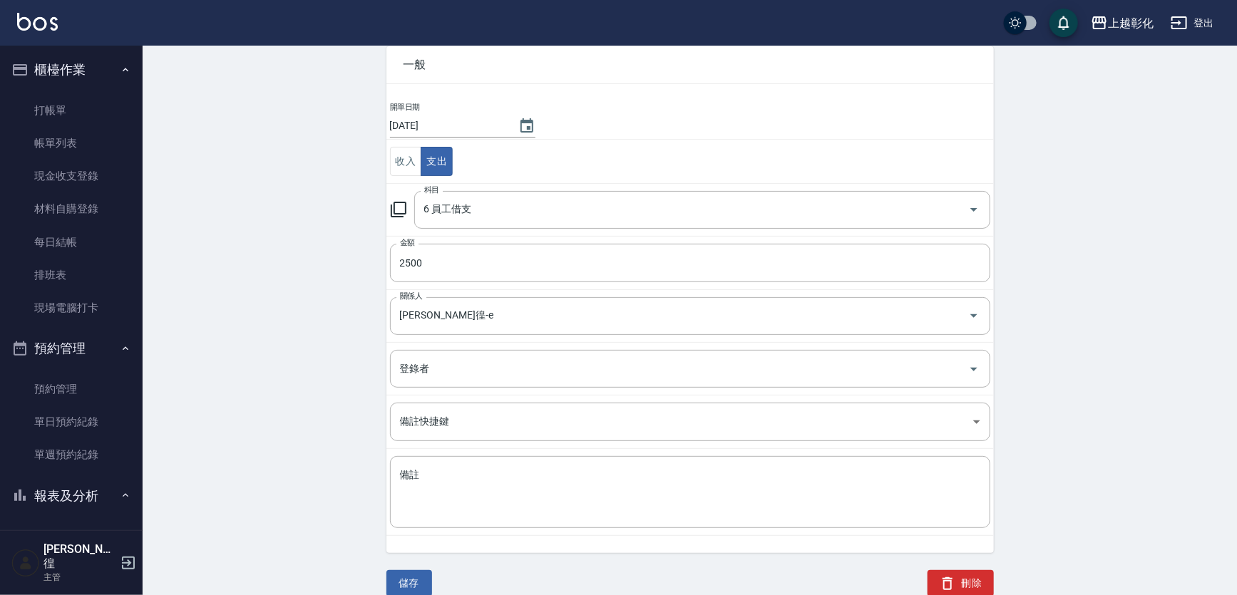
click at [965, 567] on div "刪除" at bounding box center [951, 566] width 83 height 61
click at [964, 577] on button "刪除" at bounding box center [960, 583] width 66 height 26
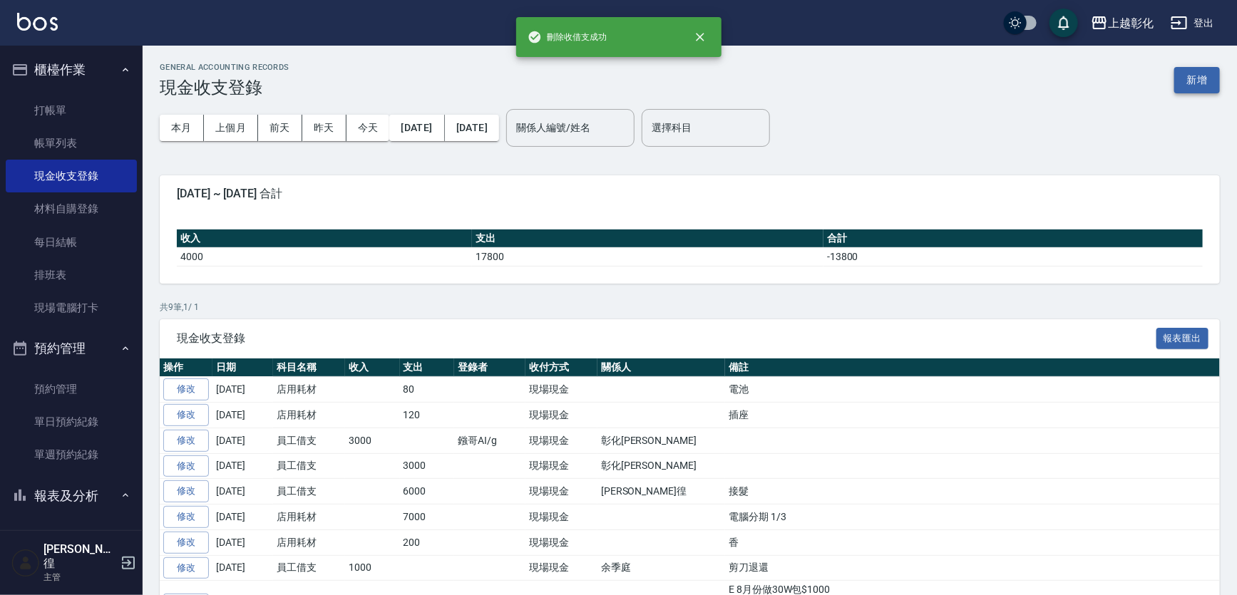
click at [1210, 79] on button "新增" at bounding box center [1197, 80] width 46 height 26
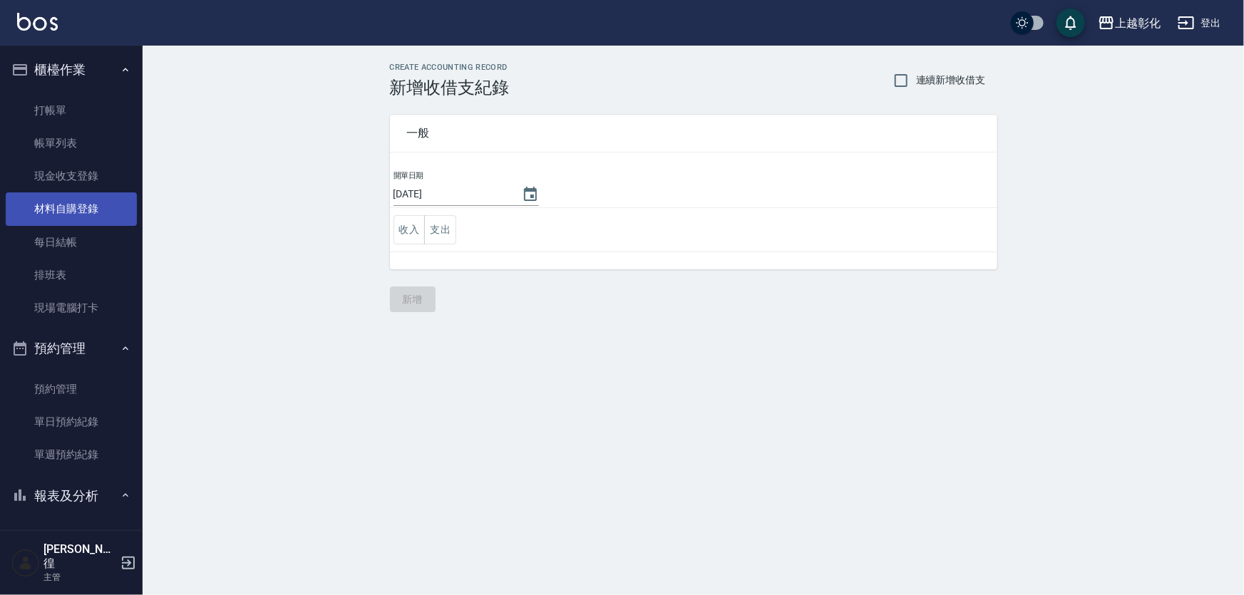
click at [73, 212] on link "材料自購登錄" at bounding box center [71, 208] width 131 height 33
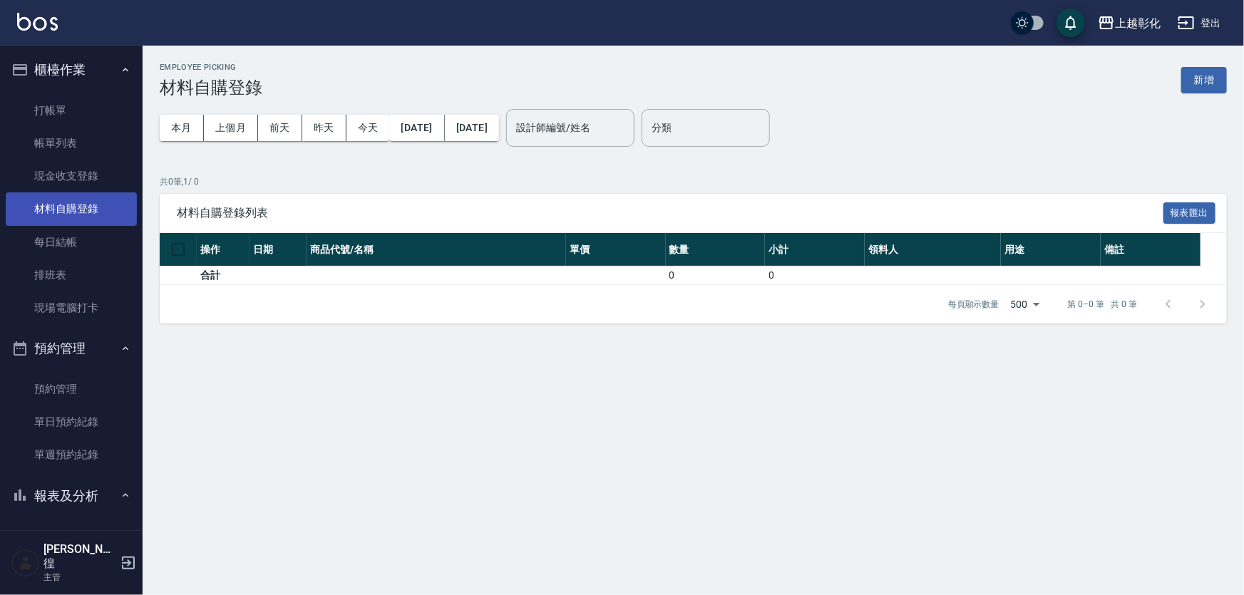
click at [80, 193] on link "材料自購登錄" at bounding box center [71, 208] width 131 height 33
click at [92, 173] on link "現金收支登錄" at bounding box center [71, 176] width 131 height 33
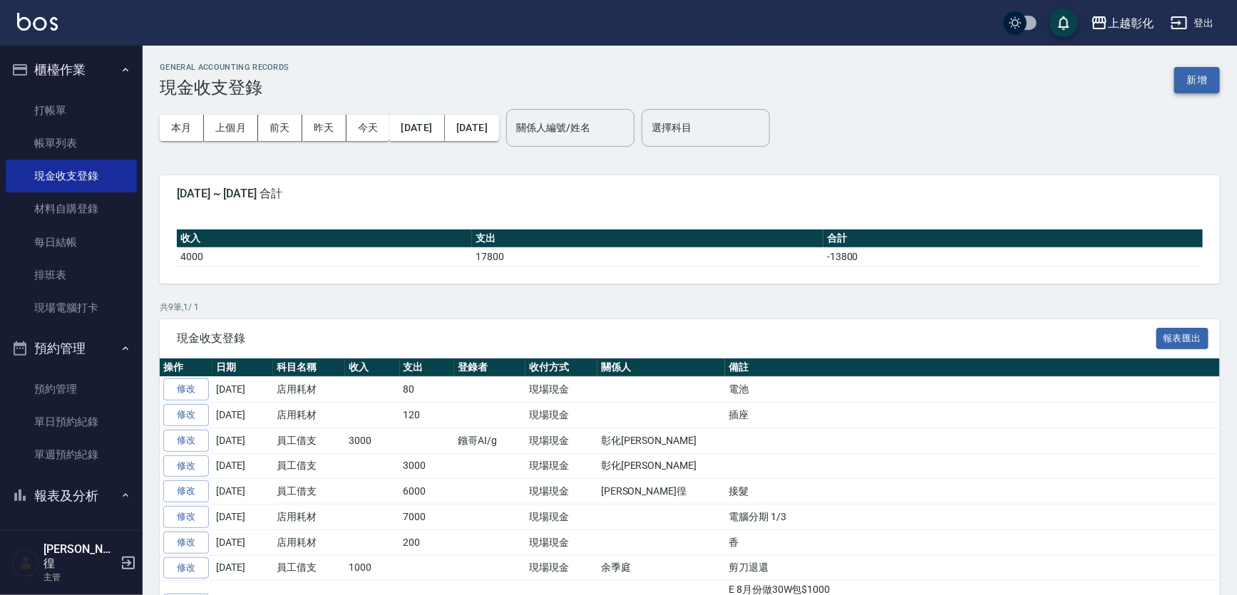
click at [1203, 79] on button "新增" at bounding box center [1197, 80] width 46 height 26
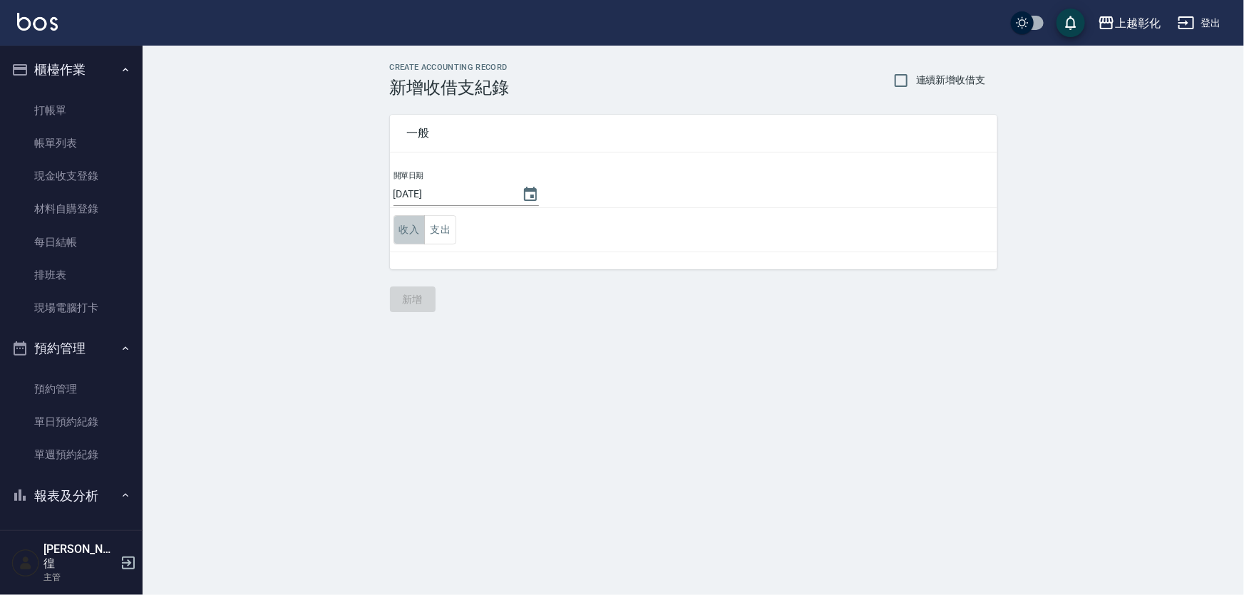
click at [421, 235] on button "收入" at bounding box center [410, 229] width 32 height 29
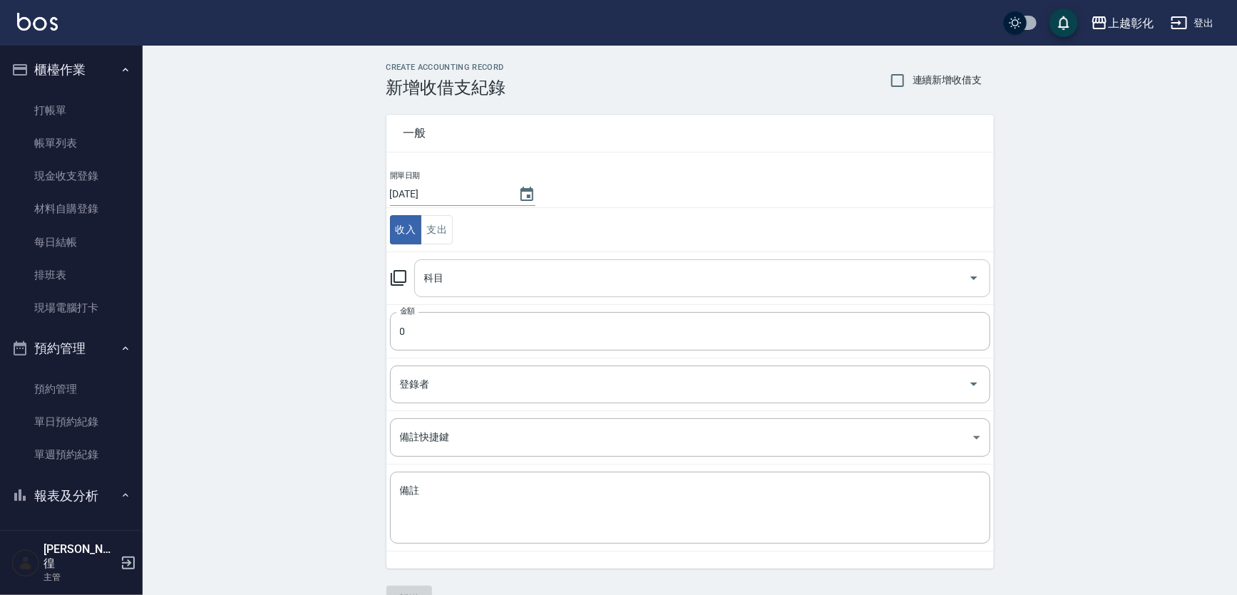
click at [456, 278] on input "科目" at bounding box center [692, 278] width 542 height 25
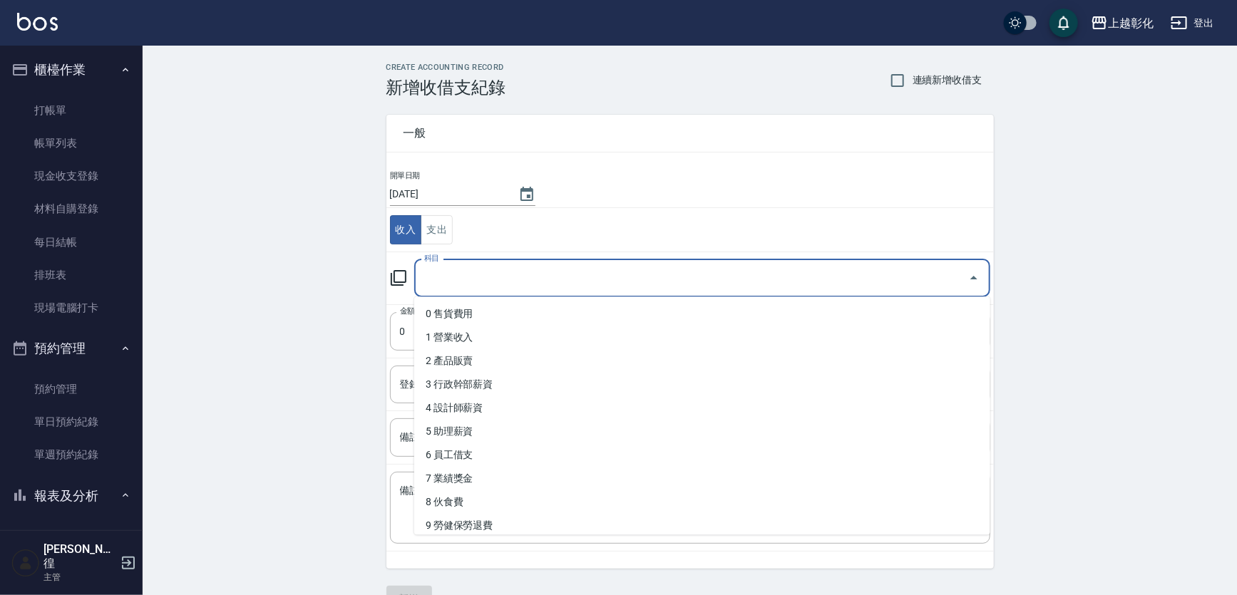
type input "5"
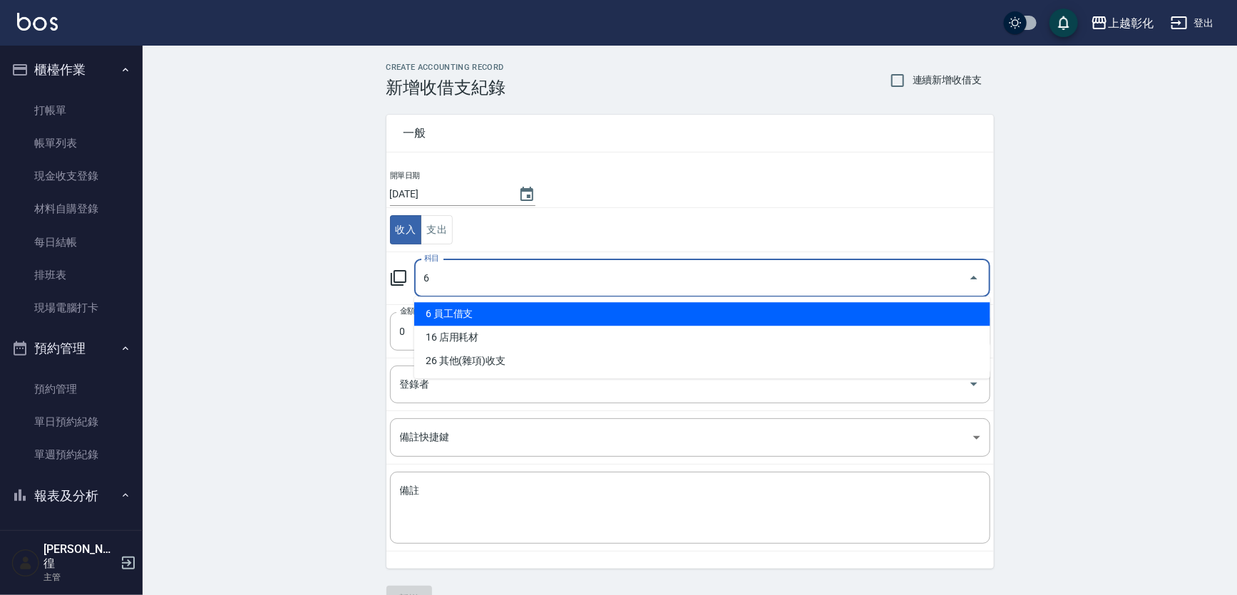
click at [477, 320] on li "6 員工借支" at bounding box center [702, 314] width 576 height 24
type input "6 員工借支"
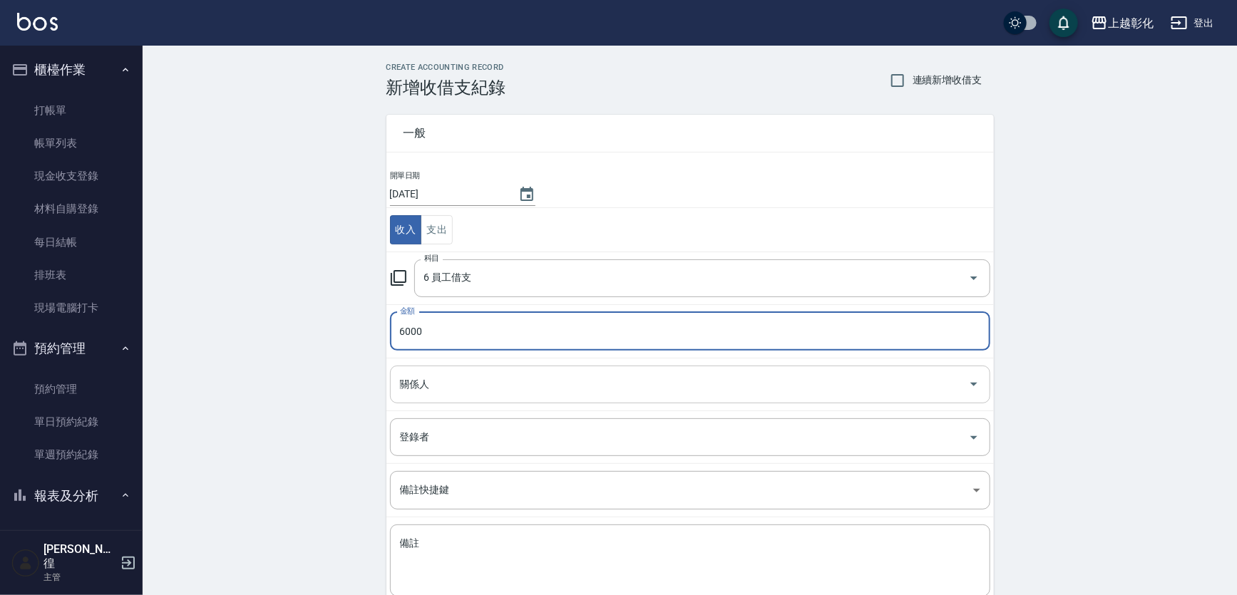
type input "6000"
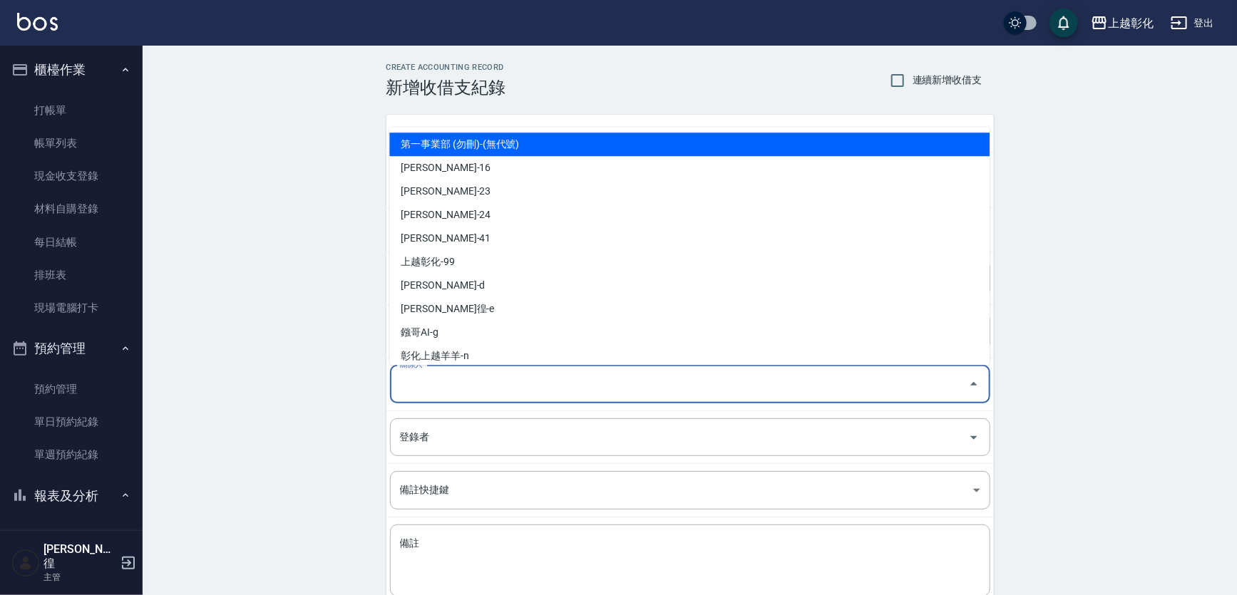
click at [441, 389] on input "關係人" at bounding box center [679, 384] width 566 height 25
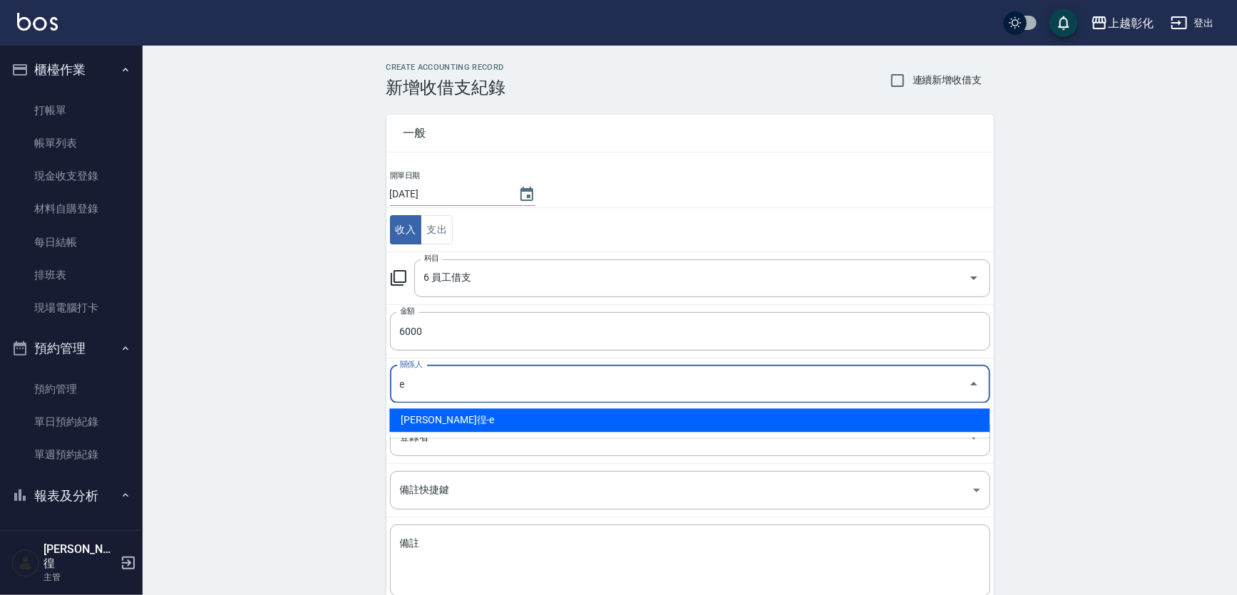
type input "詹凱徨-e"
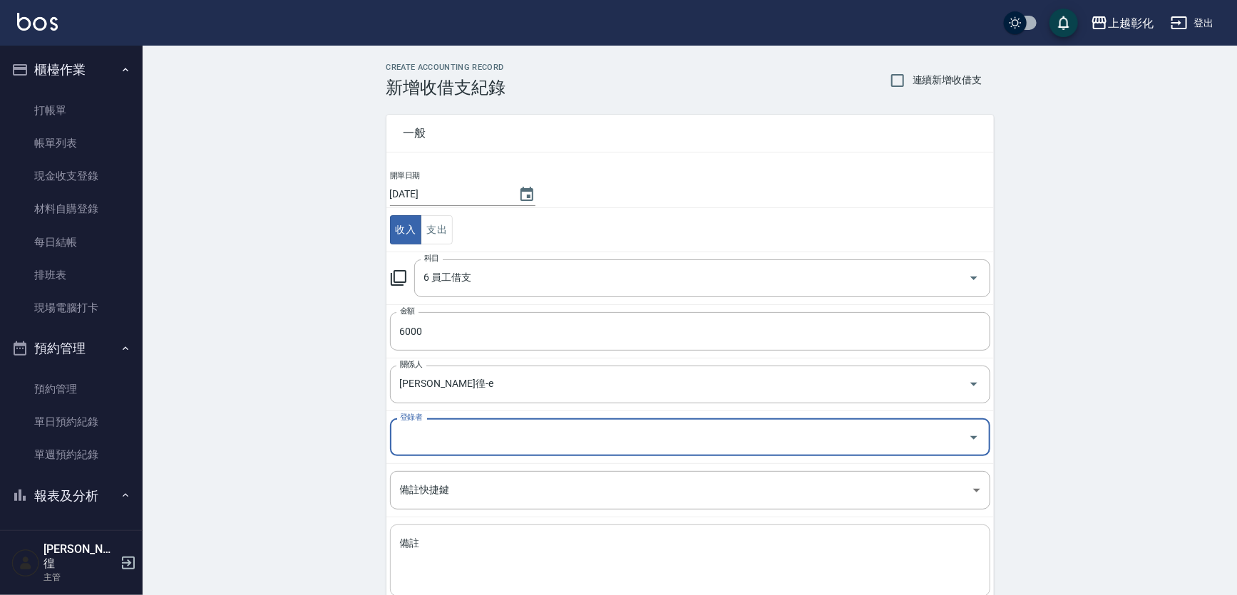
scroll to position [86, 0]
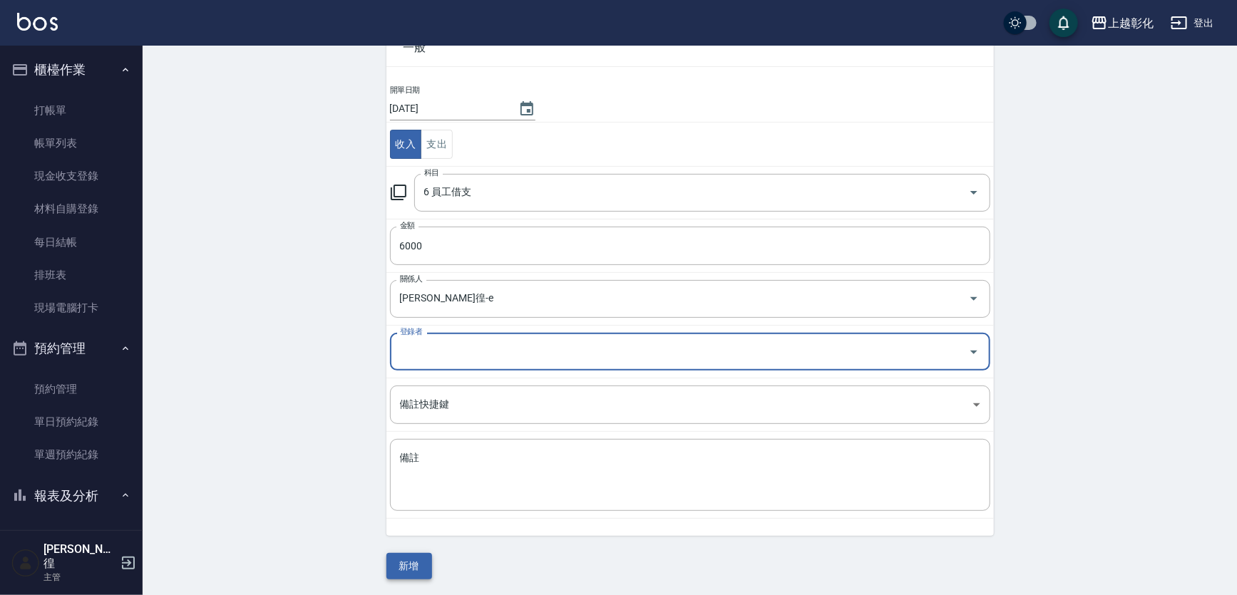
click at [400, 556] on button "新增" at bounding box center [409, 566] width 46 height 26
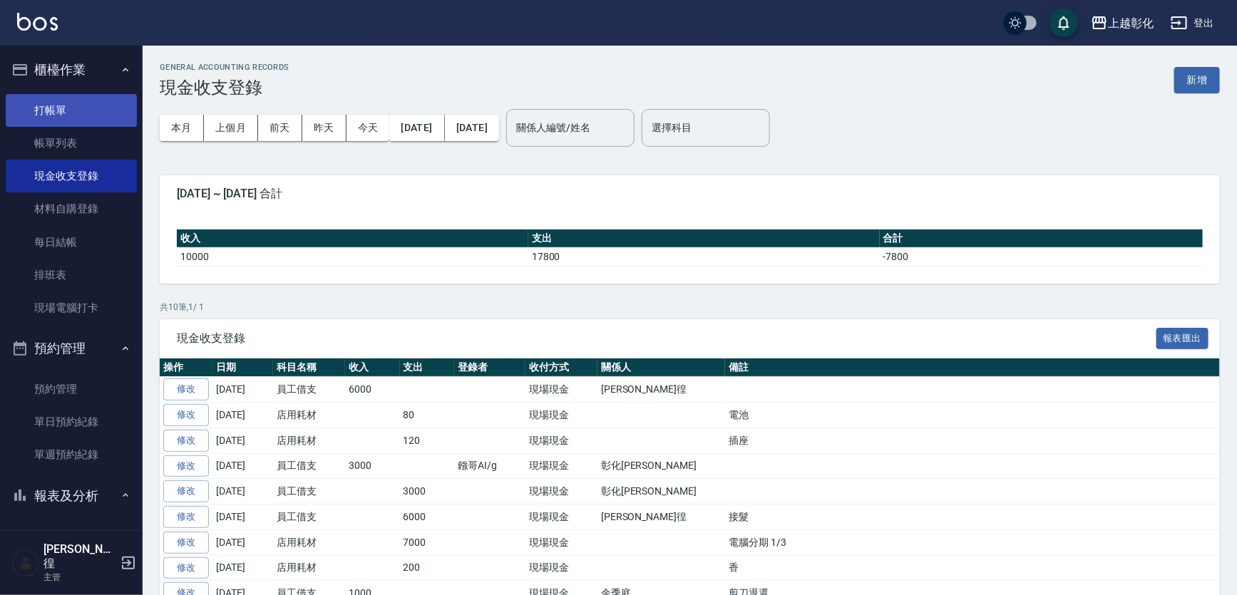
click at [88, 99] on link "打帳單" at bounding box center [71, 110] width 131 height 33
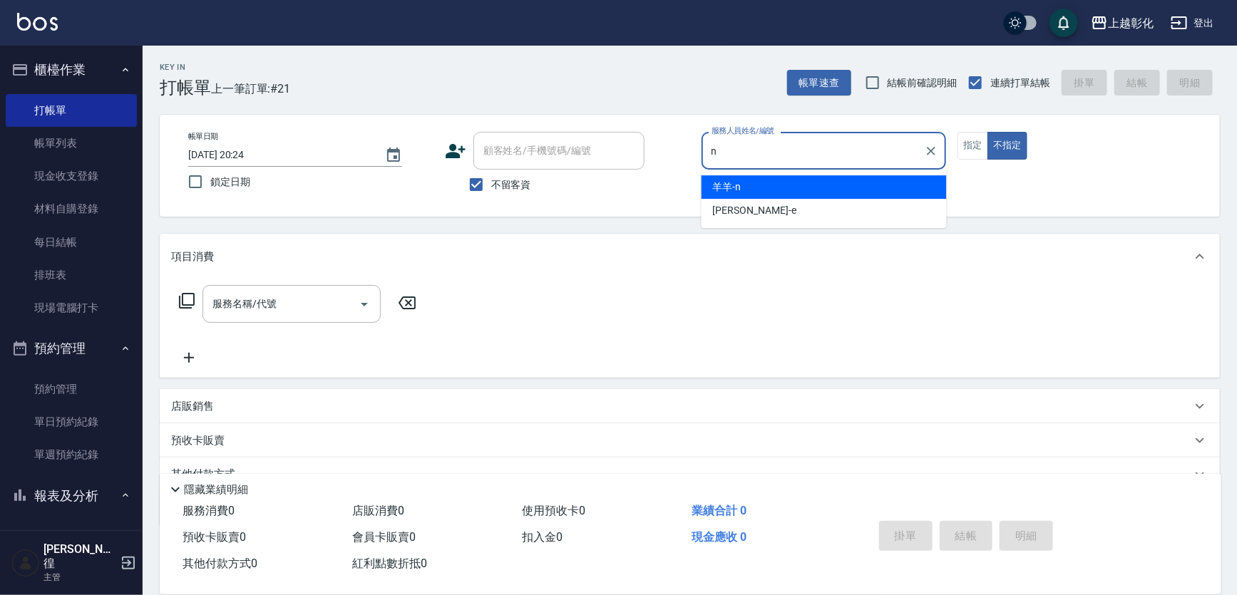
type input "羊羊-n"
type button "false"
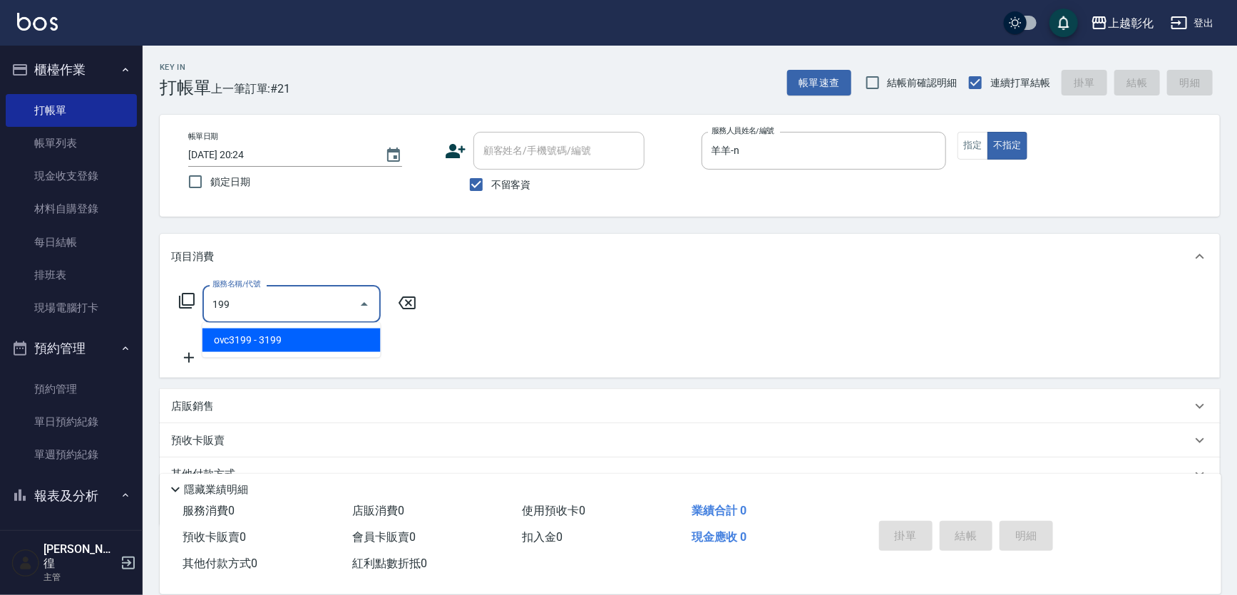
type input "ovc3199(3199)"
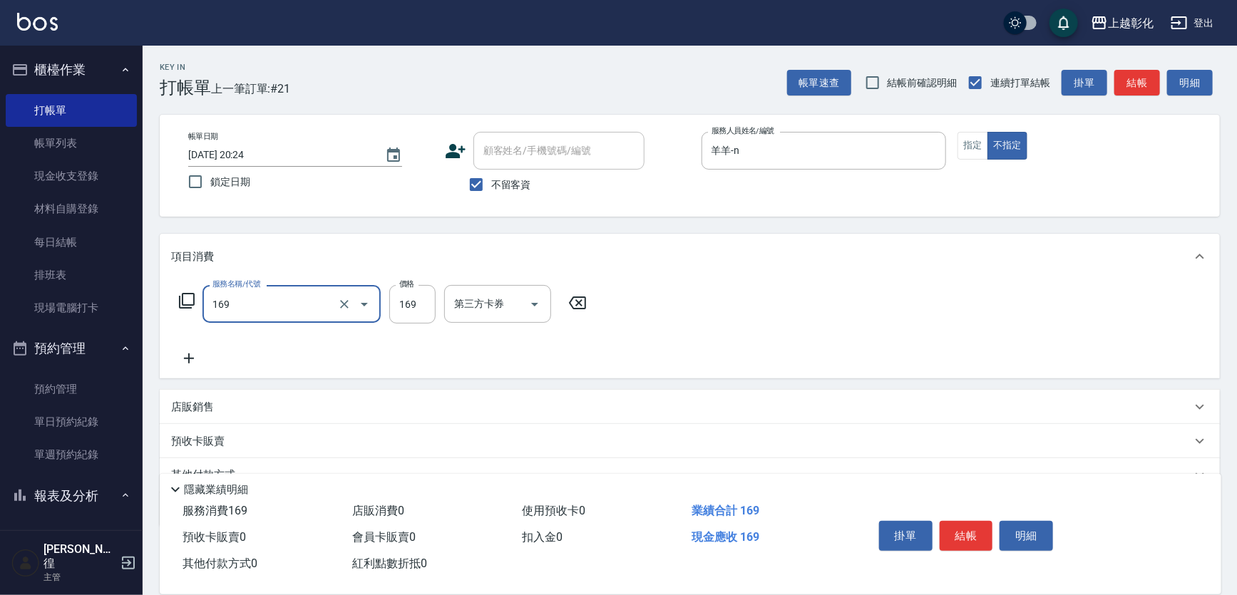
type input "剪髮(169)"
